Goal: Task Accomplishment & Management: Manage account settings

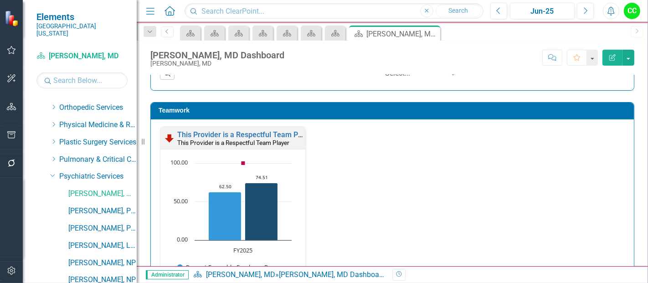
scroll to position [760, 0]
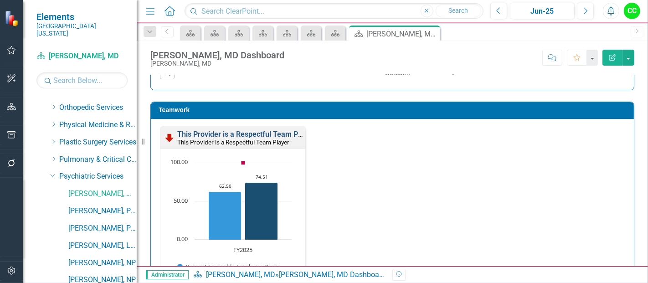
click at [274, 131] on link "This Provider is a Respectful Team Player" at bounding box center [245, 134] width 137 height 9
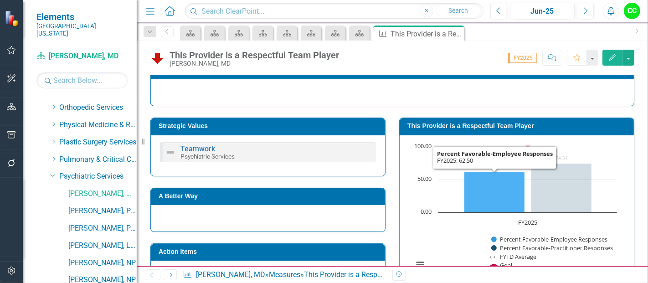
scroll to position [119, 0]
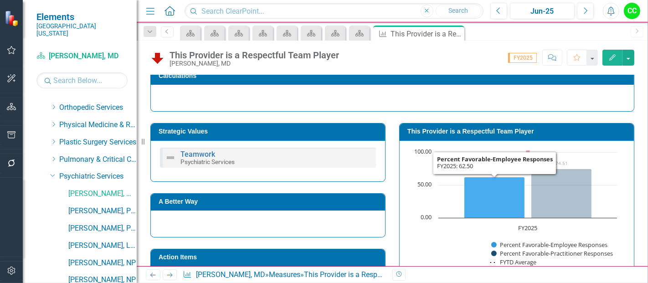
click at [501, 124] on div "This Provider is a Respectful Team Player" at bounding box center [517, 132] width 234 height 17
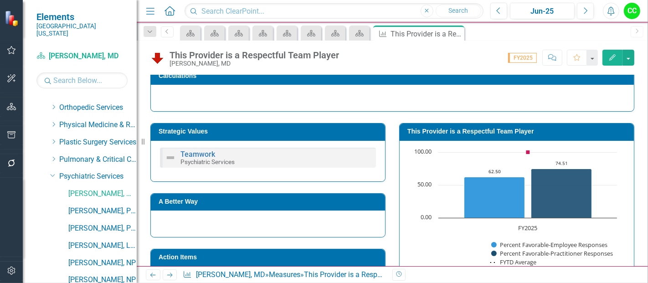
click at [501, 124] on div "This Provider is a Respectful Team Player" at bounding box center [517, 132] width 234 height 17
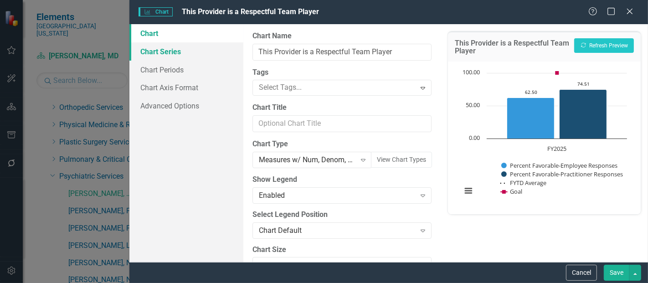
click at [147, 59] on link "Chart Series" at bounding box center [187, 51] width 114 height 18
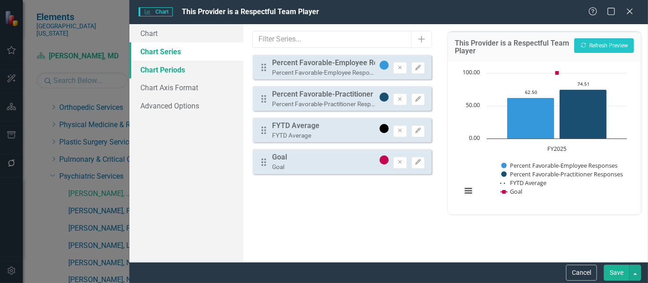
click at [171, 72] on link "Chart Periods" at bounding box center [187, 70] width 114 height 18
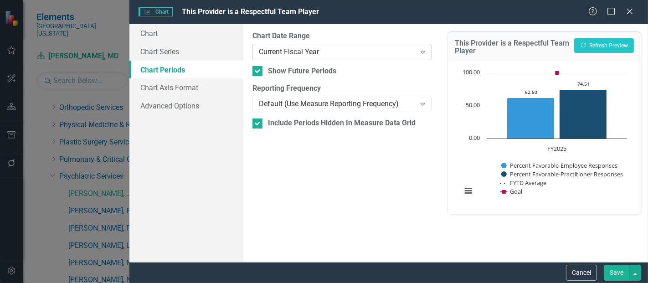
click at [313, 54] on div "Current Fiscal Year" at bounding box center [337, 52] width 156 height 10
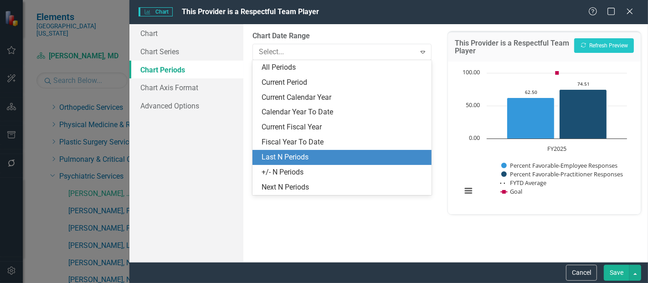
click at [296, 155] on div "Last N Periods" at bounding box center [344, 157] width 165 height 10
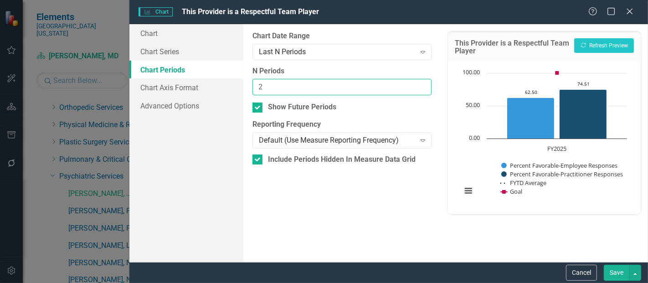
type input "2"
click at [422, 85] on input "2" at bounding box center [342, 87] width 179 height 17
click at [622, 279] on button "Save" at bounding box center [617, 273] width 26 height 16
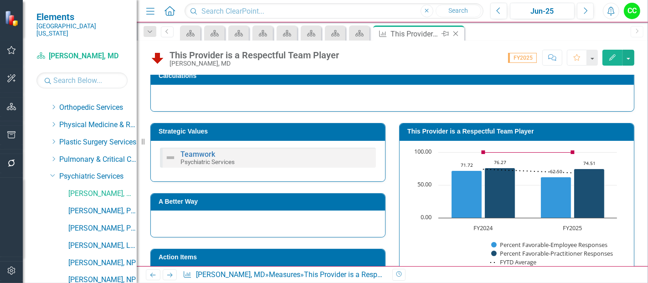
click at [457, 31] on icon "Close" at bounding box center [455, 33] width 9 height 7
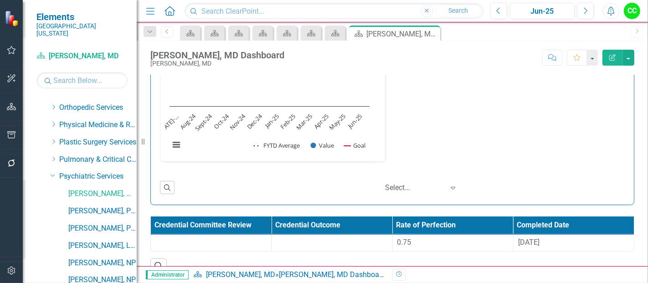
scroll to position [1182, 0]
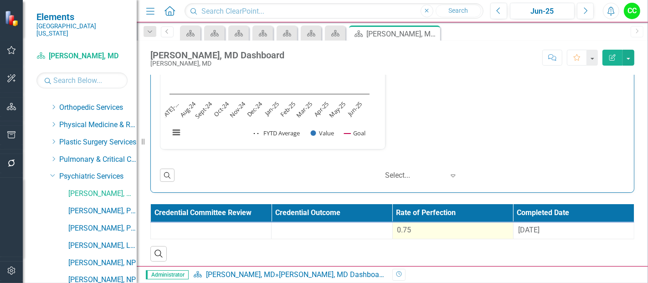
click at [473, 233] on td "0.75" at bounding box center [453, 230] width 121 height 17
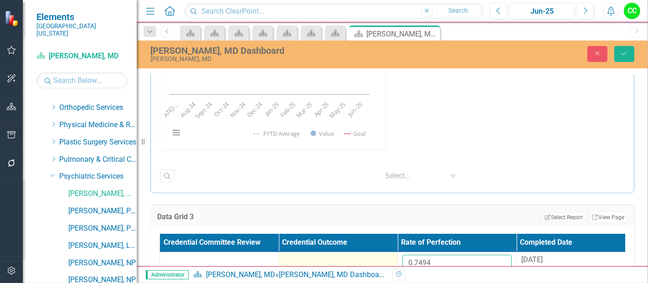
drag, startPoint x: 454, startPoint y: 262, endPoint x: 375, endPoint y: 254, distance: 79.8
click at [375, 254] on tr "0.7494 [DATE]" at bounding box center [398, 267] width 476 height 30
paste input "006"
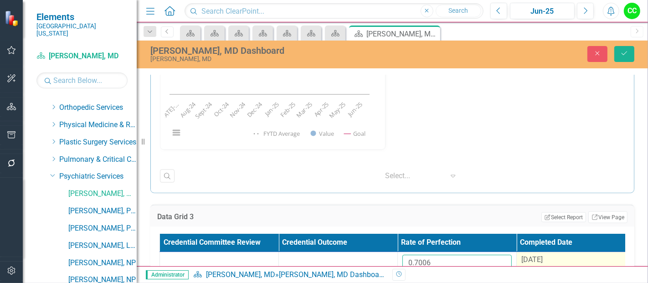
type input "0.7006"
click at [555, 255] on div "[DATE]" at bounding box center [576, 260] width 109 height 10
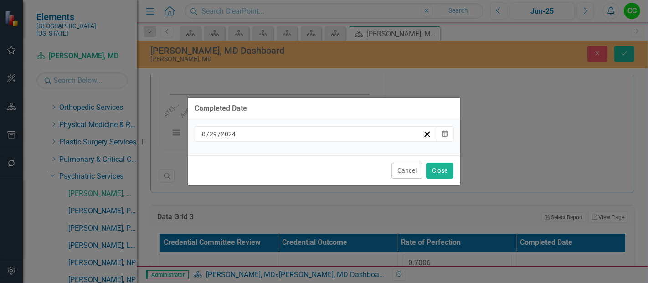
click at [392, 136] on div "[DATE]" at bounding box center [312, 134] width 223 height 9
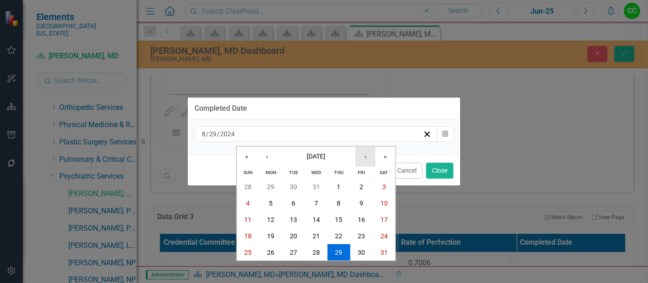
click at [368, 158] on button "›" at bounding box center [366, 156] width 20 height 20
click at [266, 154] on button "‹" at bounding box center [267, 156] width 20 height 20
click at [326, 157] on span "[DATE]" at bounding box center [316, 155] width 19 height 7
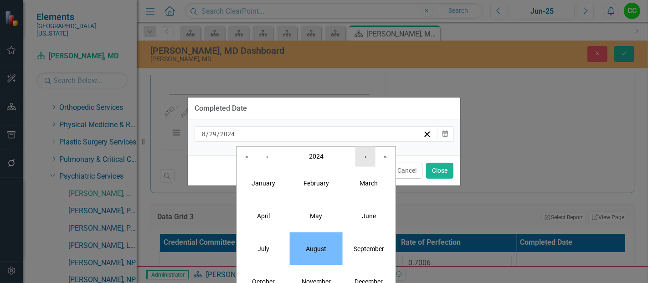
click at [358, 161] on button "›" at bounding box center [366, 156] width 20 height 20
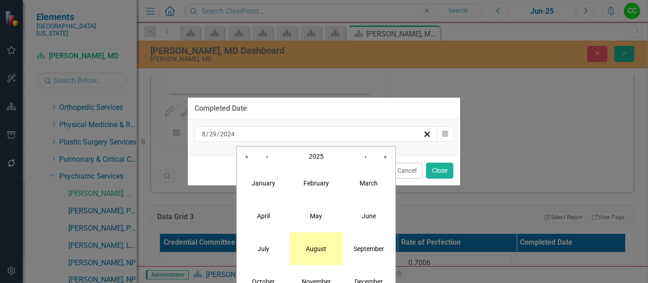
click at [324, 248] on abbr "August" at bounding box center [316, 248] width 21 height 7
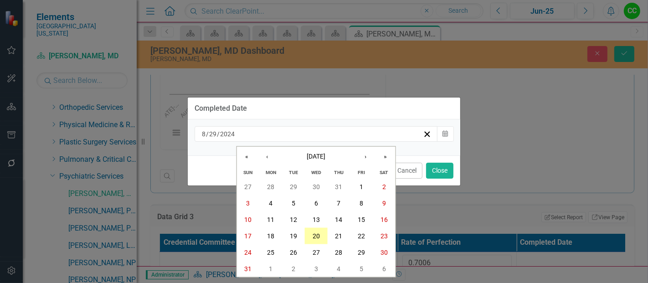
click at [323, 239] on button "20" at bounding box center [316, 236] width 23 height 16
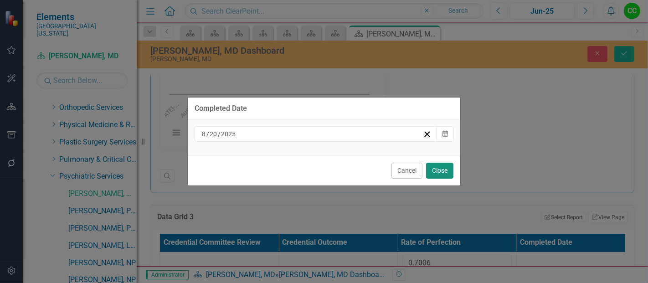
click at [440, 171] on button "Close" at bounding box center [439, 171] width 27 height 16
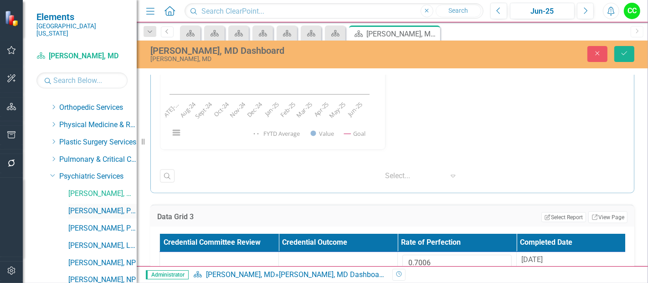
click at [83, 206] on link "[PERSON_NAME], PMHNP" at bounding box center [102, 211] width 68 height 10
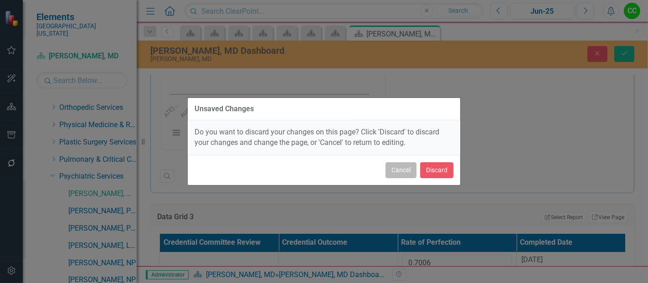
click at [405, 172] on button "Cancel" at bounding box center [401, 170] width 31 height 16
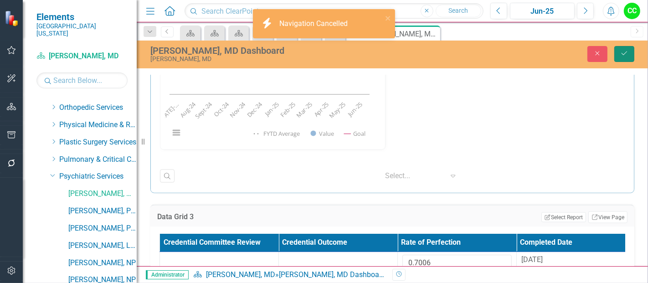
click at [623, 52] on icon "Save" at bounding box center [625, 53] width 8 height 6
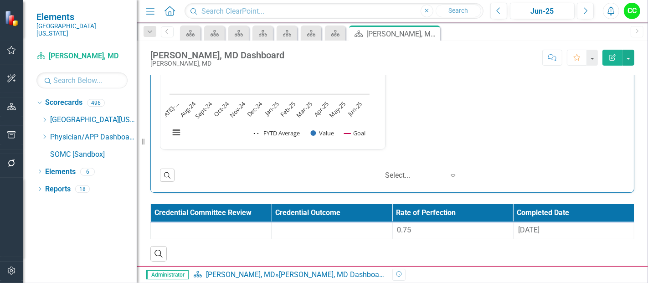
click at [43, 134] on icon "Dropdown" at bounding box center [44, 136] width 7 height 5
click at [46, 134] on icon "Dropdown" at bounding box center [44, 136] width 7 height 5
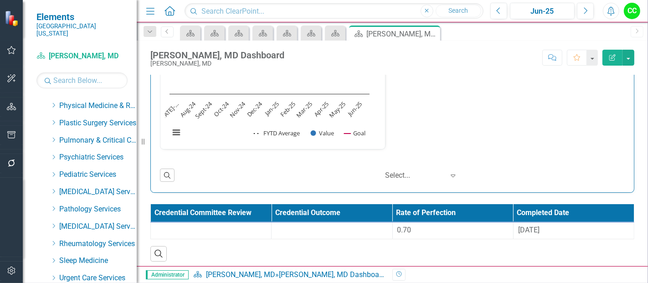
scroll to position [378, 0]
click at [54, 154] on icon "Dropdown" at bounding box center [53, 156] width 7 height 5
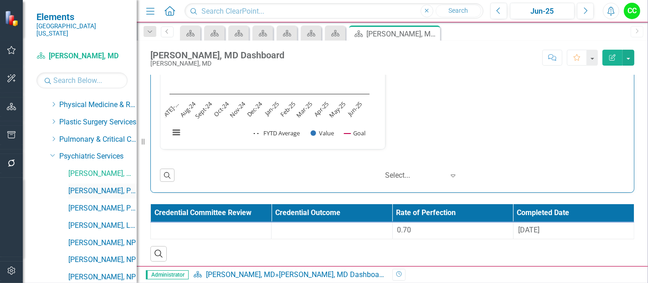
click at [87, 186] on link "[PERSON_NAME], PMHNP" at bounding box center [102, 191] width 68 height 10
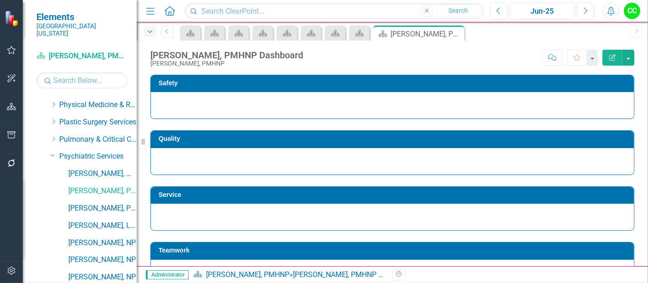
click at [149, 33] on icon "Dropdown" at bounding box center [150, 32] width 8 height 6
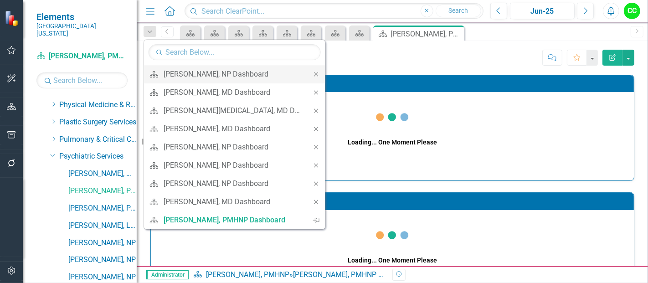
click at [312, 71] on icon "Close" at bounding box center [316, 74] width 8 height 6
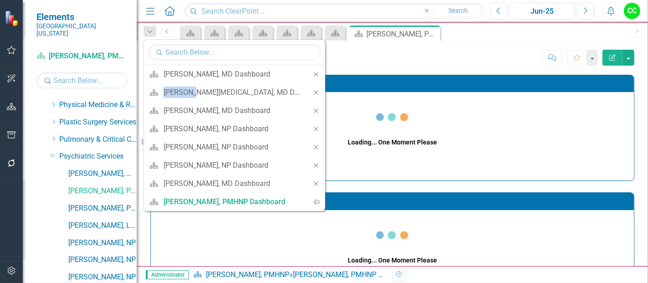
click at [312, 71] on icon "Close" at bounding box center [316, 74] width 8 height 6
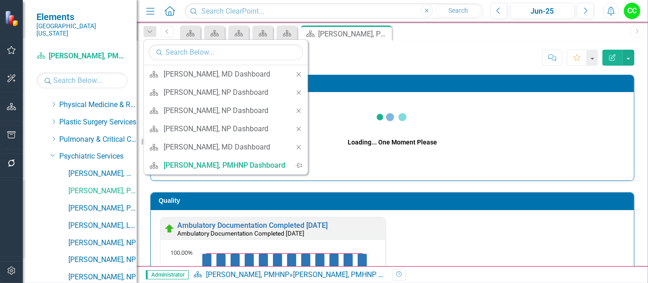
click at [295, 71] on icon "Close" at bounding box center [299, 74] width 8 height 6
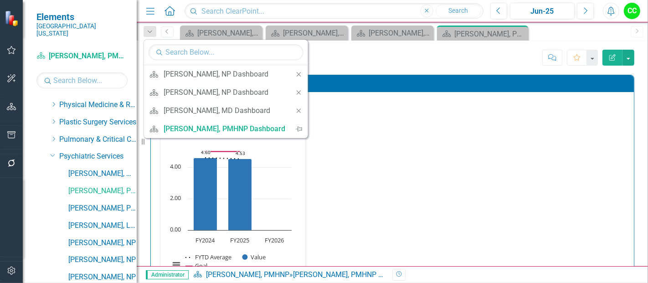
click at [295, 71] on icon "Close" at bounding box center [299, 74] width 8 height 6
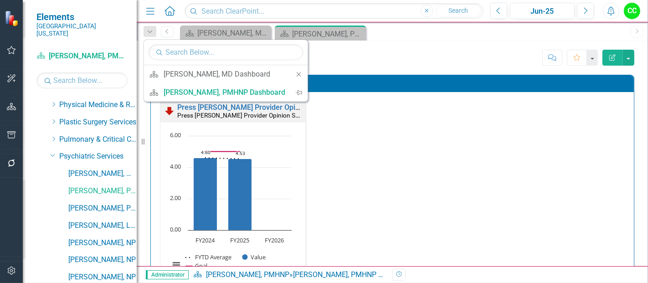
click at [295, 71] on icon "Close" at bounding box center [299, 74] width 8 height 6
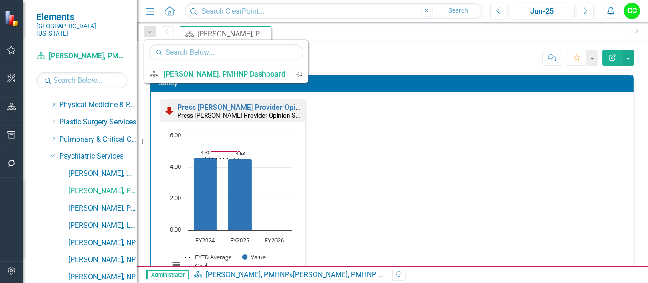
click at [431, 42] on div "[PERSON_NAME], PMHNP Dashboard [PERSON_NAME], PMHNP Score: N/A Jun-25 Completed…" at bounding box center [393, 54] width 512 height 27
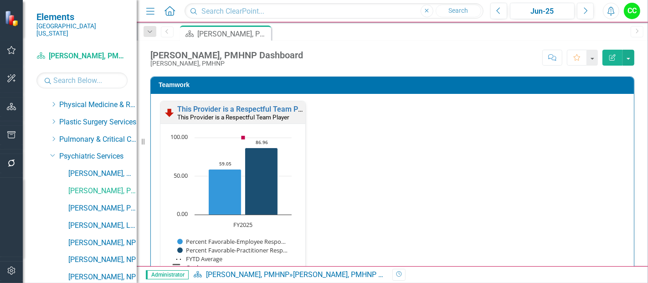
scroll to position [978, 0]
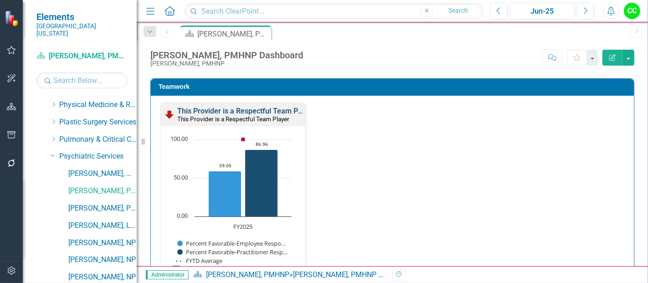
click at [262, 107] on link "This Provider is a Respectful Team Player" at bounding box center [245, 111] width 137 height 9
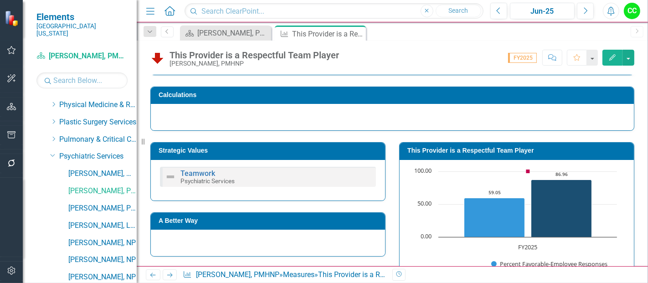
scroll to position [107, 0]
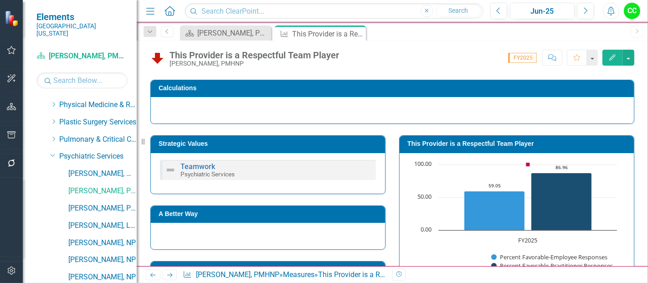
click at [506, 140] on h3 "This Provider is a Respectful Team Player" at bounding box center [519, 143] width 222 height 7
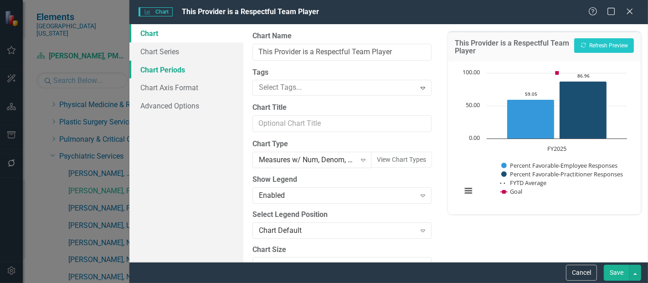
click at [155, 67] on link "Chart Periods" at bounding box center [187, 70] width 114 height 18
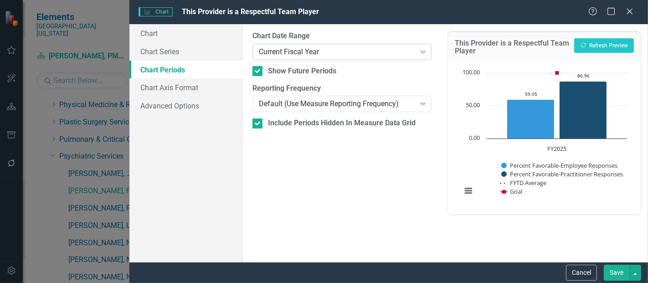
click at [290, 50] on div "Current Fiscal Year" at bounding box center [337, 52] width 156 height 10
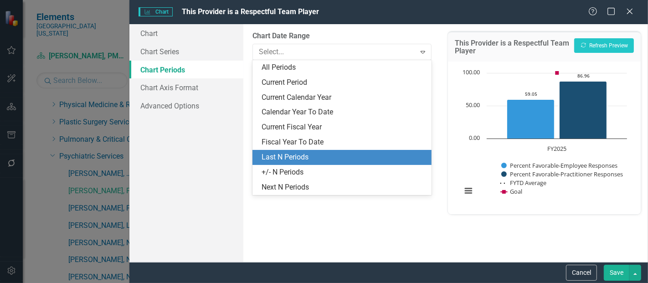
click at [291, 157] on div "Last N Periods" at bounding box center [344, 157] width 165 height 10
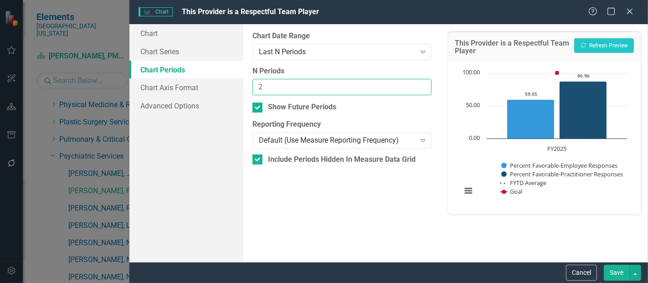
type input "2"
click at [422, 84] on input "2" at bounding box center [342, 87] width 179 height 17
click at [611, 271] on button "Save" at bounding box center [617, 273] width 26 height 16
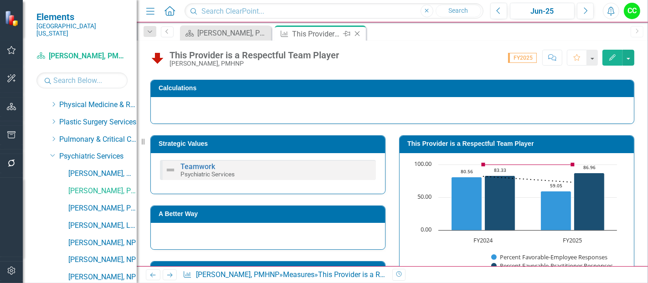
click at [354, 32] on icon "Close" at bounding box center [357, 33] width 9 height 7
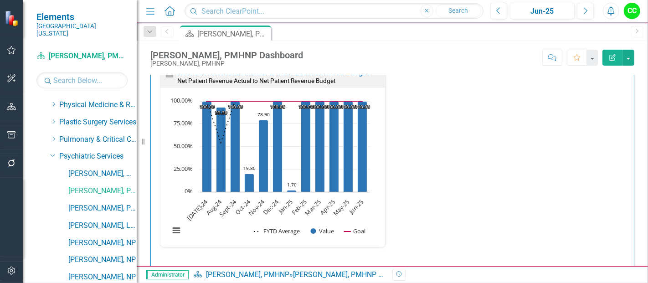
scroll to position [1376, 0]
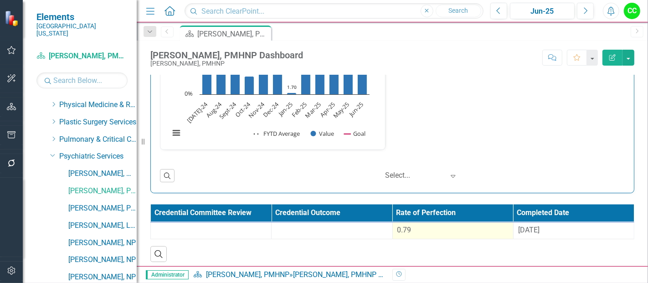
click at [409, 233] on td "0.79" at bounding box center [453, 231] width 121 height 17
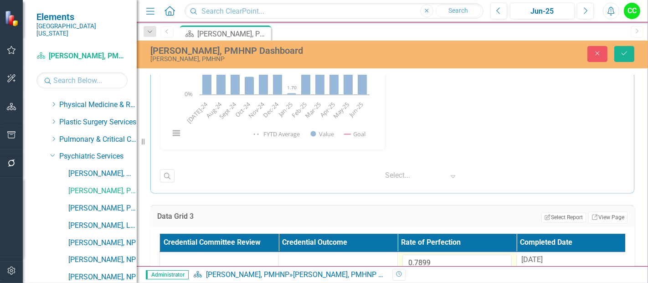
drag, startPoint x: 440, startPoint y: 249, endPoint x: 435, endPoint y: 252, distance: 5.7
click at [435, 252] on td "0.7899" at bounding box center [457, 267] width 119 height 30
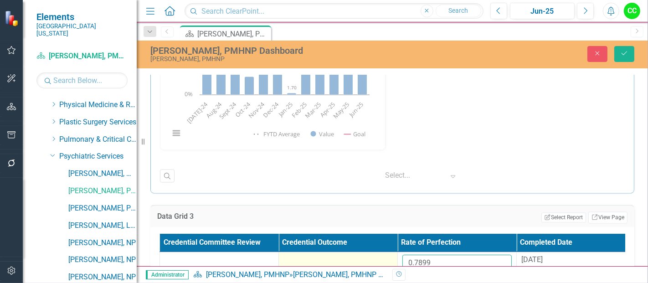
drag, startPoint x: 435, startPoint y: 252, endPoint x: 375, endPoint y: 258, distance: 60.5
click at [376, 259] on tr "0.7899 [DATE]" at bounding box center [398, 267] width 476 height 30
paste input "894011111"
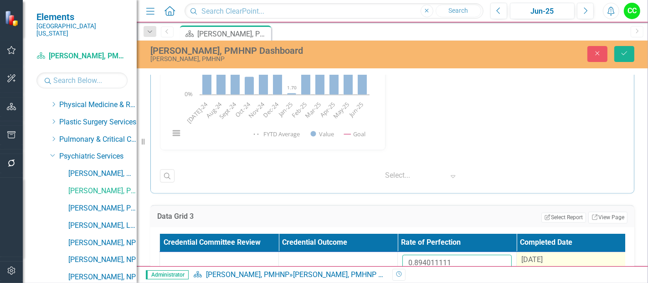
type input "0.894011111"
click at [569, 255] on div "[DATE]" at bounding box center [576, 260] width 109 height 10
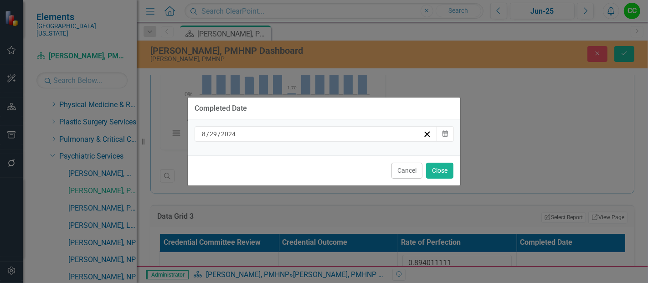
click at [280, 135] on div "[DATE]" at bounding box center [312, 134] width 223 height 9
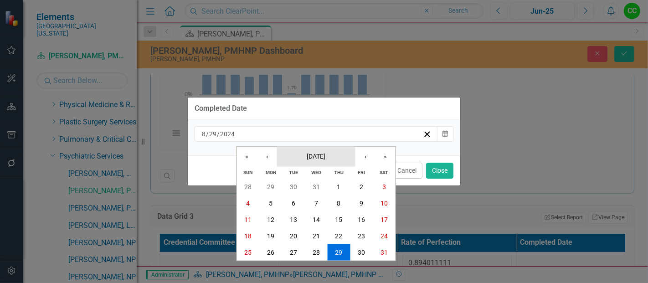
click at [330, 162] on button "[DATE]" at bounding box center [316, 156] width 78 height 20
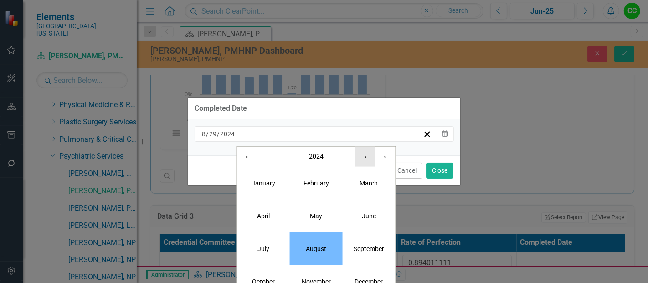
click at [359, 165] on button "›" at bounding box center [366, 156] width 20 height 20
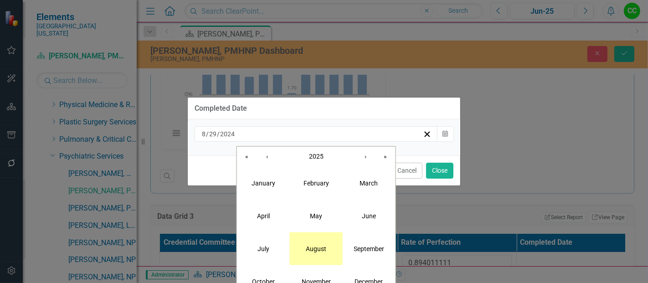
click at [323, 254] on button "August" at bounding box center [316, 248] width 53 height 33
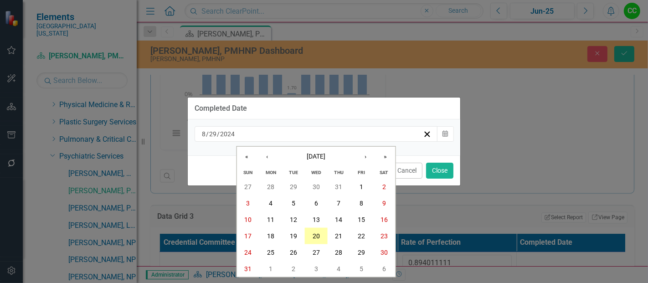
click at [314, 238] on abbr "20" at bounding box center [316, 236] width 7 height 7
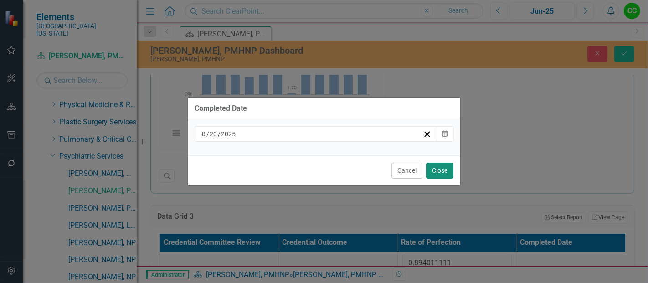
click at [439, 166] on button "Close" at bounding box center [439, 171] width 27 height 16
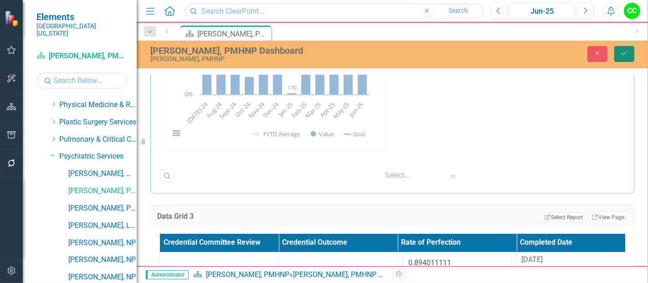
click at [623, 54] on icon "submit" at bounding box center [624, 54] width 5 height 4
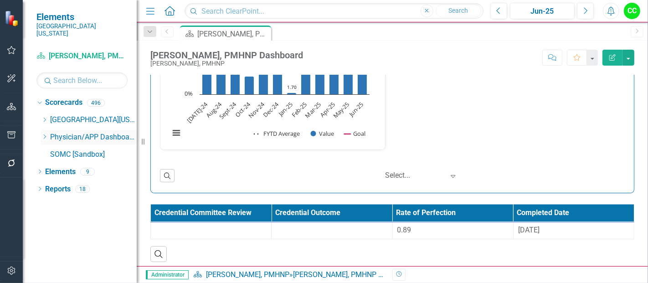
click at [44, 134] on icon "Dropdown" at bounding box center [44, 136] width 7 height 5
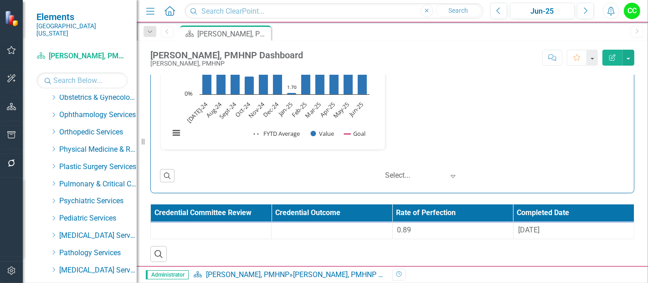
scroll to position [340, 0]
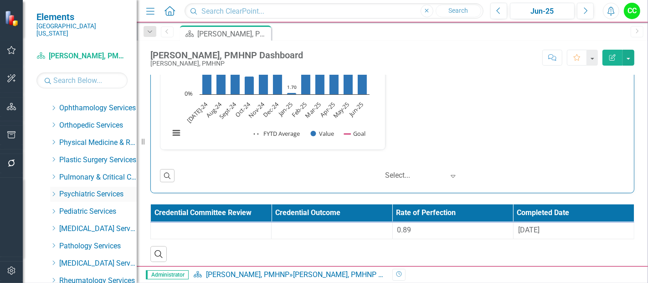
click at [54, 192] on icon "Dropdown" at bounding box center [53, 194] width 7 height 5
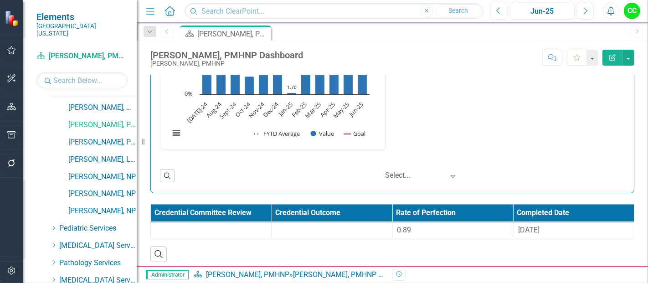
scroll to position [446, 0]
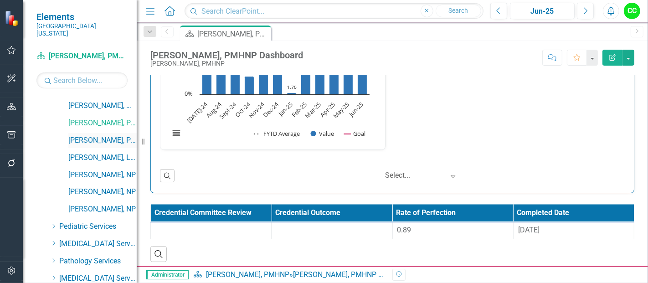
click at [105, 135] on link "[PERSON_NAME], PhD" at bounding box center [102, 140] width 68 height 10
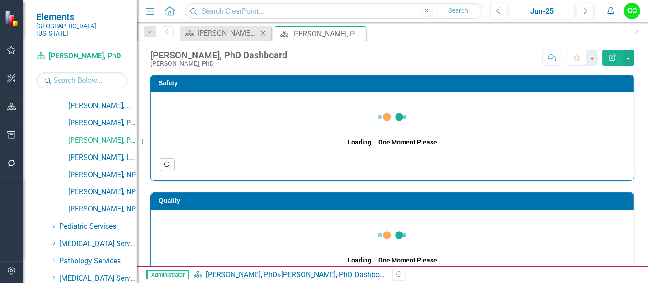
click at [262, 31] on icon "Close" at bounding box center [263, 33] width 9 height 7
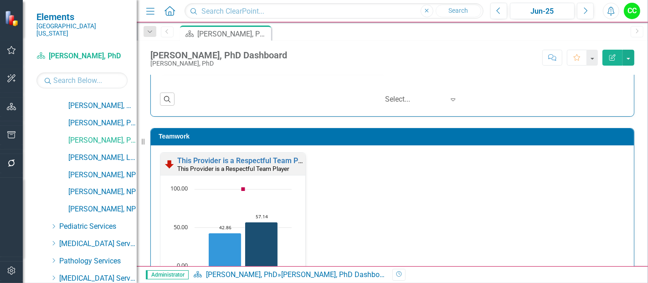
scroll to position [762, 0]
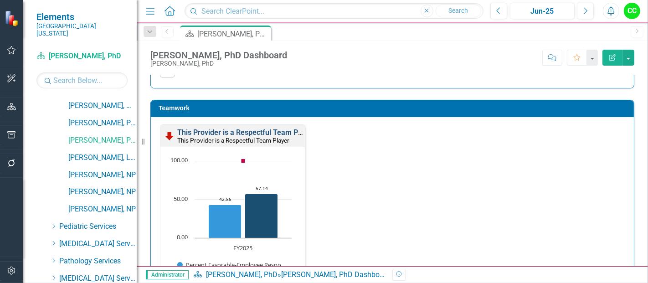
click at [276, 130] on link "This Provider is a Respectful Team Player" at bounding box center [245, 132] width 137 height 9
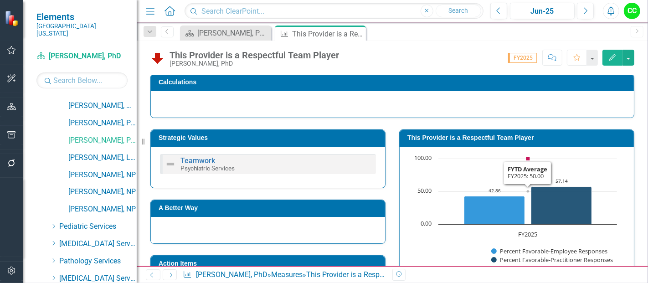
scroll to position [98, 0]
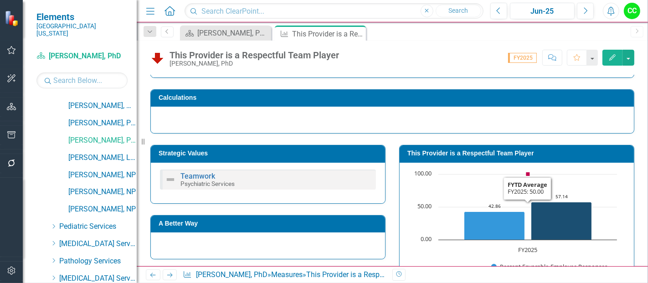
click at [490, 152] on h3 "This Provider is a Respectful Team Player" at bounding box center [519, 153] width 222 height 7
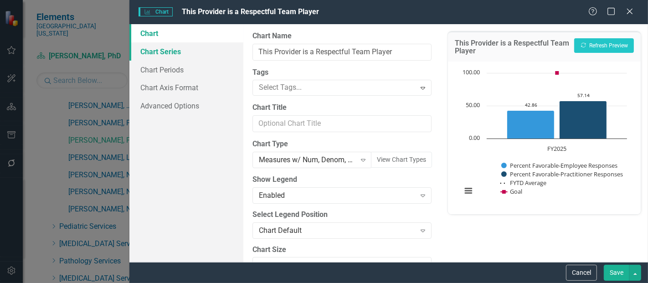
click at [155, 52] on link "Chart Series" at bounding box center [187, 51] width 114 height 18
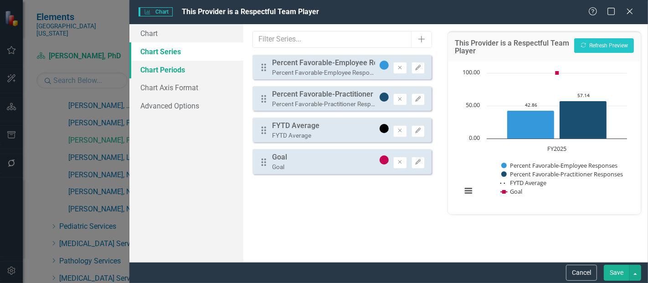
click at [174, 63] on link "Chart Periods" at bounding box center [187, 70] width 114 height 18
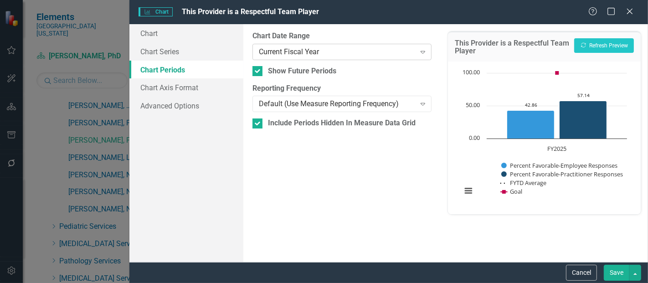
click at [287, 47] on div "Current Fiscal Year" at bounding box center [337, 52] width 156 height 10
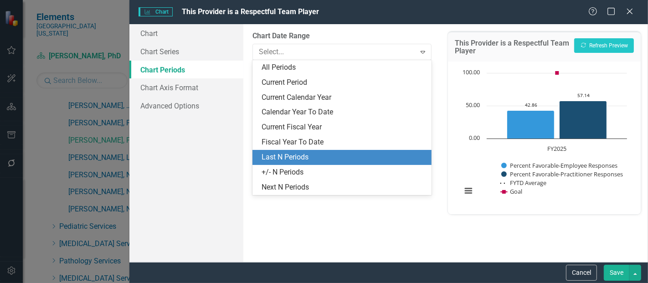
click at [280, 154] on div "Last N Periods" at bounding box center [344, 157] width 165 height 10
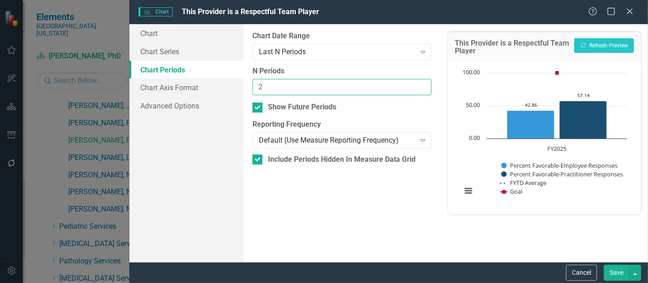
type input "2"
click at [422, 84] on input "2" at bounding box center [342, 87] width 179 height 17
click at [613, 277] on button "Save" at bounding box center [617, 273] width 26 height 16
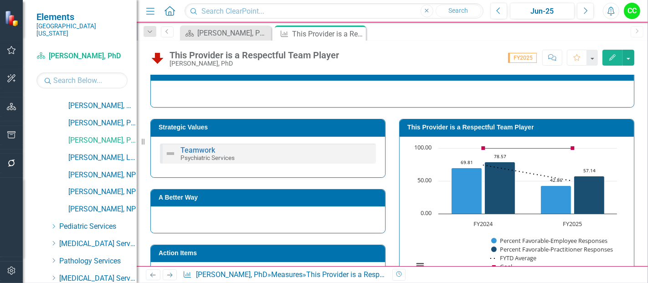
scroll to position [124, 0]
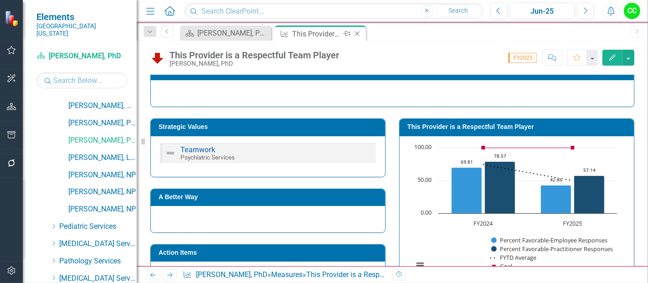
click at [356, 37] on icon "Close" at bounding box center [357, 33] width 9 height 7
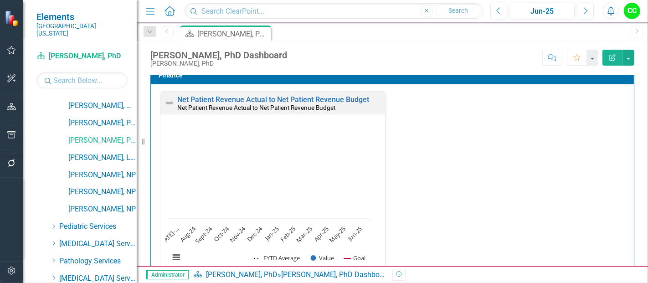
scroll to position [1182, 0]
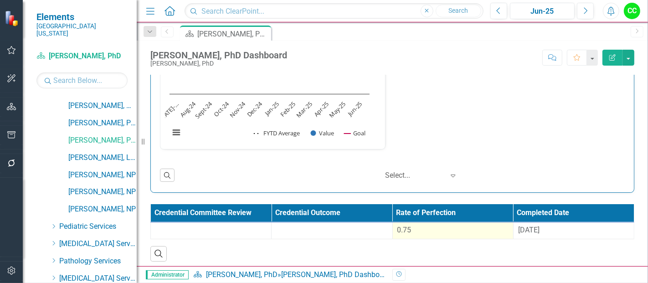
click at [467, 225] on div "0.75" at bounding box center [453, 230] width 111 height 10
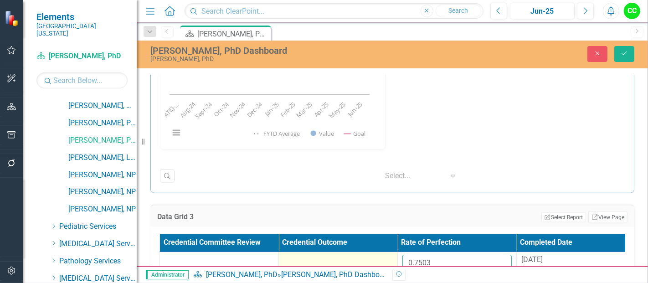
drag, startPoint x: 444, startPoint y: 260, endPoint x: 359, endPoint y: 256, distance: 85.4
click at [359, 256] on tr "0.7503 8/29/24" at bounding box center [398, 267] width 476 height 30
paste input "608075"
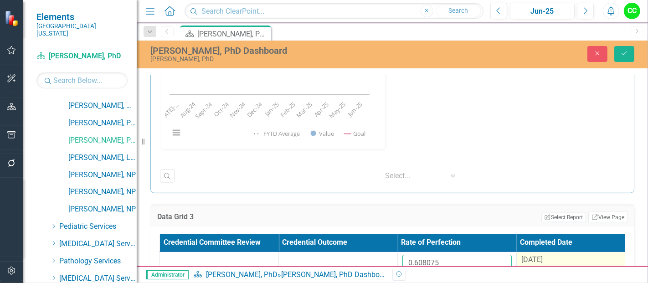
type input "0.608075"
click at [564, 261] on div "[DATE]" at bounding box center [576, 260] width 109 height 11
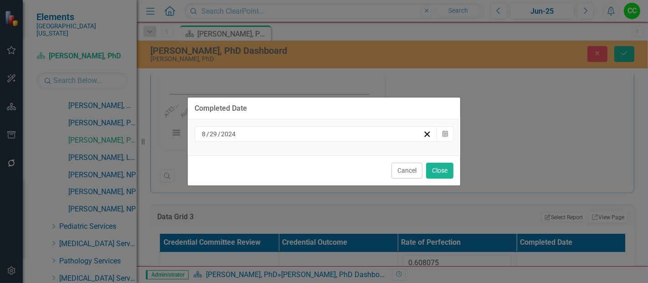
click at [300, 140] on div "[DATE]" at bounding box center [316, 134] width 243 height 16
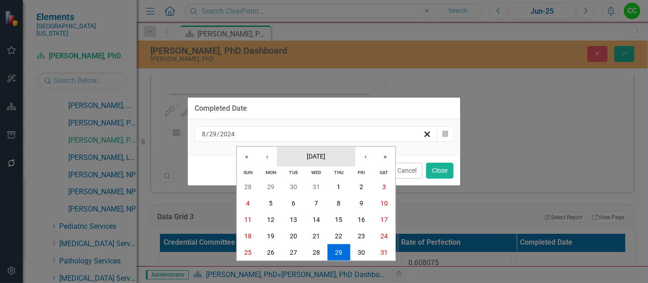
click at [316, 161] on button "[DATE]" at bounding box center [316, 156] width 78 height 20
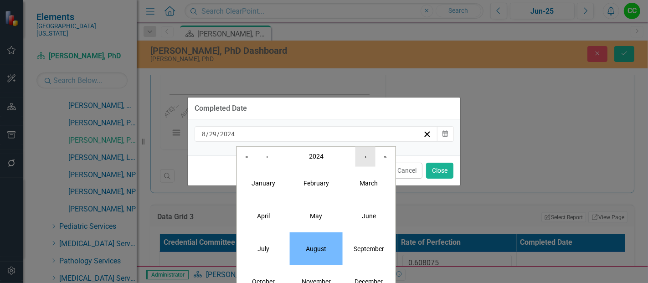
click at [374, 160] on button "›" at bounding box center [366, 156] width 20 height 20
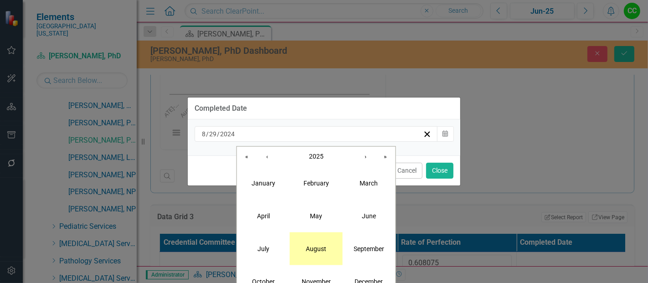
click at [315, 239] on button "August" at bounding box center [316, 248] width 53 height 33
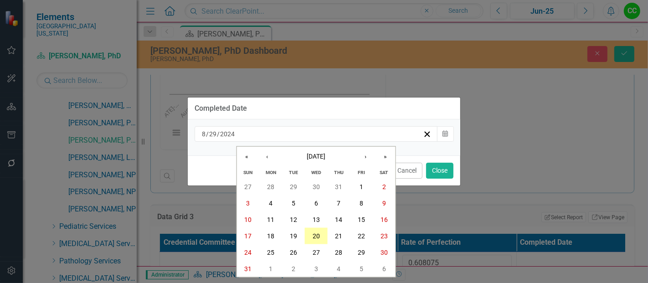
click at [314, 240] on button "20" at bounding box center [316, 236] width 23 height 16
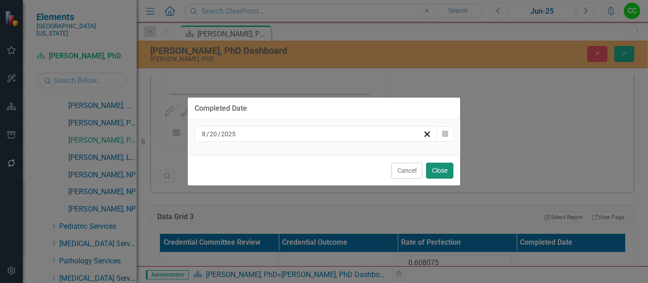
click at [445, 166] on button "Close" at bounding box center [439, 171] width 27 height 16
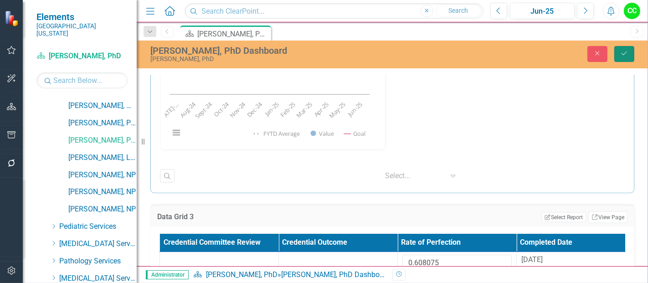
click at [622, 52] on icon "Save" at bounding box center [625, 53] width 8 height 6
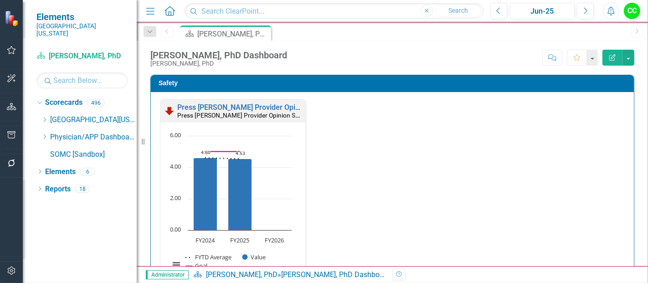
scroll to position [0, 0]
click at [44, 134] on icon "Dropdown" at bounding box center [44, 136] width 7 height 5
click at [40, 128] on div "Dropdown Scorecards 496 Dropdown Southern Ohio Medical Center Safety Quality Te…" at bounding box center [86, 129] width 100 height 69
click at [45, 134] on icon "Dropdown" at bounding box center [44, 136] width 7 height 5
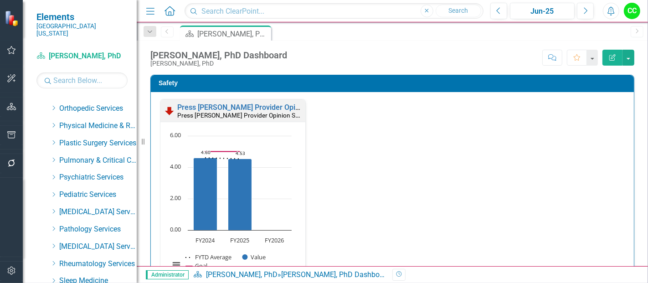
scroll to position [372, 0]
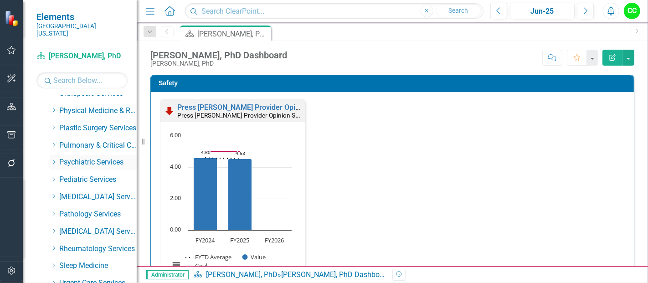
click at [53, 160] on icon "Dropdown" at bounding box center [53, 162] width 7 height 5
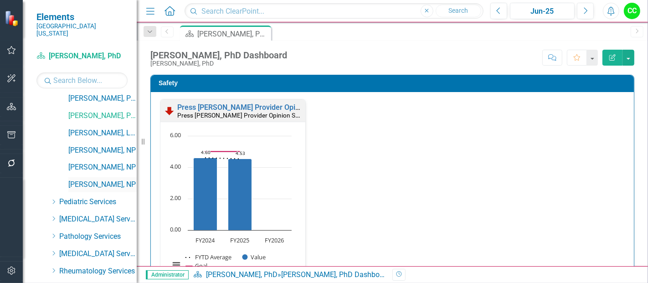
scroll to position [473, 0]
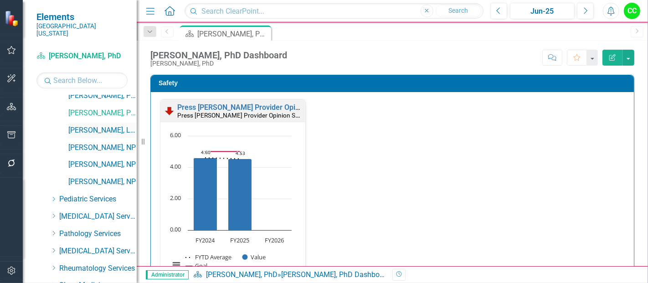
click at [88, 125] on link "[PERSON_NAME], LISW" at bounding box center [102, 130] width 68 height 10
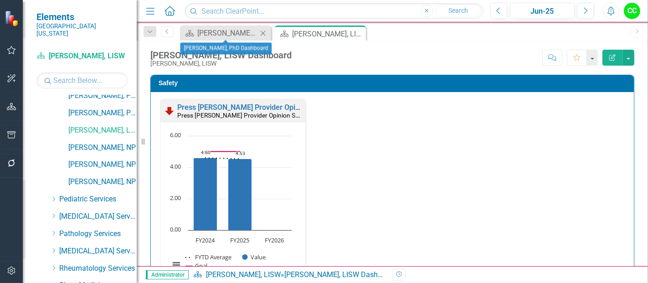
click at [265, 32] on icon "Close" at bounding box center [263, 33] width 9 height 7
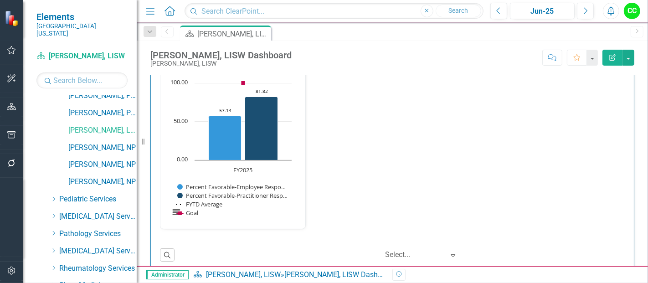
scroll to position [999, 0]
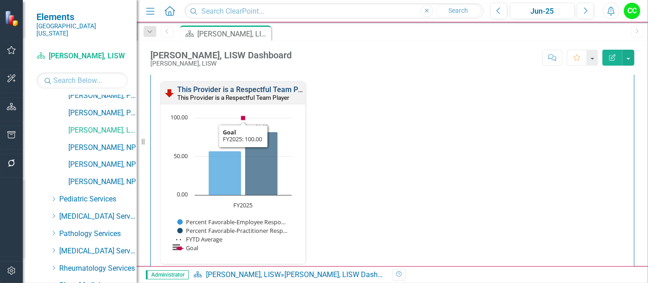
click at [256, 85] on link "This Provider is a Respectful Team Player" at bounding box center [245, 89] width 137 height 9
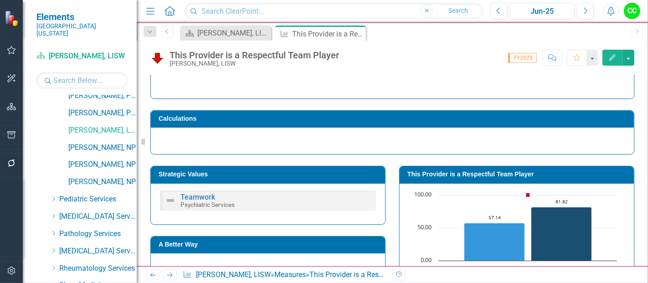
scroll to position [78, 0]
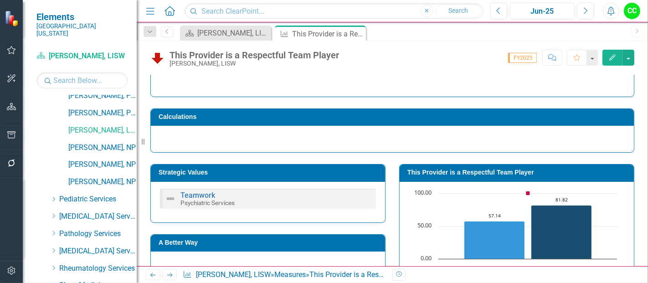
click at [473, 171] on h3 "This Provider is a Respectful Team Player" at bounding box center [519, 172] width 222 height 7
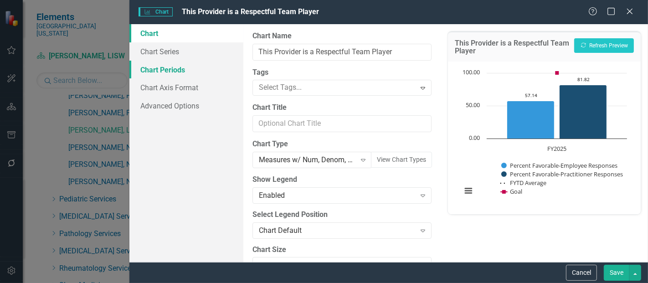
click at [163, 64] on link "Chart Periods" at bounding box center [187, 70] width 114 height 18
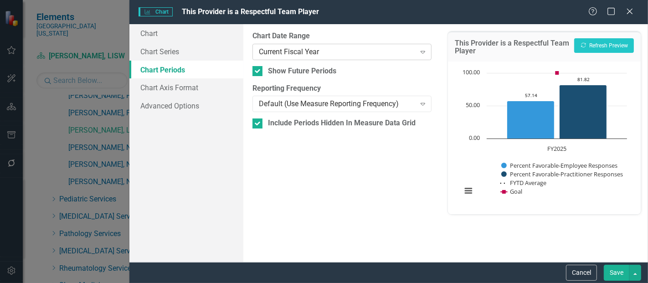
click at [309, 49] on div "Current Fiscal Year" at bounding box center [337, 52] width 156 height 10
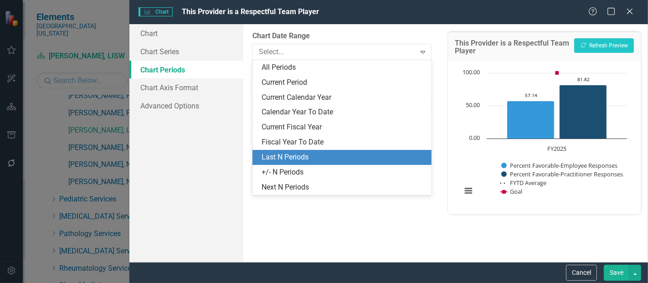
click at [289, 158] on div "Last N Periods" at bounding box center [344, 157] width 165 height 10
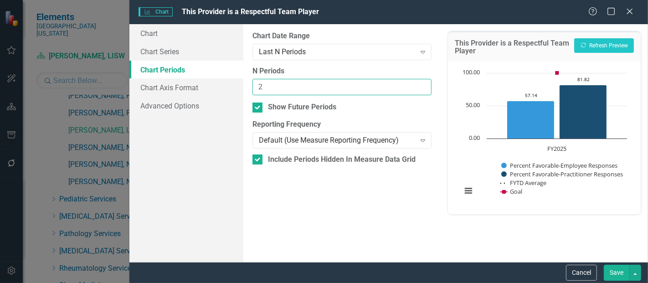
type input "2"
click at [425, 82] on input "2" at bounding box center [342, 87] width 179 height 17
click at [619, 274] on button "Save" at bounding box center [617, 273] width 26 height 16
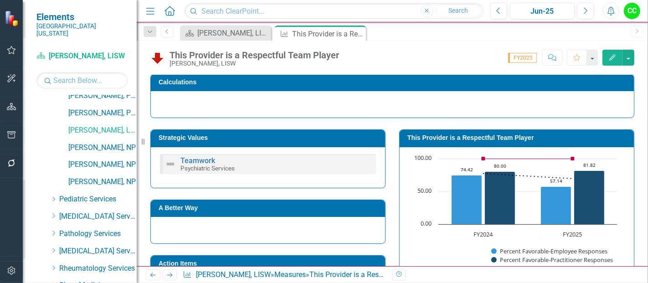
scroll to position [114, 0]
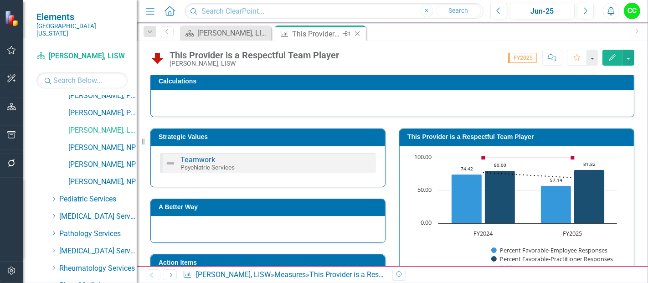
click at [359, 36] on icon "Close" at bounding box center [357, 33] width 9 height 7
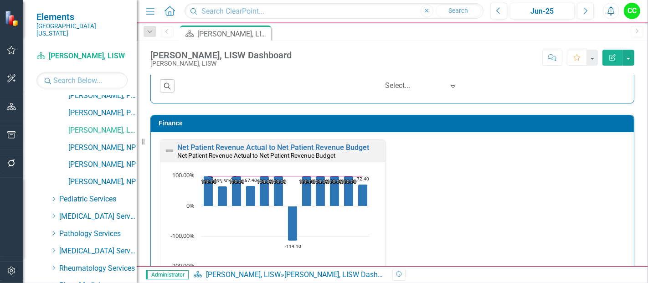
scroll to position [1376, 0]
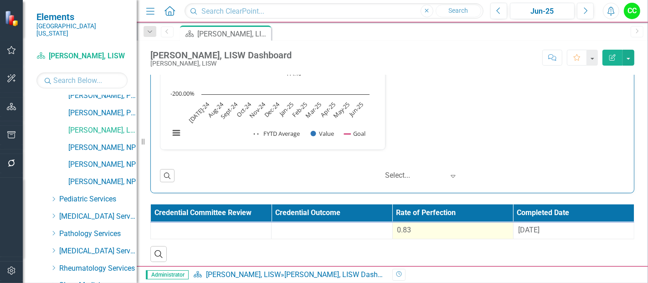
click at [418, 227] on div "0.83" at bounding box center [453, 230] width 111 height 10
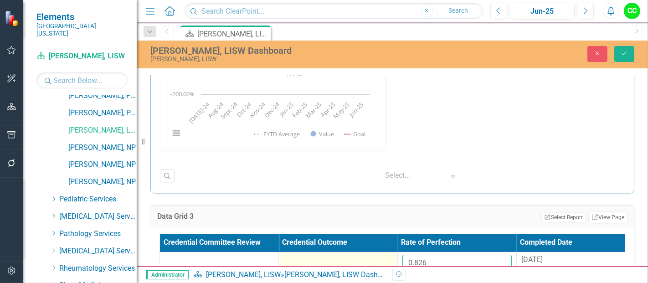
drag, startPoint x: 448, startPoint y: 257, endPoint x: 354, endPoint y: 261, distance: 94.0
click at [354, 261] on tr "0.826 8/29/24" at bounding box center [398, 267] width 476 height 30
paste input "83288889"
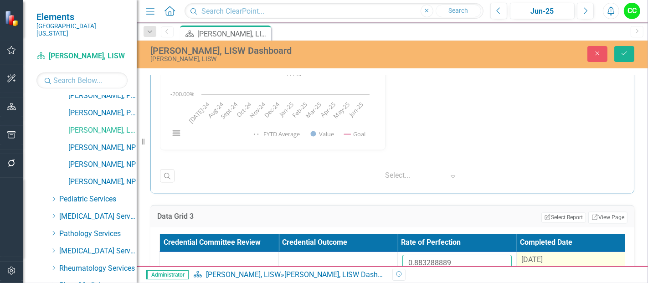
type input "0.883288889"
click at [540, 256] on span "[DATE]" at bounding box center [532, 260] width 21 height 9
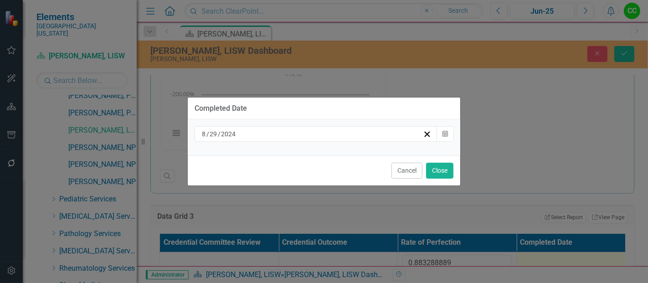
click at [310, 142] on div "8 / 29 / 2024 Calendar" at bounding box center [324, 137] width 273 height 36
click at [337, 137] on div "[DATE]" at bounding box center [312, 134] width 223 height 9
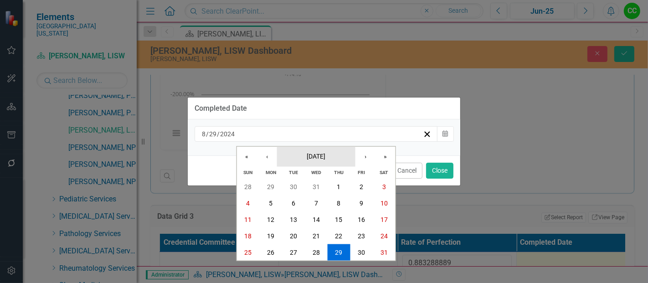
click at [323, 162] on button "[DATE]" at bounding box center [316, 156] width 78 height 20
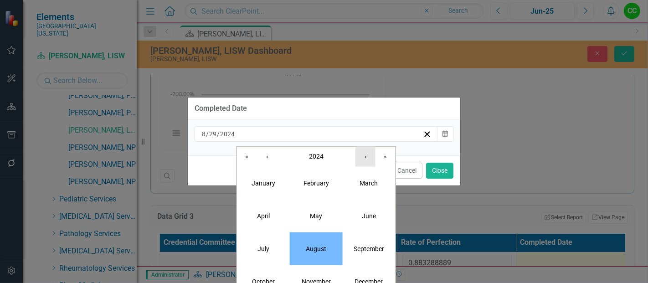
click at [368, 164] on button "›" at bounding box center [366, 156] width 20 height 20
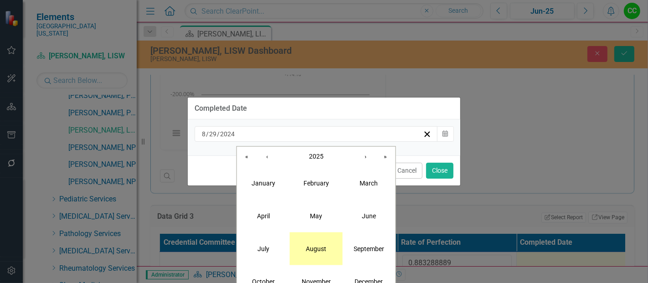
click at [318, 252] on abbr "August" at bounding box center [316, 248] width 21 height 7
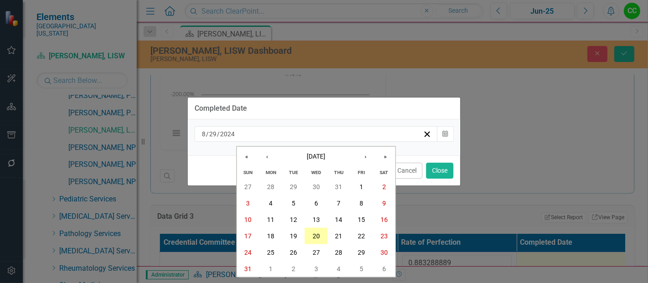
click at [319, 240] on abbr "20" at bounding box center [316, 236] width 7 height 7
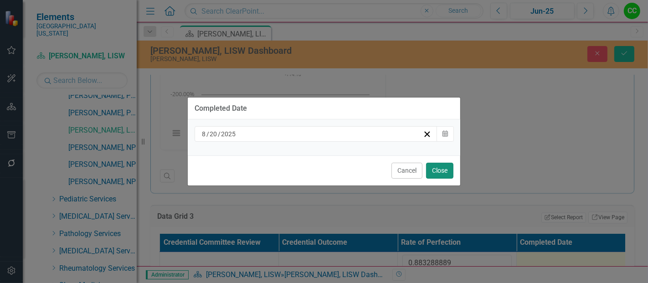
click at [436, 176] on button "Close" at bounding box center [439, 171] width 27 height 16
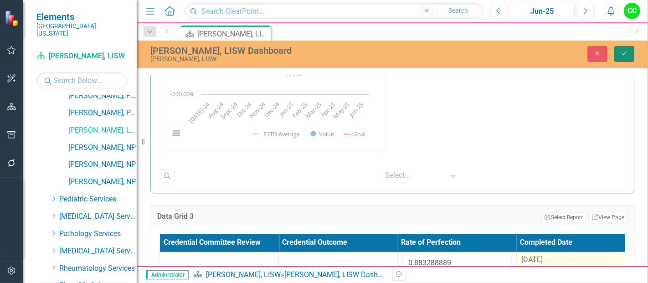
click at [632, 52] on button "Save" at bounding box center [625, 54] width 20 height 16
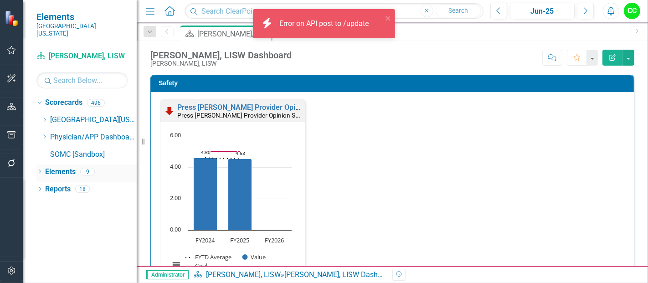
scroll to position [0, 0]
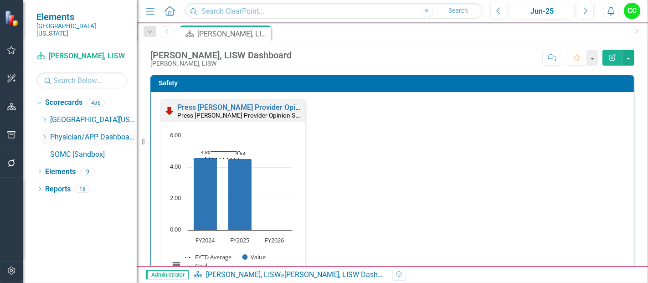
click at [46, 134] on icon "Dropdown" at bounding box center [44, 136] width 7 height 5
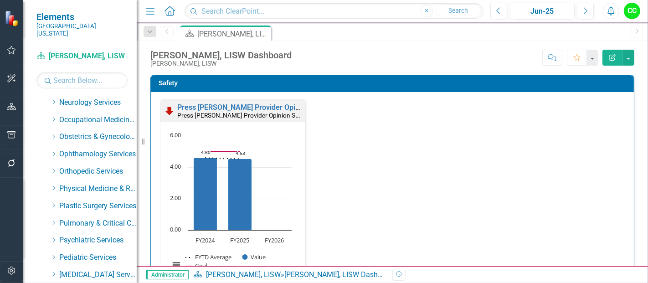
scroll to position [297, 0]
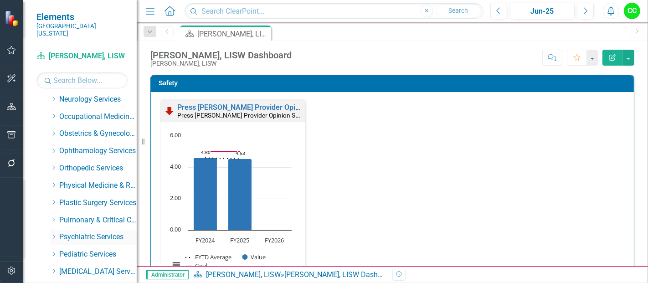
click at [53, 235] on icon at bounding box center [54, 237] width 2 height 5
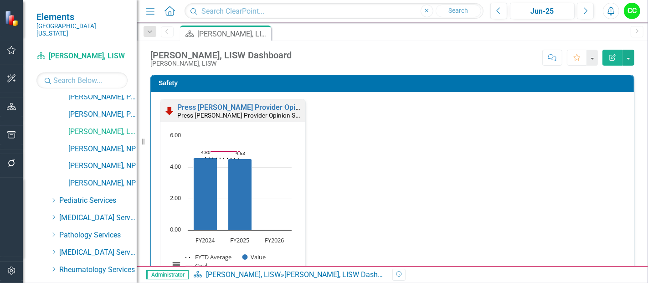
scroll to position [480, 0]
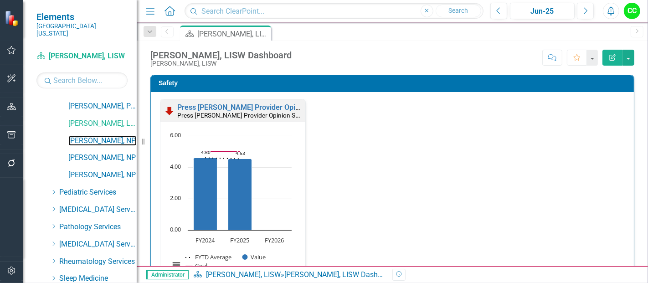
click at [84, 136] on link "[PERSON_NAME], NP" at bounding box center [102, 141] width 68 height 10
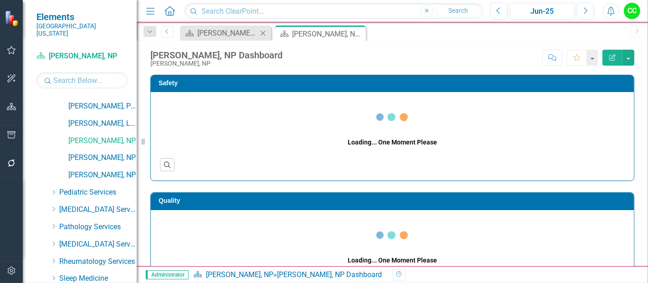
click at [264, 33] on icon "Close" at bounding box center [263, 33] width 9 height 7
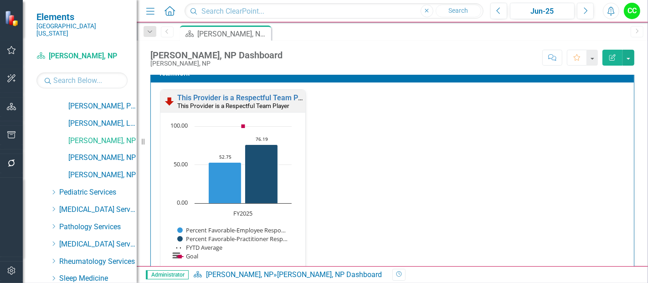
scroll to position [992, 0]
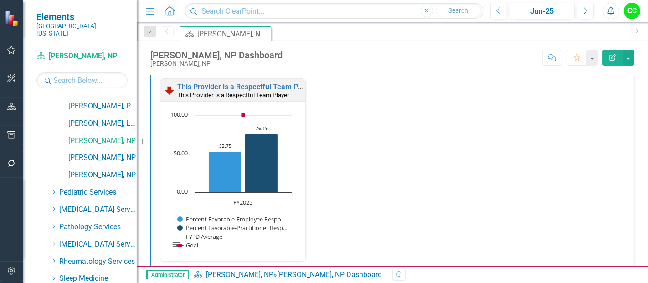
scroll to position [987, 0]
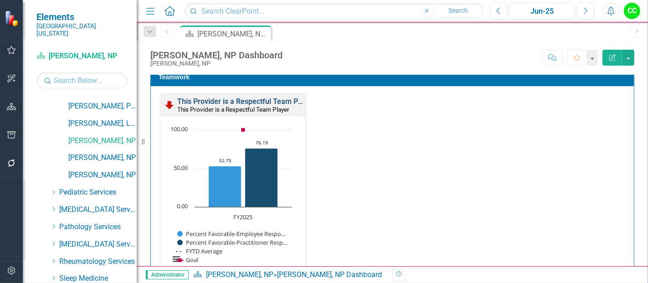
click at [265, 97] on link "This Provider is a Respectful Team Player" at bounding box center [245, 101] width 137 height 9
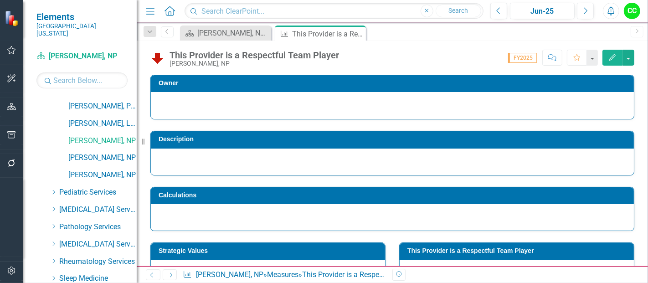
scroll to position [42, 0]
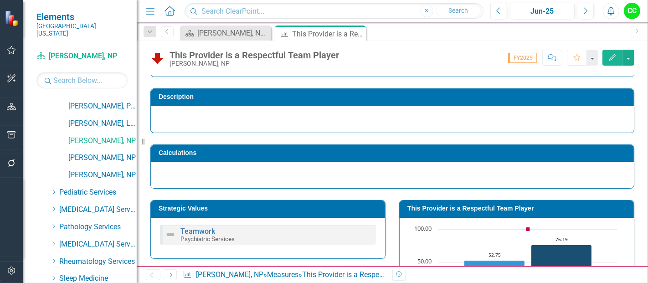
click at [493, 209] on h3 "This Provider is a Respectful Team Player" at bounding box center [519, 208] width 222 height 7
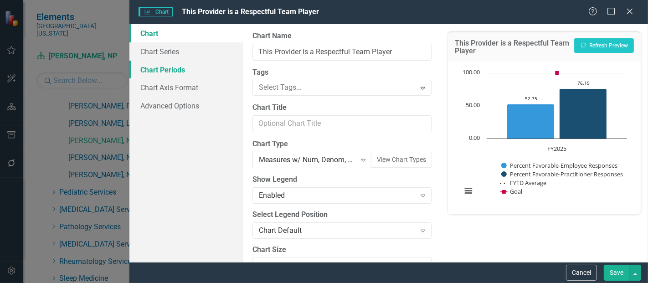
click at [167, 64] on link "Chart Periods" at bounding box center [187, 70] width 114 height 18
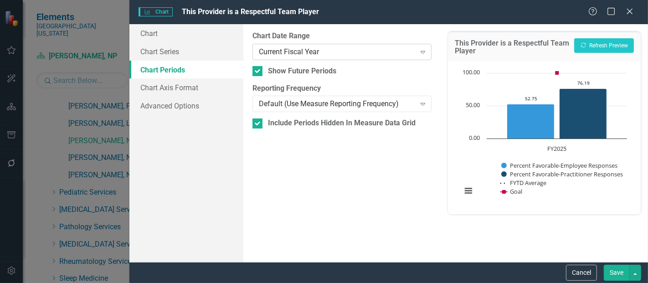
click at [309, 51] on div "Current Fiscal Year" at bounding box center [337, 52] width 156 height 10
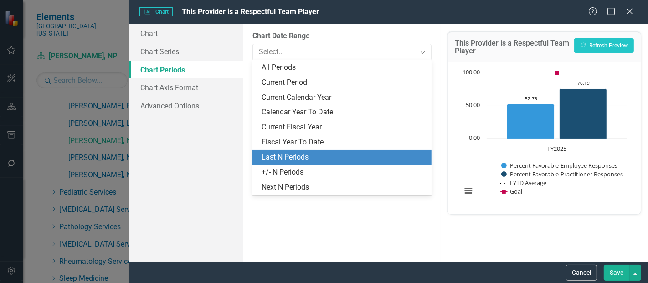
click at [288, 156] on div "Last N Periods" at bounding box center [344, 157] width 165 height 10
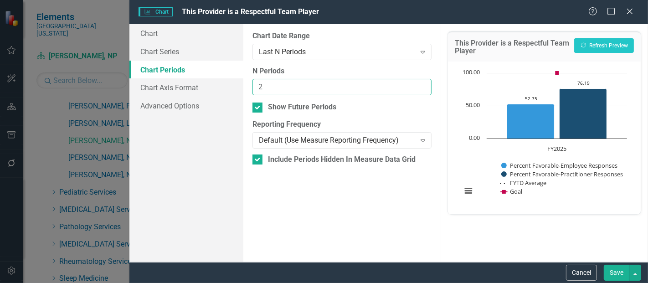
type input "2"
click at [423, 84] on input "2" at bounding box center [342, 87] width 179 height 17
click at [620, 269] on button "Save" at bounding box center [617, 273] width 26 height 16
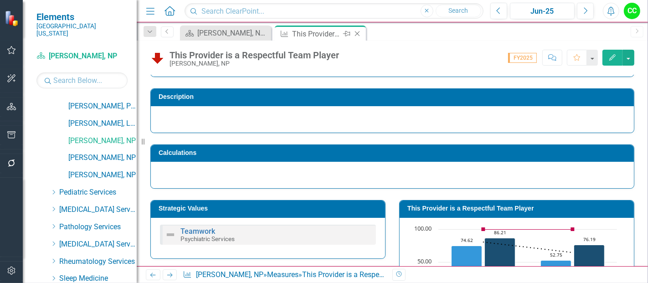
click at [358, 33] on icon at bounding box center [357, 33] width 5 height 5
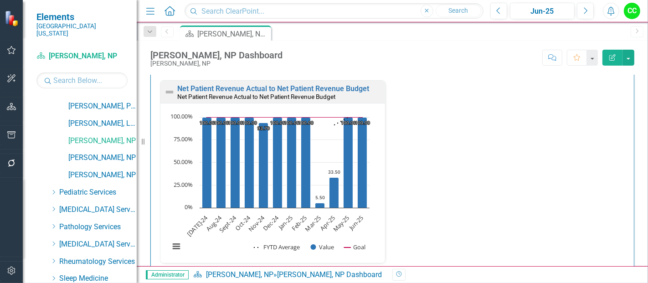
scroll to position [1376, 0]
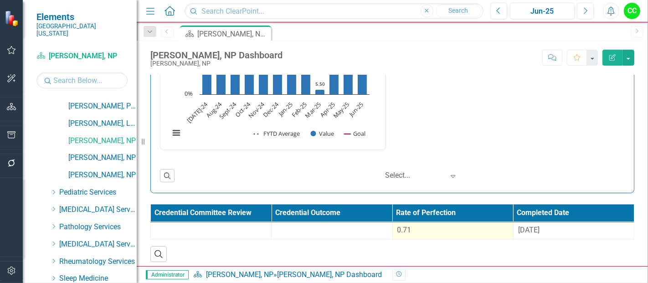
click at [447, 226] on div "0.71" at bounding box center [453, 230] width 111 height 10
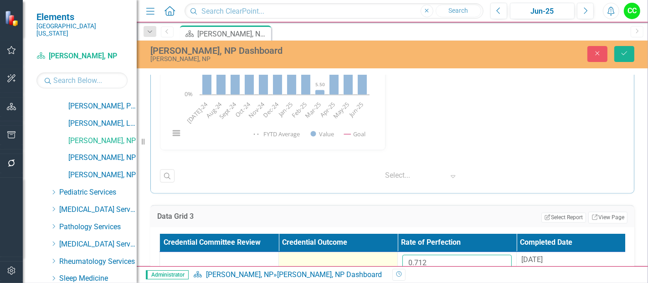
drag, startPoint x: 437, startPoint y: 258, endPoint x: 363, endPoint y: 252, distance: 74.6
click at [363, 252] on tr "0.712 8/29/24" at bounding box center [398, 267] width 476 height 30
paste input "661711111"
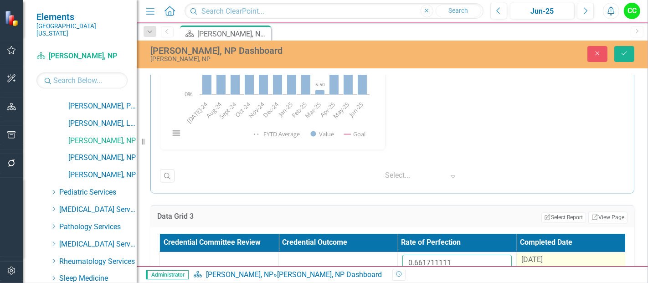
type input "0.661711111"
click at [549, 259] on div "[DATE]" at bounding box center [576, 260] width 109 height 10
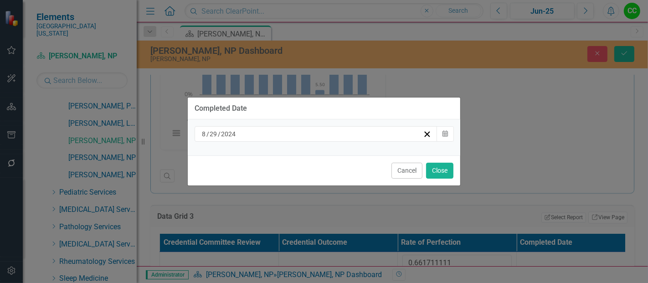
click at [306, 136] on div "[DATE]" at bounding box center [312, 134] width 223 height 9
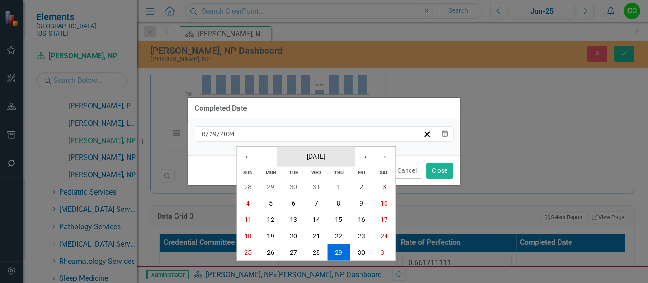
click at [307, 157] on span "[DATE]" at bounding box center [316, 155] width 19 height 7
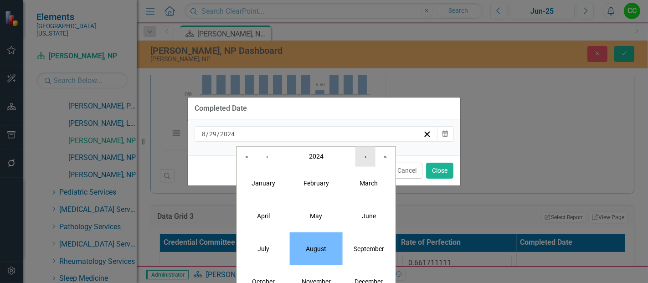
click at [368, 163] on button "›" at bounding box center [366, 156] width 20 height 20
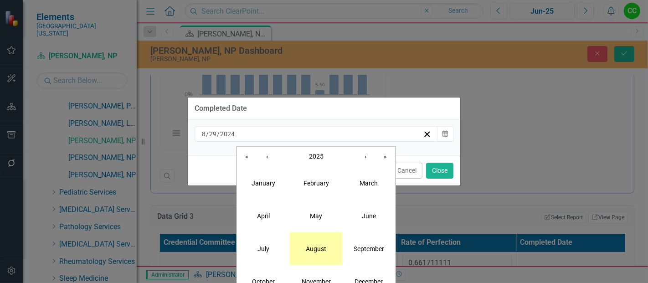
click at [312, 252] on abbr "August" at bounding box center [316, 248] width 21 height 7
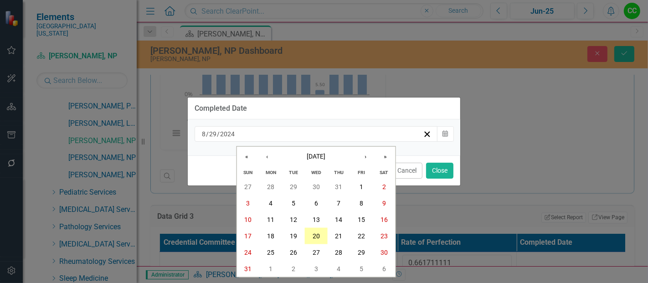
click at [321, 238] on button "20" at bounding box center [316, 236] width 23 height 16
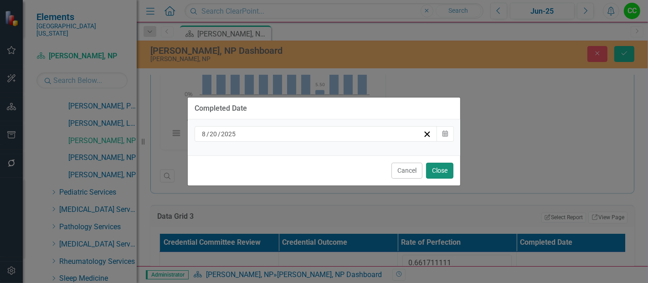
click at [453, 168] on button "Close" at bounding box center [439, 171] width 27 height 16
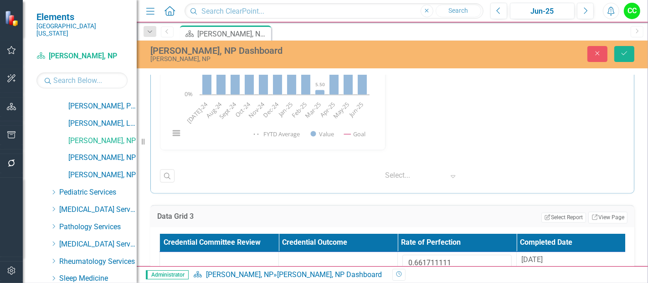
click at [638, 57] on div "Close Save" at bounding box center [542, 54] width 200 height 16
click at [627, 57] on button "Save" at bounding box center [625, 54] width 20 height 16
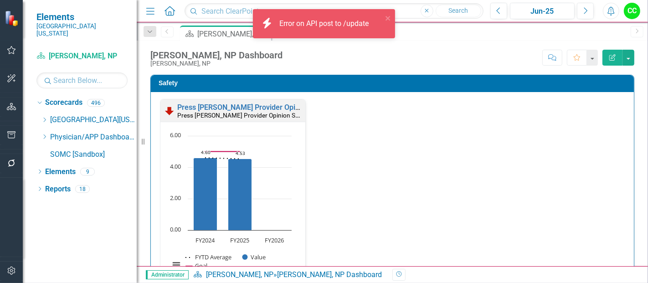
scroll to position [0, 0]
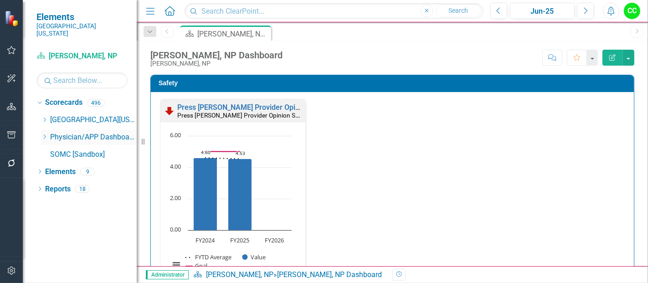
click at [44, 134] on icon "Dropdown" at bounding box center [44, 136] width 7 height 5
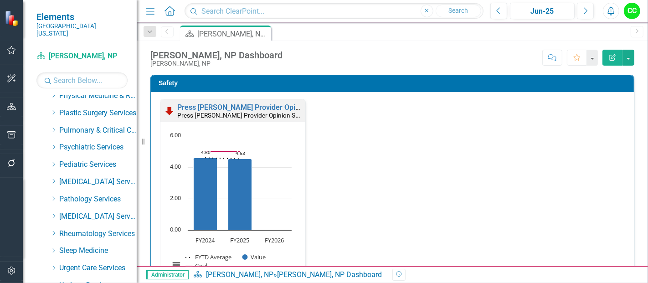
scroll to position [387, 0]
click at [54, 145] on icon "Dropdown" at bounding box center [53, 147] width 7 height 5
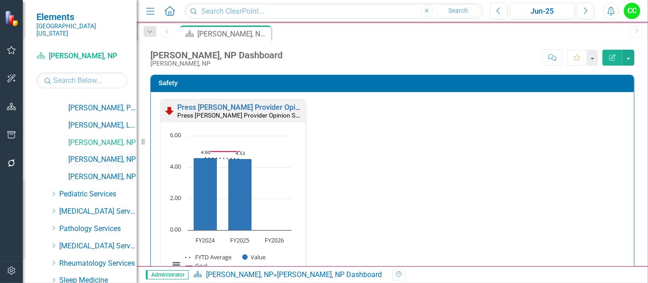
scroll to position [477, 0]
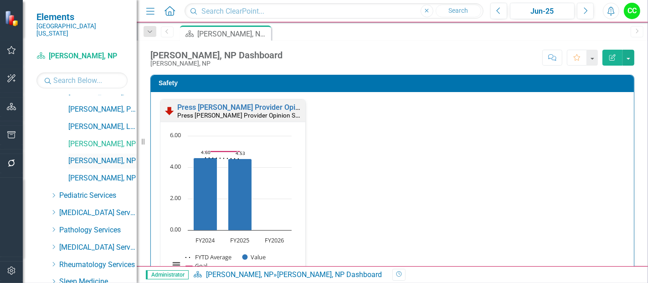
click at [88, 156] on link "[PERSON_NAME], NP" at bounding box center [102, 161] width 68 height 10
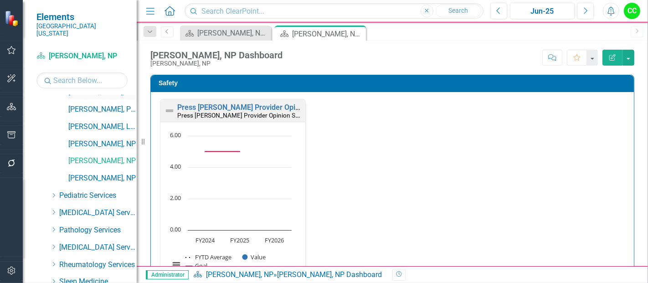
click at [130, 90] on div "[PERSON_NAME], PMHNP" at bounding box center [102, 92] width 68 height 15
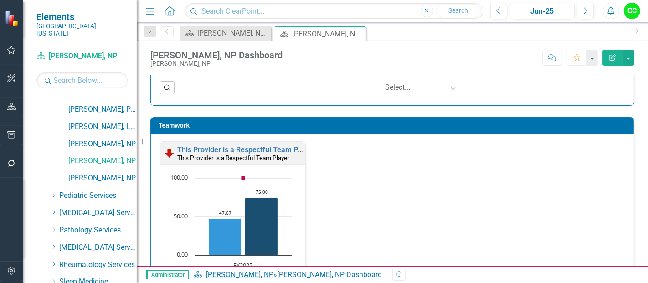
scroll to position [932, 0]
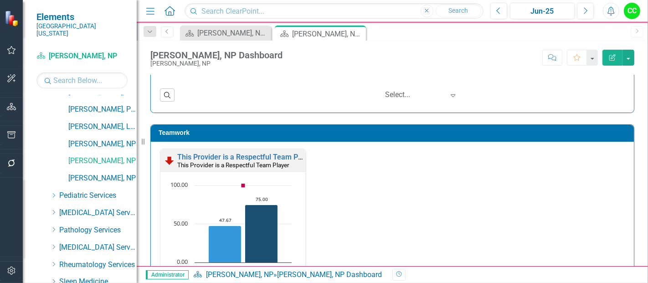
click at [556, 133] on h3 "Teamwork" at bounding box center [394, 133] width 471 height 7
click at [249, 153] on link "This Provider is a Respectful Team Player" at bounding box center [245, 157] width 137 height 9
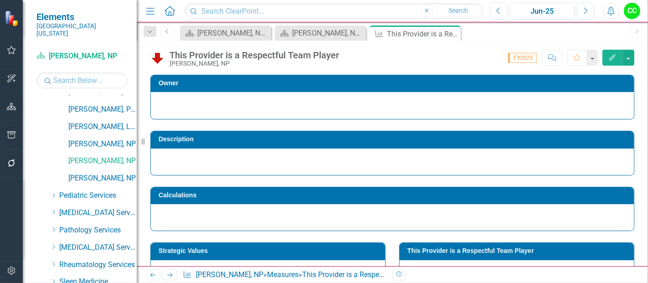
scroll to position [103, 0]
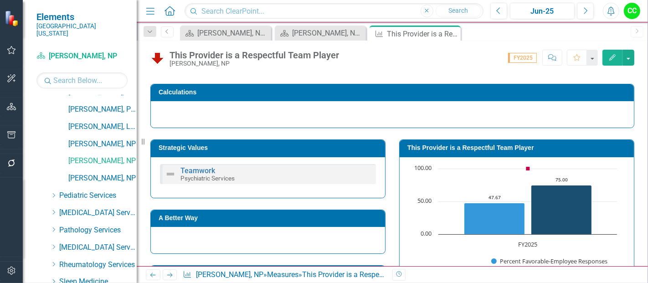
click at [472, 142] on td "This Provider is a Respectful Team Player" at bounding box center [519, 149] width 222 height 14
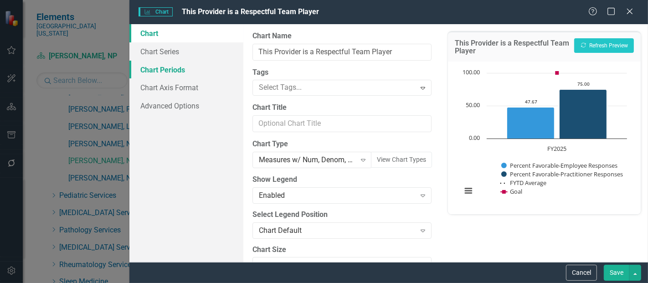
click at [160, 66] on link "Chart Periods" at bounding box center [187, 70] width 114 height 18
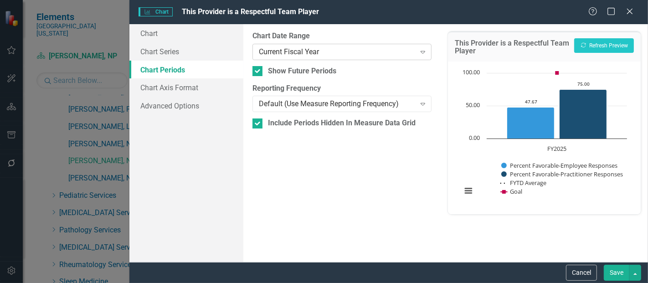
click at [298, 52] on div "Current Fiscal Year" at bounding box center [337, 52] width 156 height 10
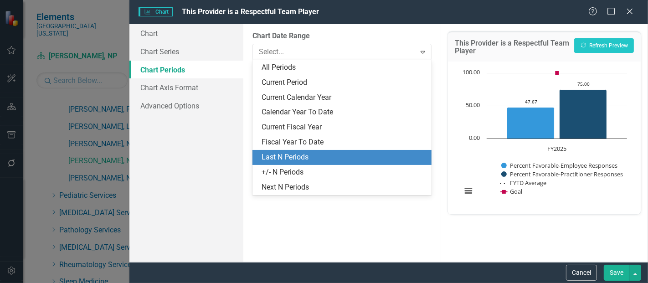
click at [295, 154] on div "Last N Periods" at bounding box center [344, 157] width 165 height 10
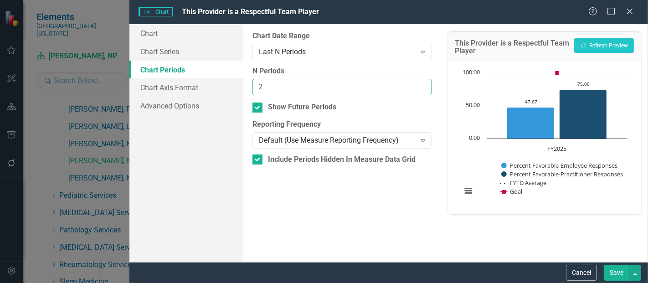
type input "2"
click at [423, 85] on input "2" at bounding box center [342, 87] width 179 height 17
click at [611, 274] on button "Save" at bounding box center [617, 273] width 26 height 16
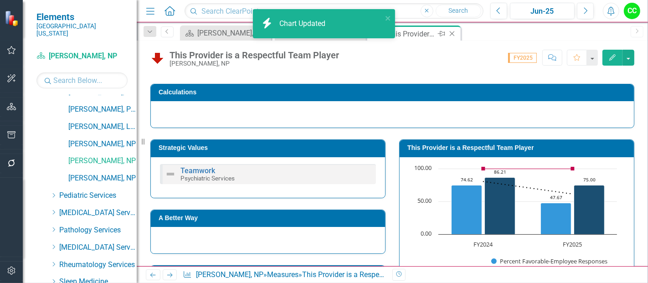
click at [453, 34] on icon "Close" at bounding box center [452, 33] width 9 height 7
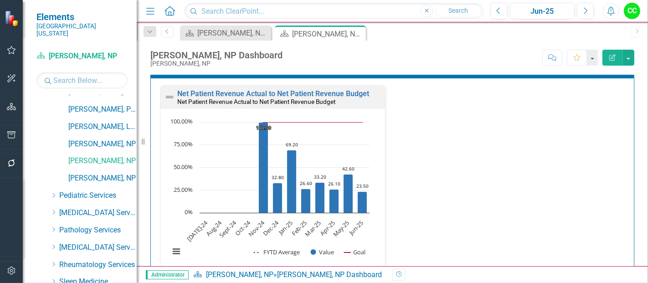
scroll to position [1376, 0]
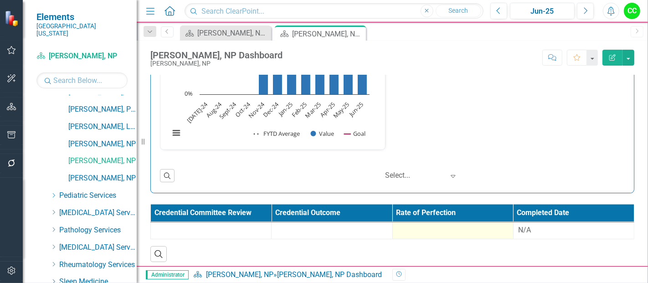
click at [487, 228] on div at bounding box center [453, 230] width 111 height 11
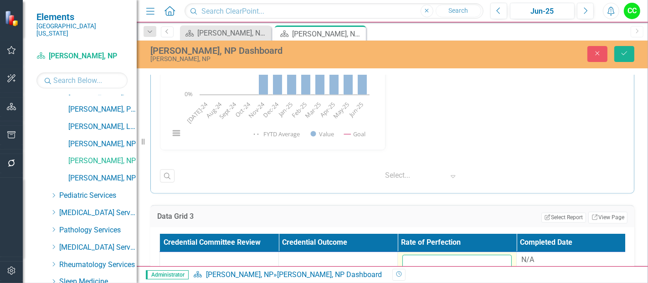
click at [457, 264] on input "number" at bounding box center [457, 263] width 109 height 17
paste input "0.7564625"
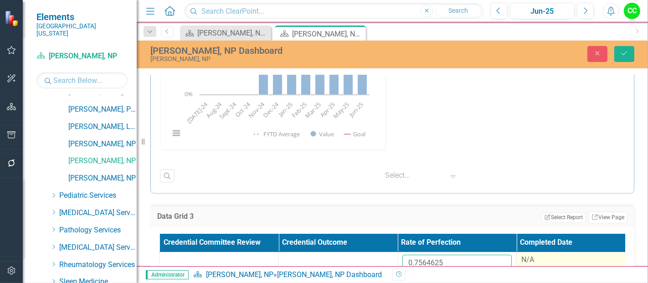
type input "0.7564625"
click at [528, 255] on div "N/A" at bounding box center [576, 260] width 109 height 10
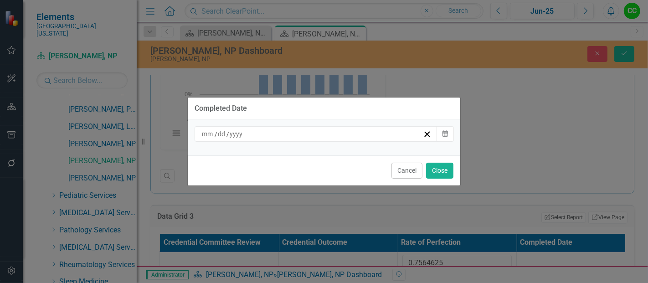
click at [312, 136] on div "/ /" at bounding box center [312, 134] width 223 height 9
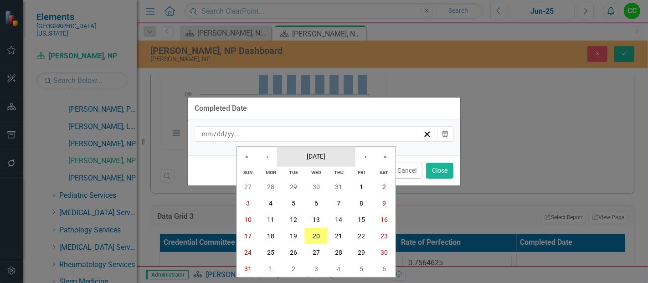
click at [326, 160] on span "[DATE]" at bounding box center [316, 155] width 19 height 7
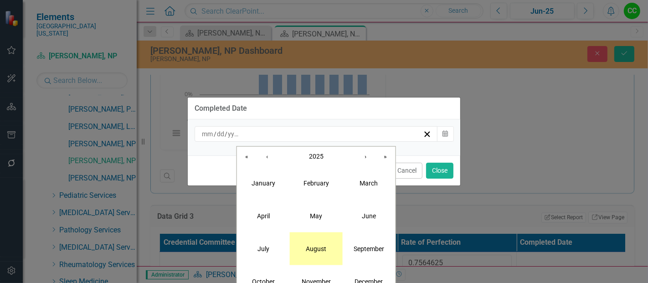
click at [319, 249] on abbr "August" at bounding box center [316, 248] width 21 height 7
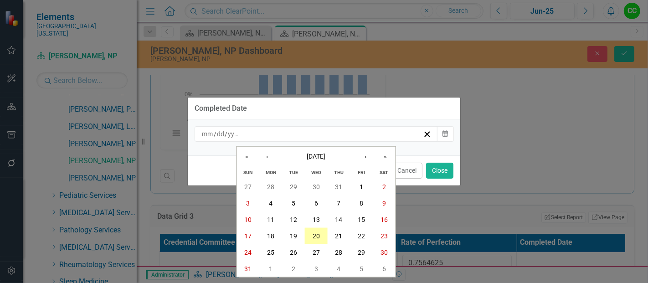
click at [316, 237] on abbr "20" at bounding box center [316, 236] width 7 height 7
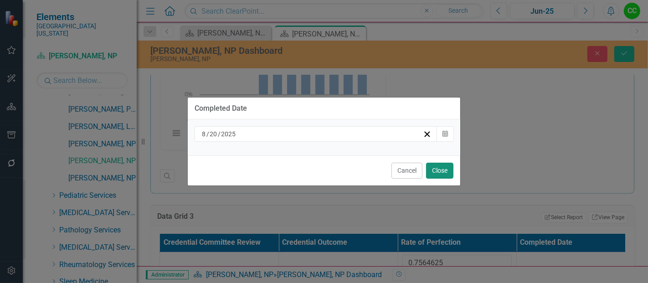
click at [435, 170] on button "Close" at bounding box center [439, 171] width 27 height 16
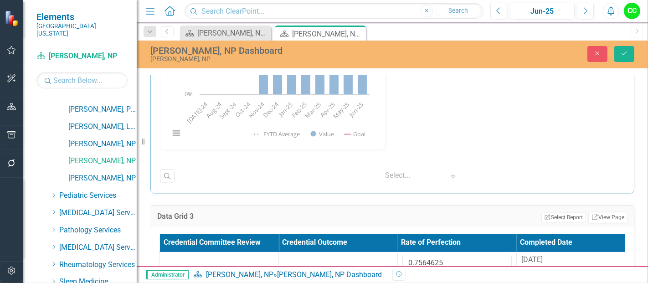
click at [623, 45] on div "Amber Buffinger, NP Dashboard Amber Buffinger, NP Close Save" at bounding box center [393, 53] width 512 height 17
click at [624, 54] on icon "Save" at bounding box center [625, 53] width 8 height 6
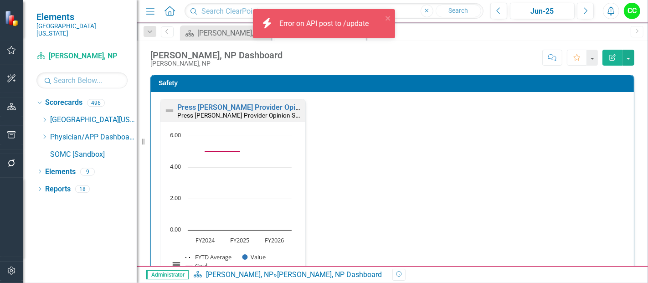
scroll to position [0, 0]
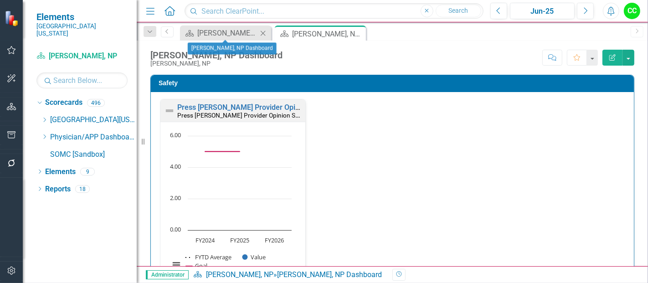
click at [265, 31] on icon "Close" at bounding box center [263, 33] width 9 height 7
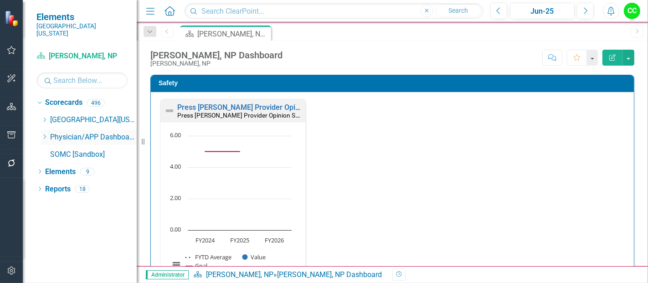
click at [47, 134] on icon "Dropdown" at bounding box center [44, 136] width 7 height 5
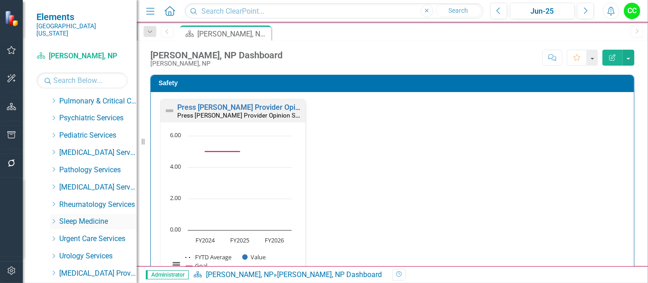
scroll to position [414, 0]
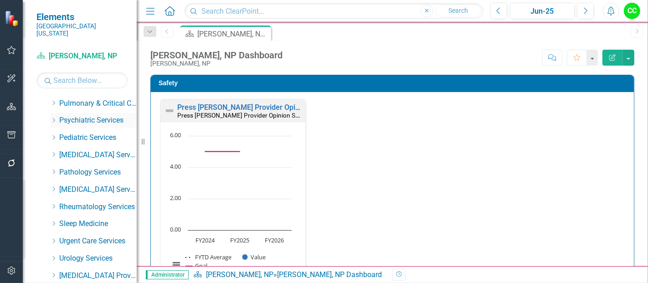
click at [54, 118] on icon "Dropdown" at bounding box center [53, 120] width 7 height 5
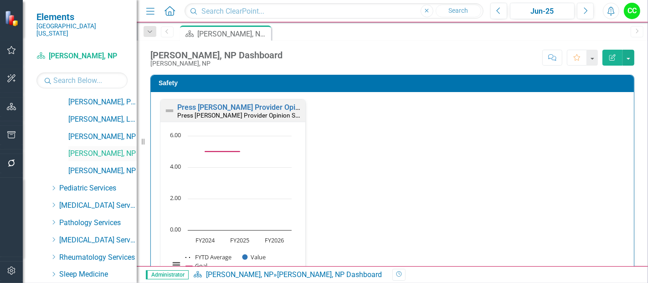
scroll to position [481, 0]
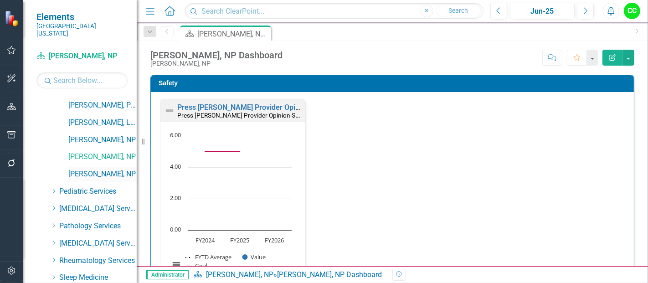
click at [95, 169] on link "[PERSON_NAME], NP" at bounding box center [102, 174] width 68 height 10
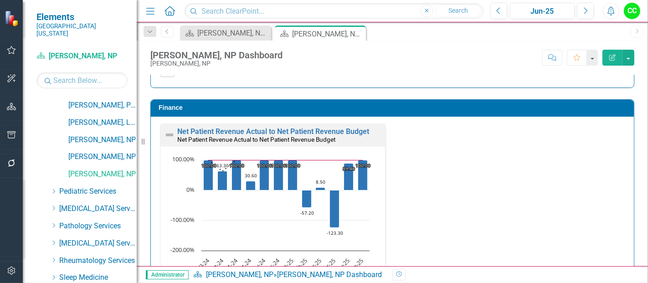
scroll to position [1376, 0]
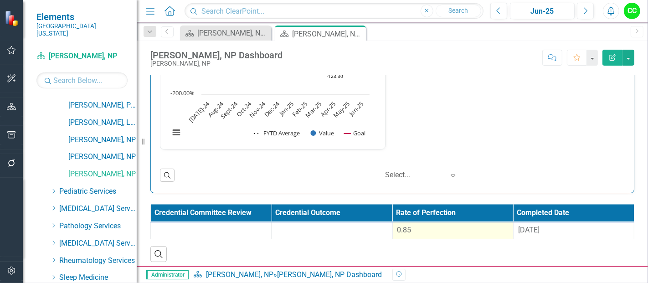
click at [431, 229] on div "0.85" at bounding box center [453, 230] width 111 height 10
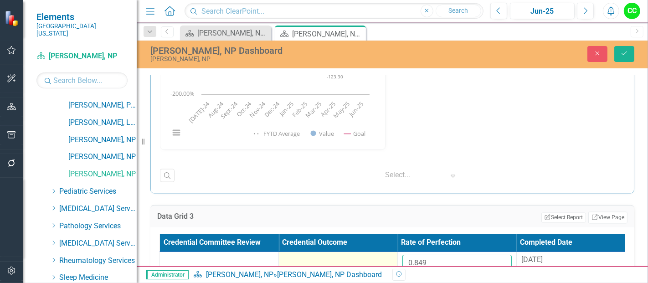
drag, startPoint x: 433, startPoint y: 260, endPoint x: 373, endPoint y: 254, distance: 60.0
click at [373, 254] on tr "0.849 8/29/24" at bounding box center [398, 267] width 476 height 30
paste input "94322222"
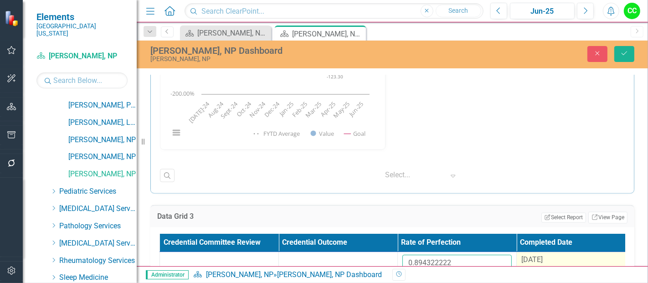
type input "0.894322222"
click at [543, 256] on span "[DATE]" at bounding box center [532, 260] width 21 height 9
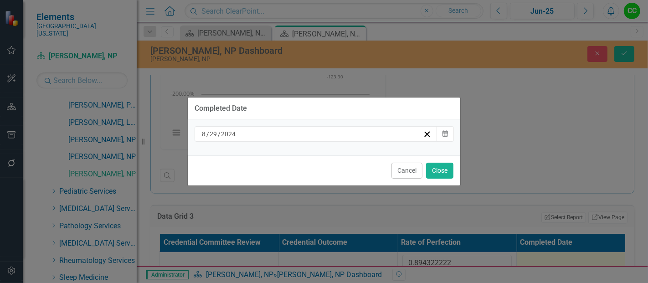
click at [373, 139] on div "[DATE]" at bounding box center [312, 134] width 223 height 9
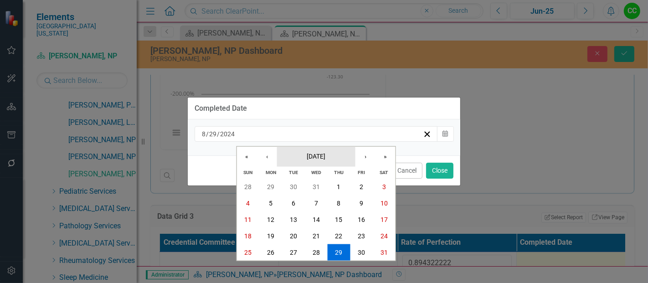
click at [332, 151] on button "[DATE]" at bounding box center [316, 156] width 78 height 20
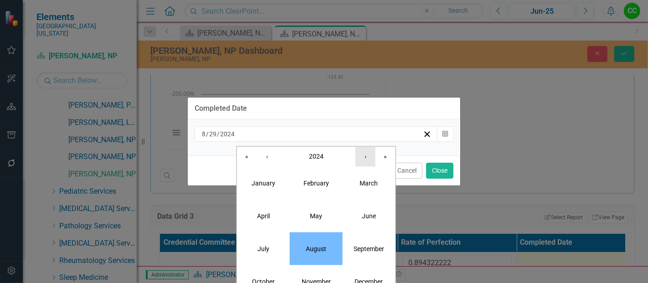
click at [365, 154] on button "›" at bounding box center [366, 156] width 20 height 20
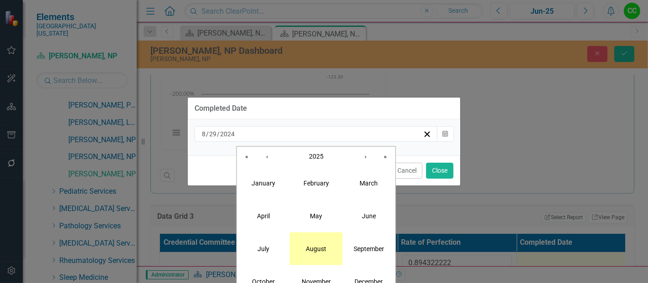
click at [319, 245] on abbr "August" at bounding box center [316, 248] width 21 height 7
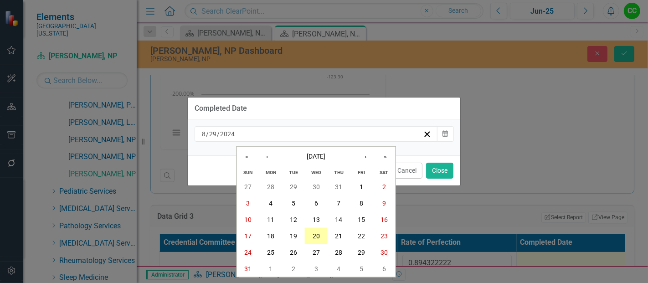
click at [321, 241] on button "20" at bounding box center [316, 236] width 23 height 16
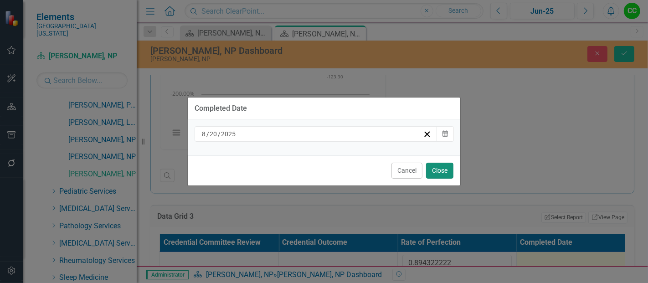
click at [447, 163] on button "Close" at bounding box center [439, 171] width 27 height 16
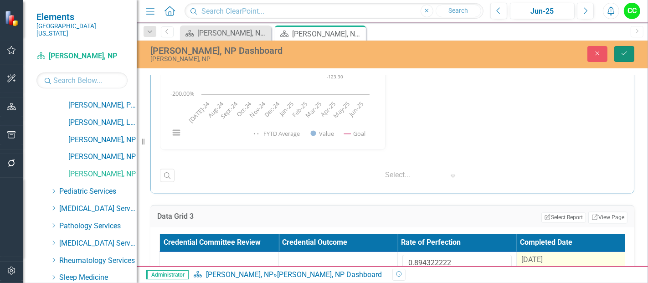
click at [629, 53] on icon "Save" at bounding box center [625, 53] width 8 height 6
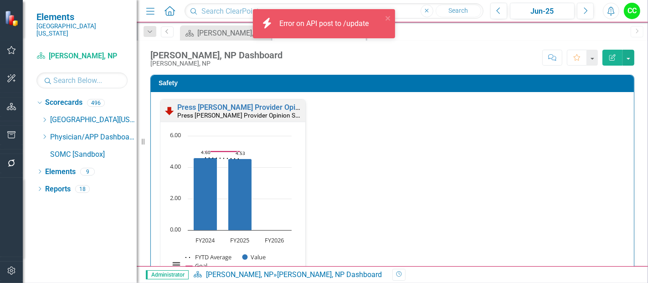
scroll to position [0, 0]
click at [44, 134] on icon "Dropdown" at bounding box center [44, 136] width 7 height 5
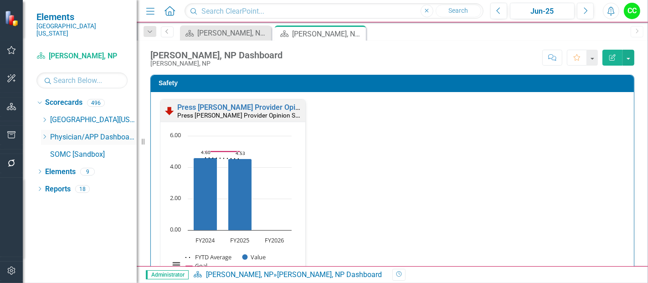
click at [43, 134] on icon "Dropdown" at bounding box center [44, 136] width 7 height 5
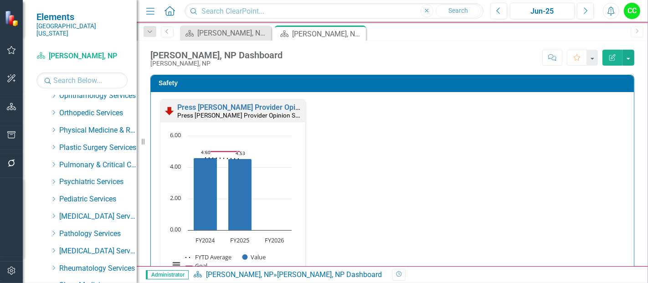
scroll to position [352, 0]
click at [53, 179] on icon "Dropdown" at bounding box center [53, 181] width 7 height 5
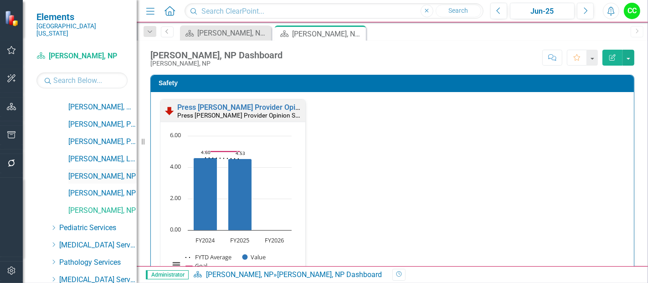
scroll to position [389, 0]
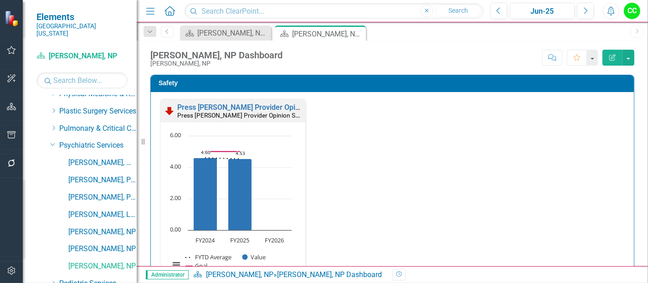
click at [48, 142] on div "Dropdown Psychiatric Services" at bounding box center [89, 146] width 96 height 17
click at [51, 141] on icon "Dropdown" at bounding box center [52, 144] width 5 height 7
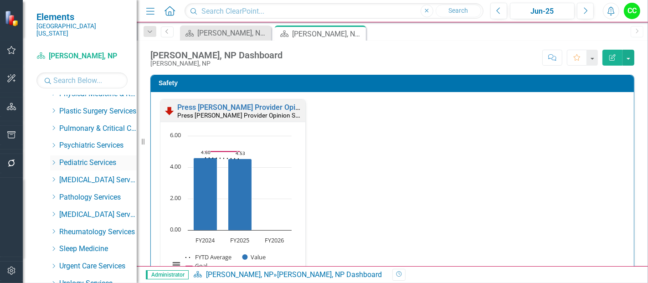
click at [53, 160] on icon "Dropdown" at bounding box center [53, 162] width 7 height 5
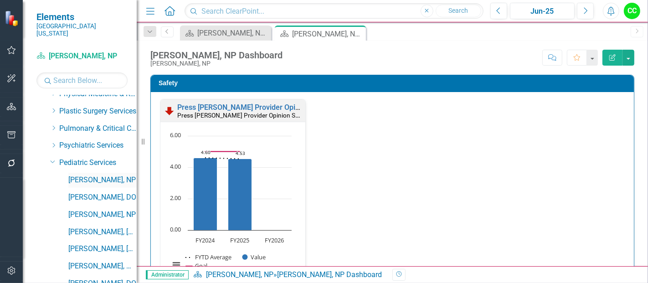
click at [87, 175] on link "[PERSON_NAME], NP" at bounding box center [102, 180] width 68 height 10
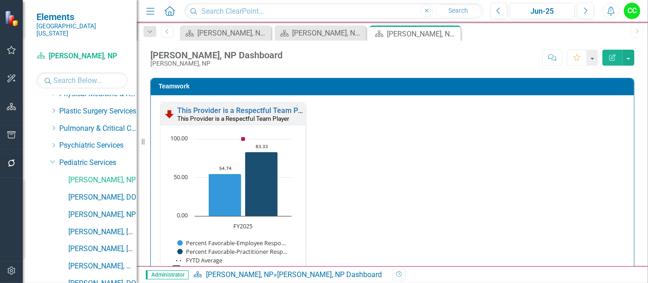
scroll to position [980, 0]
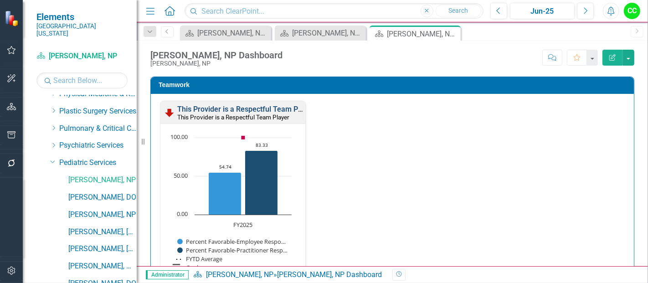
click at [238, 106] on link "This Provider is a Respectful Team Player" at bounding box center [245, 109] width 137 height 9
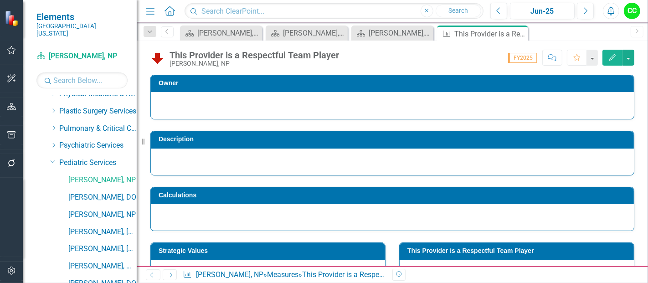
scroll to position [120, 0]
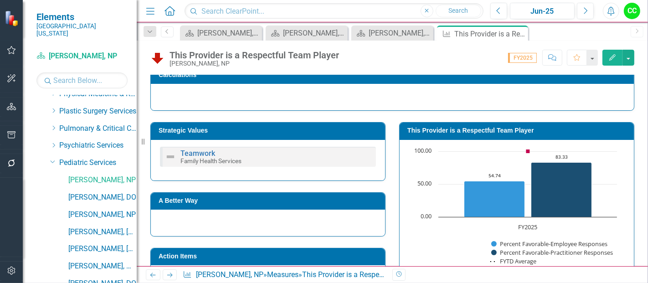
click at [530, 131] on h3 "This Provider is a Respectful Team Player" at bounding box center [519, 130] width 222 height 7
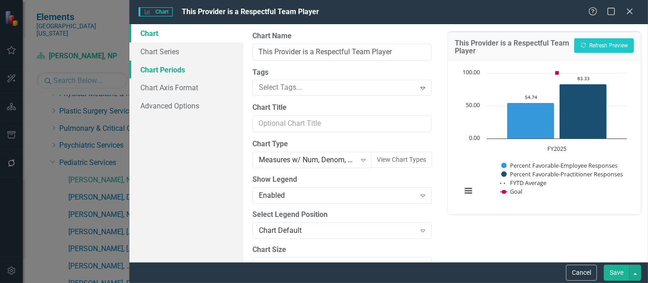
click at [176, 67] on link "Chart Periods" at bounding box center [187, 70] width 114 height 18
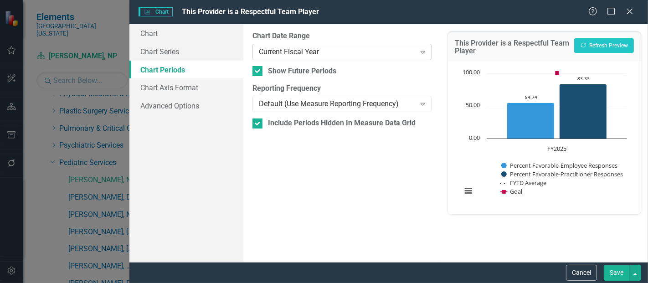
click at [296, 51] on div "Current Fiscal Year" at bounding box center [337, 52] width 156 height 10
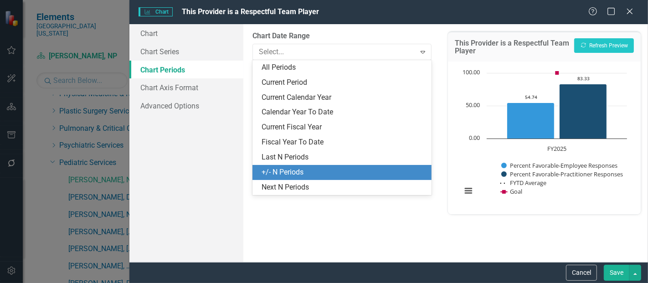
click at [289, 167] on div "+/- N Periods" at bounding box center [344, 172] width 165 height 10
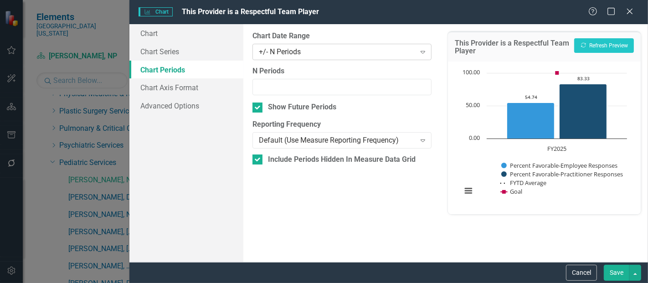
click at [292, 57] on div "+/- N Periods Expand" at bounding box center [342, 52] width 179 height 16
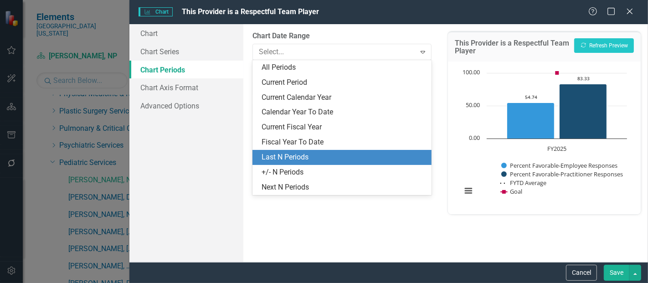
click at [289, 158] on div "Last N Periods" at bounding box center [344, 157] width 165 height 10
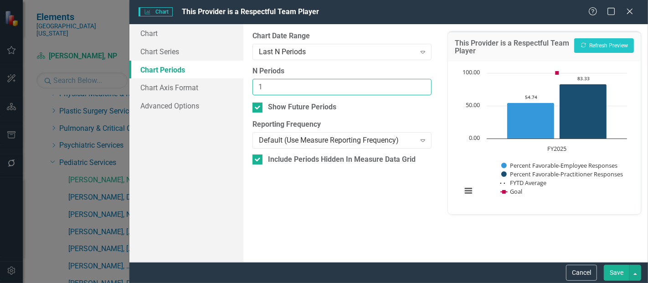
click at [423, 83] on input "1" at bounding box center [342, 87] width 179 height 17
type input "2"
click at [423, 83] on input "2" at bounding box center [342, 87] width 179 height 17
click at [617, 270] on button "Save" at bounding box center [617, 273] width 26 height 16
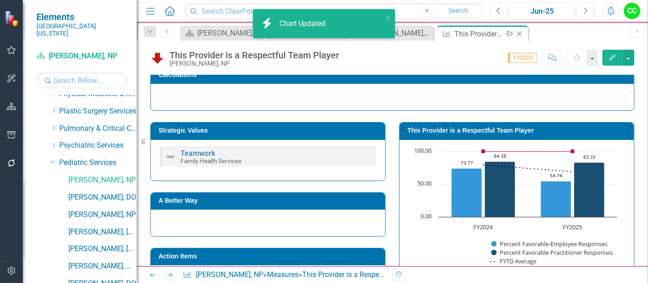
click at [519, 33] on icon "Close" at bounding box center [519, 33] width 9 height 7
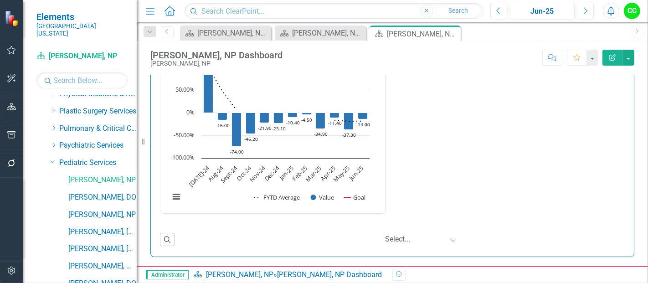
scroll to position [1376, 0]
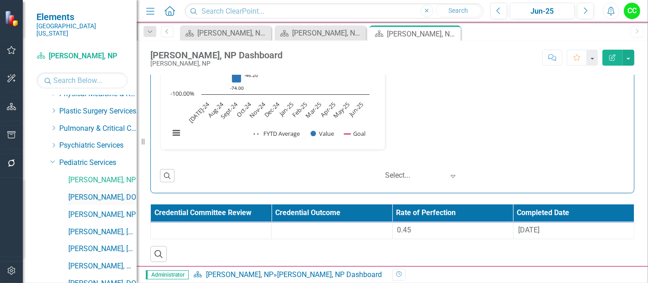
click at [83, 192] on link "[PERSON_NAME], DO" at bounding box center [102, 197] width 68 height 10
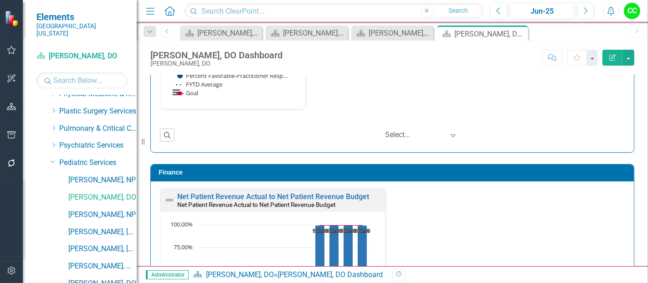
scroll to position [1376, 0]
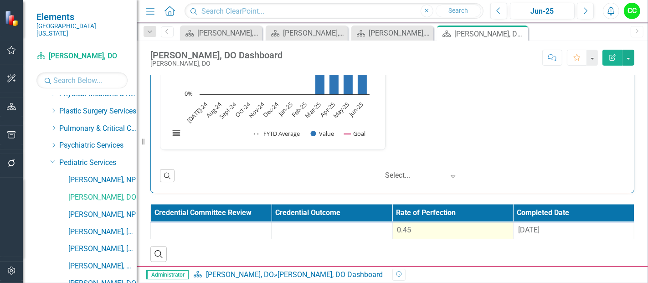
click at [453, 225] on div "0.45" at bounding box center [453, 230] width 111 height 10
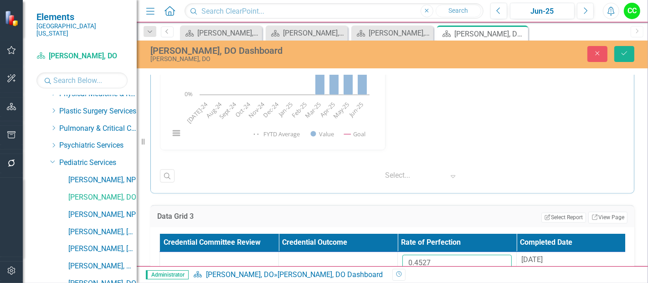
drag, startPoint x: 438, startPoint y: 255, endPoint x: 367, endPoint y: 244, distance: 72.1
click at [367, 244] on table "Credential Committee Review Credential Outcome Rate of Perfection Completed Dat…" at bounding box center [398, 258] width 477 height 48
paste input "1.00"
type input "1.00"
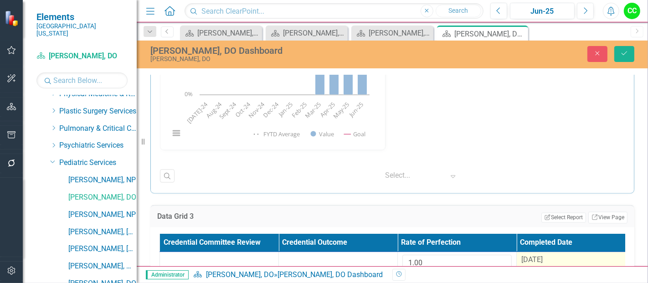
click at [543, 256] on span "[DATE]" at bounding box center [532, 260] width 21 height 9
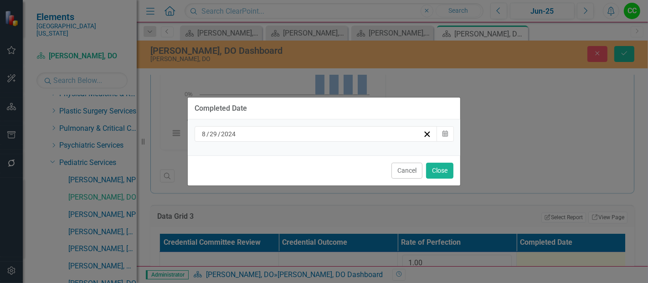
click at [352, 133] on div "[DATE]" at bounding box center [312, 134] width 223 height 9
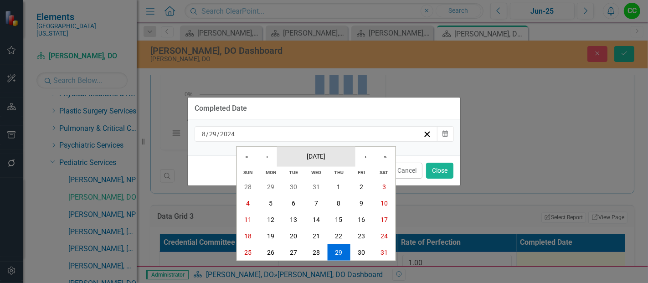
click at [326, 154] on span "[DATE]" at bounding box center [316, 155] width 19 height 7
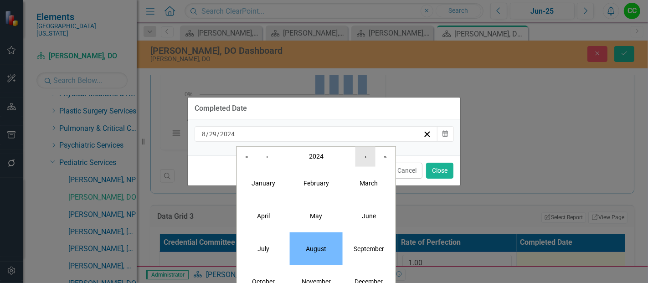
click at [365, 158] on button "›" at bounding box center [366, 156] width 20 height 20
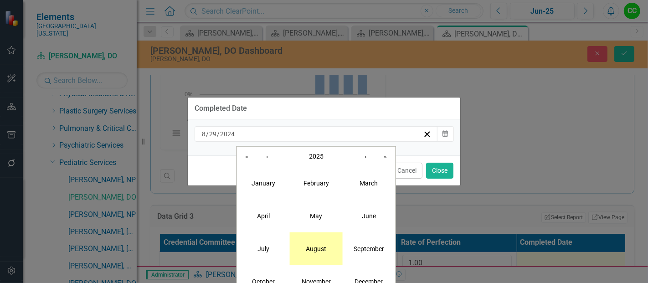
click at [317, 249] on abbr "August" at bounding box center [316, 248] width 21 height 7
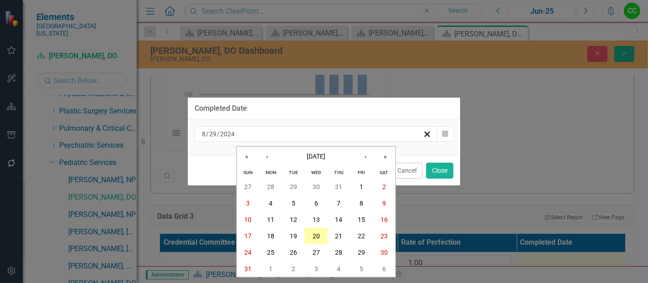
click at [316, 237] on abbr "20" at bounding box center [316, 236] width 7 height 7
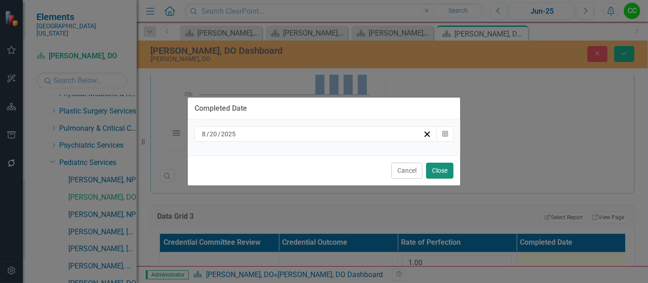
click at [449, 171] on button "Close" at bounding box center [439, 171] width 27 height 16
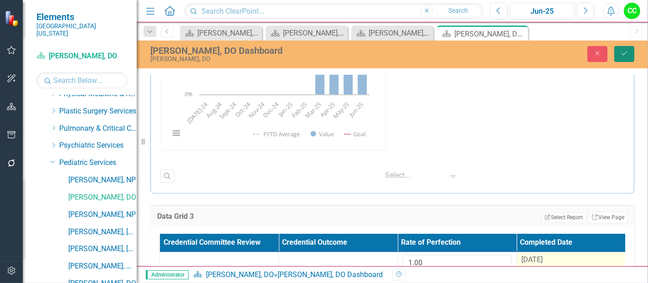
click at [625, 53] on icon "Save" at bounding box center [625, 53] width 8 height 6
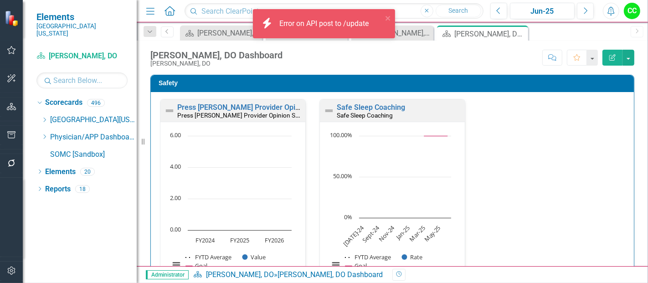
scroll to position [0, 0]
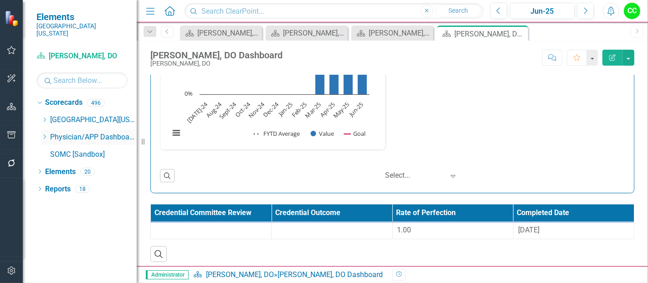
click at [46, 134] on icon "Dropdown" at bounding box center [44, 136] width 7 height 5
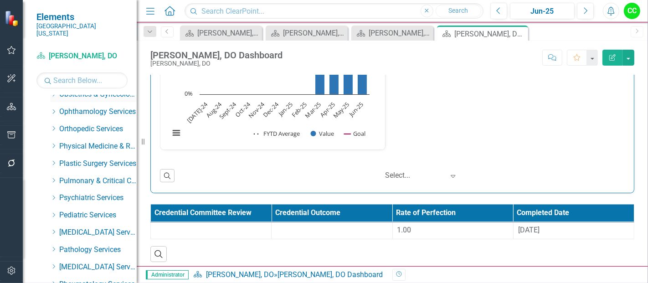
scroll to position [337, 0]
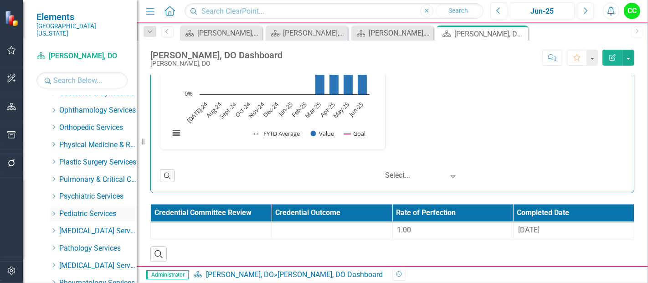
click at [51, 211] on icon "Dropdown" at bounding box center [53, 213] width 7 height 5
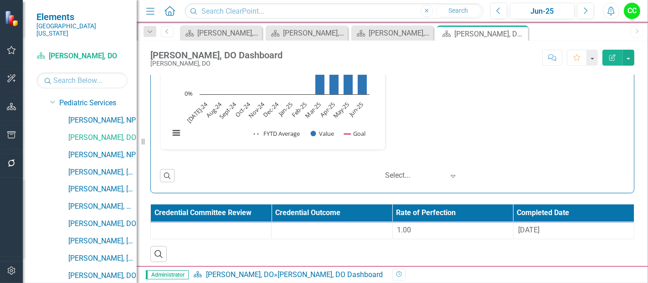
scroll to position [451, 0]
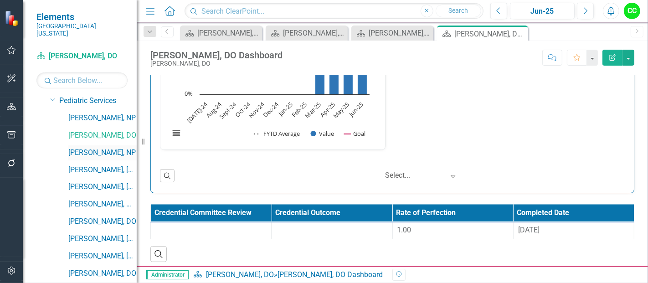
click at [93, 148] on link "[PERSON_NAME], NP" at bounding box center [102, 153] width 68 height 10
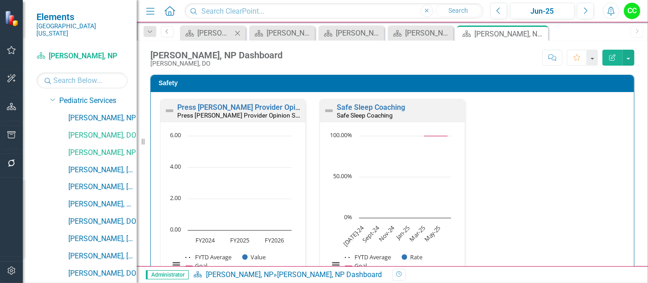
click at [238, 32] on icon "Close" at bounding box center [237, 33] width 9 height 7
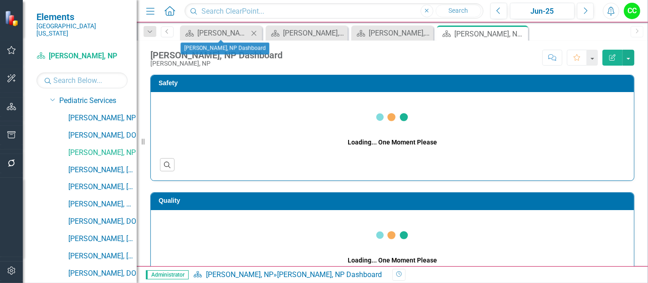
click at [256, 31] on icon at bounding box center [254, 33] width 5 height 5
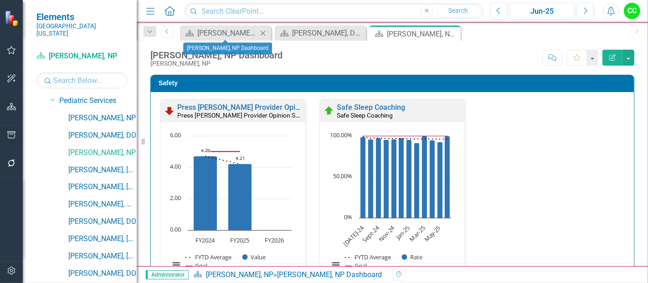
click at [265, 32] on icon "Close" at bounding box center [263, 33] width 9 height 7
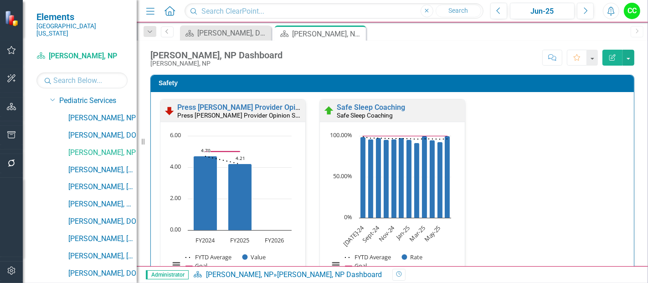
click at [0, 0] on icon "Close" at bounding box center [0, 0] width 0 height 0
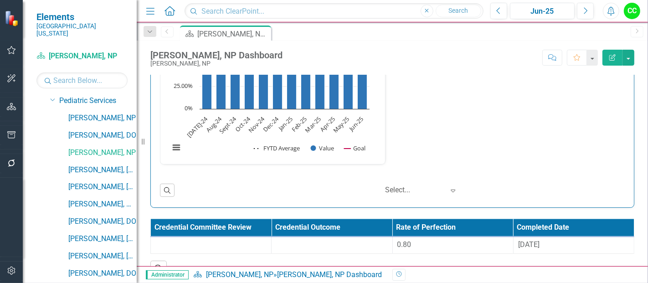
scroll to position [1360, 0]
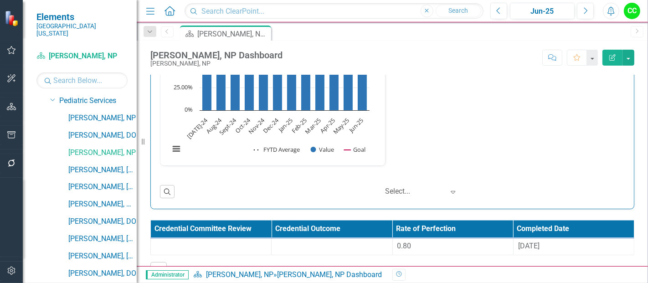
click at [567, 128] on div "Net Patient Revenue Actual to Net Patient Revenue Budget Net Patient Revenue Ac…" at bounding box center [392, 80] width 479 height 195
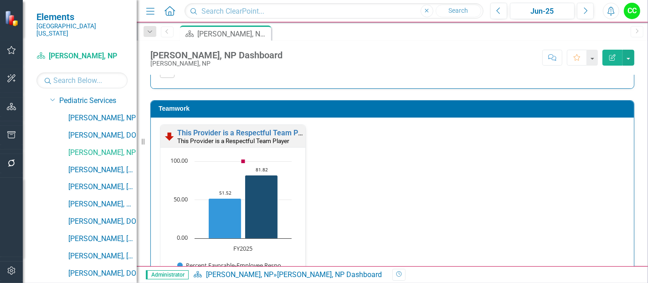
scroll to position [949, 0]
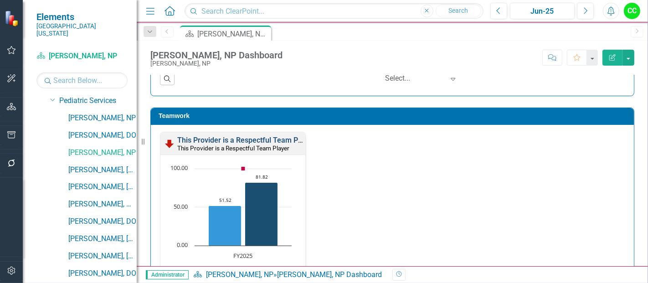
click at [280, 137] on link "This Provider is a Respectful Team Player" at bounding box center [245, 140] width 137 height 9
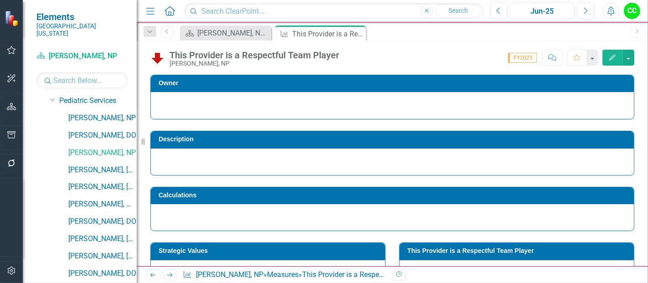
scroll to position [133, 0]
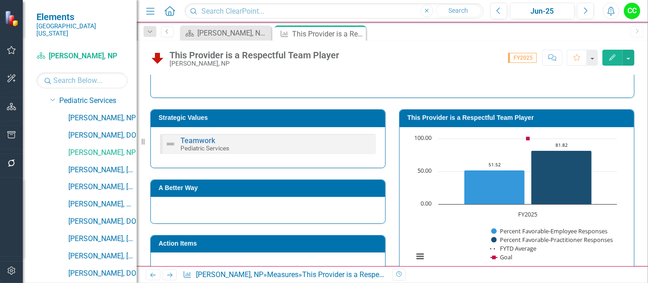
click at [496, 115] on h3 "This Provider is a Respectful Team Player" at bounding box center [519, 117] width 222 height 7
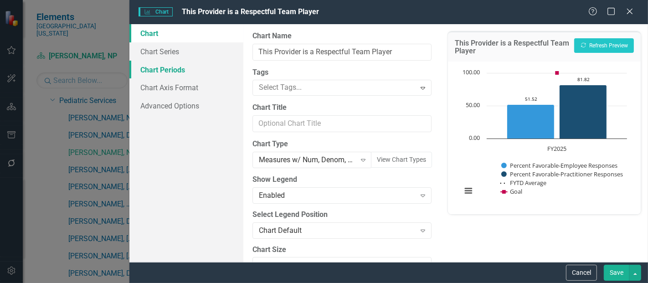
click at [166, 72] on link "Chart Periods" at bounding box center [187, 70] width 114 height 18
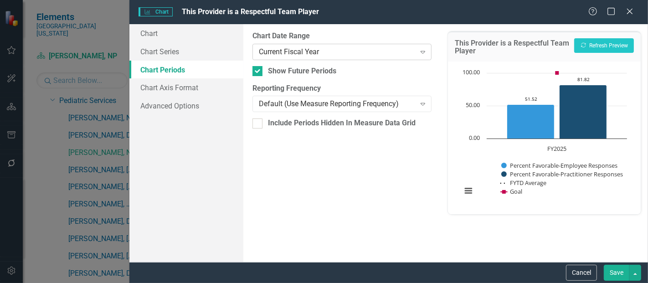
click at [319, 51] on div "Current Fiscal Year" at bounding box center [337, 52] width 156 height 10
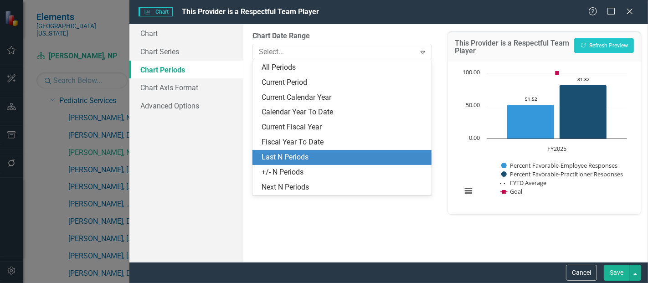
click at [292, 153] on div "Last N Periods" at bounding box center [344, 157] width 165 height 10
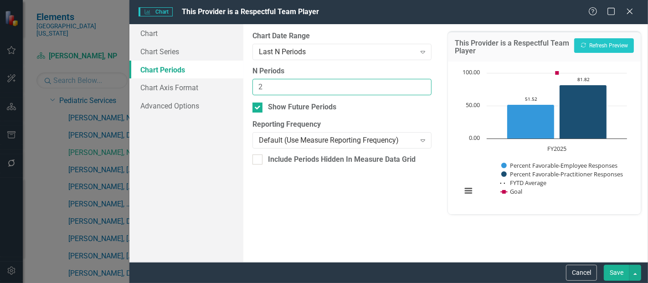
type input "2"
click at [421, 84] on input "2" at bounding box center [342, 87] width 179 height 17
click at [629, 274] on button "Save" at bounding box center [617, 273] width 26 height 16
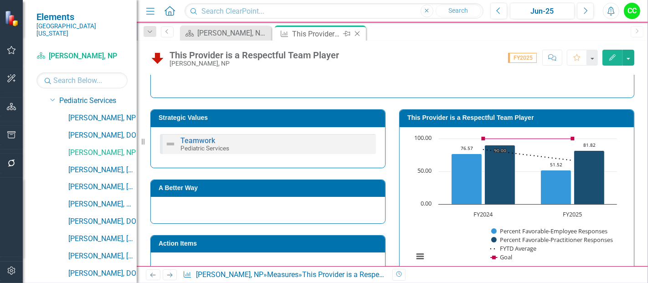
click at [355, 31] on icon at bounding box center [357, 33] width 5 height 5
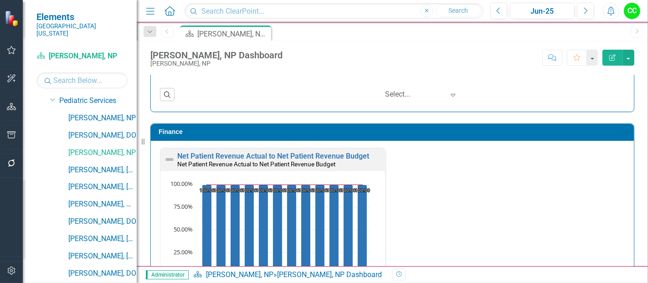
scroll to position [0, 0]
click at [86, 165] on link "[PERSON_NAME], [GEOGRAPHIC_DATA]" at bounding box center [102, 170] width 68 height 10
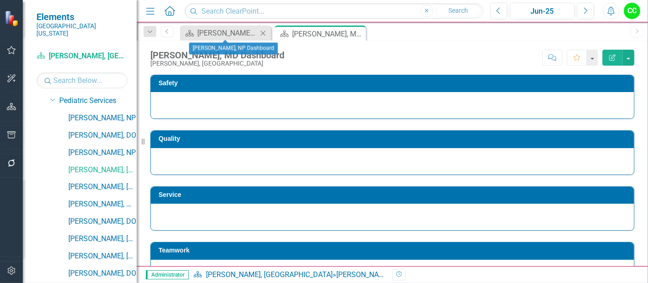
click at [264, 35] on icon "Close" at bounding box center [263, 33] width 9 height 7
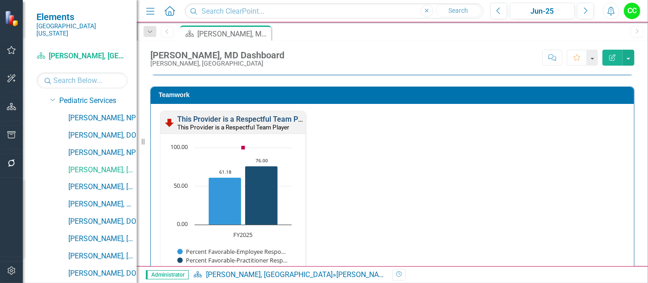
scroll to position [969, 0]
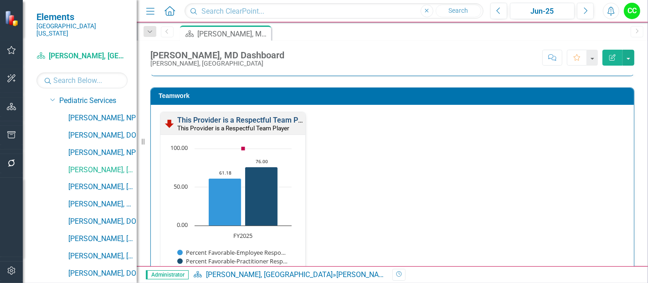
click at [261, 118] on link "This Provider is a Respectful Team Player" at bounding box center [245, 120] width 137 height 9
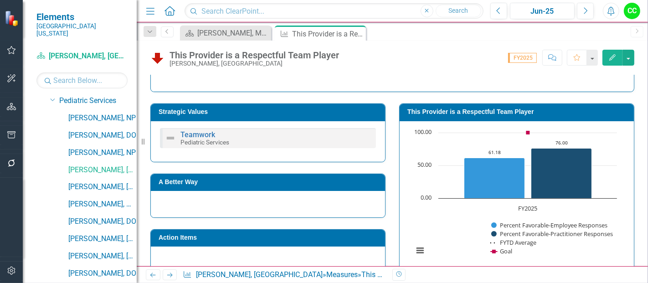
scroll to position [137, 0]
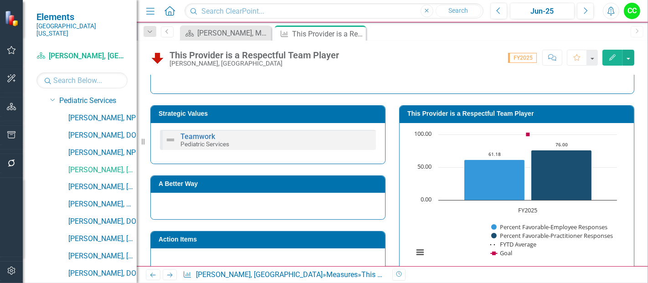
click at [486, 117] on td "This Provider is a Respectful Team Player" at bounding box center [519, 115] width 222 height 14
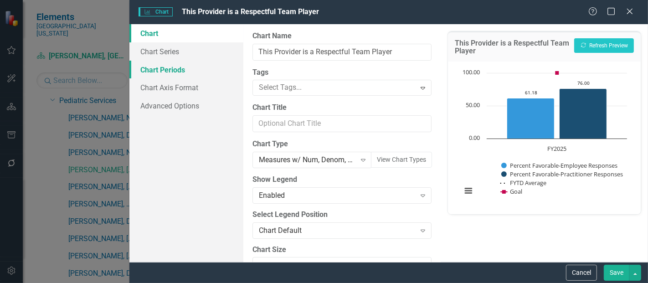
click at [164, 71] on link "Chart Periods" at bounding box center [187, 70] width 114 height 18
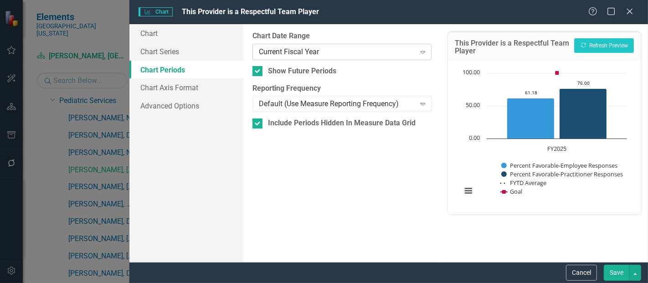
click at [318, 54] on div "Current Fiscal Year" at bounding box center [337, 52] width 156 height 10
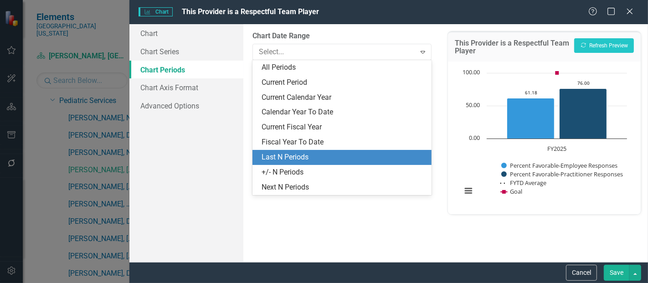
click at [292, 152] on div "Last N Periods" at bounding box center [344, 157] width 165 height 10
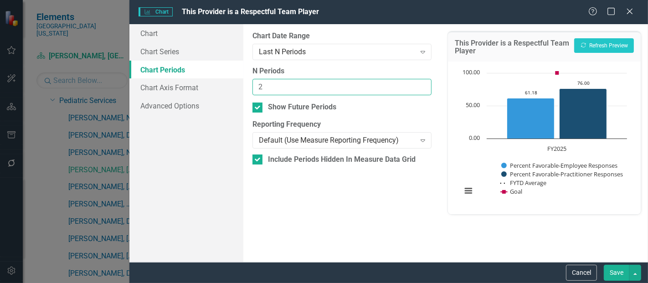
type input "2"
click at [420, 84] on input "2" at bounding box center [342, 87] width 179 height 17
click at [621, 273] on button "Save" at bounding box center [617, 273] width 26 height 16
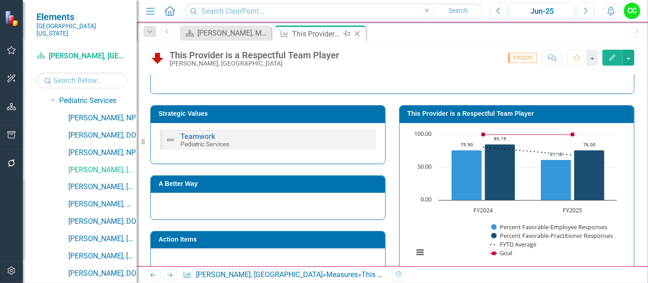
click at [359, 33] on icon "Close" at bounding box center [357, 33] width 9 height 7
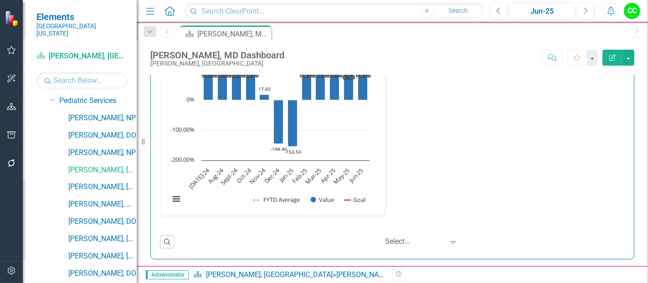
scroll to position [1376, 0]
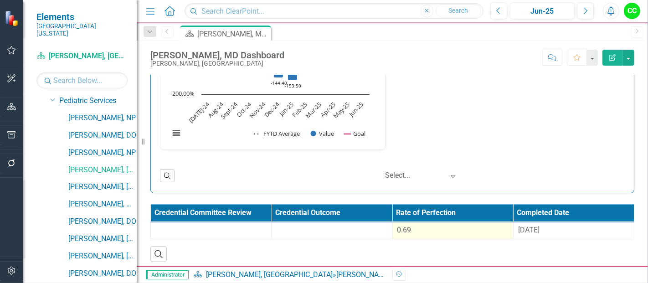
click at [448, 235] on td "0.69" at bounding box center [453, 231] width 121 height 17
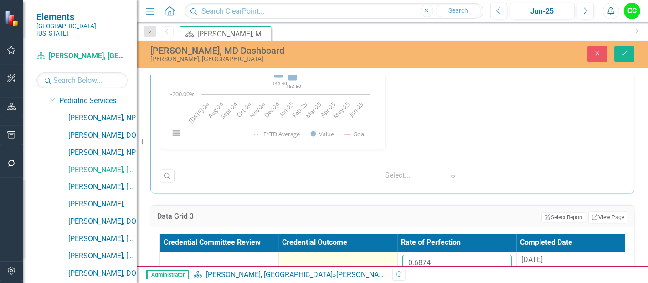
drag, startPoint x: 441, startPoint y: 260, endPoint x: 390, endPoint y: 262, distance: 50.2
click at [393, 262] on tr "0.6874 8/29/24" at bounding box center [398, 267] width 476 height 30
paste input "84178"
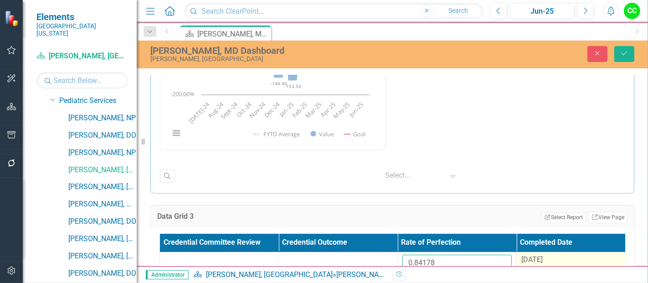
type input "0.84178"
click at [548, 255] on div "[DATE]" at bounding box center [576, 260] width 109 height 10
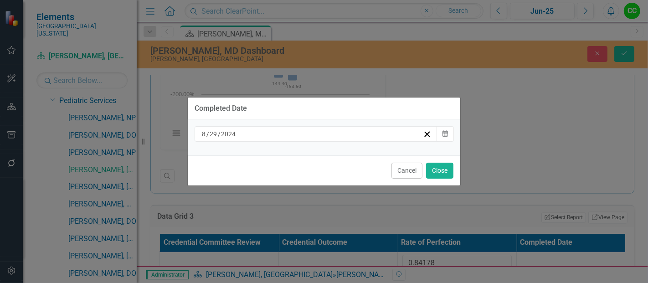
click at [382, 131] on div "[DATE]" at bounding box center [312, 134] width 223 height 9
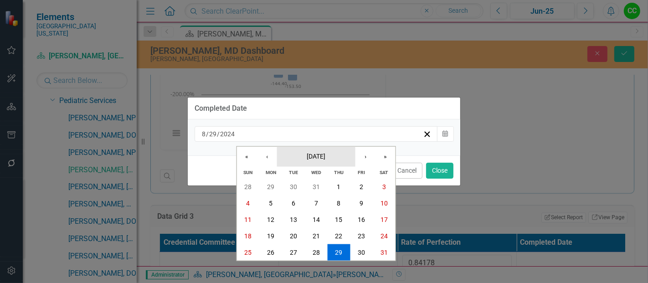
click at [326, 161] on button "[DATE]" at bounding box center [316, 156] width 78 height 20
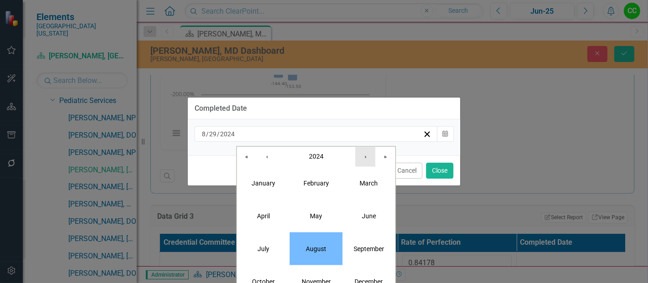
click at [360, 162] on button "›" at bounding box center [366, 156] width 20 height 20
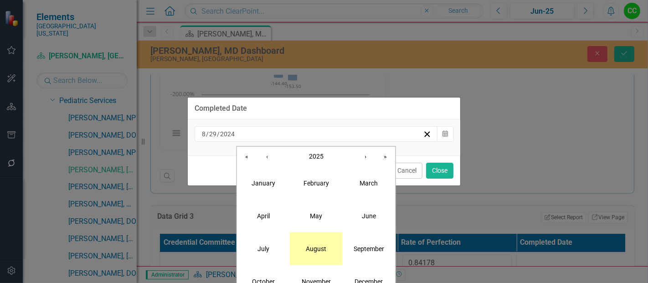
click at [329, 244] on button "August" at bounding box center [316, 248] width 53 height 33
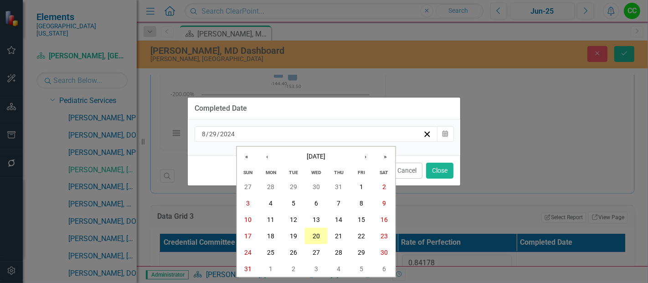
click at [320, 238] on button "20" at bounding box center [316, 236] width 23 height 16
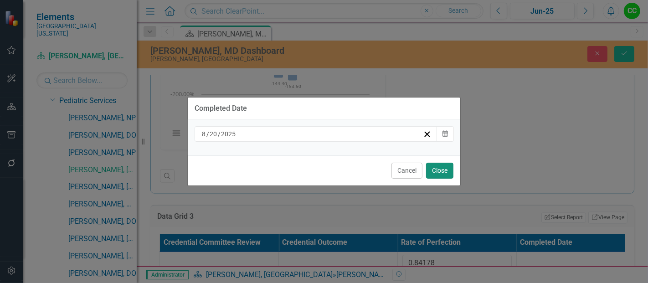
click at [447, 170] on button "Close" at bounding box center [439, 171] width 27 height 16
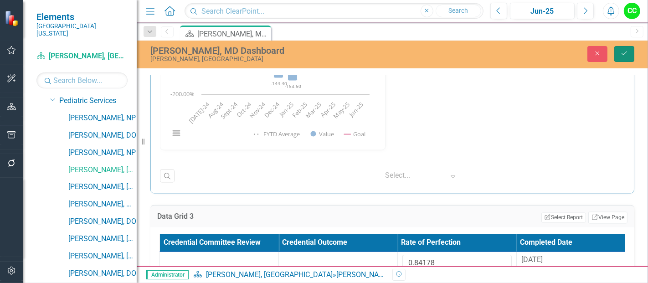
click at [628, 53] on icon "Save" at bounding box center [625, 53] width 8 height 6
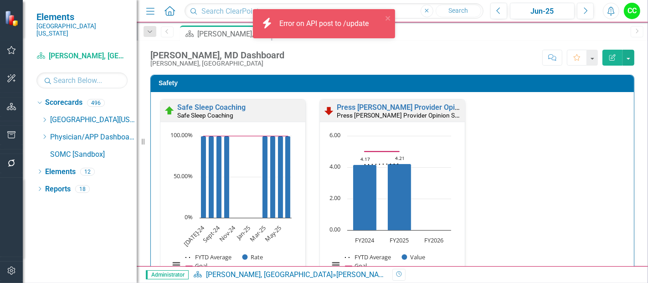
scroll to position [0, 0]
click at [45, 135] on icon at bounding box center [45, 137] width 2 height 5
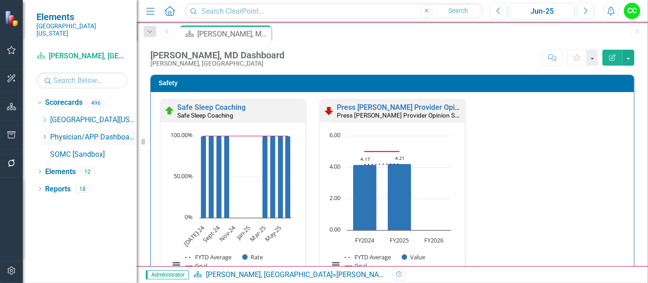
click at [46, 134] on icon "Dropdown" at bounding box center [44, 136] width 7 height 5
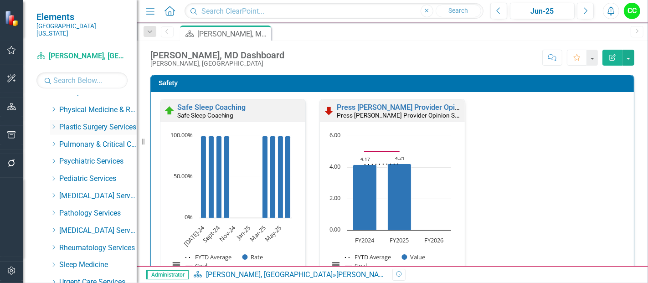
scroll to position [374, 0]
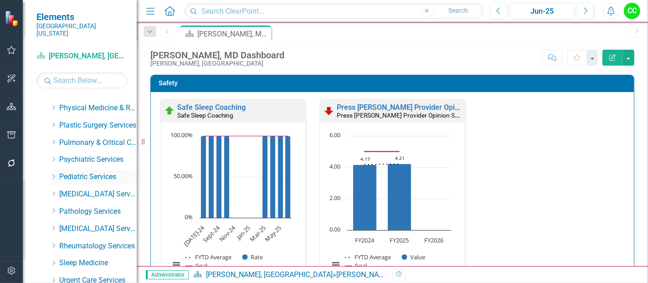
click at [79, 175] on div "Dropdown Pediatric Services" at bounding box center [93, 177] width 87 height 15
click at [52, 174] on icon "Dropdown" at bounding box center [53, 176] width 7 height 5
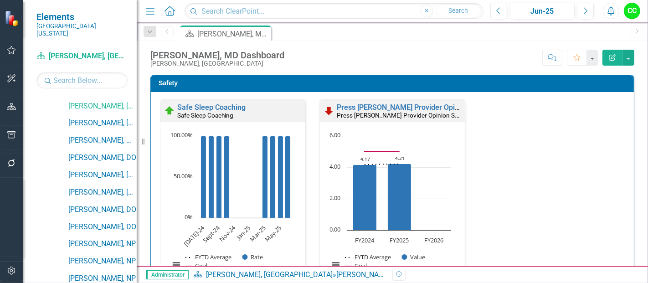
scroll to position [500, 0]
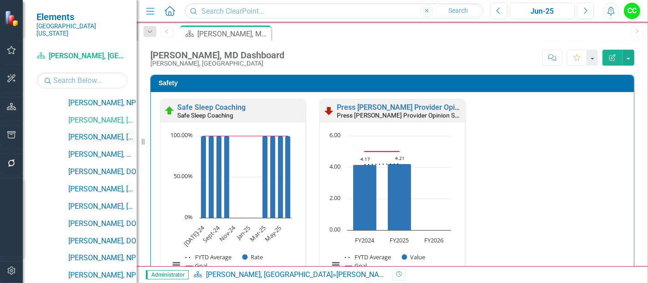
click at [95, 132] on link "[PERSON_NAME], [GEOGRAPHIC_DATA]" at bounding box center [102, 137] width 68 height 10
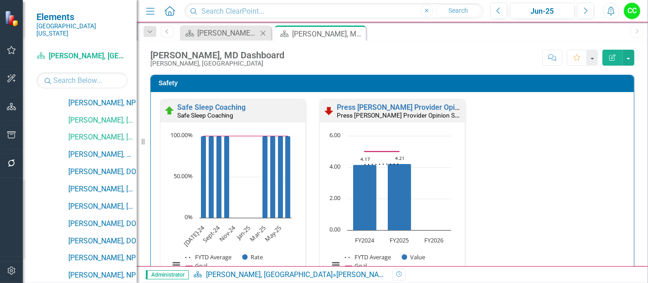
click at [263, 32] on icon at bounding box center [263, 33] width 5 height 5
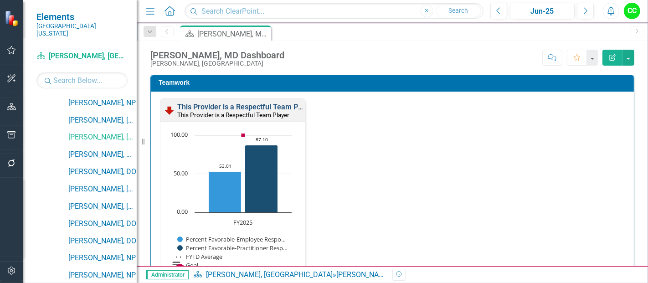
scroll to position [981, 0]
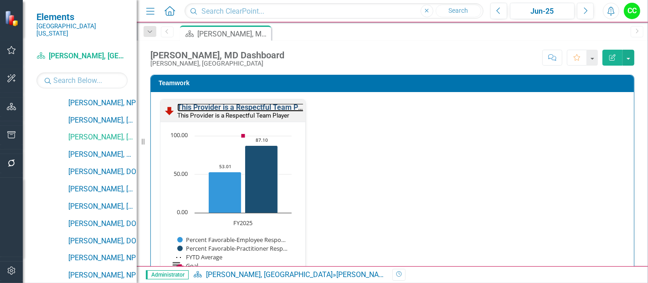
drag, startPoint x: 268, startPoint y: 104, endPoint x: 262, endPoint y: 282, distance: 178.4
click at [268, 104] on link "This Provider is a Respectful Team Player" at bounding box center [245, 107] width 137 height 9
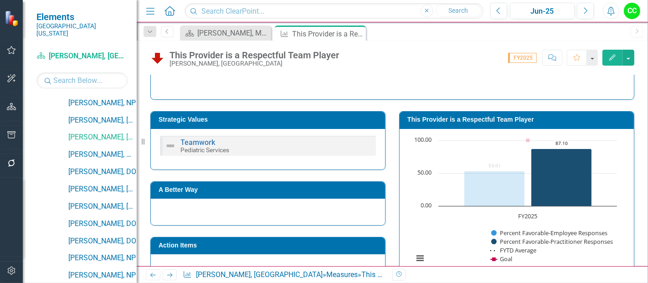
scroll to position [127, 0]
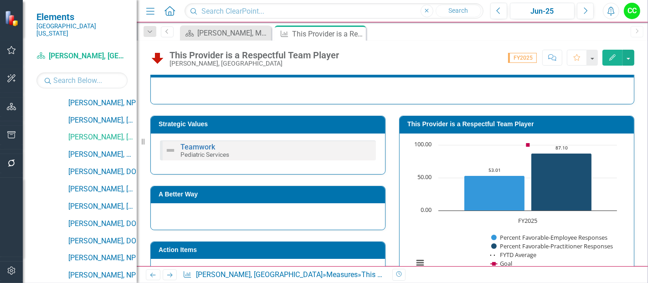
click at [497, 127] on td "This Provider is a Respectful Team Player" at bounding box center [519, 126] width 222 height 14
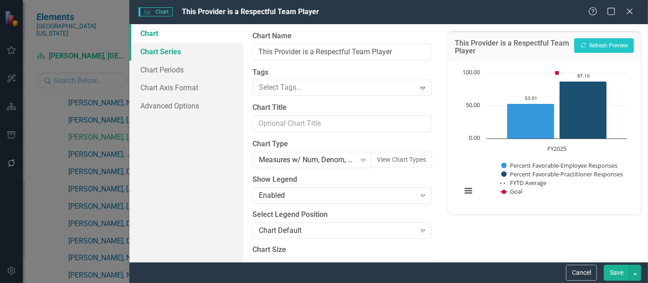
click at [184, 56] on link "Chart Series" at bounding box center [187, 51] width 114 height 18
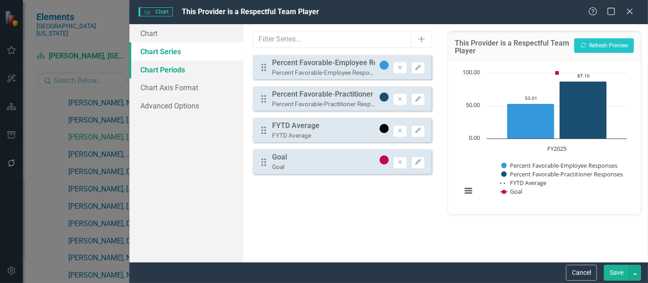
click at [183, 61] on link "Chart Periods" at bounding box center [187, 70] width 114 height 18
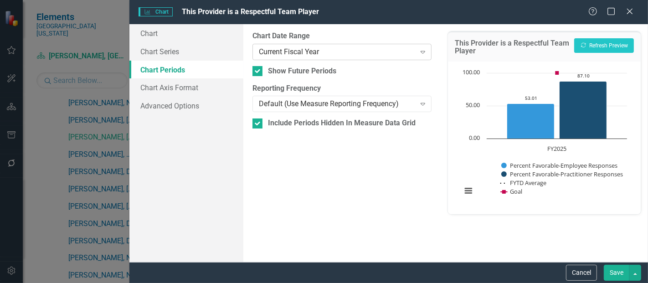
click at [291, 48] on div "Current Fiscal Year" at bounding box center [337, 52] width 156 height 10
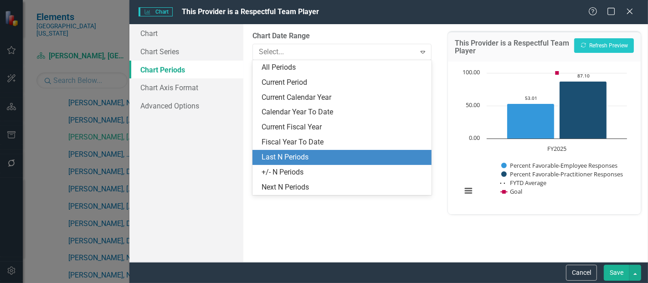
click at [293, 158] on div "Last N Periods" at bounding box center [344, 157] width 165 height 10
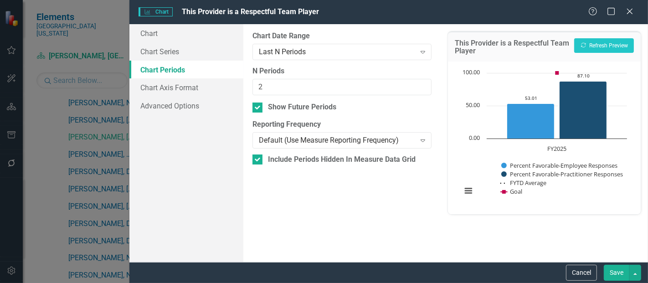
click at [618, 269] on button "Save" at bounding box center [617, 273] width 26 height 16
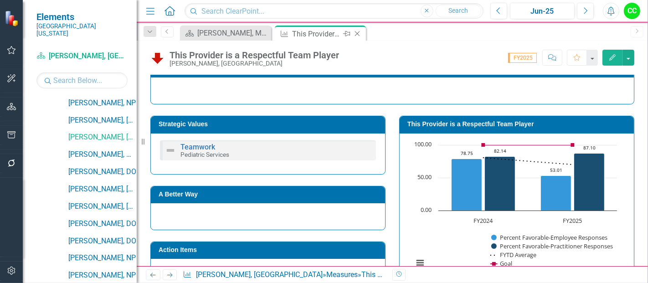
click at [357, 31] on icon "Close" at bounding box center [357, 33] width 9 height 7
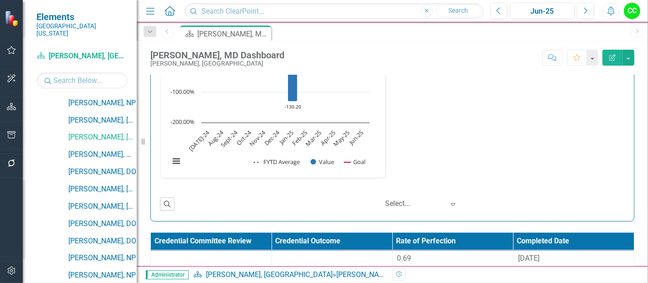
scroll to position [1376, 0]
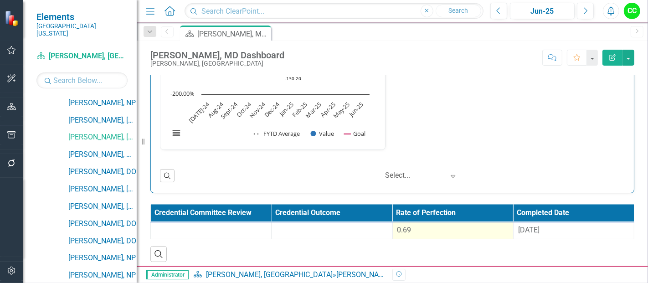
click at [430, 228] on div "0.69" at bounding box center [453, 230] width 111 height 10
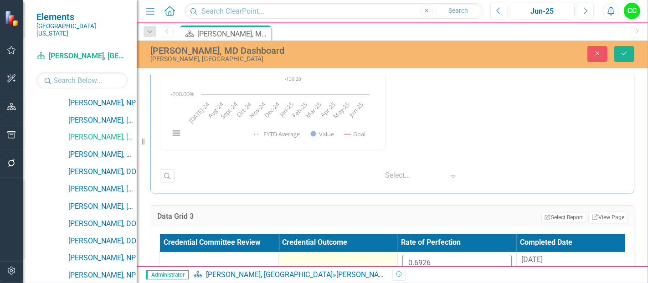
drag, startPoint x: 441, startPoint y: 254, endPoint x: 382, endPoint y: 260, distance: 60.1
click at [393, 263] on tr "0.6926 8/29/24" at bounding box center [398, 267] width 476 height 30
paste input "50831"
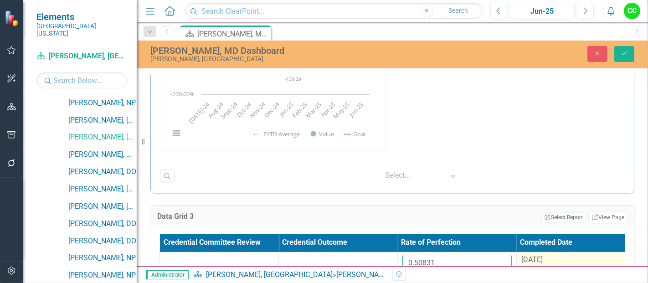
type input "0.50831"
click at [543, 257] on span "[DATE]" at bounding box center [532, 260] width 21 height 9
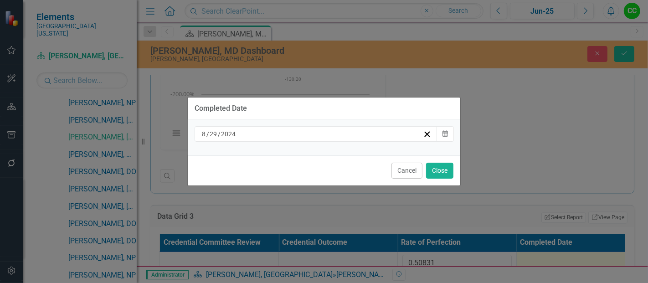
click at [330, 147] on div "[DATE] Calendar" at bounding box center [324, 137] width 273 height 36
click at [341, 136] on div "[DATE]" at bounding box center [312, 134] width 223 height 9
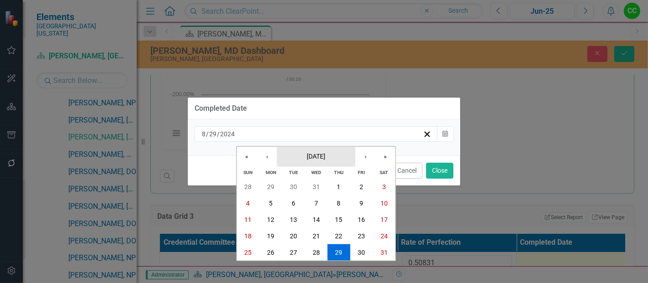
click at [342, 164] on button "[DATE]" at bounding box center [316, 156] width 78 height 20
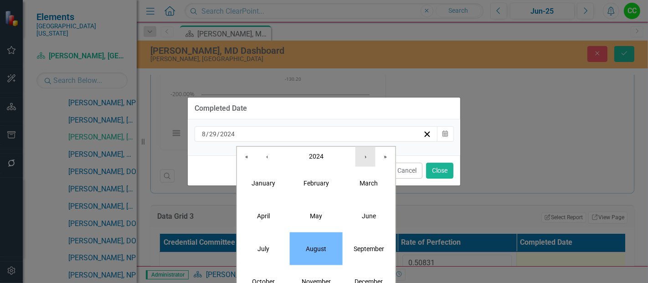
click at [360, 164] on button "›" at bounding box center [366, 156] width 20 height 20
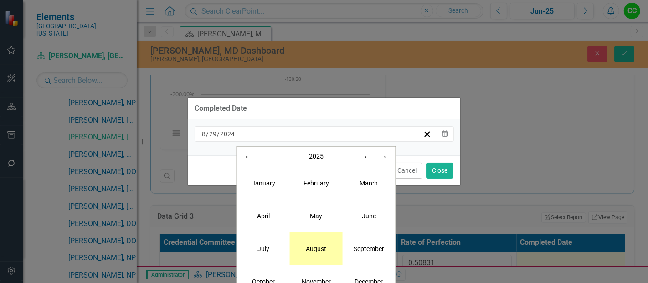
click at [320, 251] on abbr "August" at bounding box center [316, 248] width 21 height 7
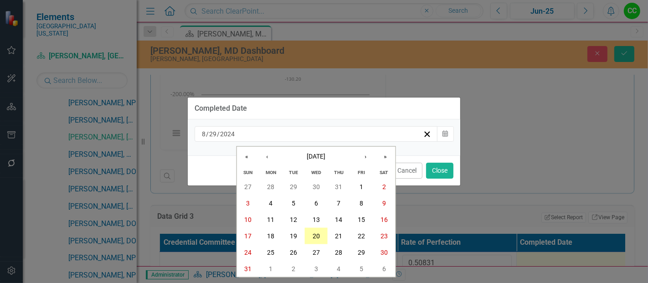
click at [319, 233] on abbr "20" at bounding box center [316, 236] width 7 height 7
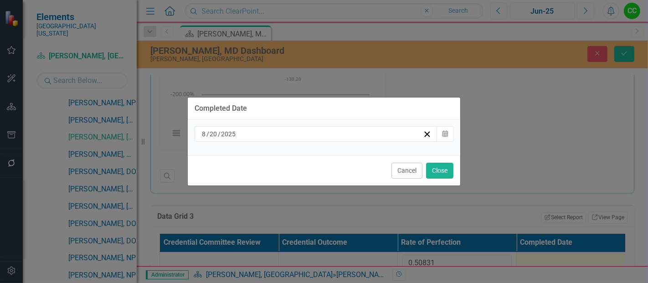
click at [443, 159] on div "Cancel Close" at bounding box center [324, 171] width 273 height 30
click at [441, 171] on button "Close" at bounding box center [439, 171] width 27 height 16
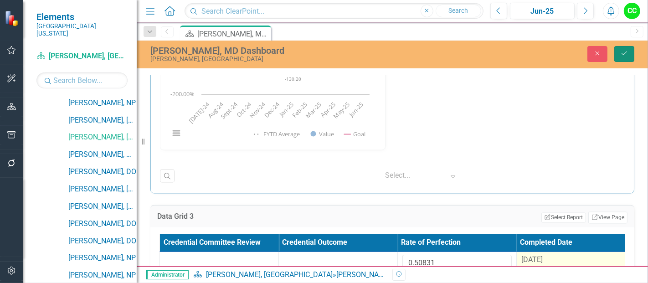
click at [623, 57] on button "Save" at bounding box center [625, 54] width 20 height 16
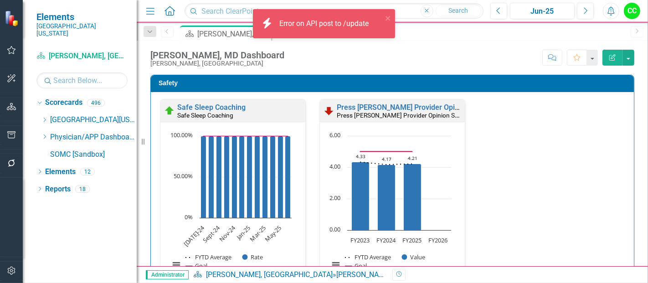
scroll to position [0, 0]
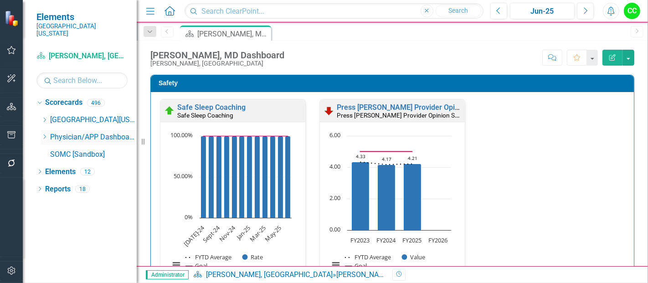
click at [43, 134] on icon "Dropdown" at bounding box center [44, 136] width 7 height 5
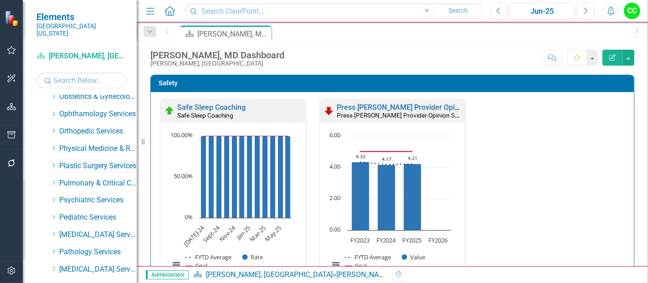
scroll to position [334, 0]
click at [53, 215] on icon at bounding box center [54, 217] width 2 height 5
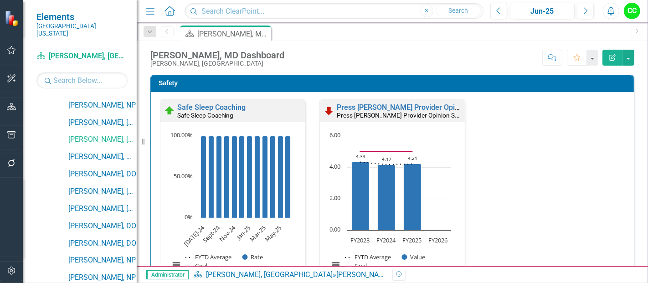
scroll to position [500, 0]
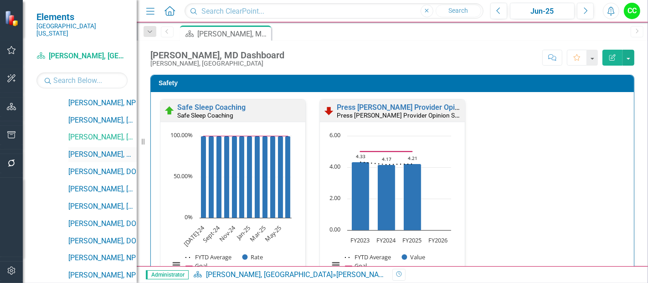
click at [93, 150] on link "[PERSON_NAME], MD" at bounding box center [102, 155] width 68 height 10
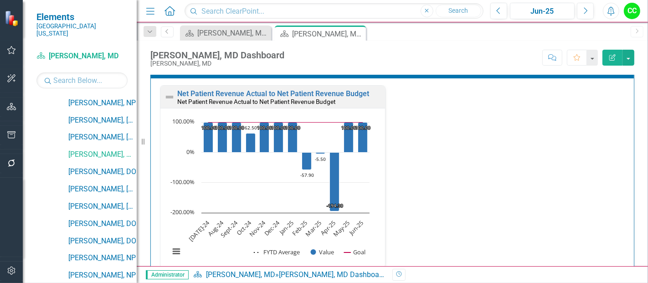
scroll to position [1376, 0]
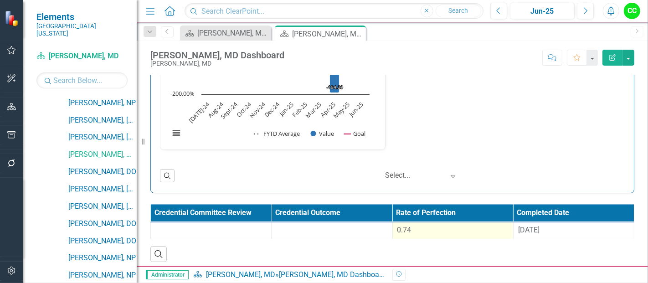
click at [442, 231] on div "0.74" at bounding box center [453, 230] width 111 height 10
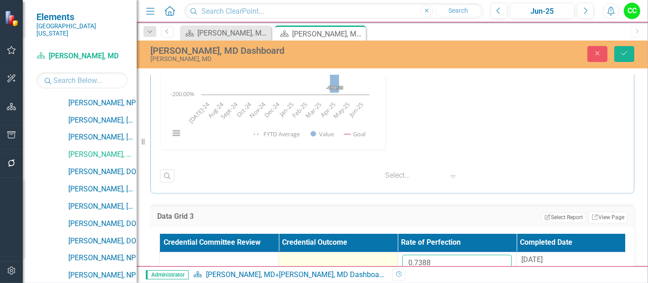
drag, startPoint x: 450, startPoint y: 254, endPoint x: 353, endPoint y: 249, distance: 97.3
click at [353, 252] on tr "0.7388 8/29/24" at bounding box center [398, 267] width 476 height 30
paste input "2142"
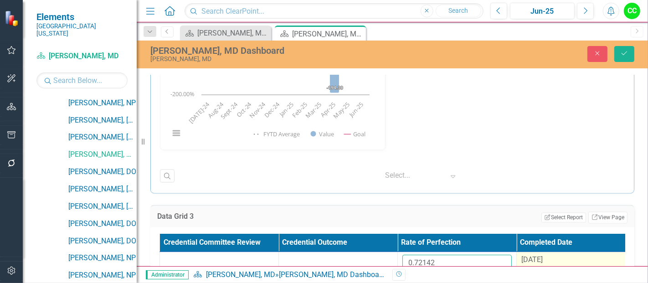
type input "0.72142"
click at [531, 256] on span "[DATE]" at bounding box center [532, 260] width 21 height 9
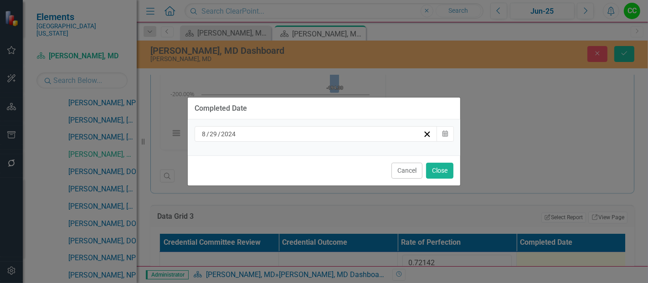
click at [380, 135] on div "[DATE]" at bounding box center [312, 134] width 223 height 9
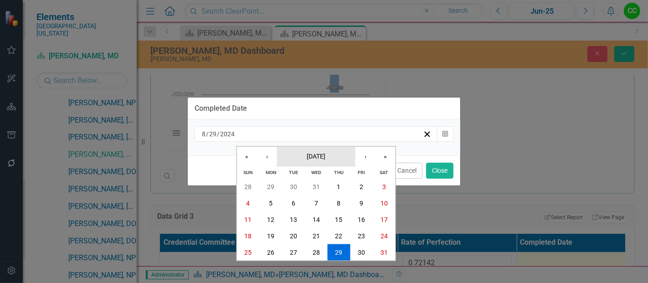
click at [319, 155] on span "[DATE]" at bounding box center [316, 155] width 19 height 7
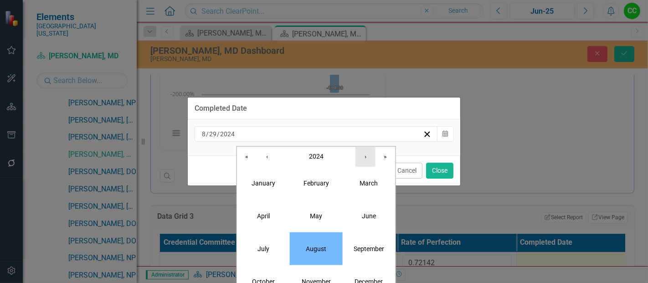
click at [364, 157] on button "›" at bounding box center [366, 156] width 20 height 20
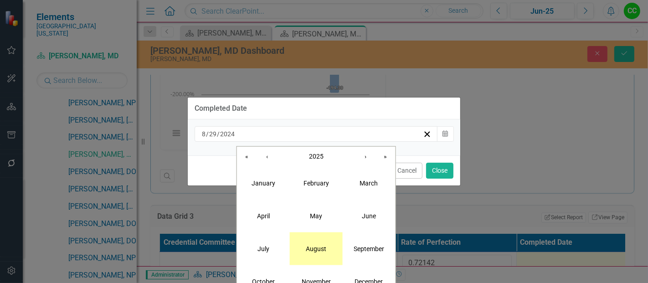
click at [319, 245] on abbr "August" at bounding box center [316, 248] width 21 height 7
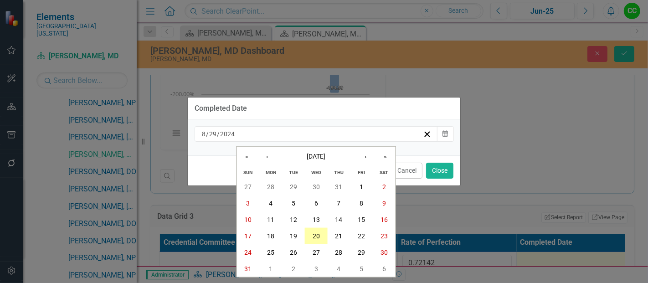
click at [313, 233] on abbr "20" at bounding box center [316, 236] width 7 height 7
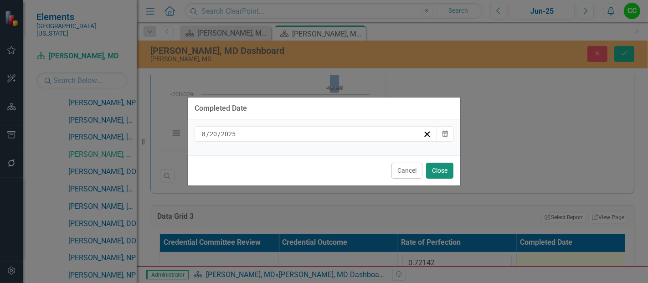
click at [435, 172] on button "Close" at bounding box center [439, 171] width 27 height 16
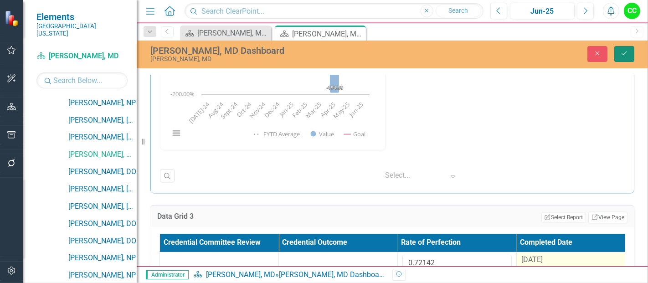
click at [622, 54] on icon "Save" at bounding box center [625, 53] width 8 height 6
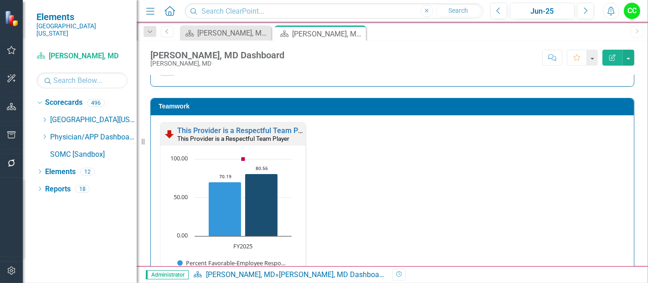
scroll to position [958, 0]
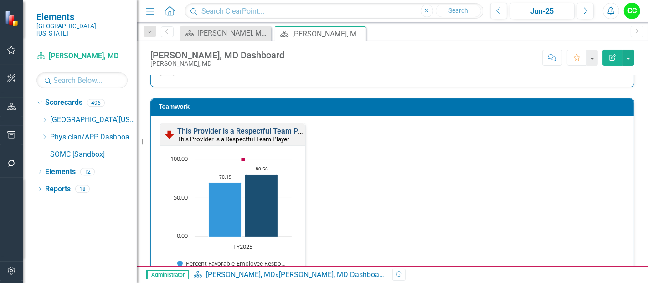
click at [250, 129] on link "This Provider is a Respectful Team Player" at bounding box center [245, 131] width 137 height 9
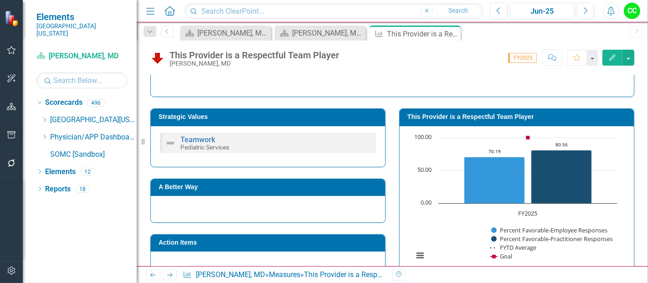
scroll to position [143, 0]
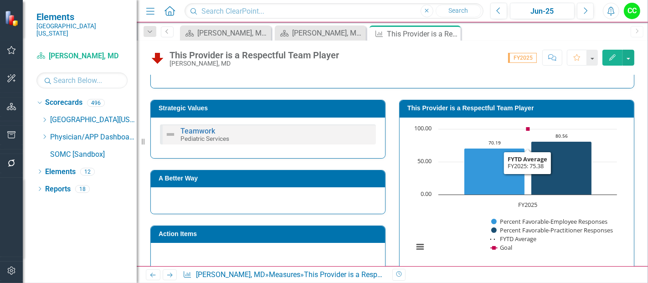
click at [548, 109] on h3 "This Provider is a Respectful Team Player" at bounding box center [519, 108] width 222 height 7
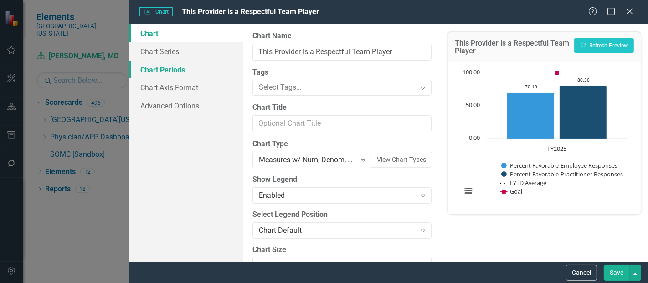
click at [166, 68] on link "Chart Periods" at bounding box center [187, 70] width 114 height 18
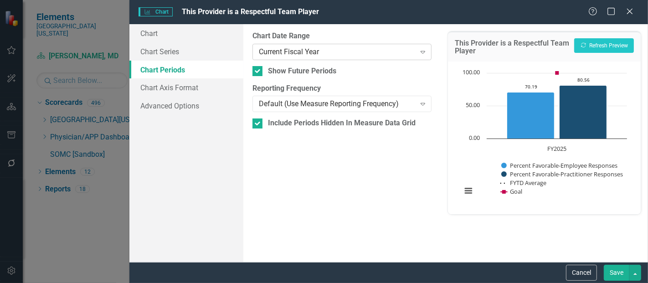
click at [299, 45] on div "Current Fiscal Year Expand" at bounding box center [342, 52] width 179 height 16
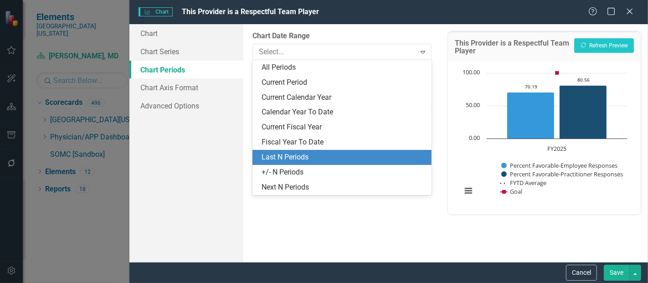
click at [296, 161] on div "Last N Periods" at bounding box center [344, 157] width 165 height 10
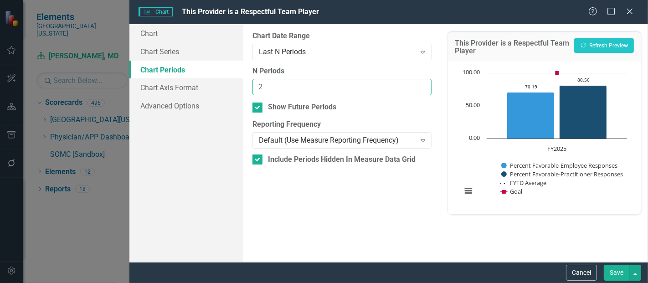
type input "2"
click at [419, 84] on input "2" at bounding box center [342, 87] width 179 height 17
click at [612, 267] on button "Save" at bounding box center [617, 273] width 26 height 16
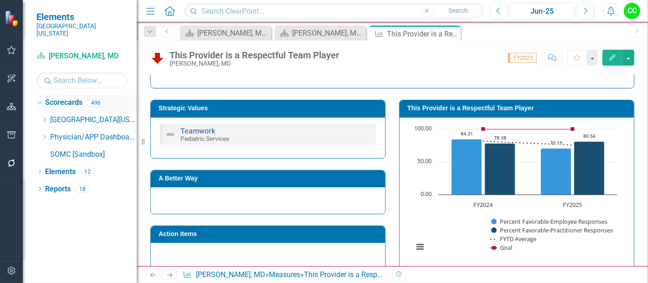
click at [0, 0] on icon "Close" at bounding box center [0, 0] width 0 height 0
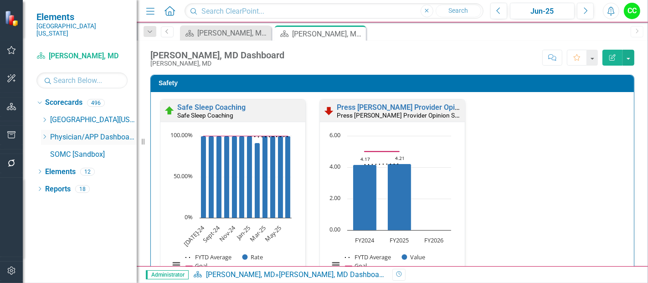
click at [43, 134] on icon "Dropdown" at bounding box center [44, 136] width 7 height 5
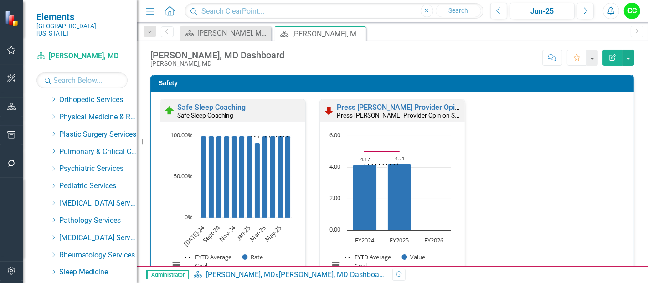
scroll to position [370, 0]
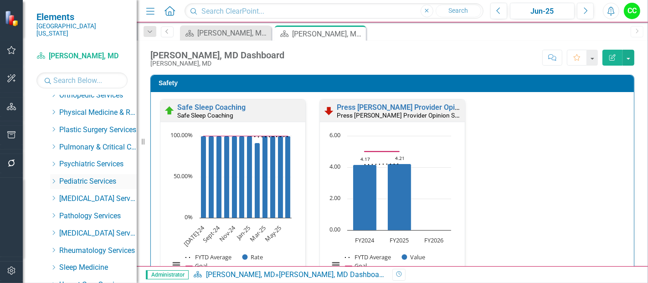
click at [54, 179] on icon "Dropdown" at bounding box center [53, 181] width 7 height 5
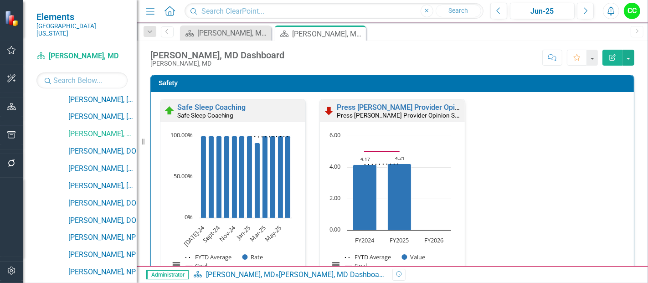
scroll to position [522, 0]
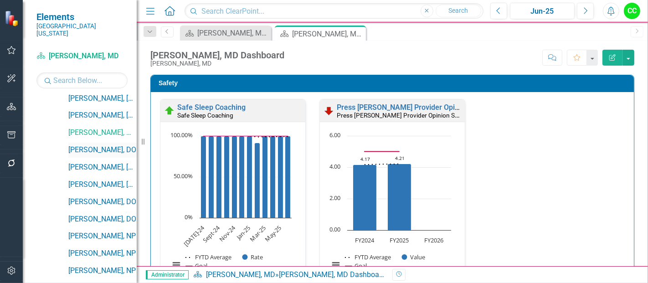
click at [99, 145] on link "[PERSON_NAME], DO" at bounding box center [102, 150] width 68 height 10
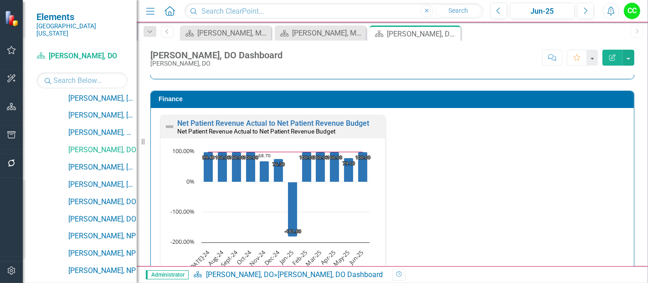
scroll to position [1376, 0]
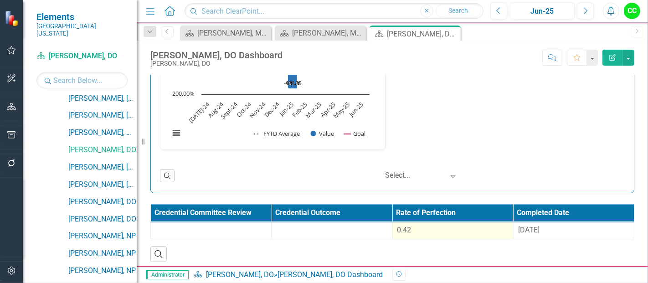
click at [422, 231] on div "0.42" at bounding box center [453, 230] width 111 height 10
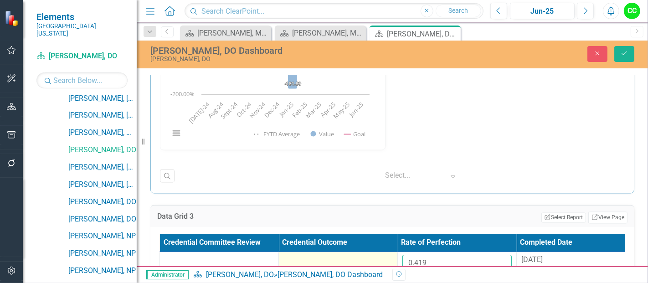
drag, startPoint x: 437, startPoint y: 260, endPoint x: 379, endPoint y: 254, distance: 58.2
click at [379, 254] on tr "0.419 8/29/24" at bounding box center [398, 267] width 476 height 30
paste input "7393"
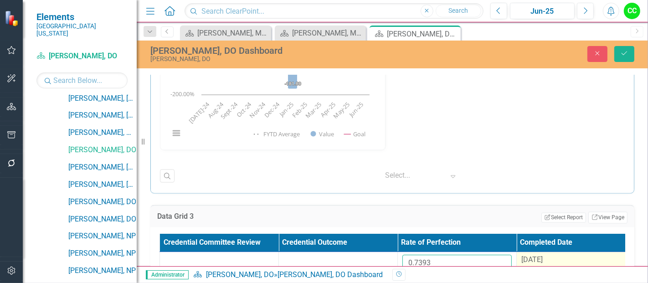
type input "0.7393"
click at [531, 256] on span "[DATE]" at bounding box center [532, 260] width 21 height 9
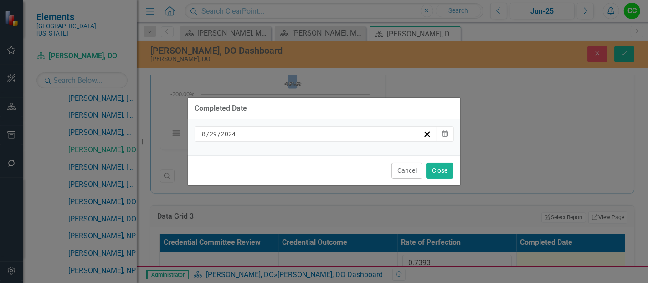
click at [357, 135] on div "[DATE]" at bounding box center [312, 134] width 223 height 9
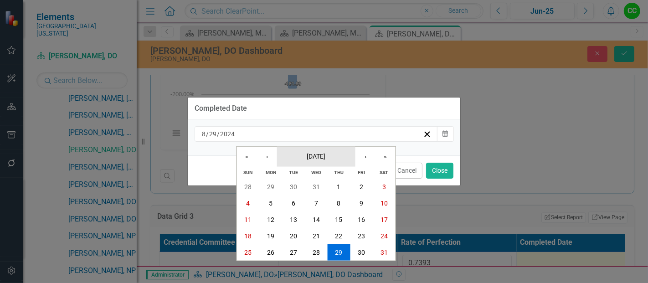
click at [335, 159] on button "[DATE]" at bounding box center [316, 156] width 78 height 20
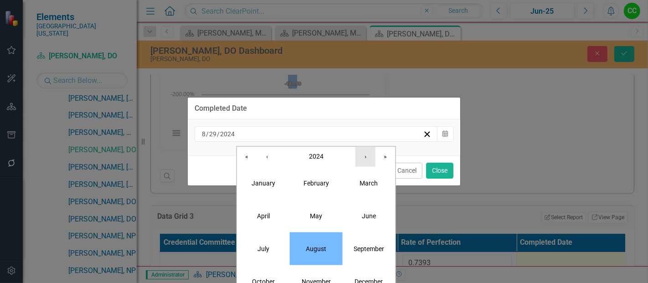
click at [365, 159] on button "›" at bounding box center [366, 156] width 20 height 20
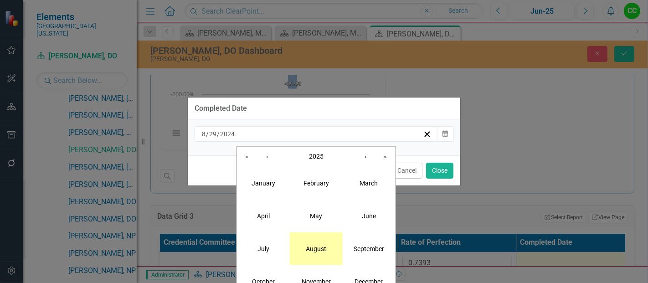
click at [311, 251] on abbr "August" at bounding box center [316, 248] width 21 height 7
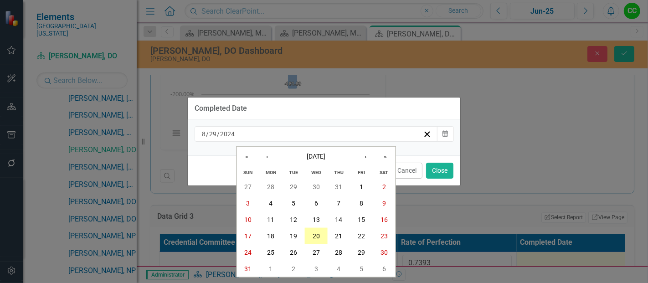
click at [315, 235] on abbr "20" at bounding box center [316, 236] width 7 height 7
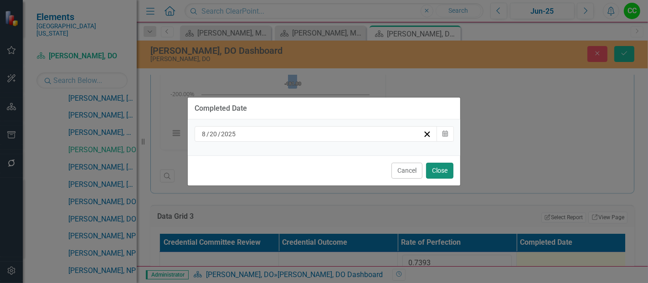
click at [436, 175] on button "Close" at bounding box center [439, 171] width 27 height 16
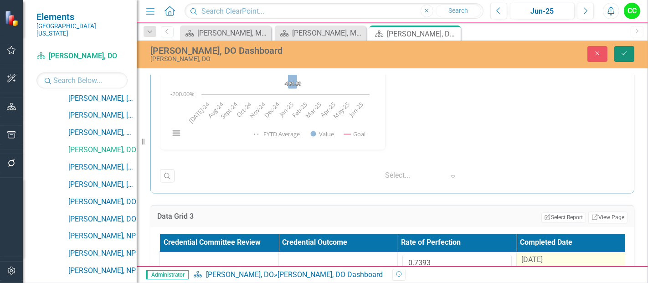
click at [620, 51] on button "Save" at bounding box center [625, 54] width 20 height 16
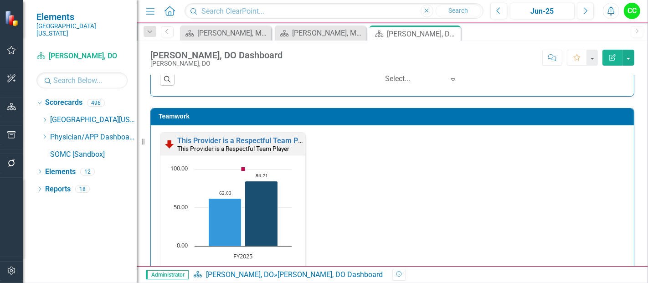
scroll to position [947, 0]
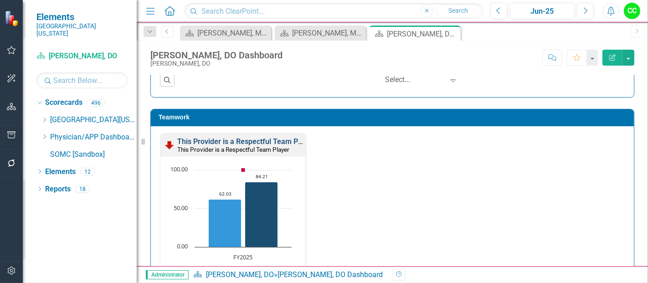
click at [262, 140] on link "This Provider is a Respectful Team Player" at bounding box center [245, 141] width 137 height 9
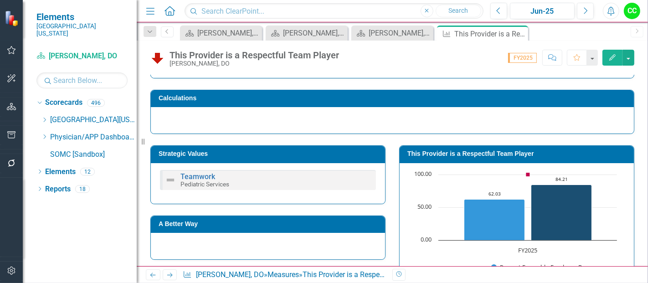
scroll to position [106, 0]
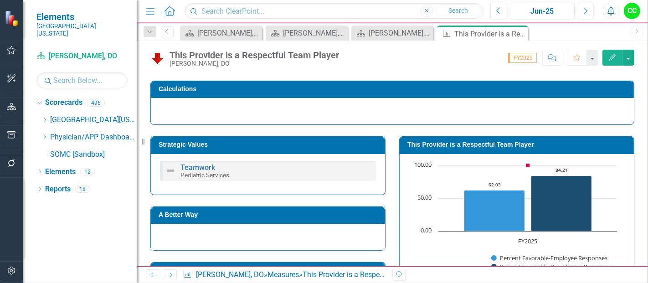
click at [487, 142] on h3 "This Provider is a Respectful Team Player" at bounding box center [519, 144] width 222 height 7
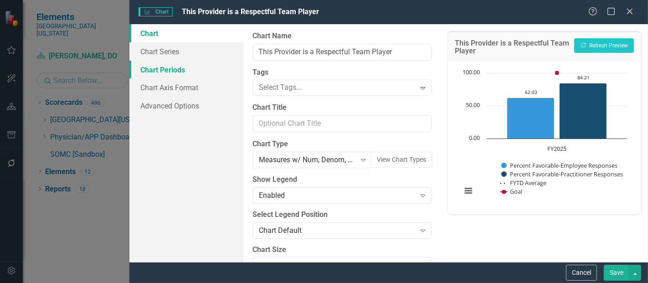
click at [166, 69] on link "Chart Periods" at bounding box center [187, 70] width 114 height 18
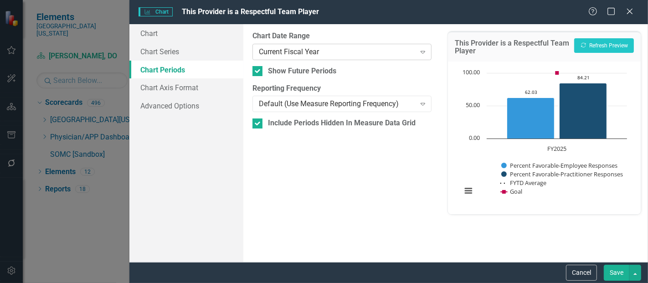
click at [282, 44] on div "Current Fiscal Year Expand" at bounding box center [342, 52] width 179 height 16
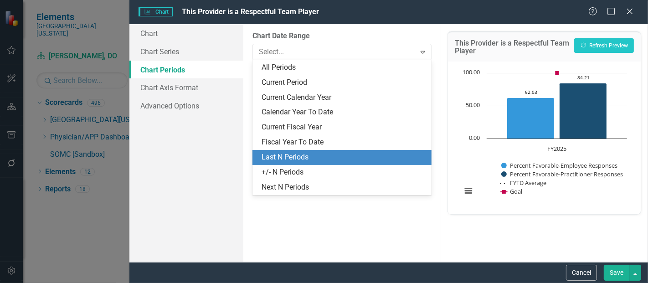
click at [288, 159] on div "Last N Periods" at bounding box center [344, 157] width 165 height 10
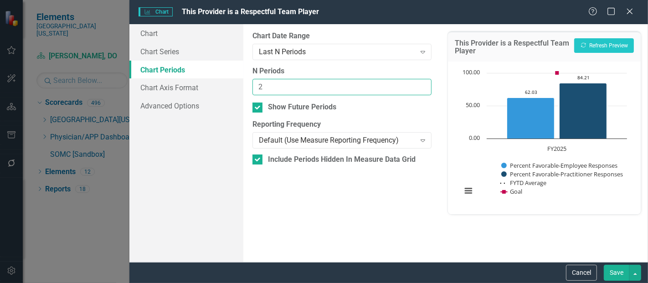
type input "2"
click at [423, 82] on input "2" at bounding box center [342, 87] width 179 height 17
click at [615, 275] on button "Save" at bounding box center [617, 273] width 26 height 16
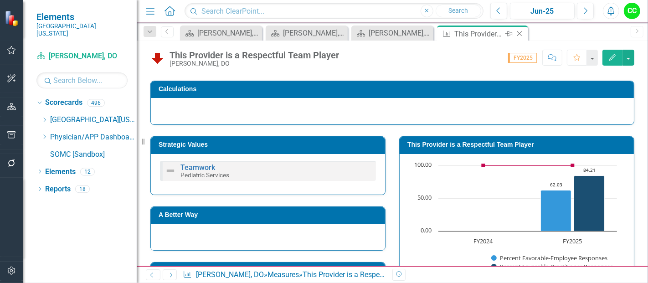
click at [518, 32] on icon at bounding box center [520, 33] width 5 height 5
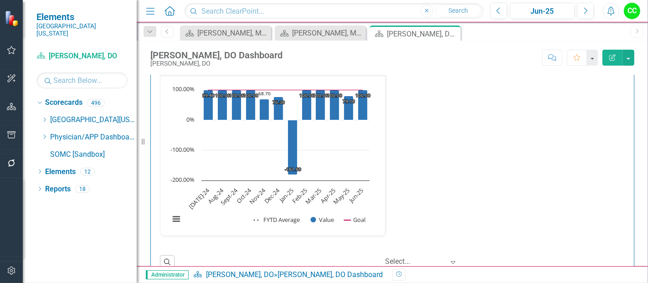
scroll to position [1376, 0]
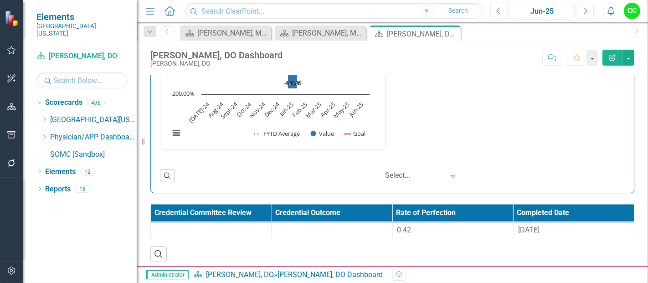
click at [44, 134] on icon "Dropdown" at bounding box center [44, 136] width 7 height 5
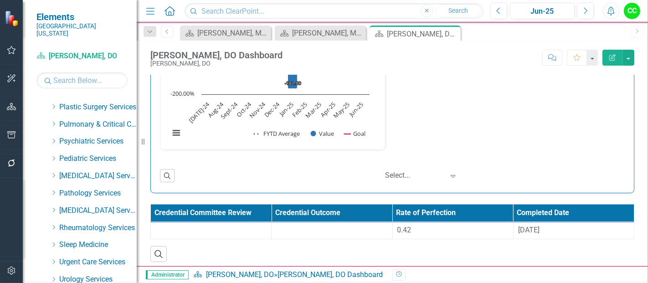
scroll to position [399, 0]
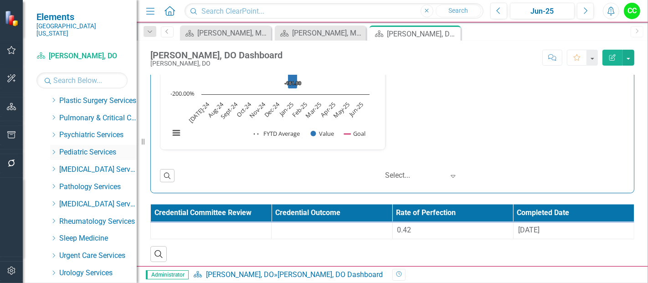
click at [52, 150] on icon "Dropdown" at bounding box center [53, 152] width 7 height 5
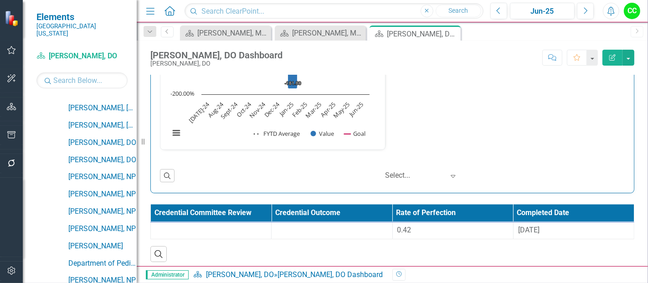
scroll to position [560, 0]
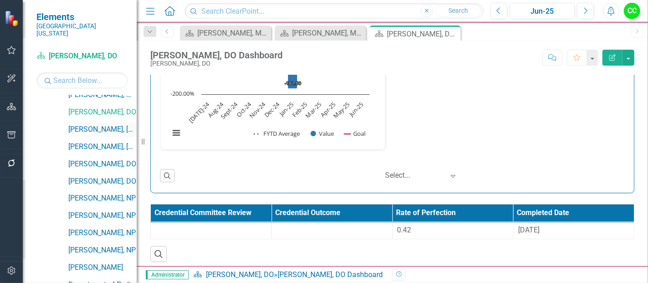
click at [96, 124] on link "[PERSON_NAME], [GEOGRAPHIC_DATA]" at bounding box center [102, 129] width 68 height 10
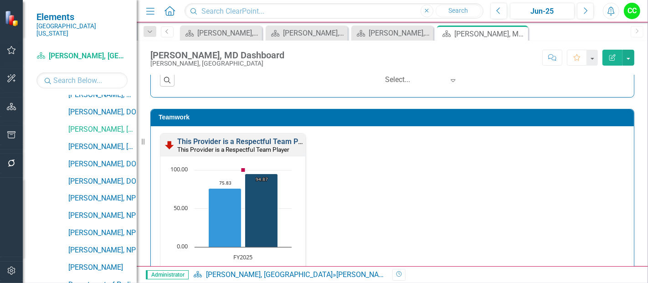
scroll to position [946, 0]
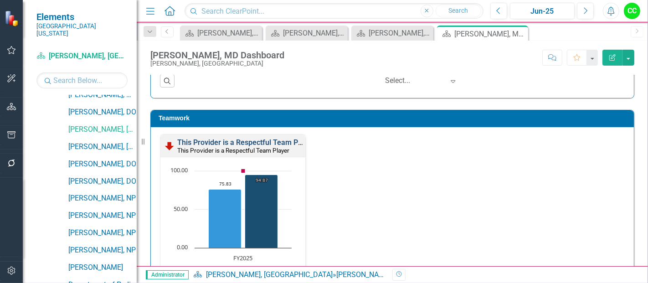
click at [220, 140] on link "This Provider is a Respectful Team Player" at bounding box center [245, 142] width 137 height 9
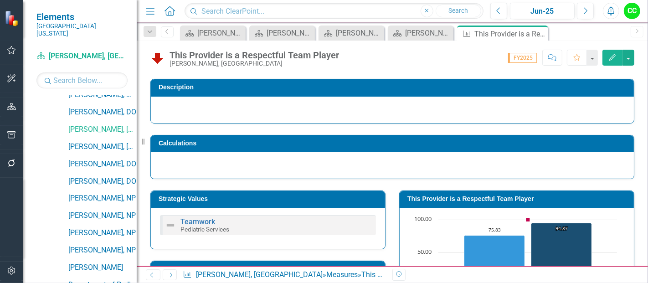
scroll to position [52, 0]
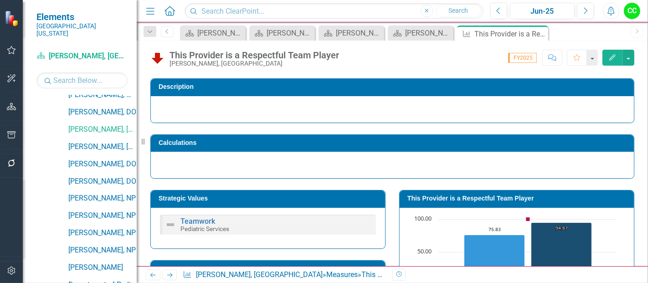
click at [502, 195] on h3 "This Provider is a Respectful Team Player" at bounding box center [519, 198] width 222 height 7
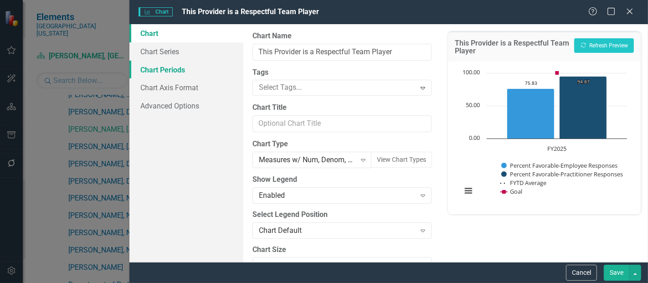
click at [155, 76] on link "Chart Periods" at bounding box center [187, 70] width 114 height 18
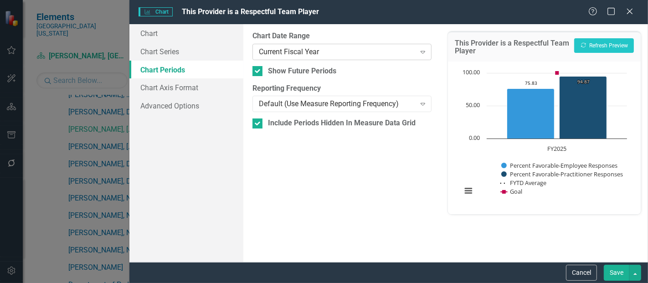
click at [313, 52] on div "Current Fiscal Year" at bounding box center [337, 52] width 156 height 10
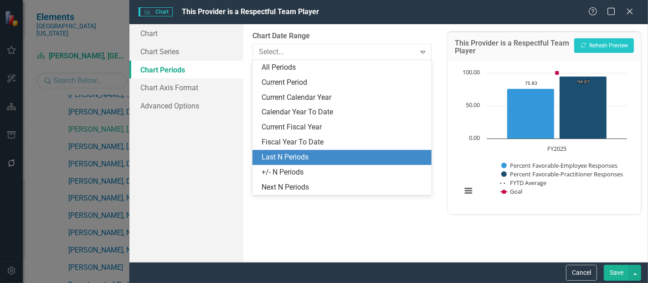
click at [294, 158] on div "Last N Periods" at bounding box center [344, 157] width 165 height 10
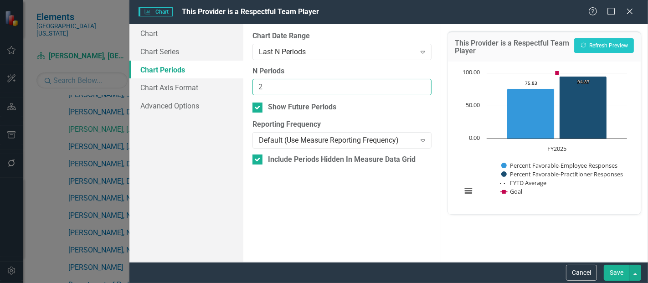
type input "2"
click at [424, 83] on input "2" at bounding box center [342, 87] width 179 height 17
click at [619, 269] on button "Save" at bounding box center [617, 273] width 26 height 16
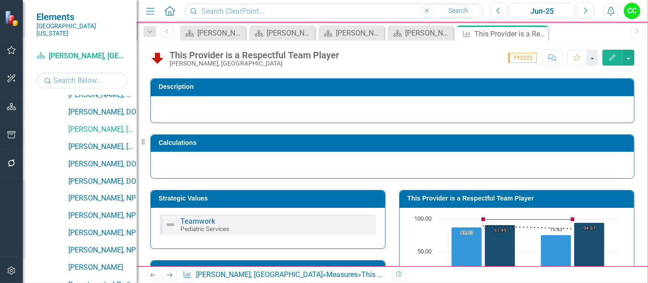
drag, startPoint x: 537, startPoint y: 31, endPoint x: 262, endPoint y: 283, distance: 373.1
click at [0, 0] on icon "Close" at bounding box center [0, 0] width 0 height 0
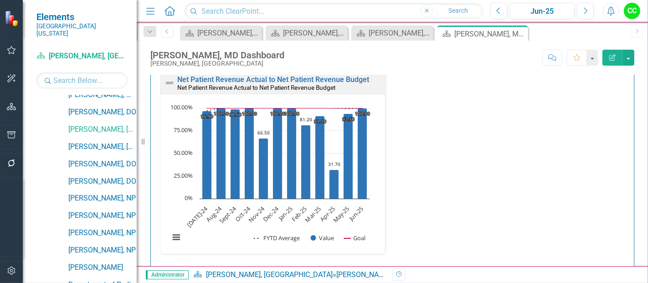
scroll to position [1376, 0]
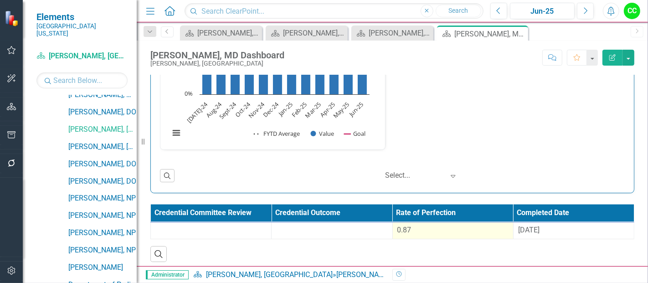
click at [440, 227] on div "0.87" at bounding box center [453, 230] width 111 height 10
click at [439, 226] on div "0.87" at bounding box center [453, 230] width 111 height 10
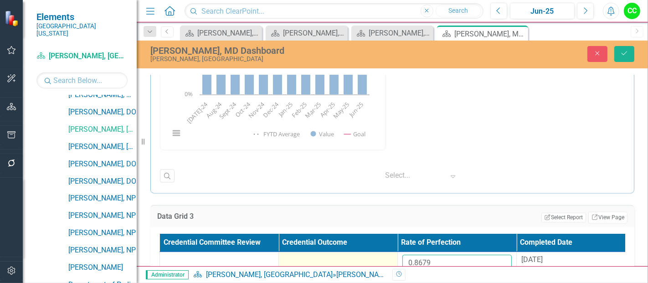
drag, startPoint x: 456, startPoint y: 261, endPoint x: 375, endPoint y: 263, distance: 80.3
click at [375, 263] on tr "0.8679 8/29/24" at bounding box center [398, 267] width 476 height 30
paste input "0754"
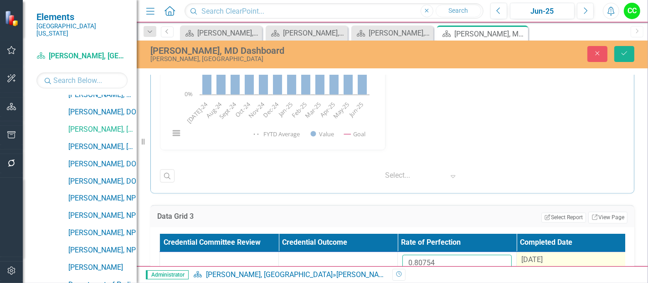
type input "0.80754"
click at [540, 256] on span "[DATE]" at bounding box center [532, 260] width 21 height 9
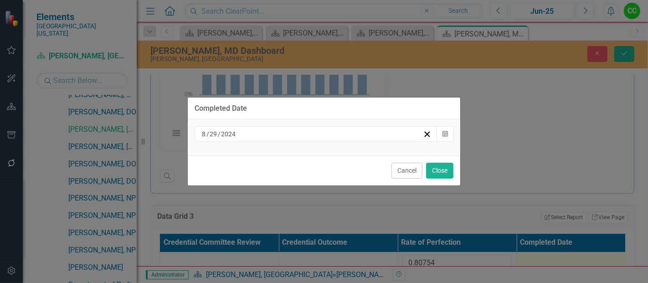
click at [290, 136] on div "[DATE]" at bounding box center [312, 134] width 223 height 9
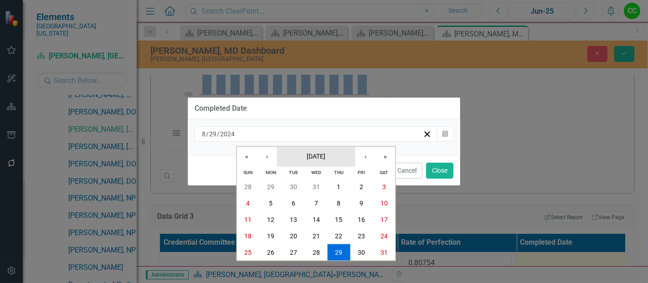
click at [307, 161] on button "[DATE]" at bounding box center [316, 156] width 78 height 20
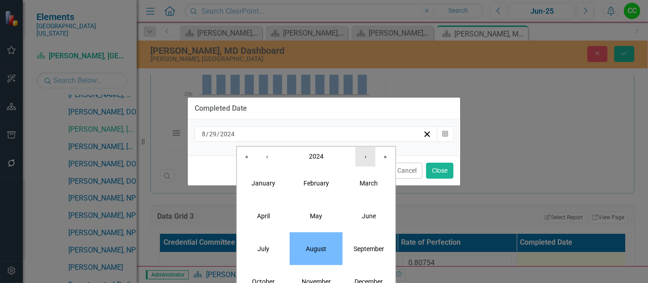
click at [365, 159] on button "›" at bounding box center [366, 156] width 20 height 20
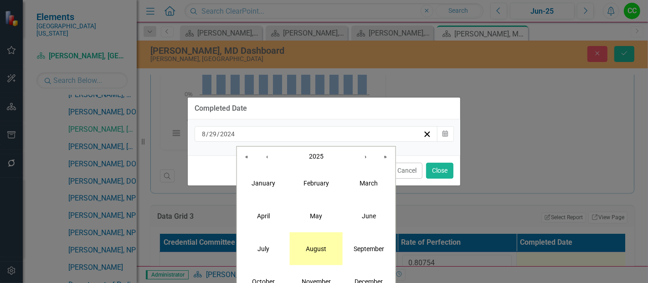
click at [312, 243] on button "August" at bounding box center [316, 248] width 53 height 33
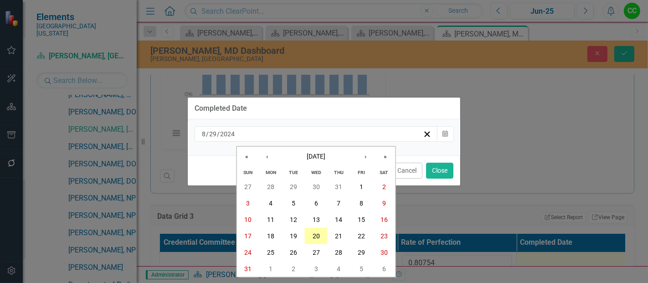
click at [315, 235] on abbr "20" at bounding box center [316, 236] width 7 height 7
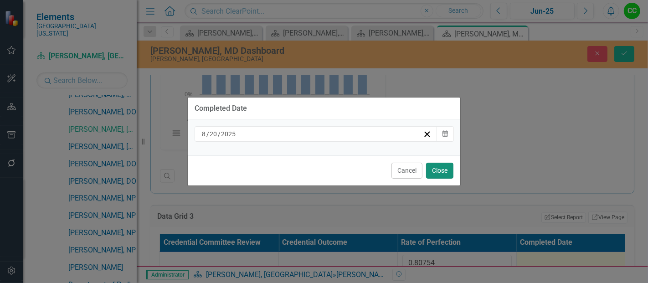
click at [453, 171] on button "Close" at bounding box center [439, 171] width 27 height 16
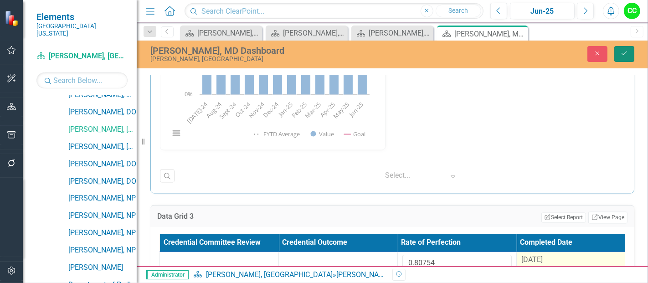
click at [621, 59] on button "Save" at bounding box center [625, 54] width 20 height 16
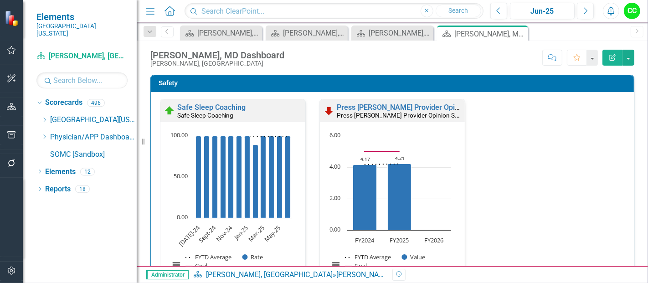
scroll to position [0, 0]
click at [45, 134] on icon "Dropdown" at bounding box center [44, 136] width 7 height 5
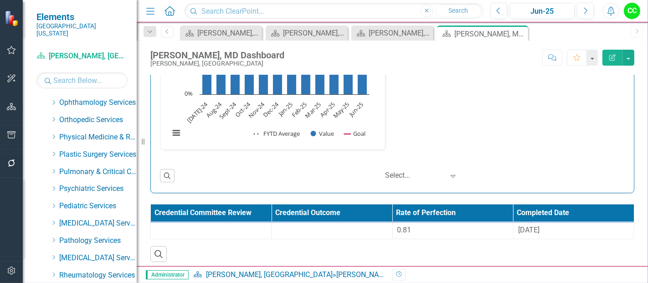
scroll to position [346, 0]
click at [54, 202] on icon "Dropdown" at bounding box center [53, 204] width 7 height 5
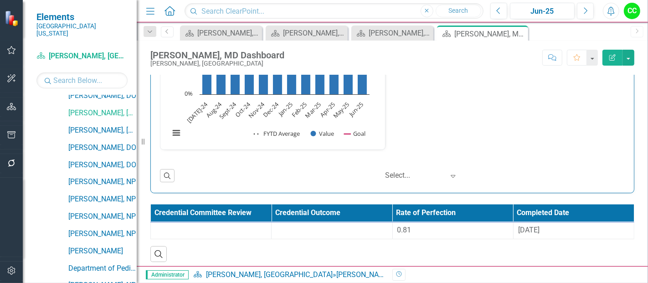
scroll to position [578, 0]
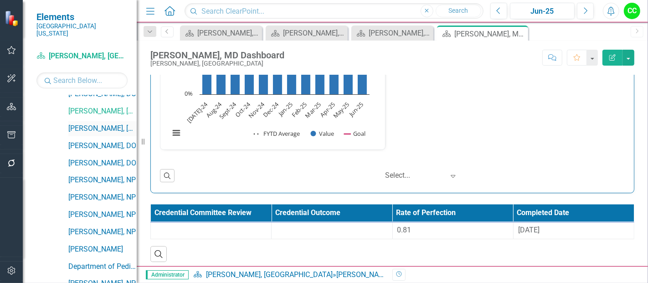
click at [107, 124] on link "[PERSON_NAME], [GEOGRAPHIC_DATA]" at bounding box center [102, 129] width 68 height 10
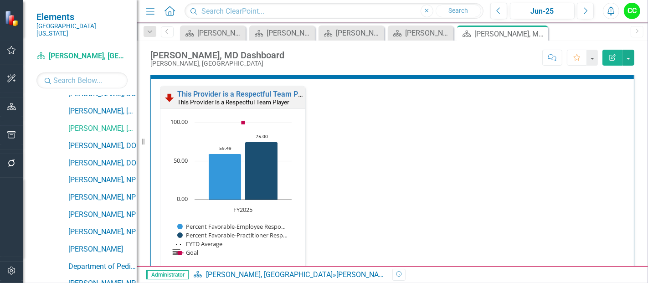
scroll to position [787, 0]
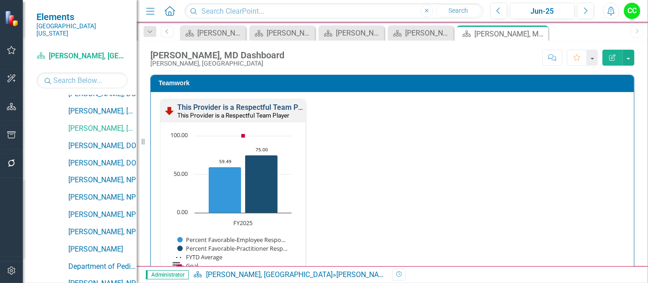
click at [272, 105] on link "This Provider is a Respectful Team Player" at bounding box center [245, 107] width 137 height 9
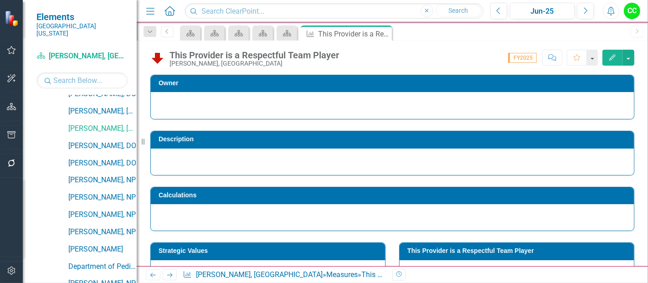
scroll to position [65, 0]
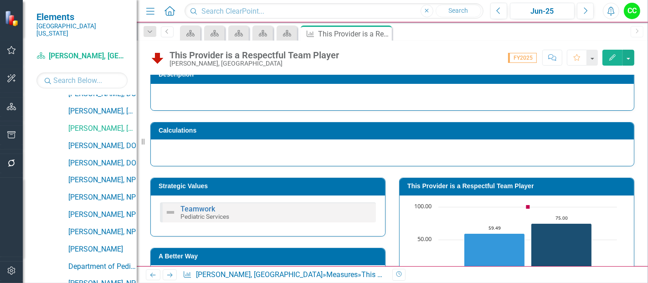
click at [493, 187] on h3 "This Provider is a Respectful Team Player" at bounding box center [519, 186] width 222 height 7
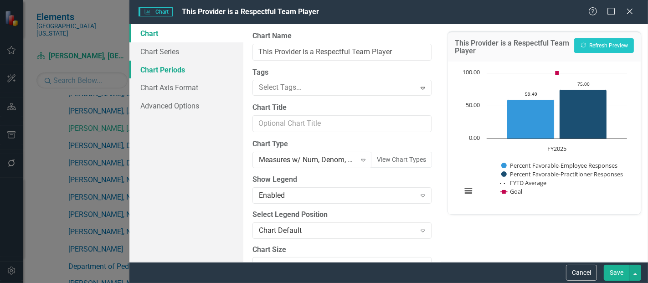
click at [158, 71] on link "Chart Periods" at bounding box center [187, 70] width 114 height 18
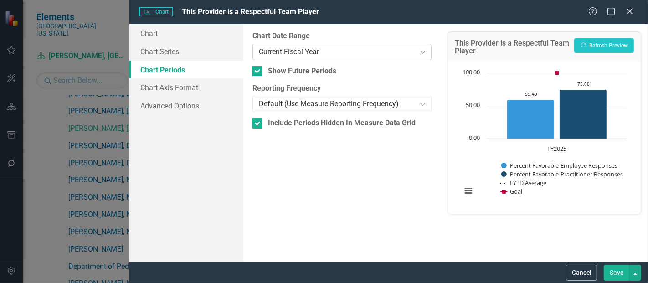
click at [315, 56] on div "Current Fiscal Year" at bounding box center [337, 52] width 156 height 10
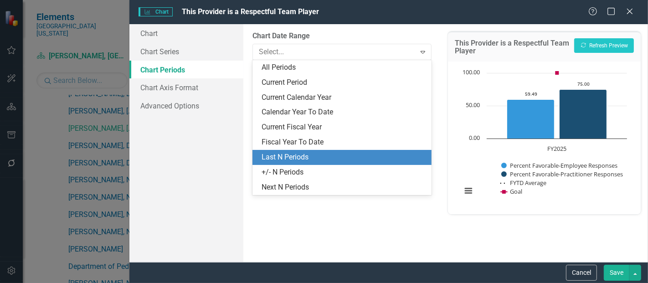
click at [289, 154] on div "Last N Periods" at bounding box center [344, 157] width 165 height 10
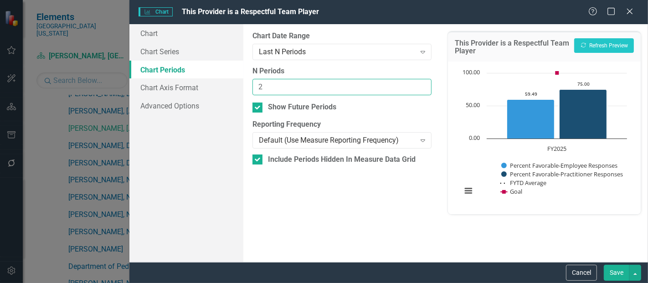
type input "2"
click at [422, 84] on input "2" at bounding box center [342, 87] width 179 height 17
click at [621, 272] on button "Save" at bounding box center [617, 273] width 26 height 16
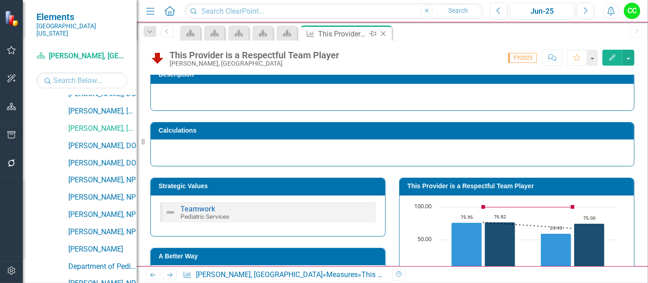
click at [383, 36] on icon "Close" at bounding box center [383, 33] width 9 height 7
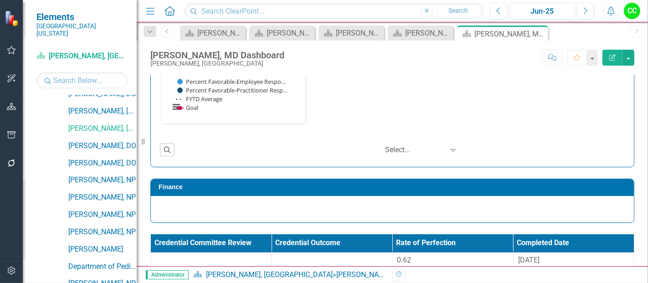
scroll to position [975, 0]
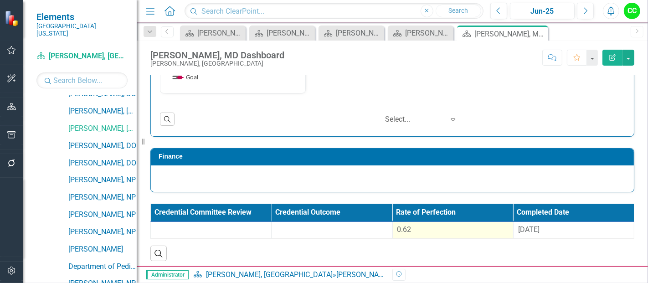
click at [405, 229] on span "0.62" at bounding box center [405, 229] width 14 height 9
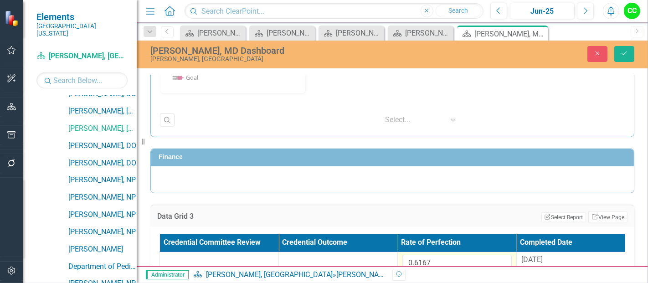
click at [439, 269] on div "Administrator Scorecard John Turjoman, MD » John Turjoman, MD Dashboard Revisio…" at bounding box center [393, 274] width 512 height 17
drag, startPoint x: 443, startPoint y: 260, endPoint x: 368, endPoint y: 244, distance: 76.1
click at [440, 260] on input "0.6167" at bounding box center [457, 263] width 109 height 17
type input "0"
paste input "0.5513"
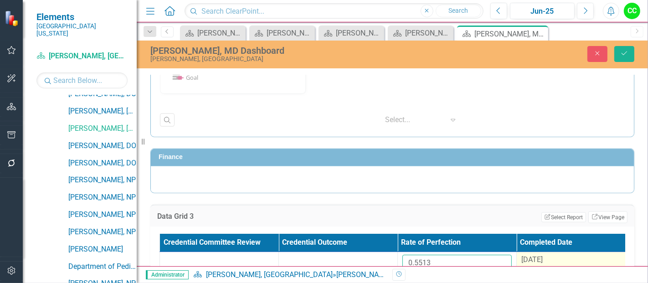
type input "0.5513"
click at [553, 257] on div "[DATE]" at bounding box center [576, 260] width 109 height 10
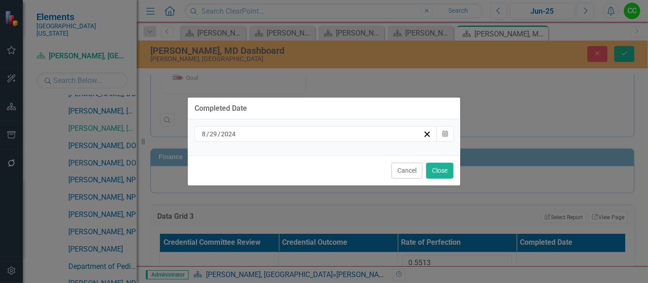
click at [371, 134] on div "[DATE]" at bounding box center [312, 134] width 223 height 9
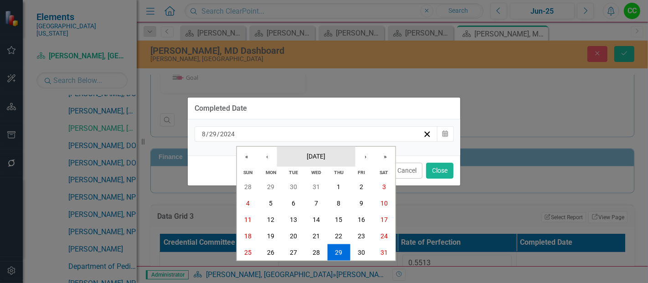
click at [316, 162] on button "[DATE]" at bounding box center [316, 156] width 78 height 20
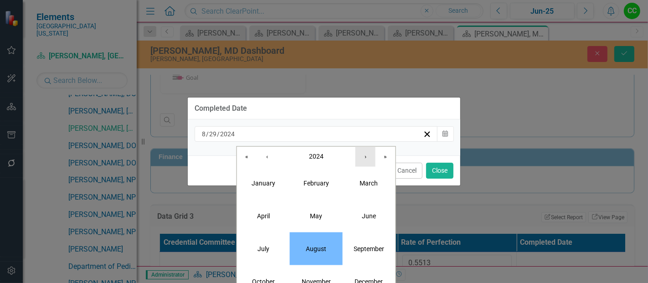
click at [359, 157] on button "›" at bounding box center [366, 156] width 20 height 20
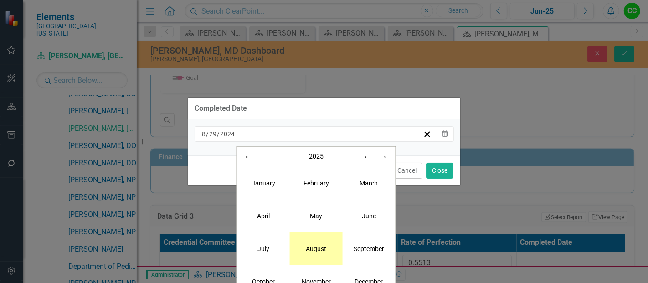
click at [317, 246] on abbr "August" at bounding box center [316, 248] width 21 height 7
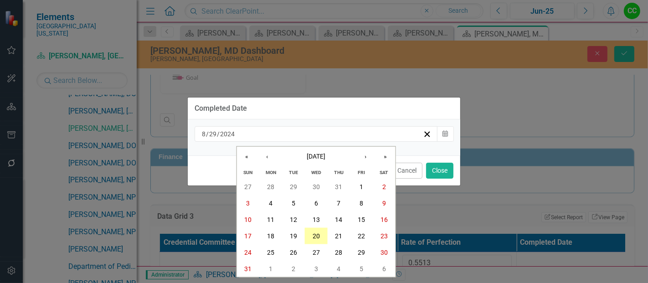
click at [320, 233] on button "20" at bounding box center [316, 236] width 23 height 16
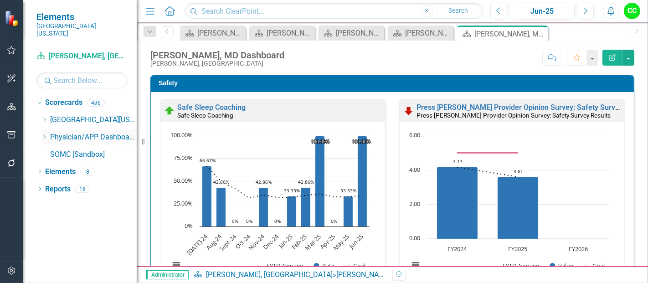
click at [44, 135] on icon at bounding box center [45, 137] width 2 height 5
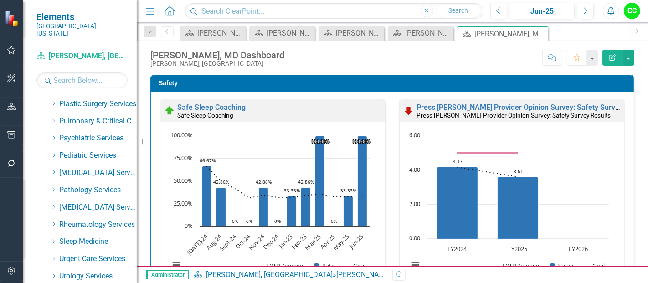
scroll to position [397, 0]
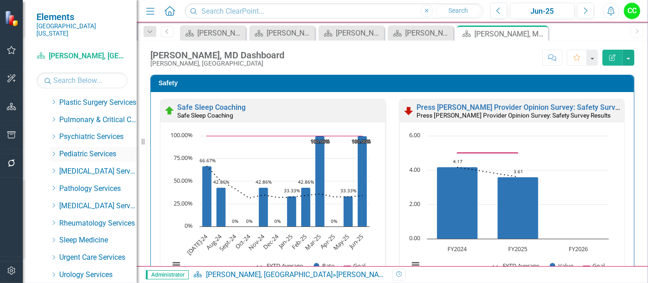
click at [53, 152] on icon at bounding box center [54, 154] width 2 height 5
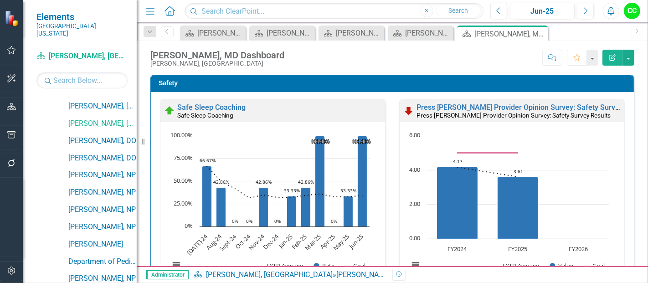
scroll to position [587, 0]
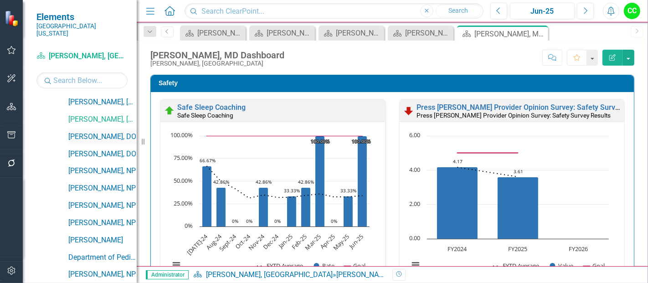
click at [99, 132] on link "[PERSON_NAME], DO" at bounding box center [102, 137] width 68 height 10
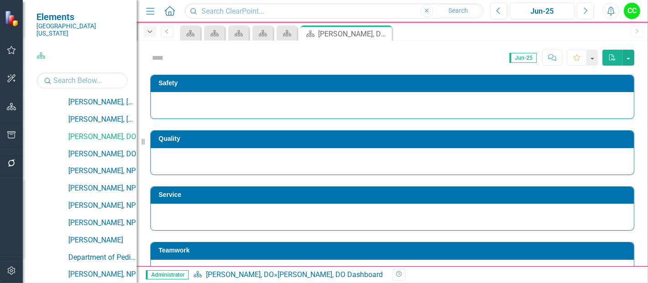
click at [154, 31] on icon "Dropdown" at bounding box center [150, 32] width 8 height 6
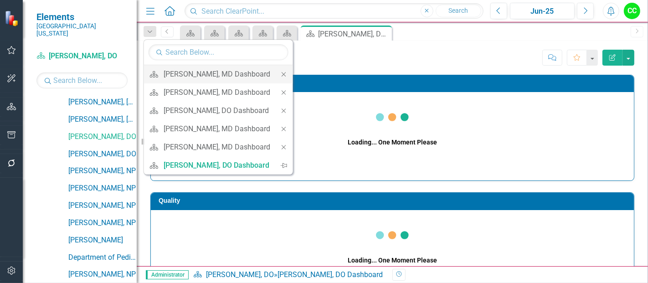
click at [288, 72] on icon "Close" at bounding box center [284, 74] width 8 height 6
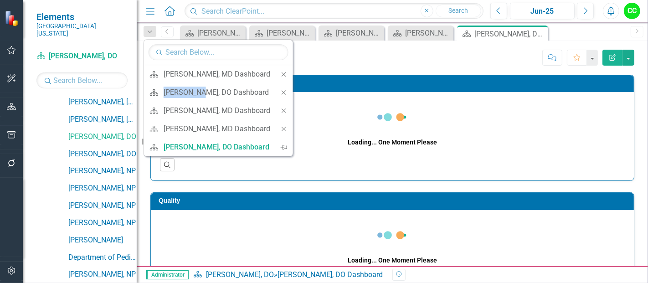
click at [288, 72] on icon "Close" at bounding box center [284, 74] width 8 height 6
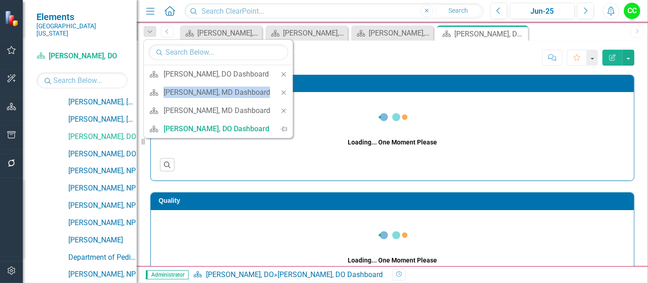
click at [288, 72] on icon "Close" at bounding box center [284, 74] width 8 height 6
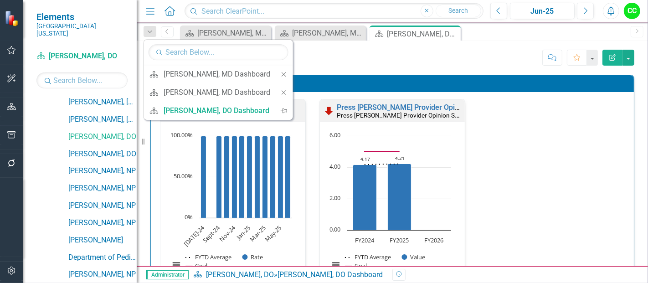
click at [293, 72] on div "Jenny White, DO Dashboard Jenny White, DO Score: N/A Jun-25 Completed Comment F…" at bounding box center [393, 154] width 512 height 226
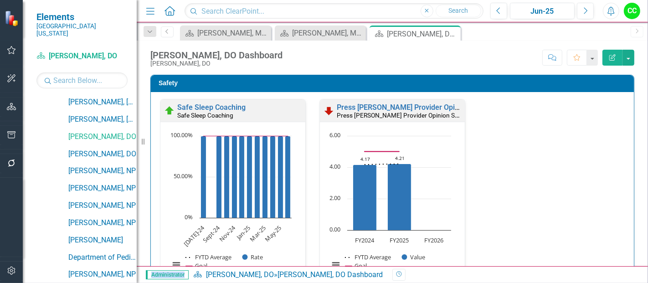
click at [138, 34] on div "Resize" at bounding box center [140, 141] width 7 height 283
click at [150, 33] on icon "Dropdown" at bounding box center [150, 32] width 8 height 6
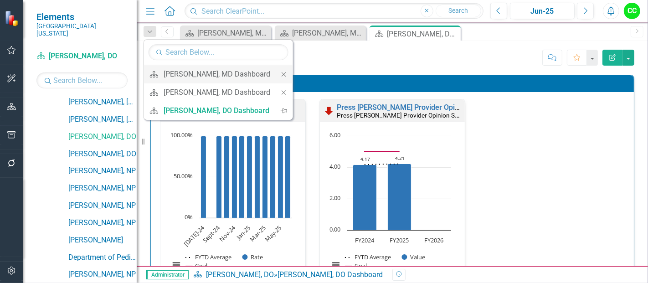
click at [284, 76] on icon "Close" at bounding box center [284, 74] width 8 height 6
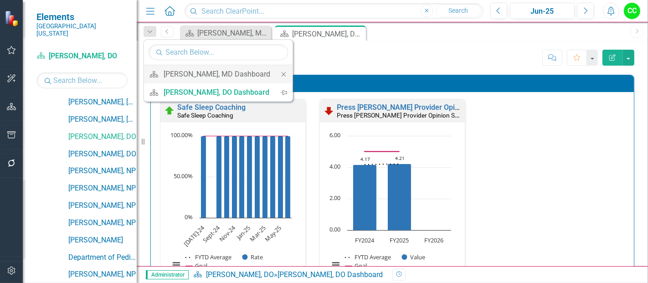
click at [282, 71] on icon "Close" at bounding box center [284, 74] width 8 height 6
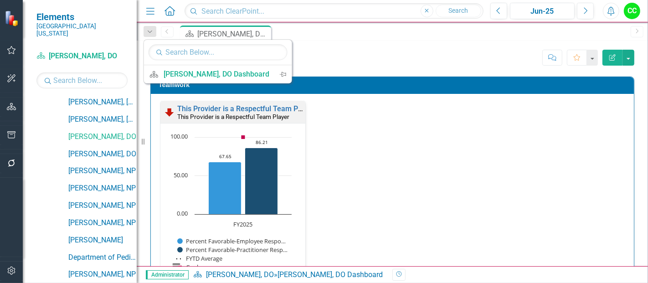
scroll to position [980, 0]
click at [261, 106] on link "This Provider is a Respectful Team Player" at bounding box center [245, 108] width 137 height 9
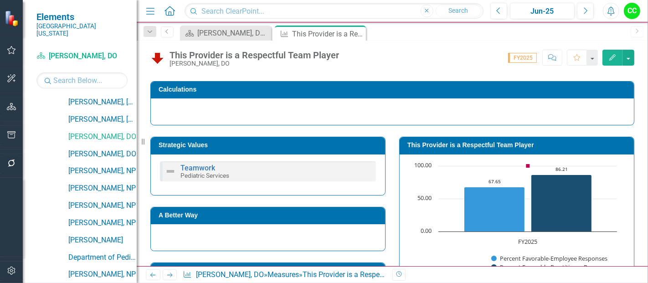
scroll to position [119, 0]
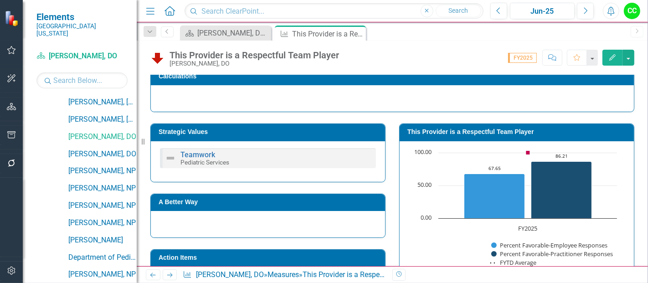
click at [505, 133] on h3 "This Provider is a Respectful Team Player" at bounding box center [519, 132] width 222 height 7
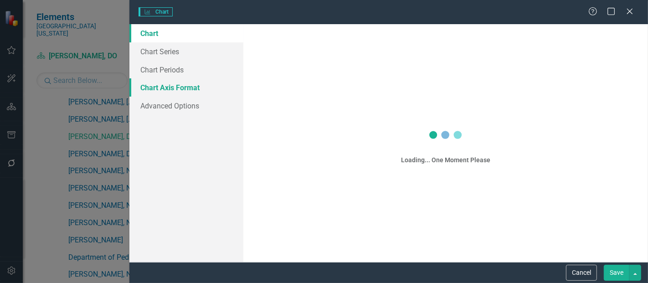
click at [174, 78] on link "Chart Axis Format" at bounding box center [187, 87] width 114 height 18
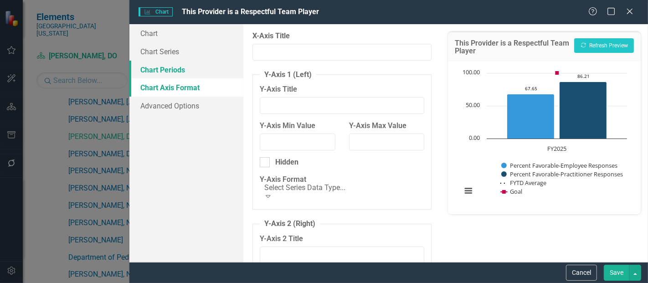
click at [180, 72] on link "Chart Periods" at bounding box center [187, 70] width 114 height 18
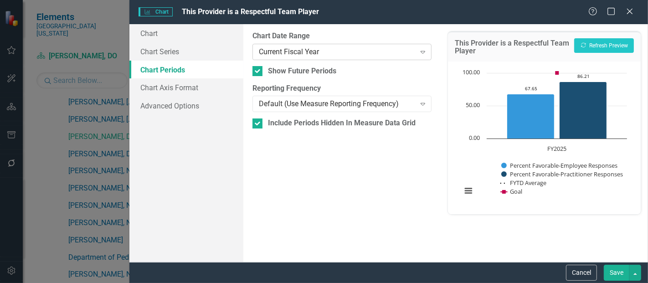
click at [283, 55] on div "Current Fiscal Year" at bounding box center [337, 52] width 156 height 10
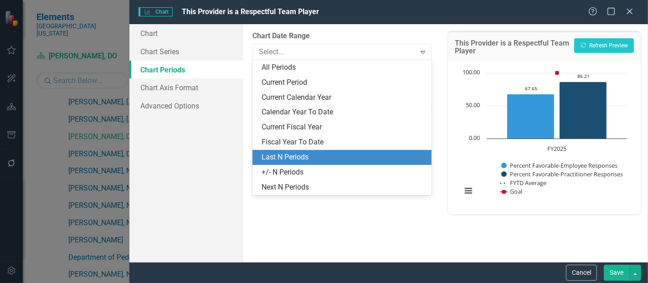
click at [281, 158] on div "Last N Periods" at bounding box center [344, 157] width 165 height 10
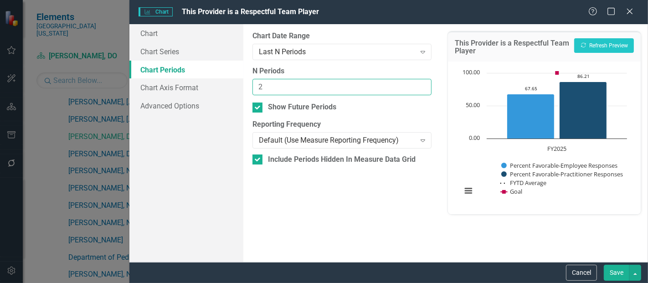
type input "2"
click at [422, 86] on input "2" at bounding box center [342, 87] width 179 height 17
click at [614, 276] on button "Save" at bounding box center [617, 273] width 26 height 16
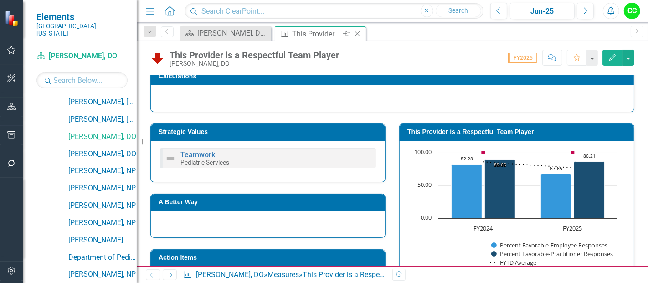
click at [357, 33] on icon at bounding box center [357, 33] width 5 height 5
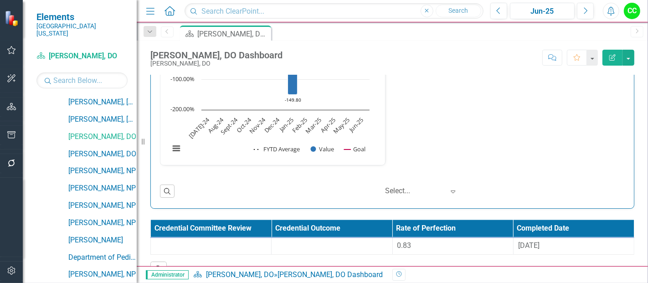
scroll to position [1376, 0]
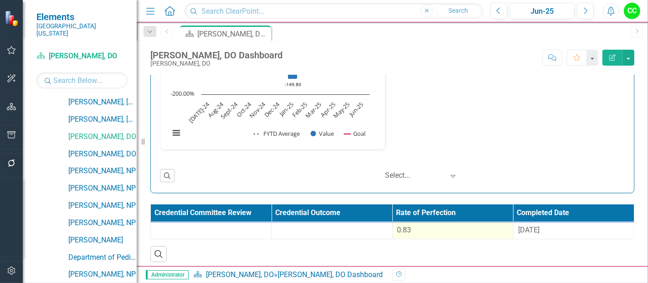
click at [443, 225] on div "0.83" at bounding box center [453, 230] width 111 height 10
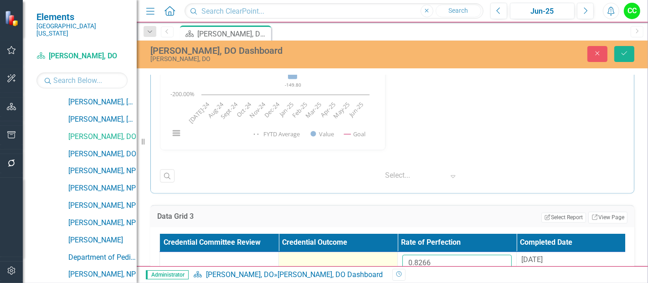
drag, startPoint x: 439, startPoint y: 260, endPoint x: 381, endPoint y: 260, distance: 57.9
click at [381, 260] on tr "0.8266 9/16/24" at bounding box center [398, 267] width 476 height 30
paste input "4568"
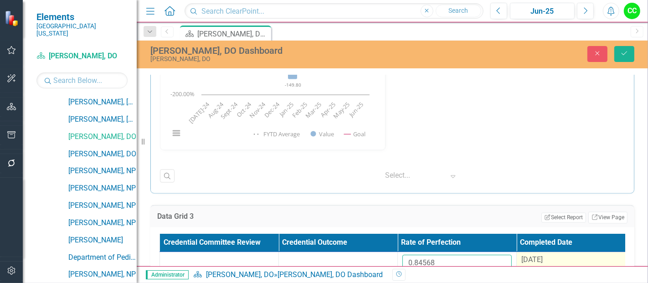
type input "0.84568"
click at [543, 256] on span "9/16/24" at bounding box center [532, 260] width 21 height 9
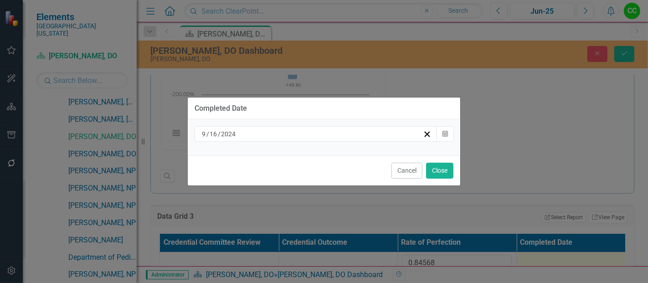
click at [354, 135] on div "9 / 16 / 2024" at bounding box center [312, 134] width 223 height 9
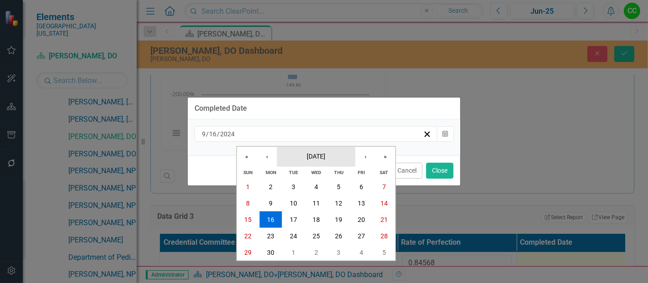
click at [326, 157] on span "September 2024" at bounding box center [316, 155] width 19 height 7
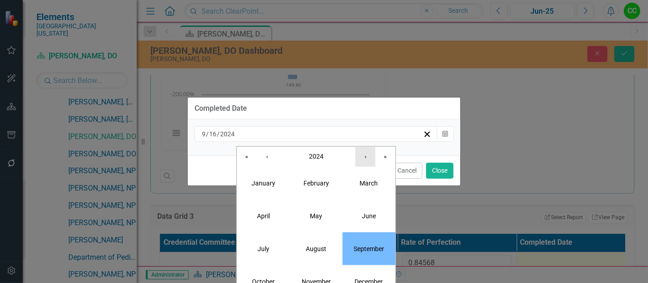
click at [361, 157] on button "›" at bounding box center [366, 156] width 20 height 20
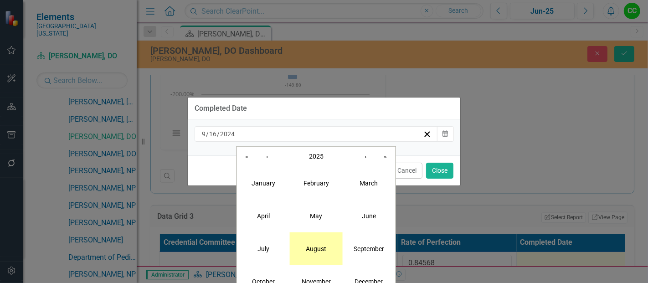
click at [321, 253] on button "August" at bounding box center [316, 248] width 53 height 33
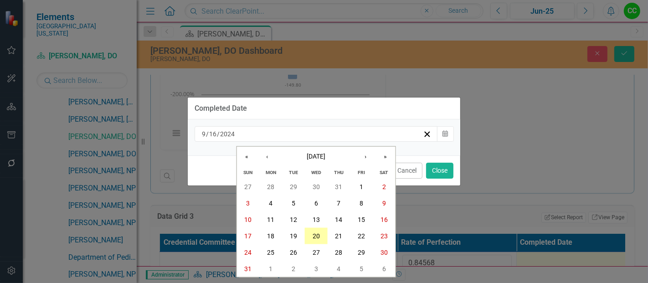
click at [318, 241] on button "20" at bounding box center [316, 236] width 23 height 16
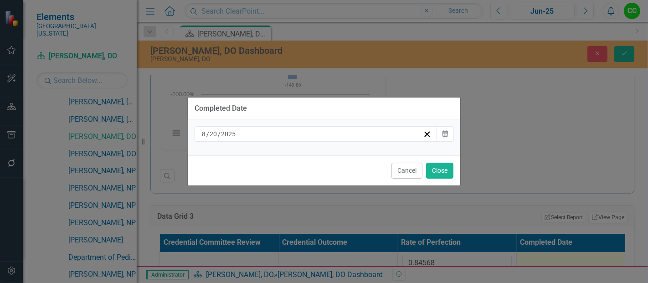
click at [435, 161] on div "Cancel Close" at bounding box center [324, 171] width 273 height 30
click at [435, 168] on button "Close" at bounding box center [439, 171] width 27 height 16
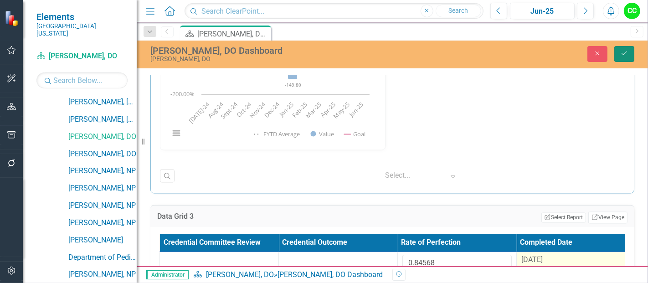
click at [622, 55] on icon "Save" at bounding box center [625, 53] width 8 height 6
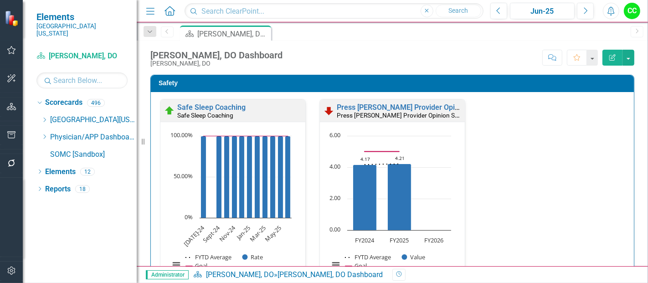
scroll to position [0, 0]
click at [43, 134] on icon "Dropdown" at bounding box center [44, 136] width 7 height 5
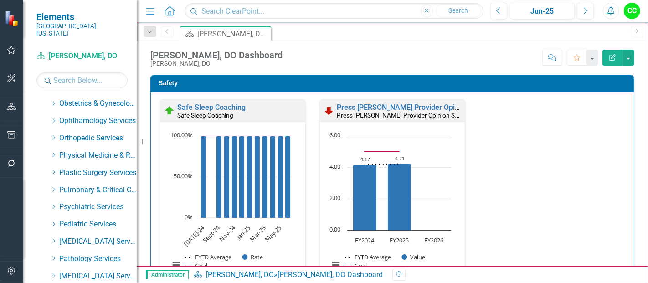
scroll to position [356, 0]
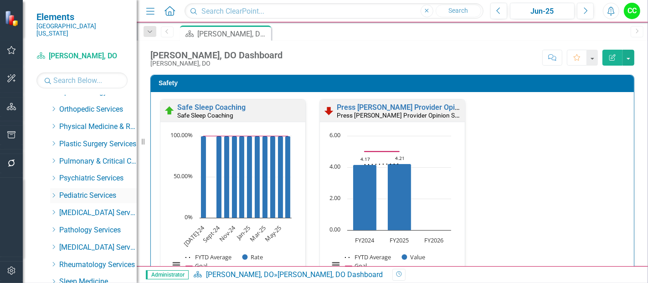
click at [53, 193] on icon "Dropdown" at bounding box center [53, 195] width 7 height 5
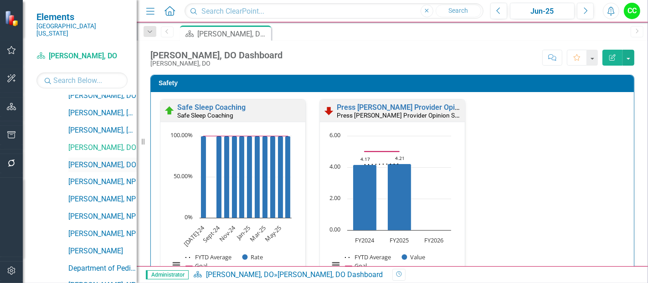
scroll to position [577, 0]
click at [113, 160] on link "[PERSON_NAME], DO" at bounding box center [102, 165] width 68 height 10
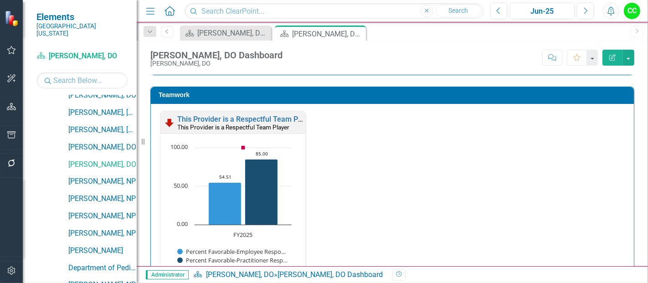
scroll to position [969, 0]
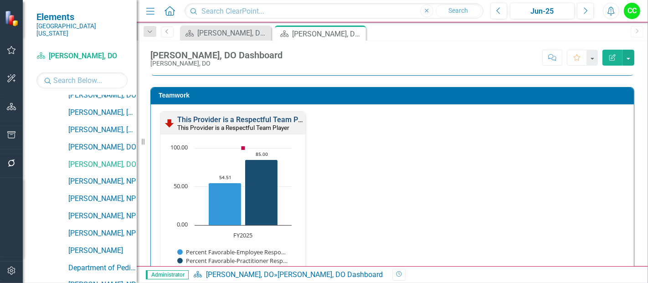
click at [264, 115] on link "This Provider is a Respectful Team Player" at bounding box center [245, 119] width 137 height 9
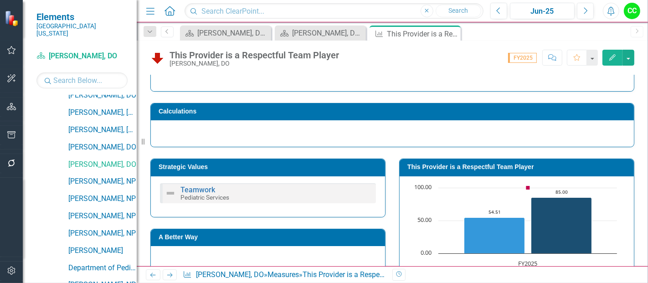
scroll to position [88, 0]
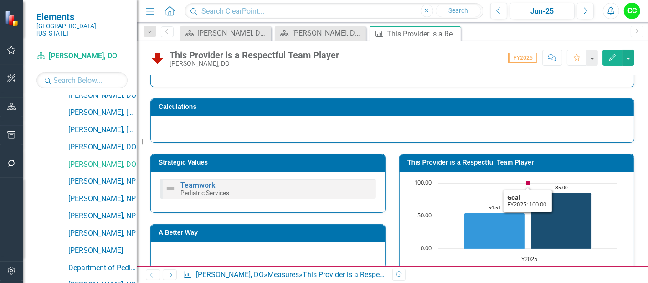
click at [492, 159] on h3 "This Provider is a Respectful Team Player" at bounding box center [519, 162] width 222 height 7
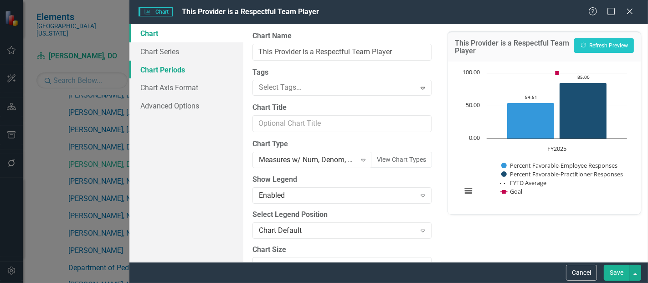
click at [180, 62] on link "Chart Periods" at bounding box center [187, 70] width 114 height 18
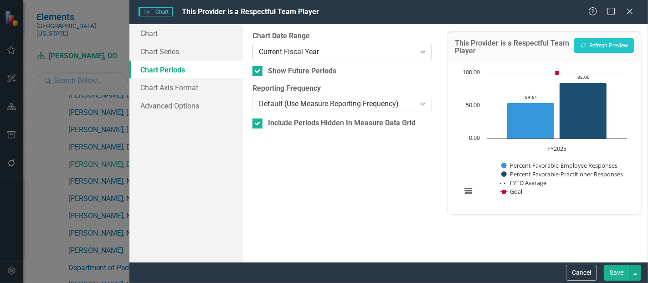
click at [296, 46] on div "Current Fiscal Year Expand" at bounding box center [342, 52] width 179 height 16
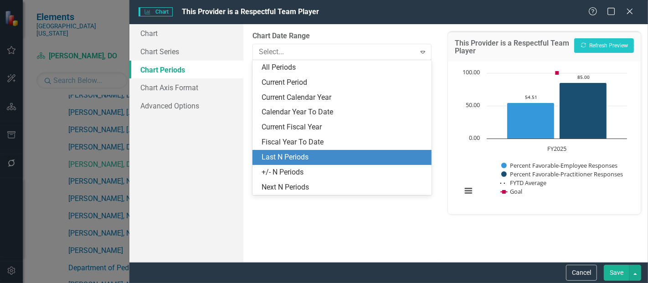
click at [290, 159] on div "Last N Periods" at bounding box center [344, 157] width 165 height 10
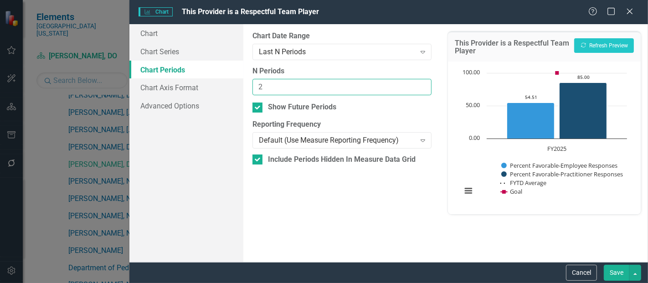
type input "2"
click at [425, 84] on input "2" at bounding box center [342, 87] width 179 height 17
click at [615, 275] on button "Save" at bounding box center [617, 273] width 26 height 16
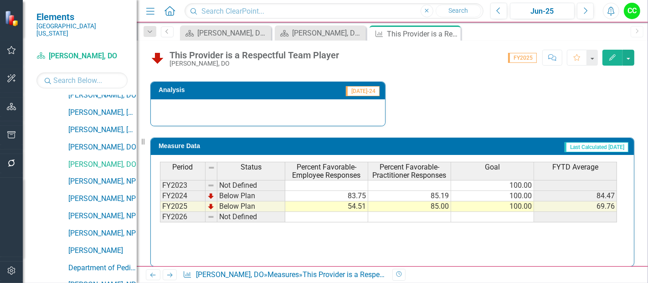
scroll to position [349, 0]
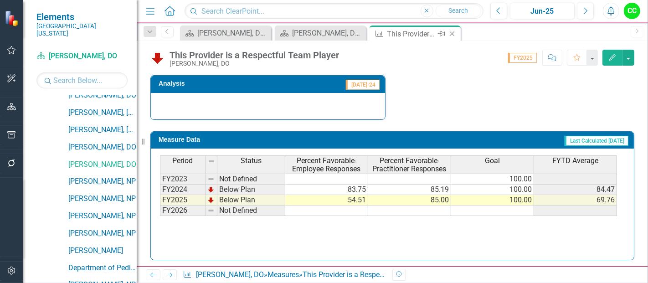
click at [452, 31] on icon "Close" at bounding box center [452, 33] width 9 height 7
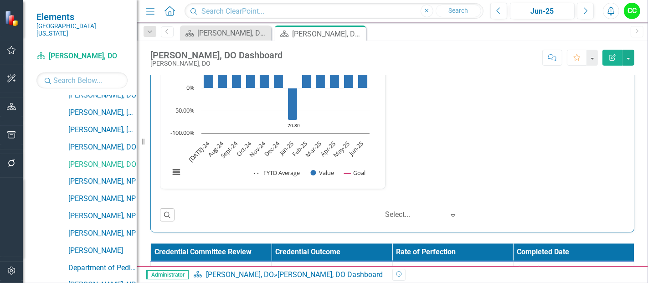
scroll to position [1376, 0]
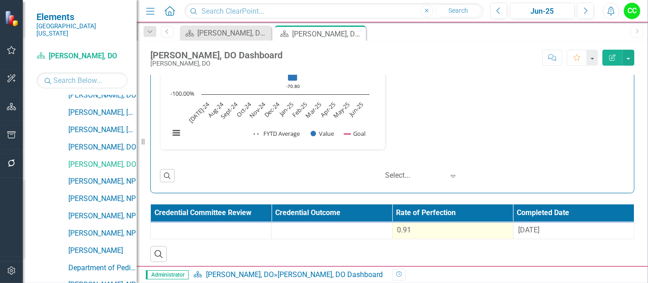
click at [435, 230] on div "0.91" at bounding box center [453, 230] width 111 height 10
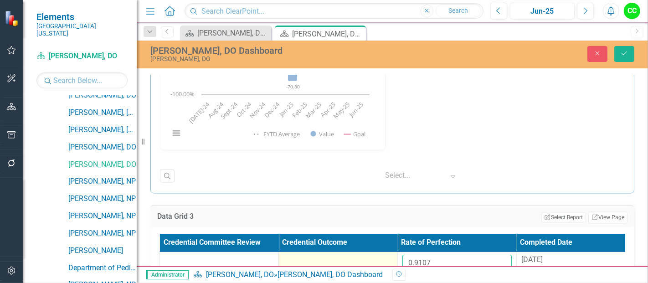
drag, startPoint x: 451, startPoint y: 259, endPoint x: 368, endPoint y: 256, distance: 82.1
click at [368, 256] on tr "0.9107 8/29/24" at bounding box center [398, 267] width 476 height 30
paste input "8996375"
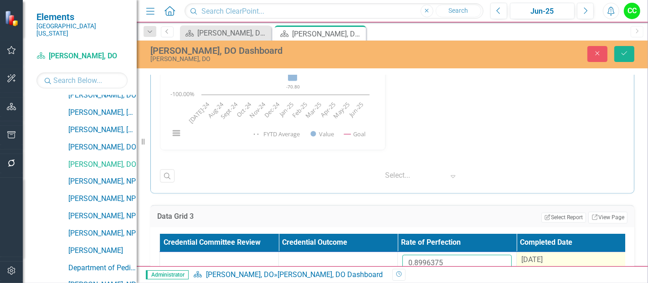
type input "0.8996375"
click at [543, 256] on span "[DATE]" at bounding box center [532, 260] width 21 height 9
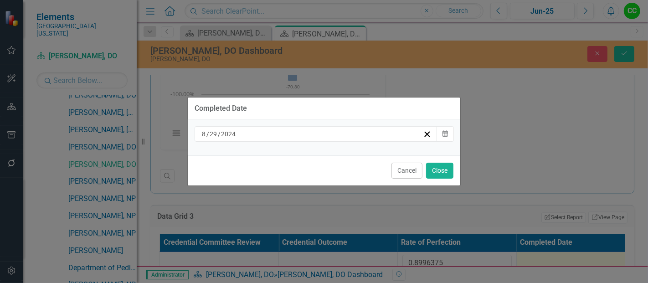
click at [326, 135] on div "[DATE]" at bounding box center [312, 134] width 223 height 9
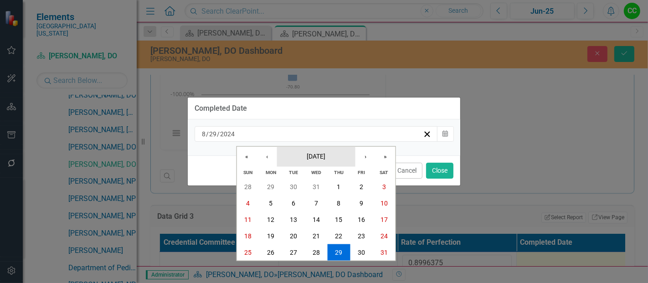
click at [326, 153] on span "[DATE]" at bounding box center [316, 155] width 19 height 7
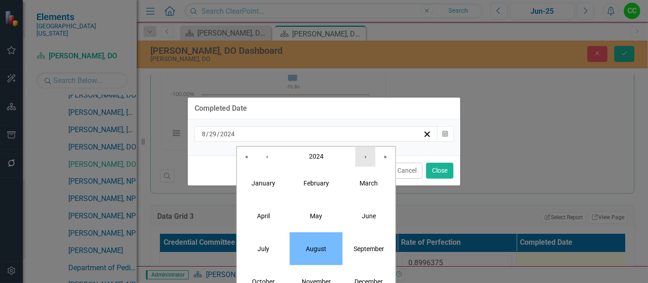
click at [361, 157] on button "›" at bounding box center [366, 156] width 20 height 20
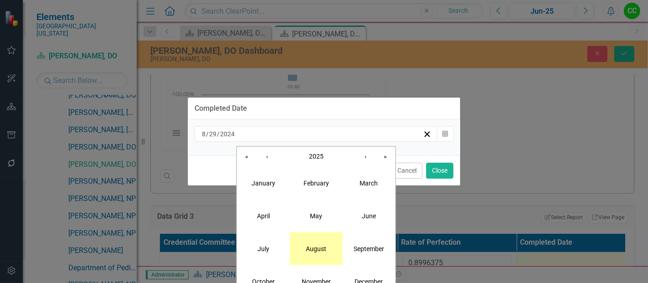
click at [319, 243] on button "August" at bounding box center [316, 248] width 53 height 33
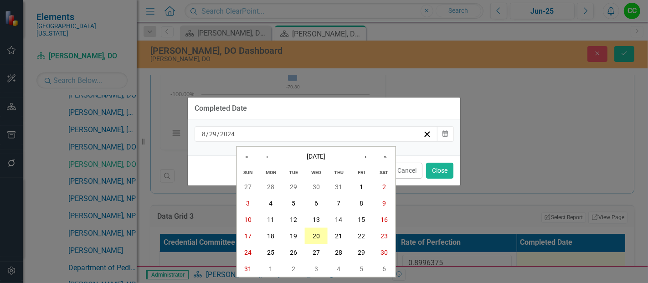
click at [315, 238] on abbr "20" at bounding box center [316, 236] width 7 height 7
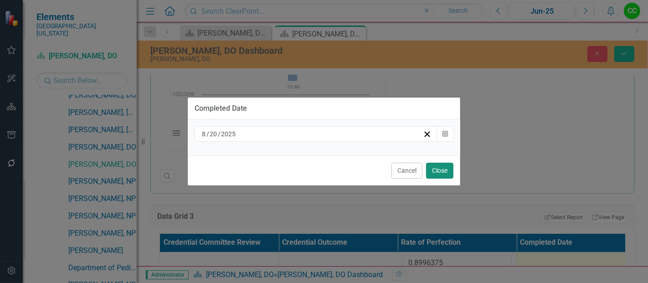
click at [438, 170] on button "Close" at bounding box center [439, 171] width 27 height 16
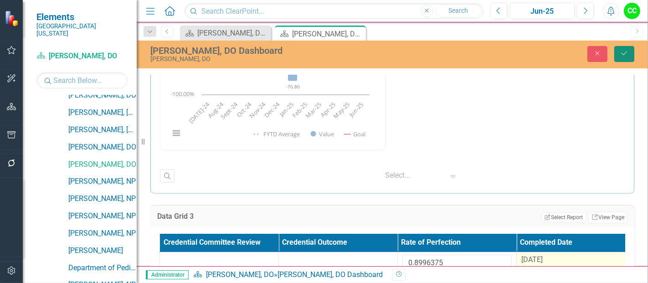
click at [623, 56] on icon "Save" at bounding box center [625, 53] width 8 height 6
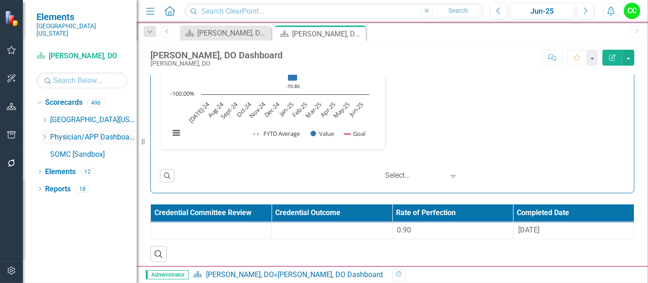
click at [43, 134] on icon "Dropdown" at bounding box center [44, 136] width 7 height 5
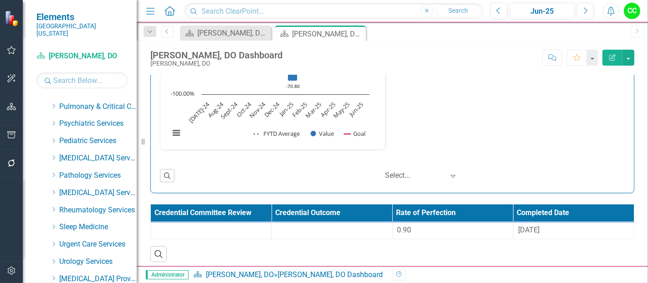
scroll to position [396, 0]
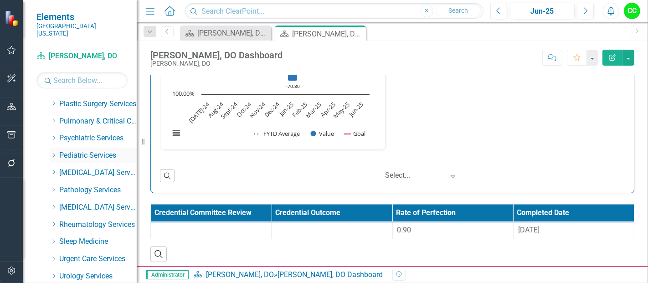
click at [53, 153] on icon "Dropdown" at bounding box center [53, 155] width 7 height 5
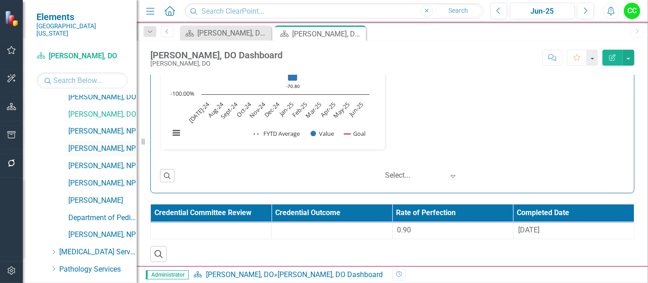
scroll to position [628, 0]
click at [93, 127] on link "[PERSON_NAME], NP" at bounding box center [102, 130] width 68 height 10
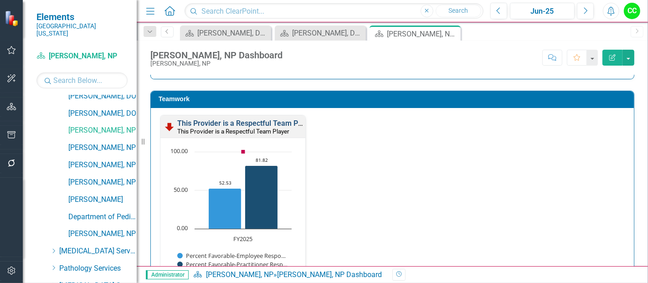
scroll to position [965, 0]
click at [251, 119] on link "This Provider is a Respectful Team Player" at bounding box center [245, 123] width 137 height 9
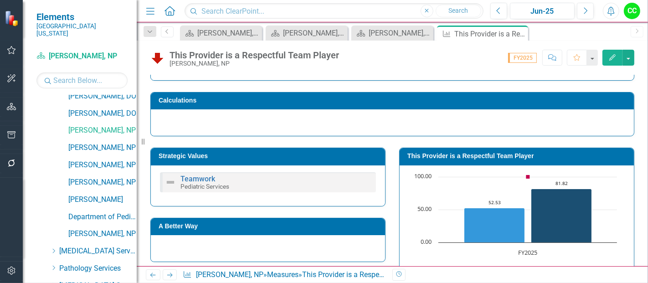
scroll to position [104, 0]
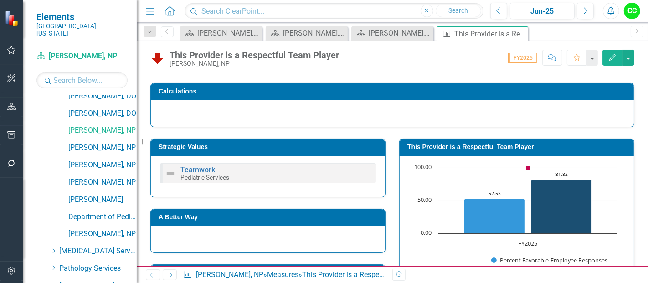
click at [474, 146] on h3 "This Provider is a Respectful Team Player" at bounding box center [519, 147] width 222 height 7
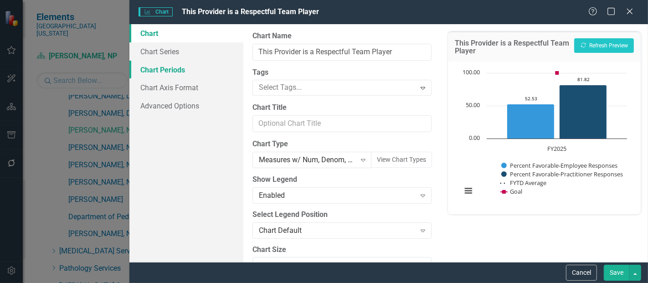
click at [177, 71] on link "Chart Periods" at bounding box center [187, 70] width 114 height 18
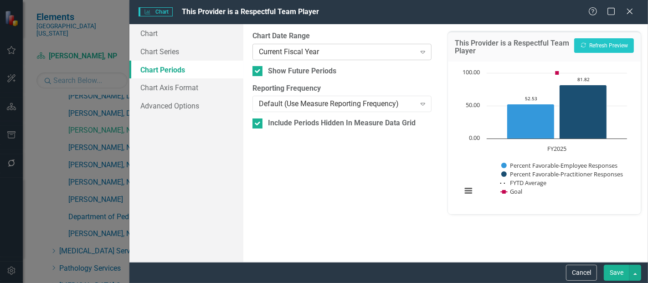
click at [323, 58] on div "Current Fiscal Year Expand" at bounding box center [342, 52] width 179 height 16
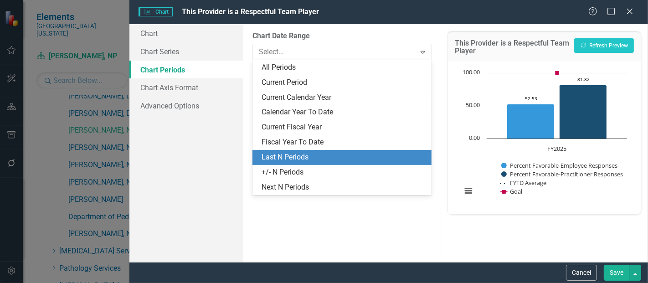
click at [304, 156] on div "Last N Periods" at bounding box center [344, 157] width 165 height 10
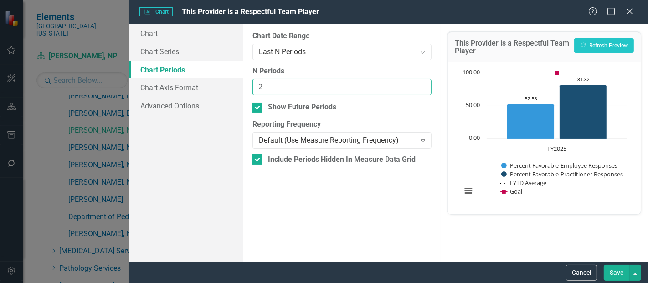
type input "2"
click at [421, 82] on input "2" at bounding box center [342, 87] width 179 height 17
click at [618, 271] on button "Save" at bounding box center [617, 273] width 26 height 16
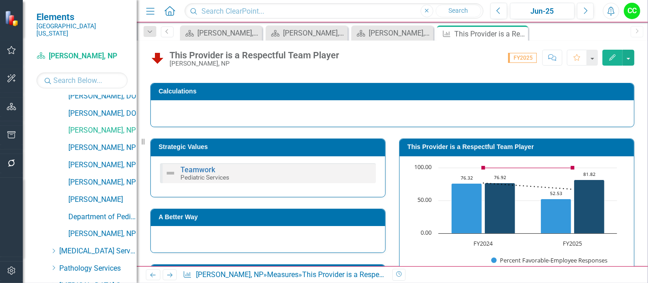
drag, startPoint x: 522, startPoint y: 34, endPoint x: 134, endPoint y: 140, distance: 402.3
click at [0, 0] on icon "Close" at bounding box center [0, 0] width 0 height 0
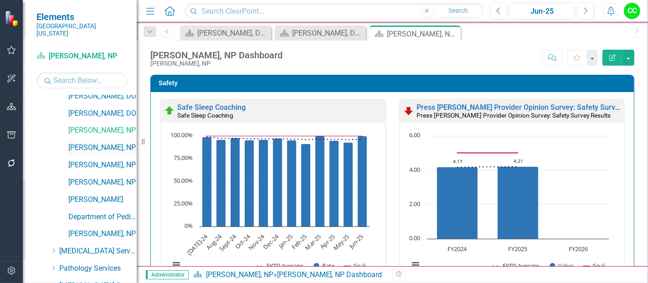
click at [95, 143] on link "[PERSON_NAME], NP" at bounding box center [102, 148] width 68 height 10
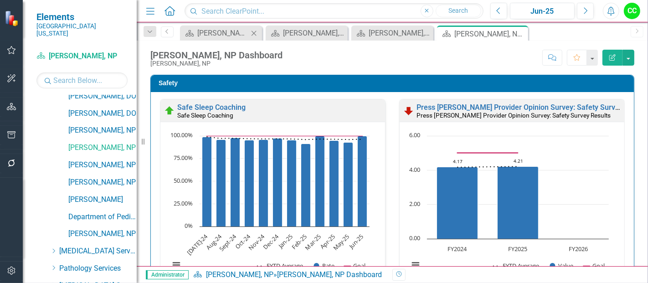
click at [254, 32] on icon "Close" at bounding box center [253, 33] width 9 height 7
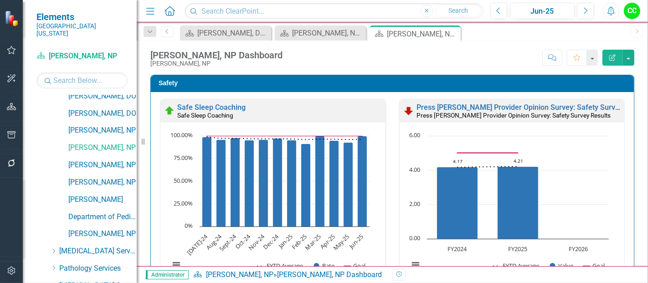
click at [0, 0] on icon "Close" at bounding box center [0, 0] width 0 height 0
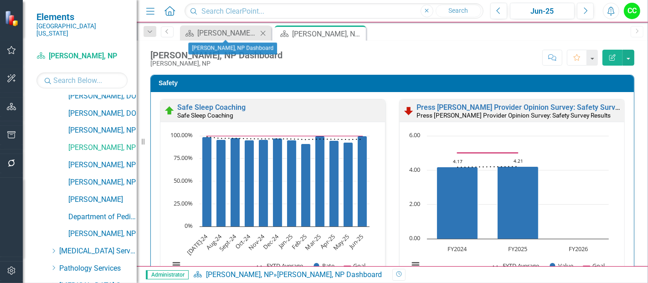
click at [263, 31] on icon "Close" at bounding box center [263, 33] width 9 height 7
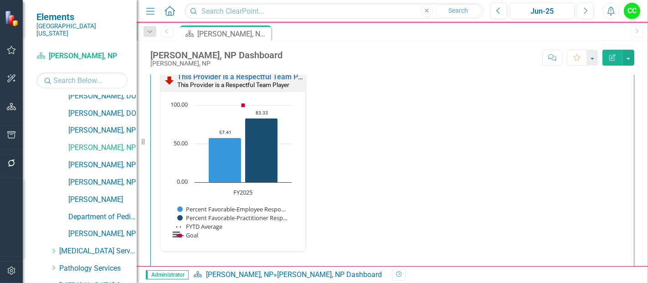
scroll to position [1009, 0]
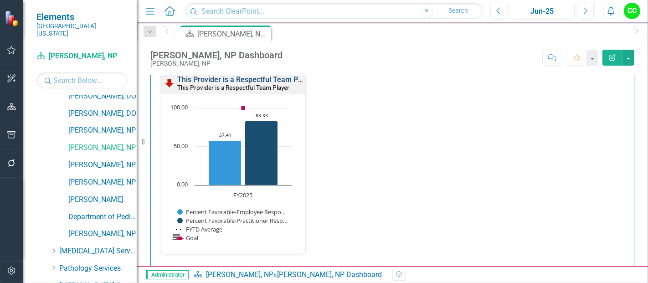
click at [281, 77] on link "This Provider is a Respectful Team Player" at bounding box center [245, 79] width 137 height 9
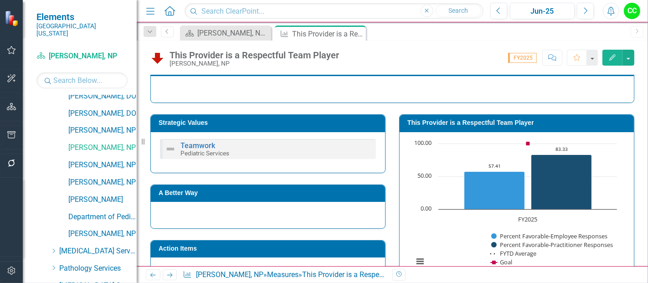
scroll to position [125, 0]
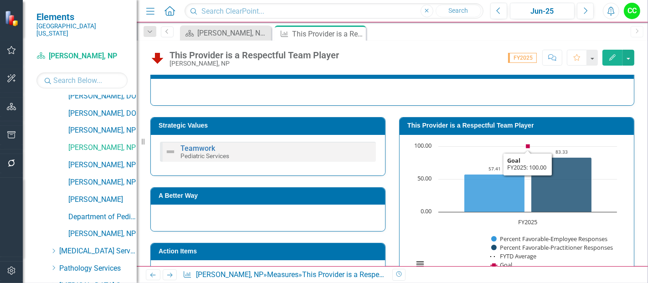
click at [508, 128] on td "This Provider is a Respectful Team Player" at bounding box center [519, 127] width 222 height 14
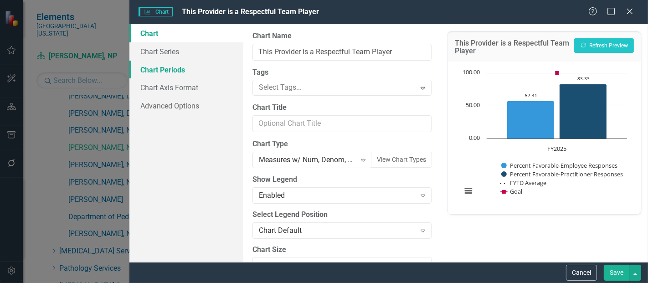
click at [176, 69] on link "Chart Periods" at bounding box center [187, 70] width 114 height 18
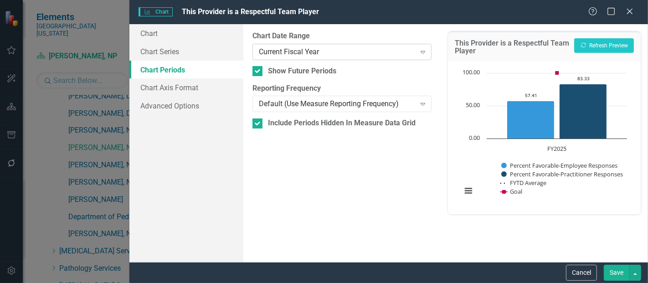
click at [315, 54] on div "Current Fiscal Year" at bounding box center [337, 52] width 156 height 10
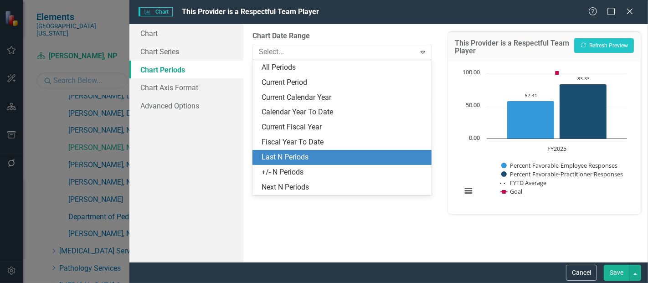
click at [288, 154] on div "Last N Periods" at bounding box center [344, 157] width 165 height 10
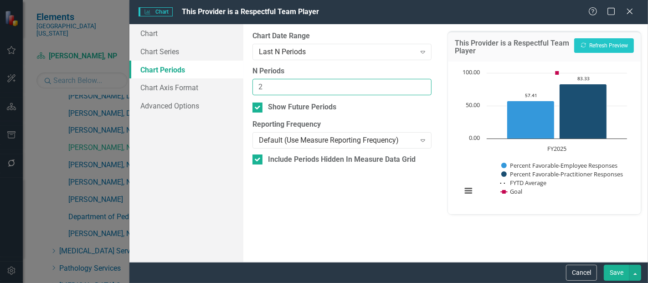
type input "2"
click at [421, 83] on input "2" at bounding box center [342, 87] width 179 height 17
click at [621, 275] on button "Save" at bounding box center [617, 273] width 26 height 16
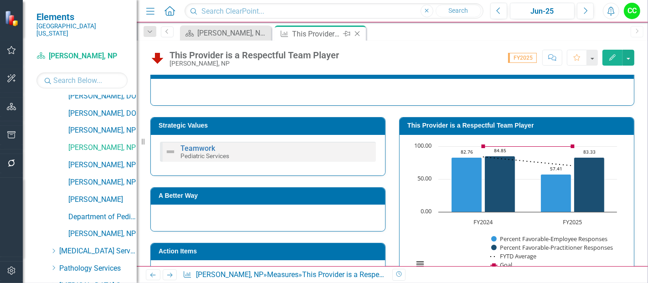
click at [361, 31] on icon "Close" at bounding box center [357, 33] width 9 height 7
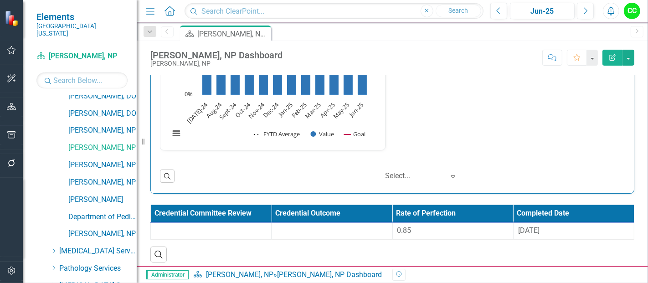
scroll to position [1376, 0]
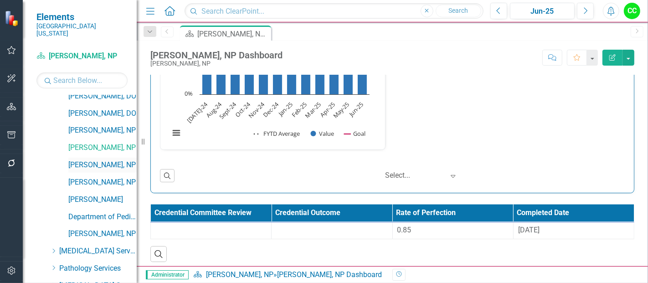
click at [84, 160] on link "[PERSON_NAME], NP" at bounding box center [102, 165] width 68 height 10
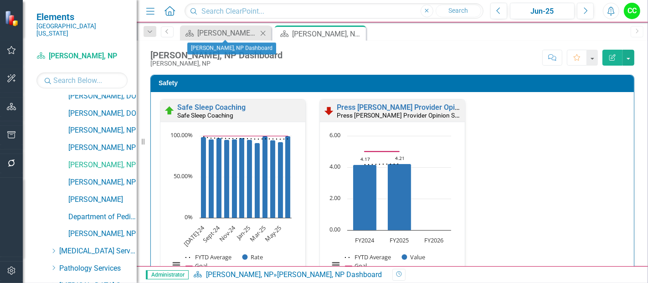
click at [264, 30] on icon "Close" at bounding box center [263, 33] width 9 height 7
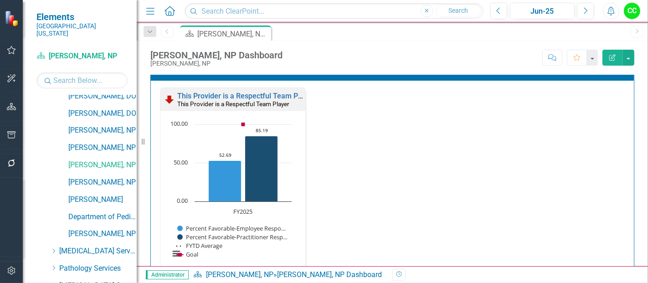
scroll to position [961, 0]
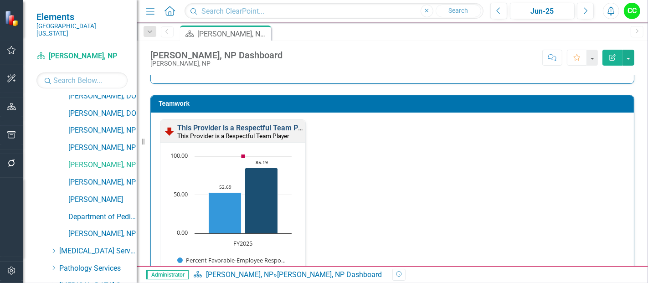
click at [272, 124] on link "This Provider is a Respectful Team Player" at bounding box center [245, 128] width 137 height 9
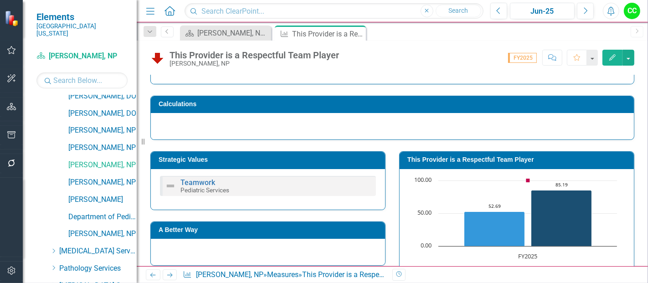
scroll to position [51, 0]
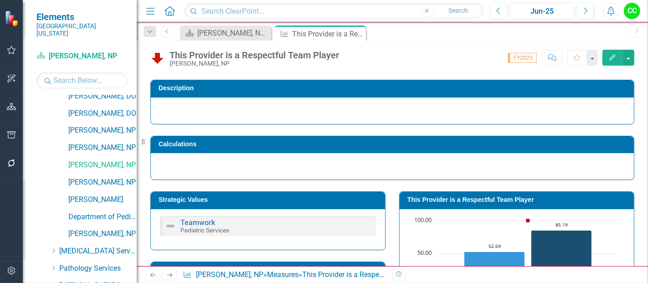
click at [439, 204] on td "This Provider is a Respectful Team Player" at bounding box center [519, 201] width 222 height 14
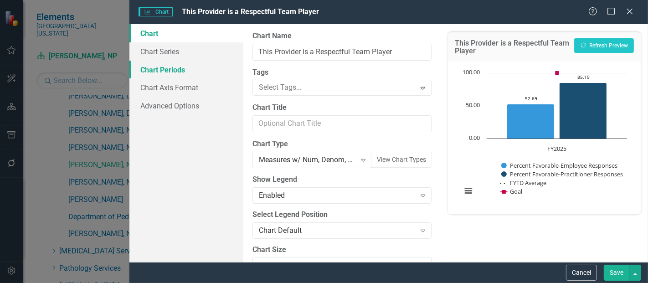
click at [156, 65] on link "Chart Periods" at bounding box center [187, 70] width 114 height 18
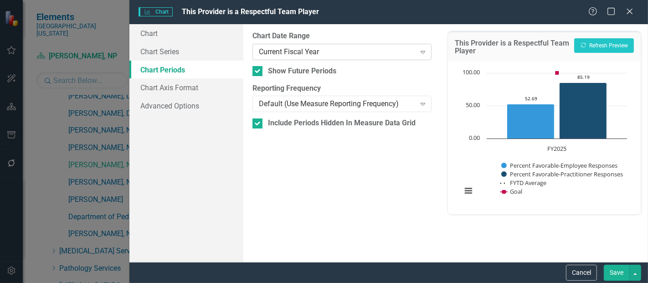
click at [303, 47] on div "Current Fiscal Year" at bounding box center [337, 52] width 156 height 10
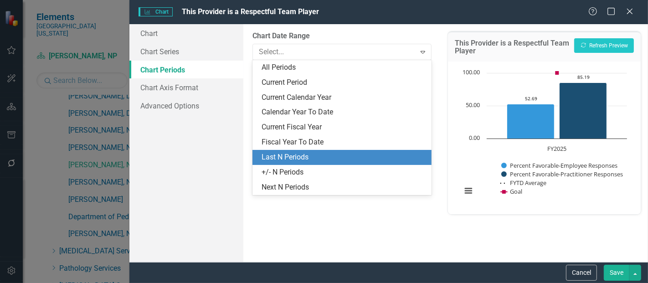
click at [288, 150] on div "Last N Periods" at bounding box center [342, 157] width 179 height 15
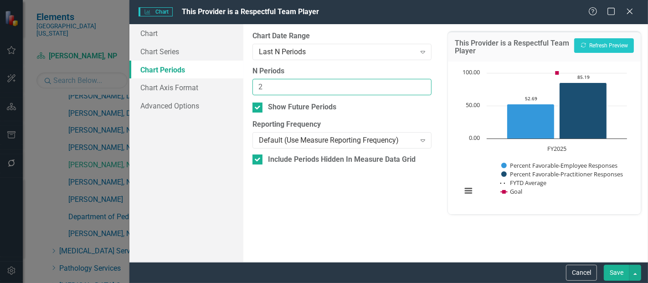
type input "2"
click at [420, 81] on input "2" at bounding box center [342, 87] width 179 height 17
click at [617, 268] on button "Save" at bounding box center [617, 273] width 26 height 16
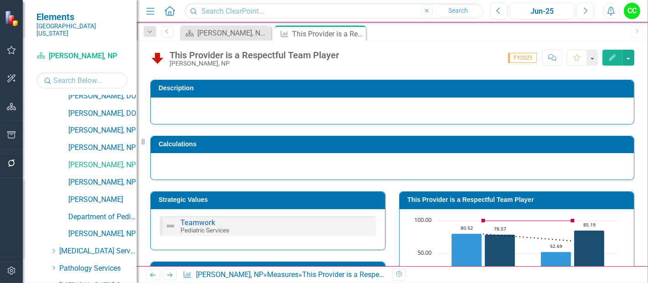
click at [113, 177] on link "[PERSON_NAME], NP" at bounding box center [102, 182] width 68 height 10
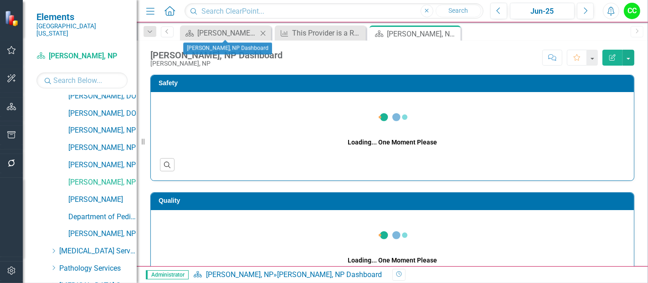
click at [265, 34] on icon "Close" at bounding box center [263, 33] width 9 height 7
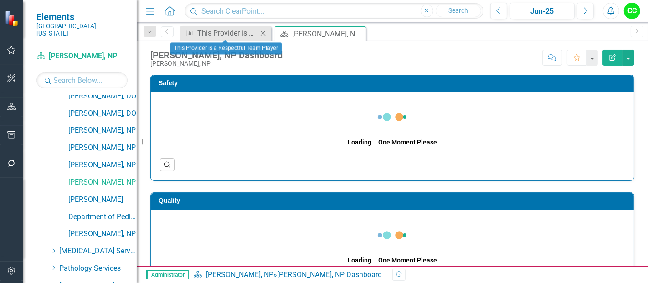
click at [265, 33] on icon "Close" at bounding box center [263, 33] width 9 height 7
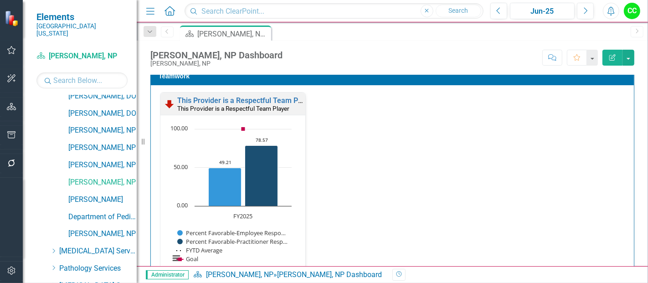
scroll to position [980, 0]
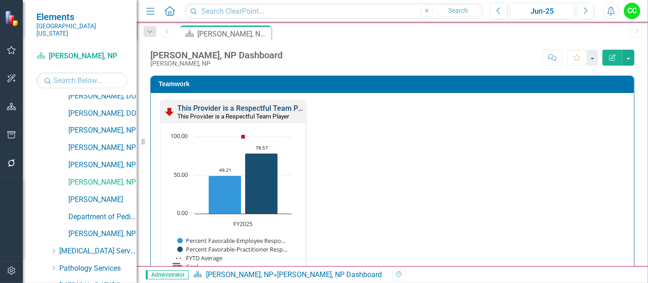
click at [262, 106] on link "This Provider is a Respectful Team Player" at bounding box center [245, 108] width 137 height 9
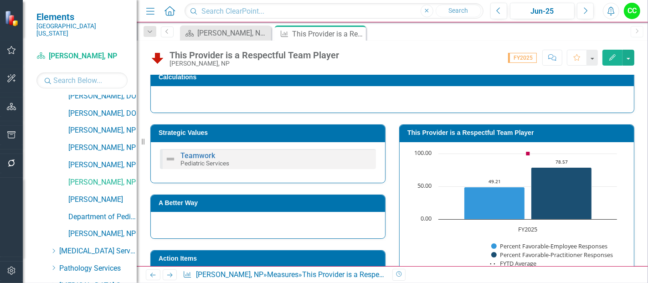
scroll to position [126, 0]
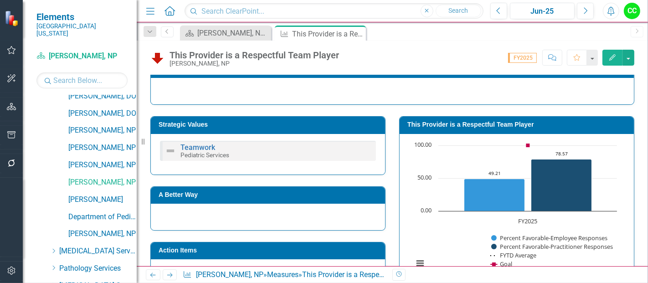
click at [471, 121] on h3 "This Provider is a Respectful Team Player" at bounding box center [519, 124] width 222 height 7
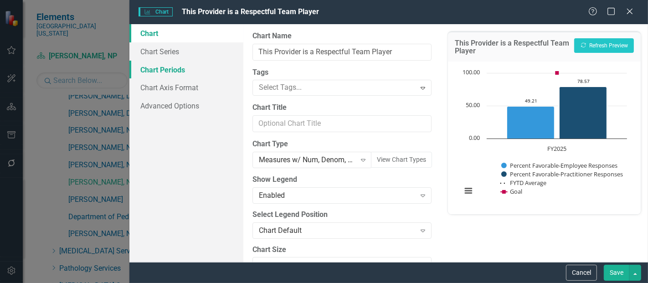
click at [178, 68] on link "Chart Periods" at bounding box center [187, 70] width 114 height 18
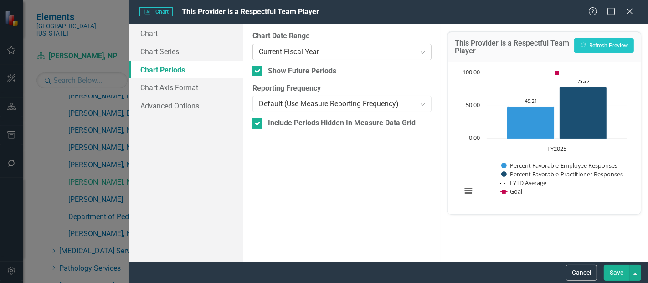
click at [344, 54] on div "Current Fiscal Year" at bounding box center [337, 52] width 156 height 10
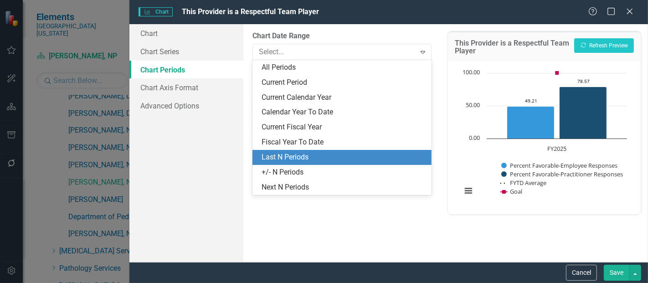
click at [304, 154] on div "Last N Periods" at bounding box center [344, 157] width 165 height 10
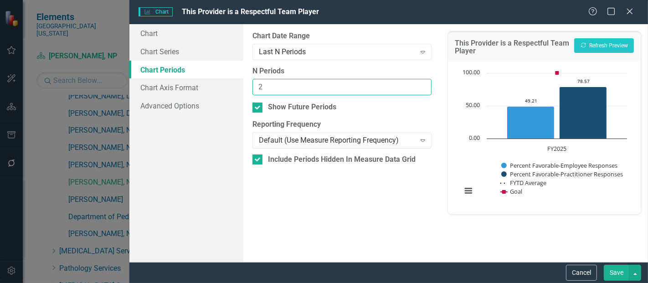
type input "2"
click at [423, 84] on input "2" at bounding box center [342, 87] width 179 height 17
click at [621, 279] on button "Save" at bounding box center [617, 273] width 26 height 16
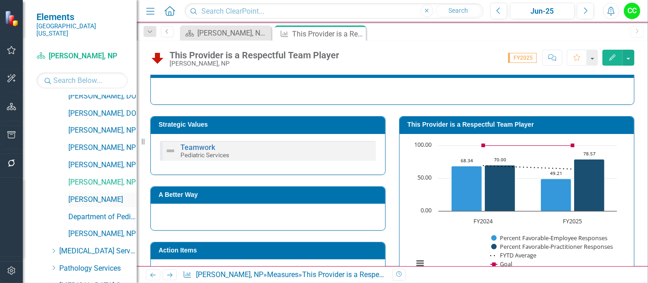
click at [96, 195] on link "[PERSON_NAME]" at bounding box center [102, 200] width 68 height 10
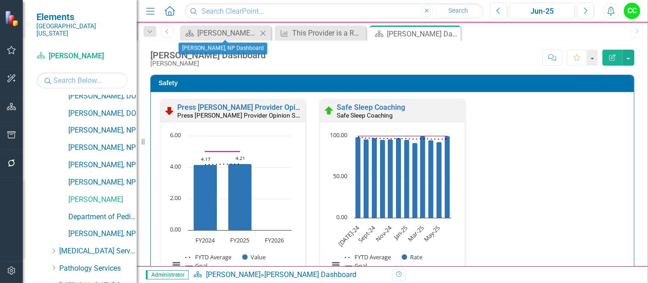
drag, startPoint x: 260, startPoint y: 33, endPoint x: 547, endPoint y: 147, distance: 308.7
click at [0, 0] on icon "Close" at bounding box center [0, 0] width 0 height 0
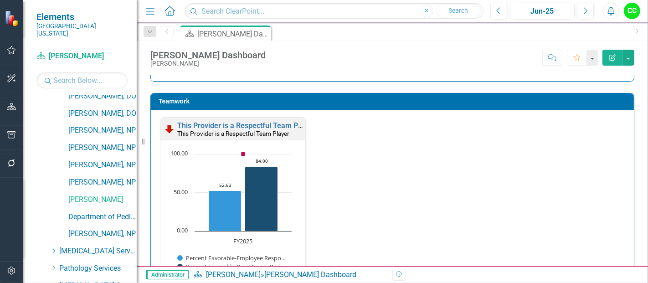
scroll to position [960, 0]
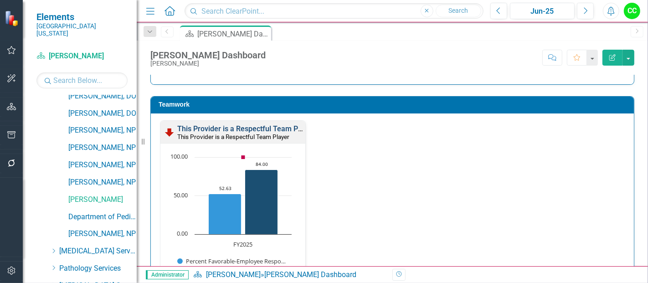
click at [263, 125] on link "This Provider is a Respectful Team Player" at bounding box center [245, 128] width 137 height 9
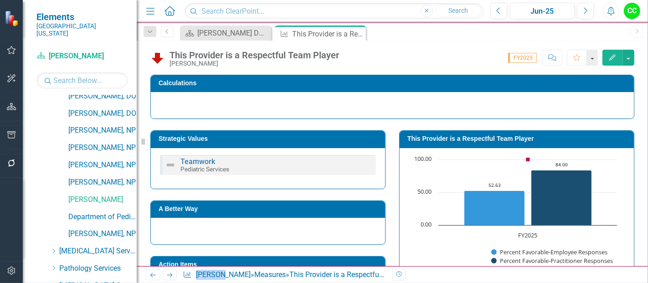
scroll to position [115, 0]
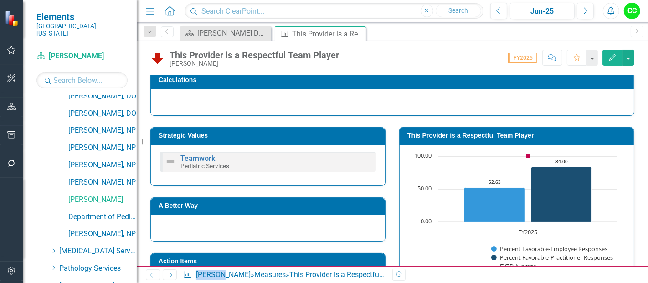
click at [479, 132] on h3 "This Provider is a Respectful Team Player" at bounding box center [519, 135] width 222 height 7
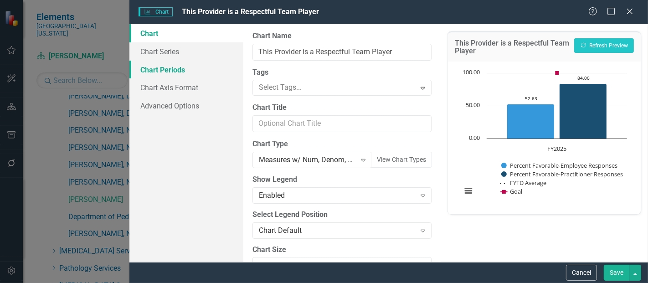
click at [160, 68] on link "Chart Periods" at bounding box center [187, 70] width 114 height 18
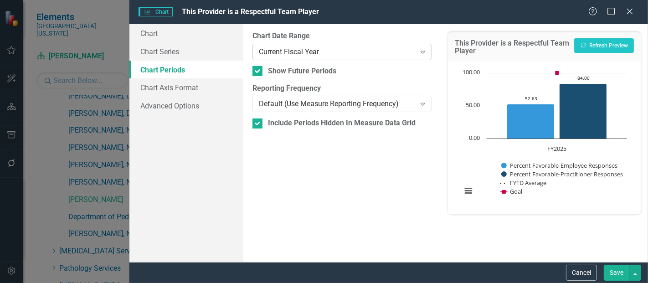
click at [326, 55] on div "Current Fiscal Year" at bounding box center [337, 52] width 156 height 10
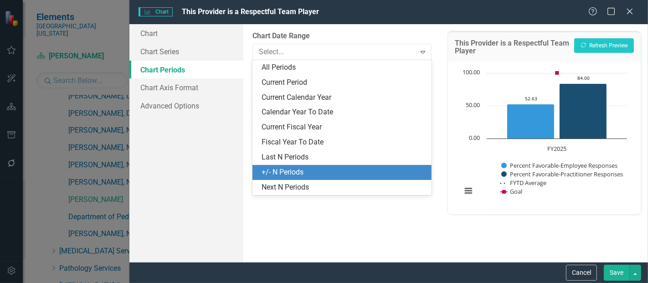
click at [289, 176] on div "+/- N Periods" at bounding box center [344, 172] width 165 height 10
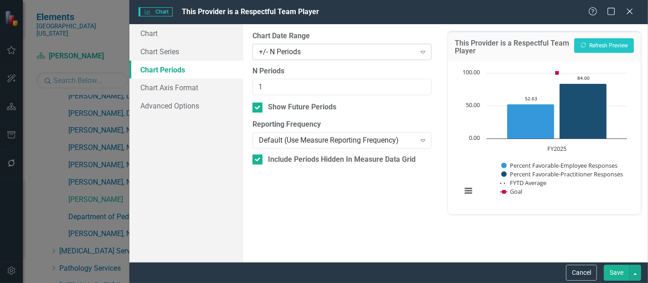
click at [314, 52] on div "+/- N Periods" at bounding box center [337, 52] width 156 height 10
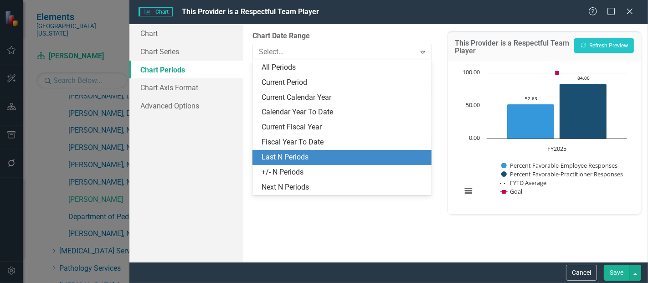
click at [286, 152] on div "Last N Periods" at bounding box center [344, 157] width 165 height 10
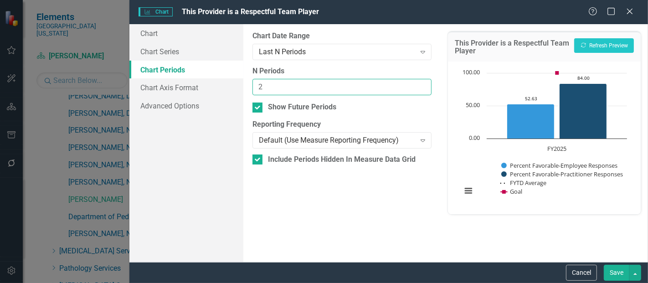
type input "2"
click at [423, 81] on input "2" at bounding box center [342, 87] width 179 height 17
click at [617, 270] on button "Save" at bounding box center [617, 273] width 26 height 16
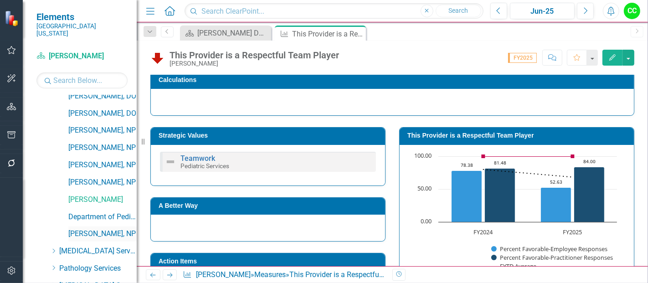
click at [90, 229] on link "[PERSON_NAME], NP" at bounding box center [102, 234] width 68 height 10
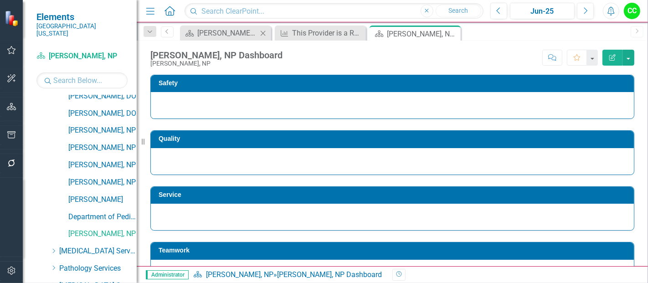
click at [265, 33] on icon "Close" at bounding box center [263, 33] width 9 height 7
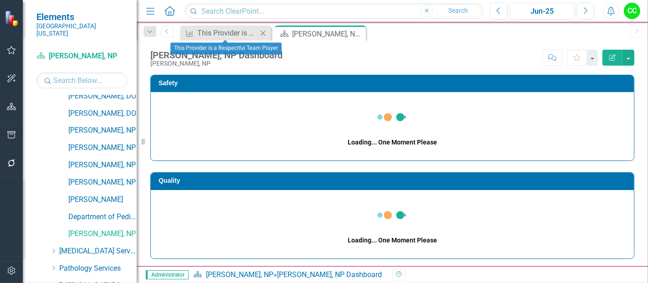
click at [264, 34] on icon at bounding box center [263, 33] width 5 height 5
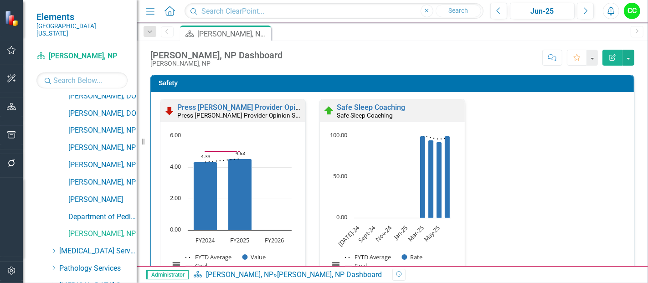
drag, startPoint x: 347, startPoint y: 113, endPoint x: 644, endPoint y: 134, distance: 298.0
click at [644, 134] on div "Safety Press [PERSON_NAME] Provider Opinion Survey: Safety Survey Results Press…" at bounding box center [393, 171] width 512 height 192
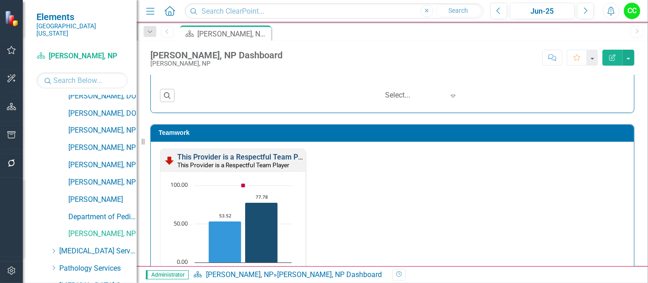
scroll to position [931, 0]
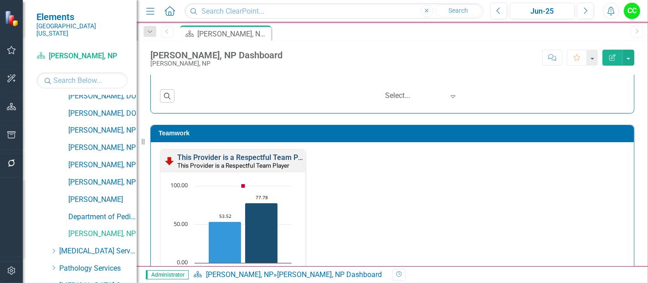
click at [276, 155] on link "This Provider is a Respectful Team Player" at bounding box center [245, 157] width 137 height 9
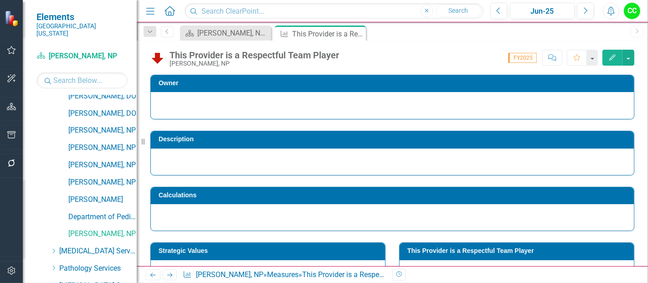
scroll to position [79, 0]
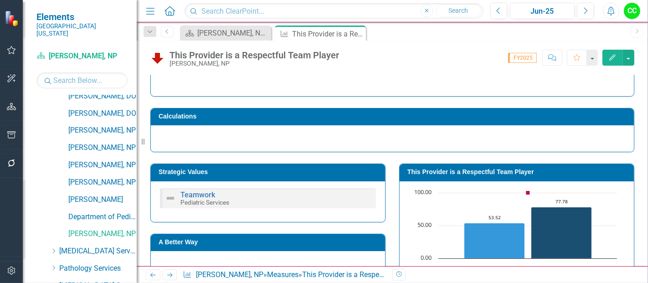
click at [461, 176] on td "This Provider is a Respectful Team Player" at bounding box center [519, 173] width 222 height 14
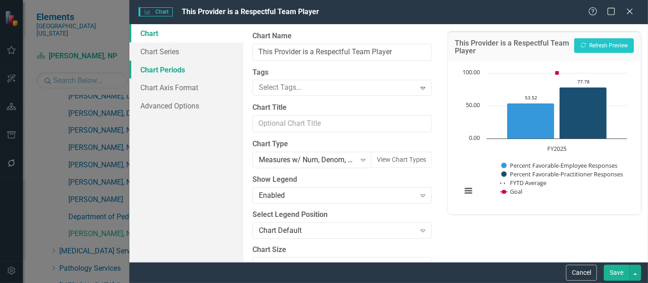
click at [192, 75] on link "Chart Periods" at bounding box center [187, 70] width 114 height 18
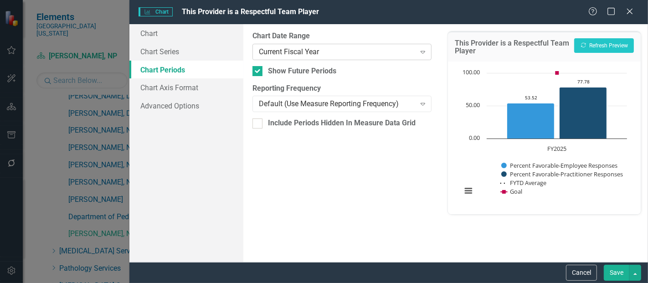
click at [318, 55] on div "Current Fiscal Year" at bounding box center [337, 52] width 156 height 10
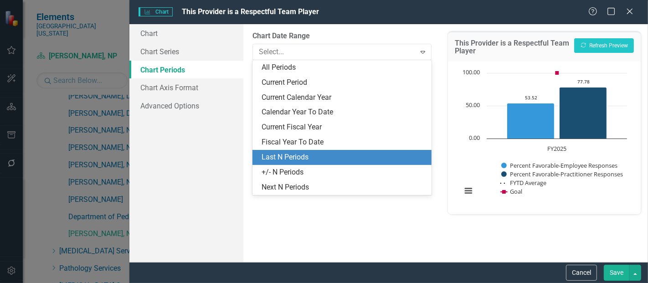
click at [315, 157] on div "Last N Periods" at bounding box center [344, 157] width 165 height 10
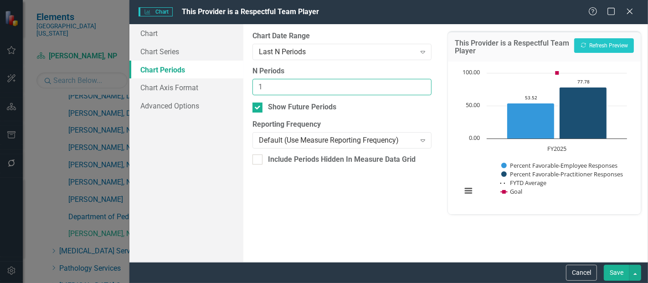
click at [427, 83] on input "1" at bounding box center [342, 87] width 179 height 17
type input "2"
click at [422, 83] on input "2" at bounding box center [342, 87] width 179 height 17
click at [604, 275] on div "Save" at bounding box center [622, 273] width 40 height 16
click at [615, 268] on button "Save" at bounding box center [617, 273] width 26 height 16
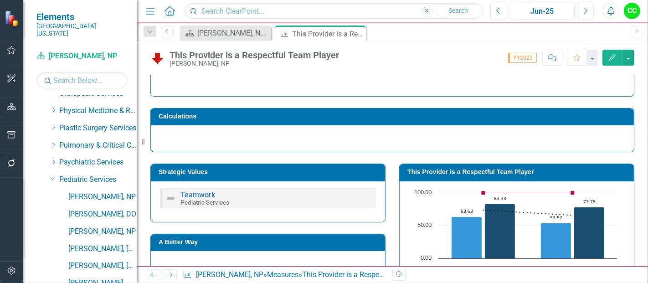
scroll to position [371, 0]
click at [54, 175] on icon "Dropdown" at bounding box center [52, 178] width 5 height 7
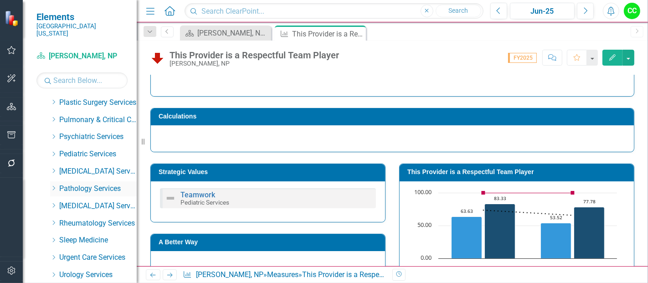
scroll to position [398, 0]
click at [53, 168] on icon "Dropdown" at bounding box center [53, 170] width 7 height 5
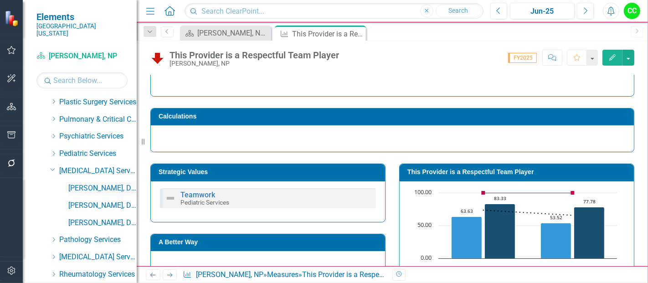
click at [95, 184] on link "[PERSON_NAME], DPM" at bounding box center [102, 188] width 68 height 10
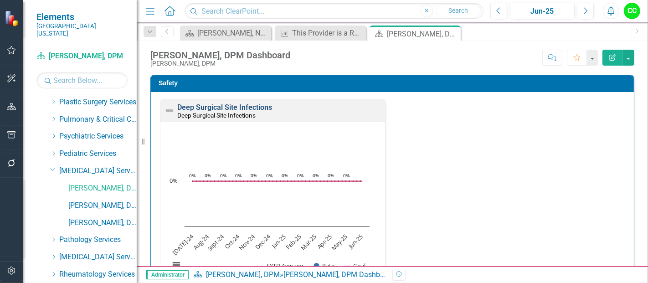
click at [258, 109] on link "Deep Surgical Site Infections" at bounding box center [224, 107] width 95 height 9
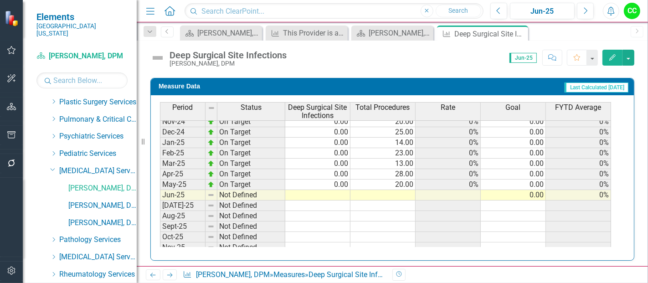
scroll to position [298, 0]
click at [342, 189] on tbody "Oct-23 On Target 0.00 16.00 0% 0.00 0% Nov-23 On Target 0.00 21.00 0% 0.00 0% D…" at bounding box center [385, 153] width 451 height 347
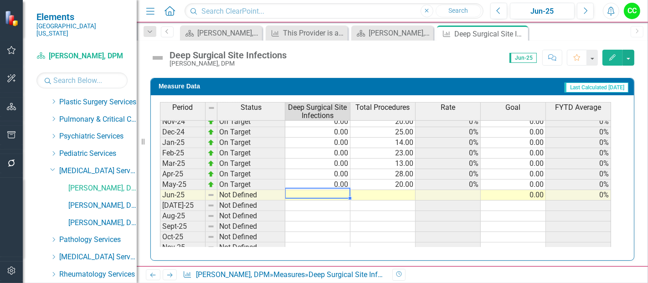
type textarea "0"
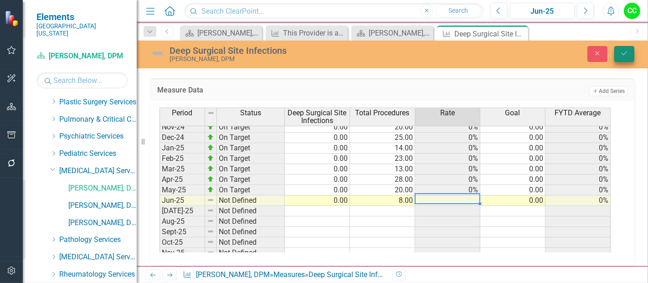
type textarea "8"
click at [620, 54] on button "Save" at bounding box center [625, 54] width 20 height 16
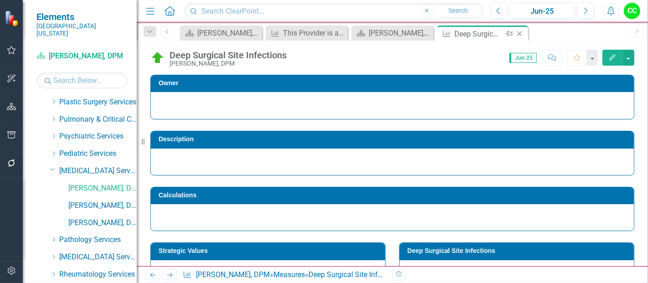
click at [521, 33] on icon "Close" at bounding box center [519, 33] width 9 height 7
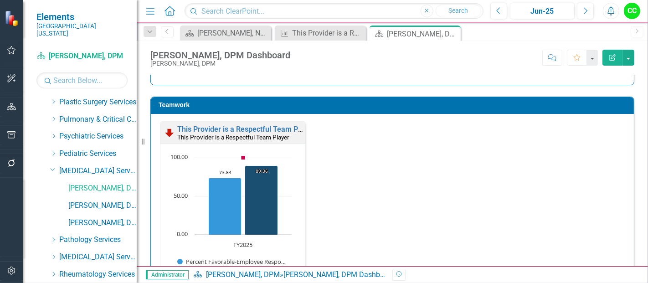
scroll to position [954, 0]
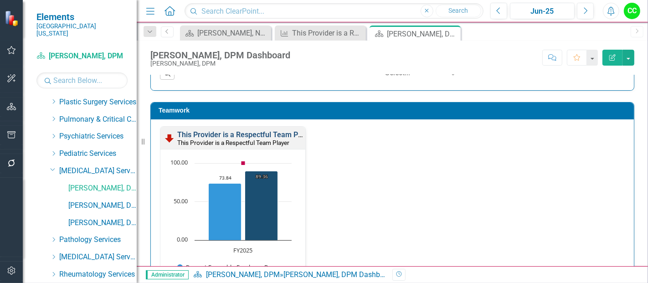
click at [251, 132] on link "This Provider is a Respectful Team Player" at bounding box center [245, 134] width 137 height 9
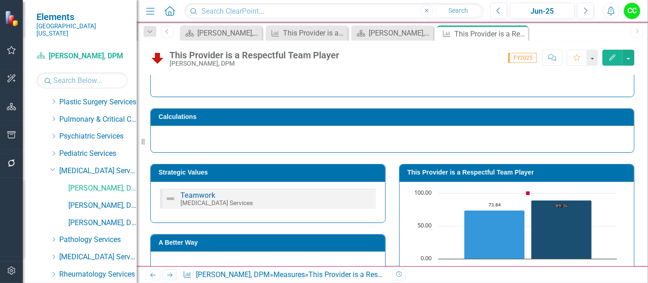
scroll to position [82, 0]
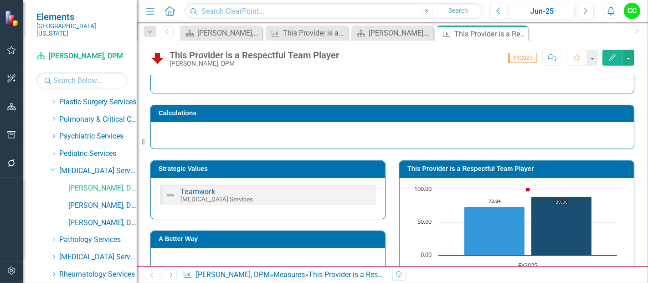
click at [450, 178] on div "Chart Combination chart with 4 data series. This Provider is a Respectful Team …" at bounding box center [517, 254] width 234 height 153
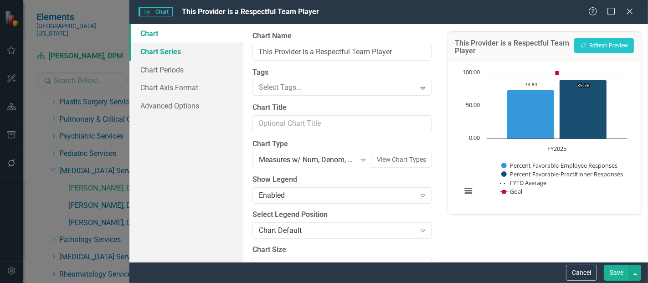
click at [188, 55] on link "Chart Series" at bounding box center [187, 51] width 114 height 18
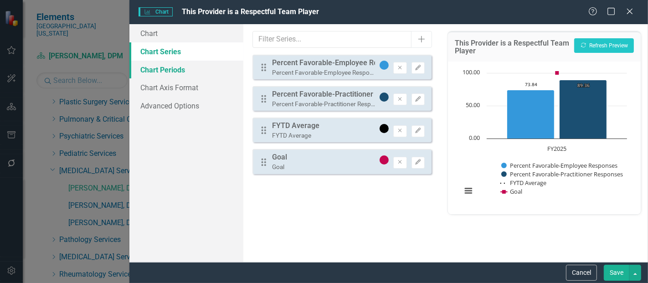
click at [204, 71] on link "Chart Periods" at bounding box center [187, 70] width 114 height 18
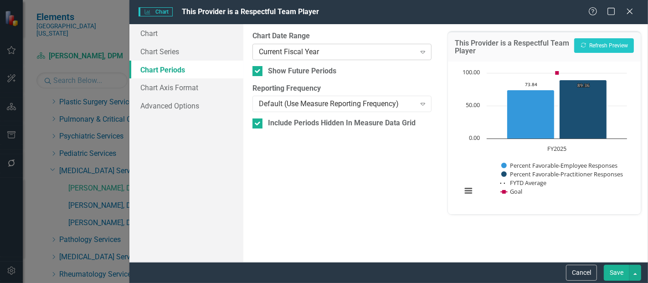
click at [308, 54] on div "Current Fiscal Year" at bounding box center [337, 52] width 156 height 10
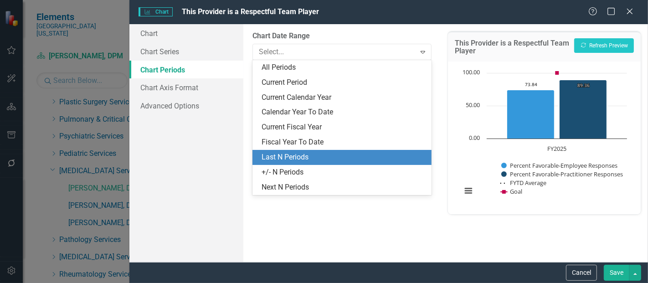
click at [301, 157] on div "Last N Periods" at bounding box center [344, 157] width 165 height 10
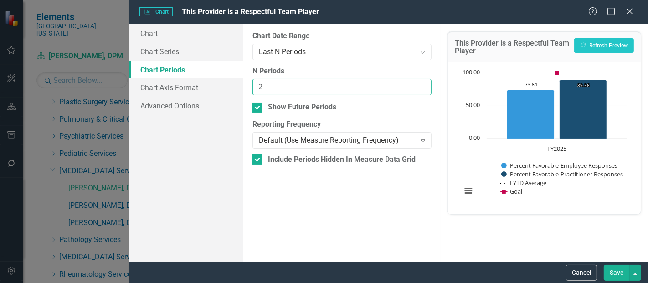
type input "2"
click at [422, 85] on input "2" at bounding box center [342, 87] width 179 height 17
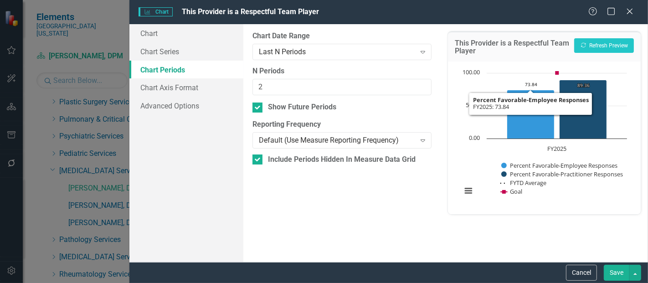
click at [611, 270] on button "Save" at bounding box center [617, 273] width 26 height 16
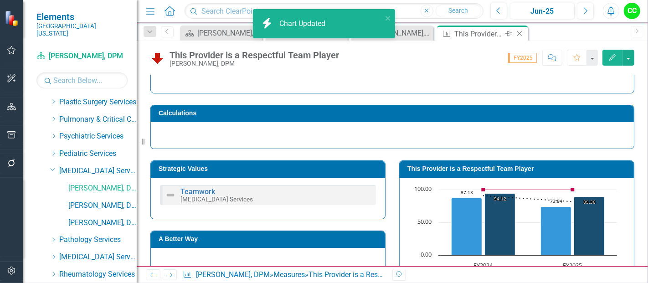
click at [521, 32] on icon "Close" at bounding box center [519, 33] width 9 height 7
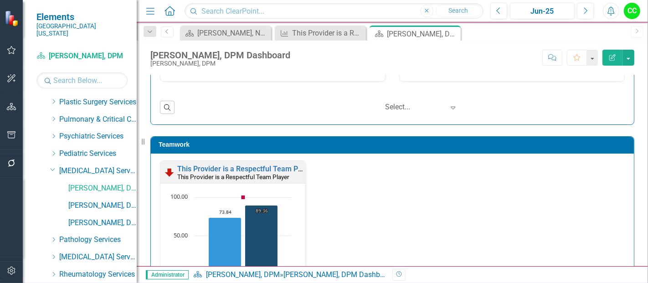
scroll to position [1376, 0]
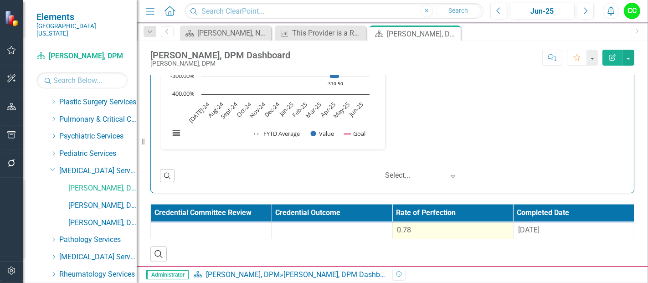
click at [423, 233] on td "0.78" at bounding box center [453, 231] width 121 height 17
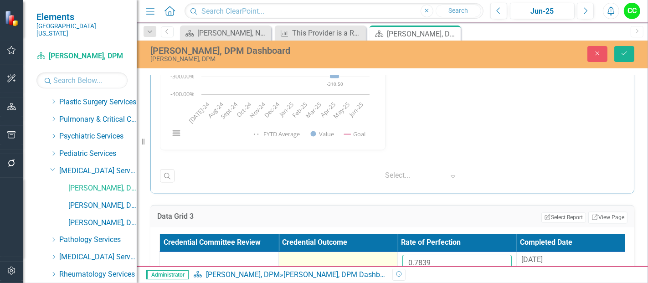
drag, startPoint x: 446, startPoint y: 254, endPoint x: 365, endPoint y: 250, distance: 80.8
click at [365, 252] on tr "0.7839 8/29/24" at bounding box center [398, 267] width 476 height 30
paste input "692"
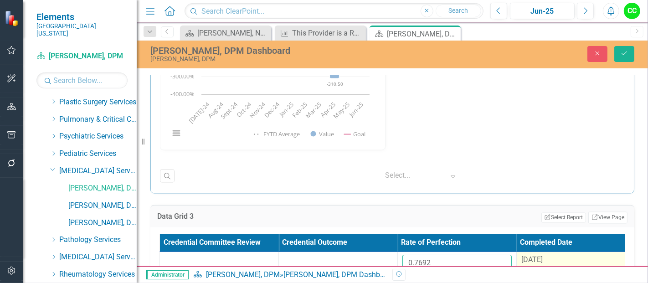
type input "0.7692"
click at [549, 261] on div "[DATE]" at bounding box center [576, 260] width 109 height 11
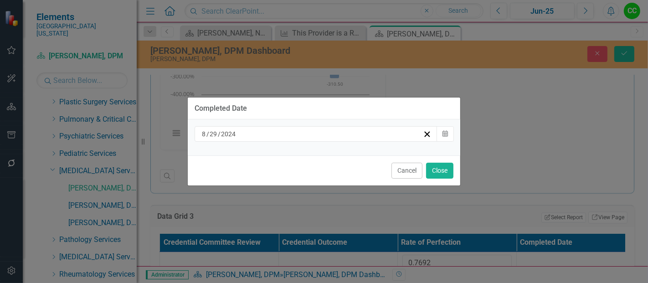
click at [330, 139] on div "[DATE]" at bounding box center [316, 134] width 243 height 16
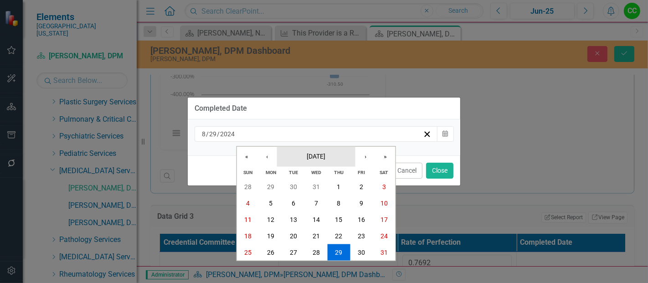
click at [326, 157] on span "[DATE]" at bounding box center [316, 155] width 19 height 7
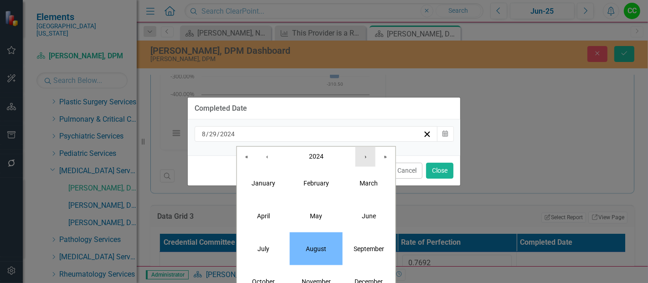
click at [367, 161] on button "›" at bounding box center [366, 156] width 20 height 20
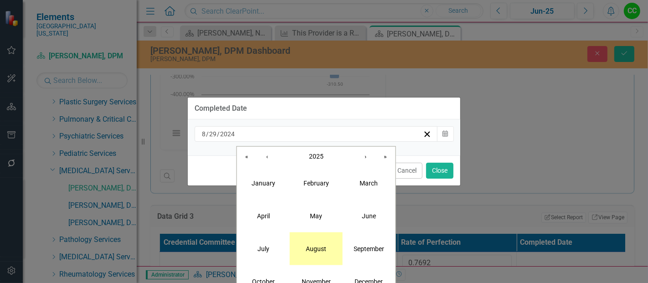
click at [311, 246] on abbr "August" at bounding box center [316, 248] width 21 height 7
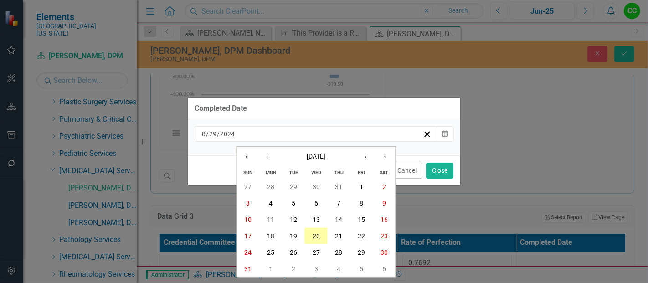
click at [319, 233] on abbr "20" at bounding box center [316, 236] width 7 height 7
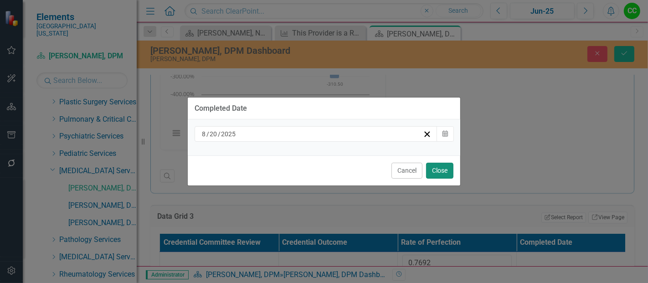
click at [446, 175] on button "Close" at bounding box center [439, 171] width 27 height 16
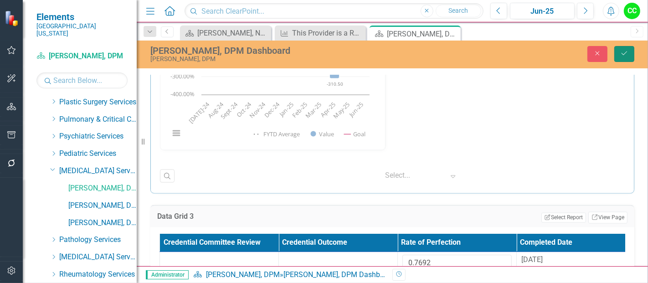
click at [621, 53] on icon "Save" at bounding box center [625, 53] width 8 height 6
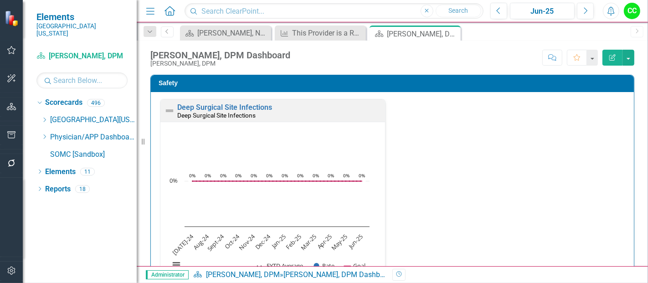
scroll to position [0, 0]
click at [44, 134] on icon "Dropdown" at bounding box center [44, 136] width 7 height 5
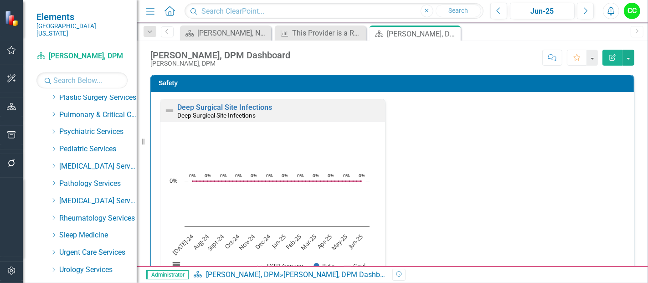
scroll to position [438, 0]
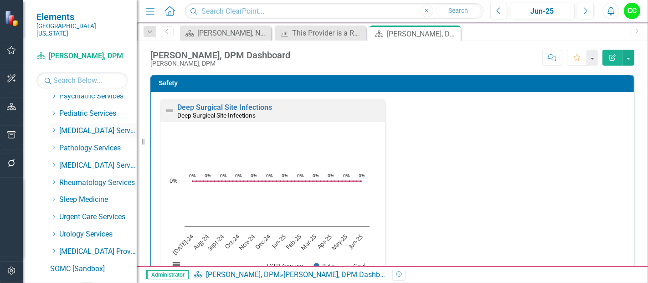
click at [56, 128] on icon "Dropdown" at bounding box center [53, 130] width 7 height 5
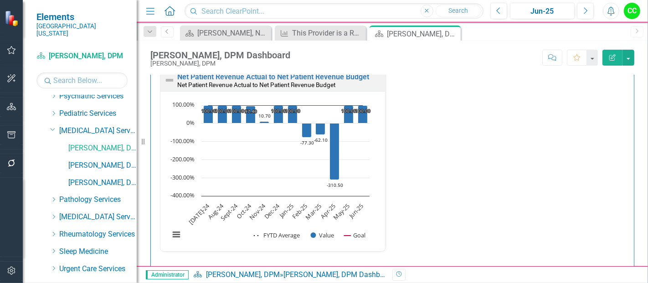
scroll to position [1376, 0]
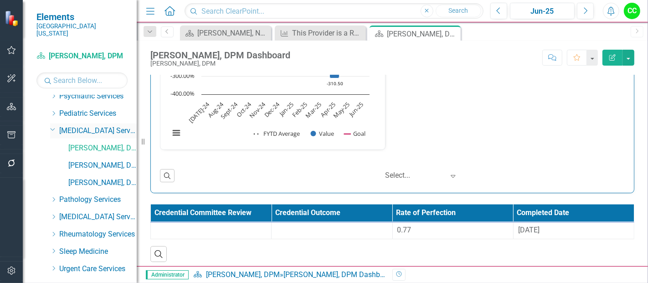
click at [52, 126] on icon "Dropdown" at bounding box center [52, 129] width 5 height 7
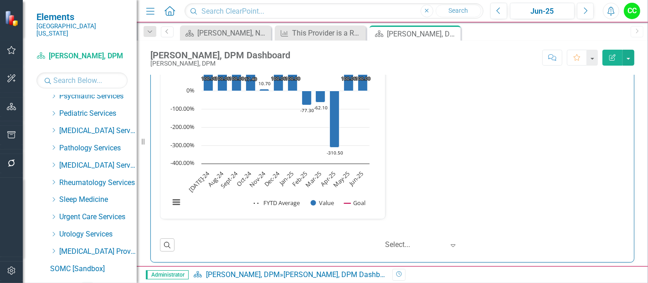
scroll to position [1276, 0]
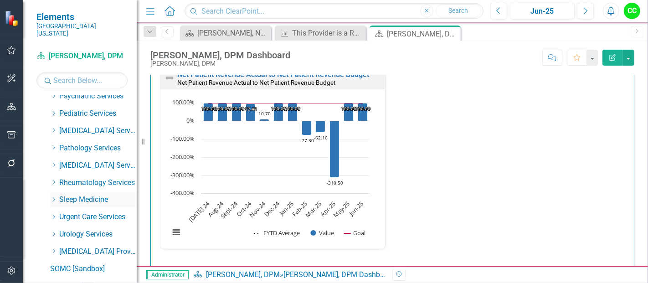
click at [52, 197] on icon "Dropdown" at bounding box center [53, 199] width 7 height 5
click at [88, 212] on link "[PERSON_NAME], MD" at bounding box center [102, 217] width 68 height 10
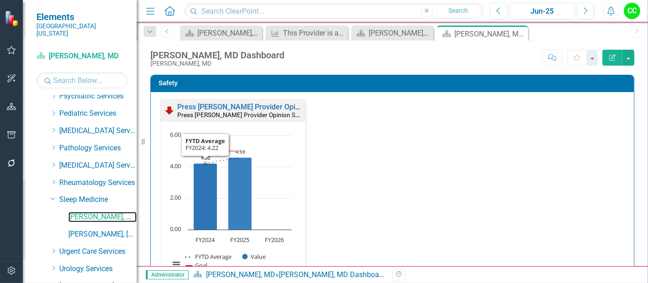
drag, startPoint x: 242, startPoint y: 180, endPoint x: 270, endPoint y: 220, distance: 49.7
click at [270, 220] on icon "Created with Highcharts 11.4.8 Chart context menu 4.22 ​ 4.22 4.59 ​ 4.59 FYTD …" at bounding box center [230, 205] width 131 height 148
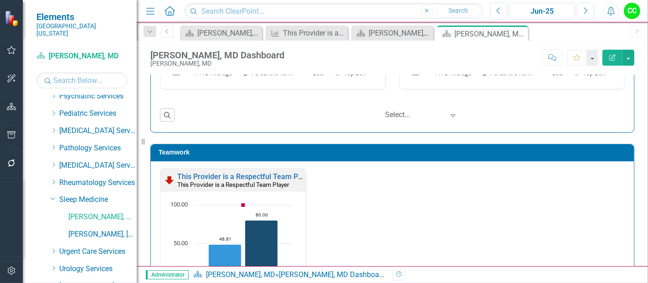
scroll to position [899, 0]
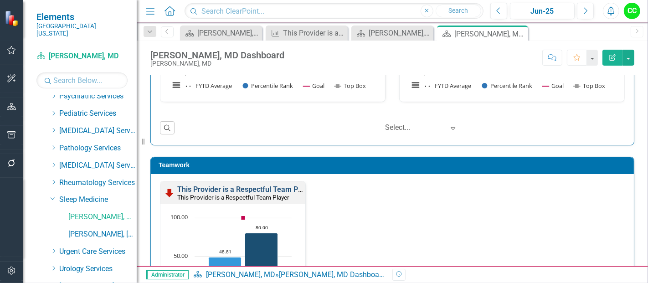
click at [259, 186] on link "This Provider is a Respectful Team Player" at bounding box center [245, 189] width 137 height 9
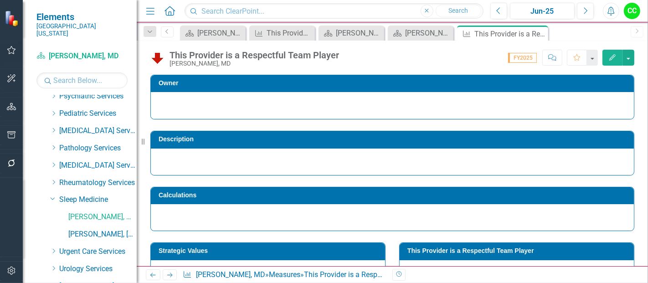
scroll to position [79, 0]
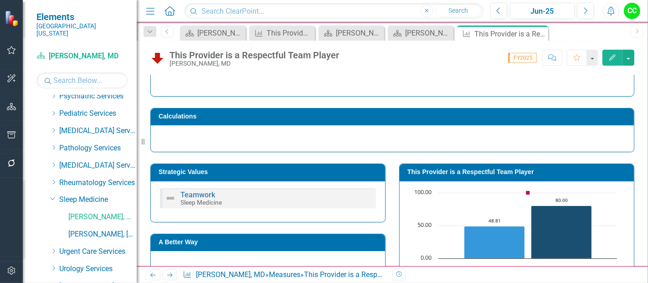
click at [499, 169] on h3 "This Provider is a Respectful Team Player" at bounding box center [519, 172] width 222 height 7
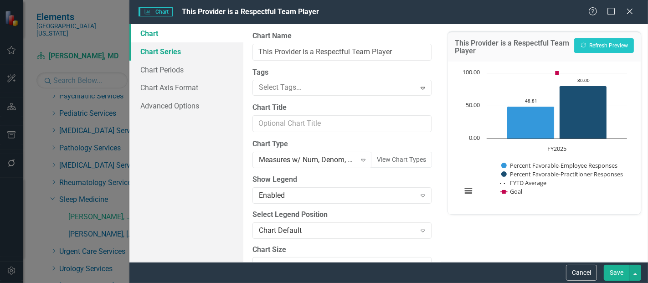
click at [164, 49] on link "Chart Series" at bounding box center [187, 51] width 114 height 18
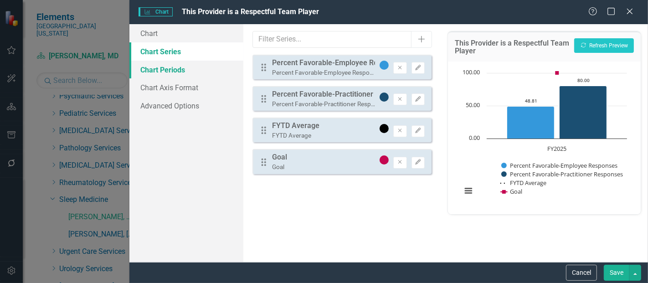
click at [169, 66] on link "Chart Periods" at bounding box center [187, 70] width 114 height 18
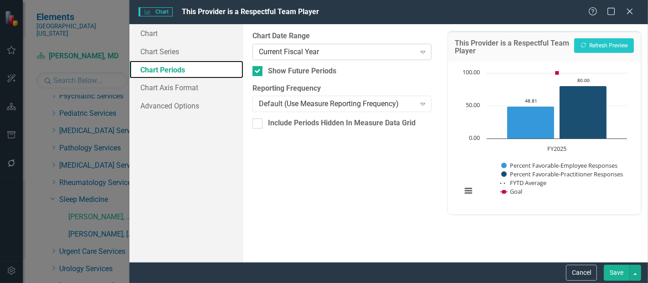
drag, startPoint x: 169, startPoint y: 66, endPoint x: 315, endPoint y: 58, distance: 146.2
click at [299, 50] on div "Chart Chart Series Chart Periods Chart Axis Format Advanced Options From this p…" at bounding box center [389, 143] width 519 height 238
click at [340, 54] on div "Current Fiscal Year" at bounding box center [337, 52] width 156 height 10
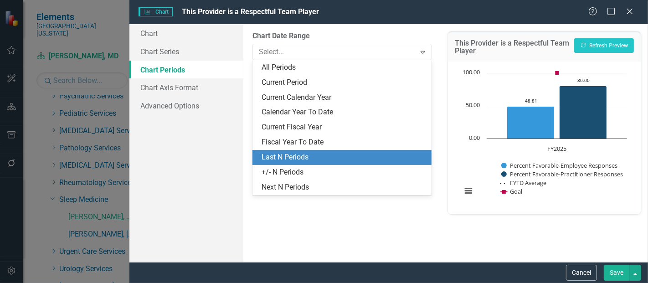
click at [288, 160] on div "Last N Periods" at bounding box center [344, 157] width 165 height 10
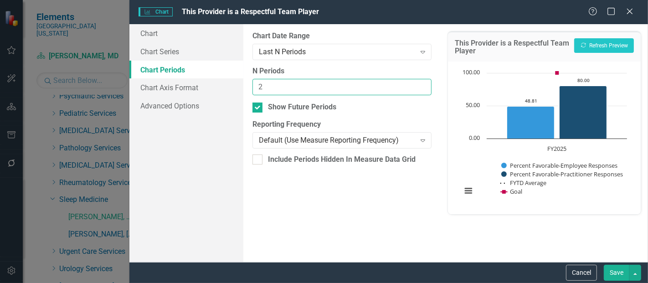
type input "2"
click at [423, 84] on input "2" at bounding box center [342, 87] width 179 height 17
click at [619, 272] on button "Save" at bounding box center [617, 273] width 26 height 16
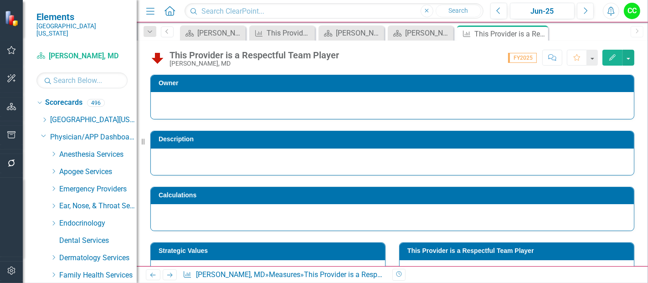
scroll to position [79, 0]
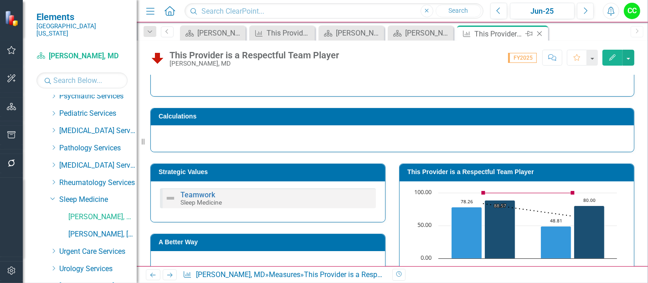
click at [540, 34] on icon at bounding box center [540, 33] width 5 height 5
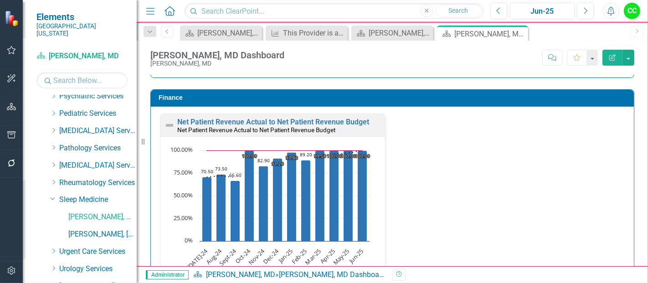
scroll to position [1376, 0]
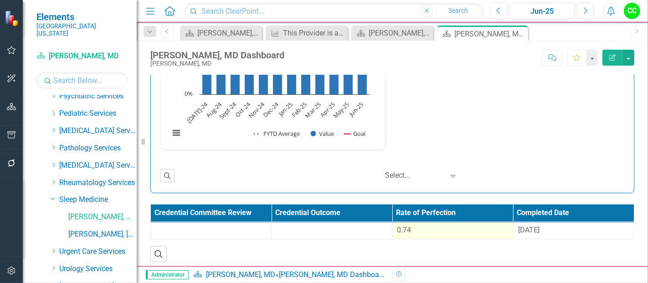
click at [421, 226] on div "0.74" at bounding box center [453, 230] width 111 height 10
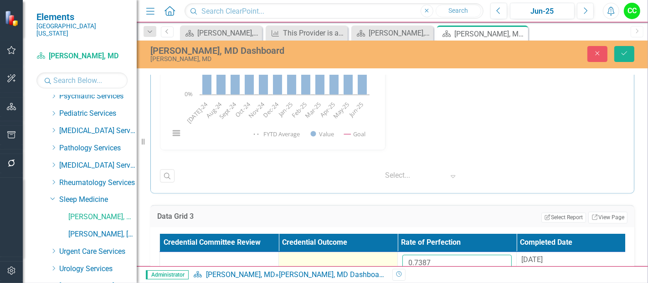
drag, startPoint x: 446, startPoint y: 255, endPoint x: 366, endPoint y: 255, distance: 79.8
click at [366, 255] on tr "0.7387 [DATE]" at bounding box center [398, 267] width 476 height 30
paste input "8329"
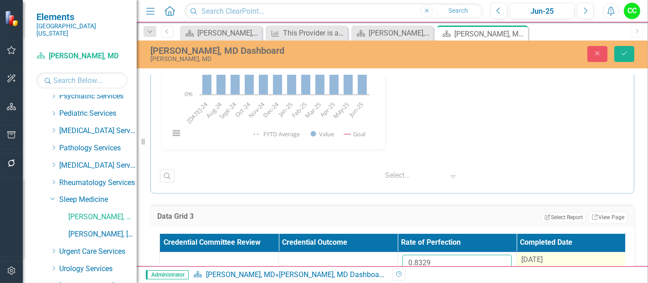
type input "0.8329"
click at [565, 255] on div "[DATE]" at bounding box center [576, 260] width 109 height 10
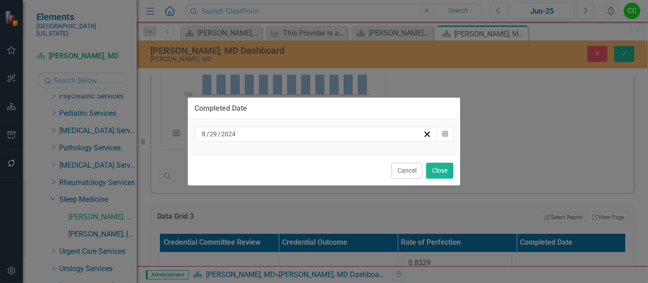
click at [307, 135] on div "[DATE]" at bounding box center [312, 134] width 223 height 9
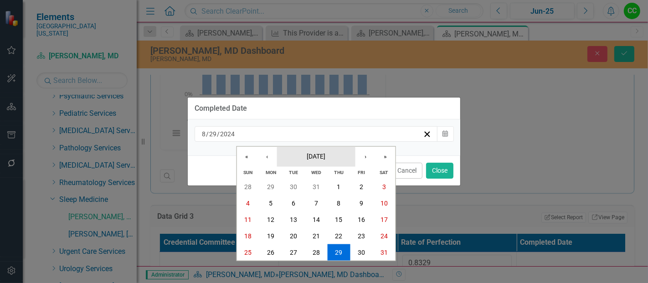
click at [318, 159] on span "[DATE]" at bounding box center [316, 155] width 19 height 7
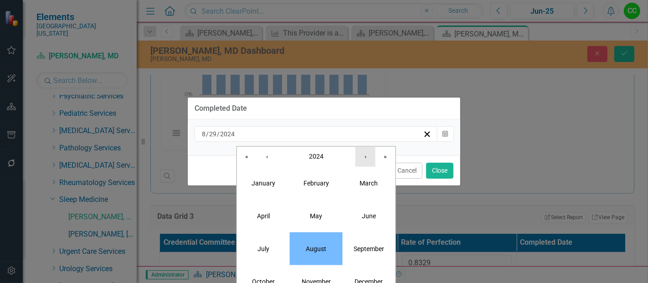
click at [365, 161] on button "›" at bounding box center [366, 156] width 20 height 20
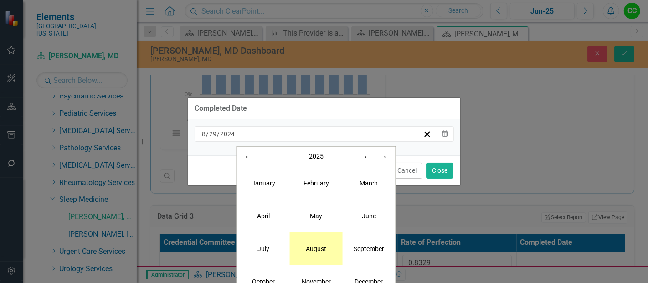
click at [320, 244] on button "August" at bounding box center [316, 248] width 53 height 33
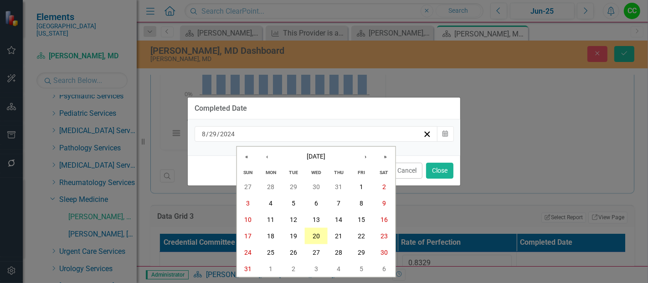
click at [319, 238] on abbr "20" at bounding box center [316, 236] width 7 height 7
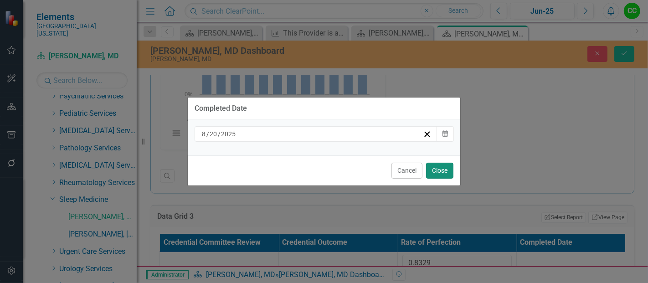
click at [452, 172] on button "Close" at bounding box center [439, 171] width 27 height 16
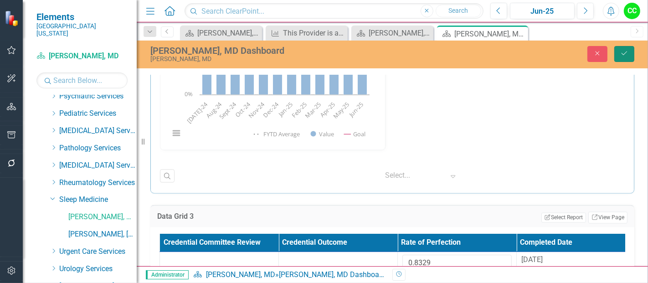
click at [622, 56] on icon "Save" at bounding box center [625, 53] width 8 height 6
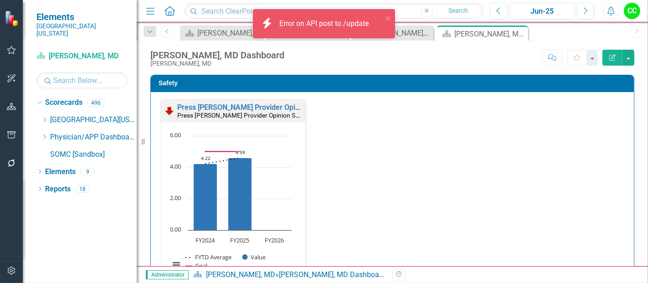
scroll to position [0, 0]
click at [45, 134] on icon "Dropdown" at bounding box center [44, 136] width 7 height 5
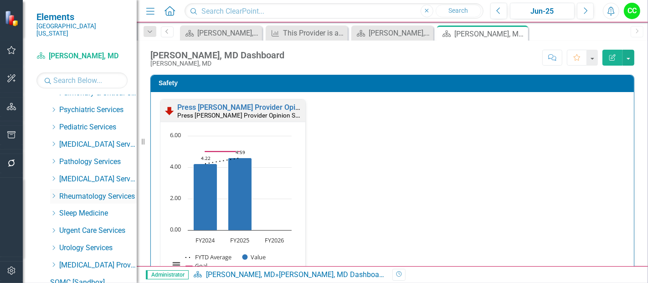
scroll to position [425, 0]
click at [53, 210] on icon "Dropdown" at bounding box center [53, 212] width 7 height 5
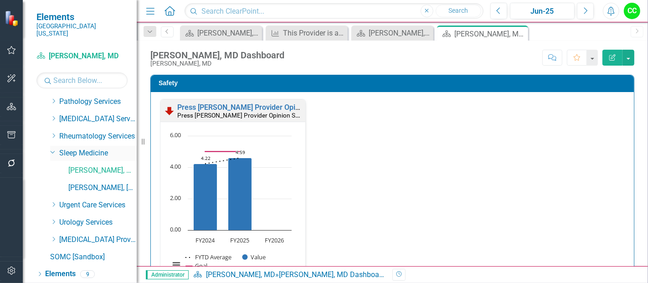
scroll to position [494, 0]
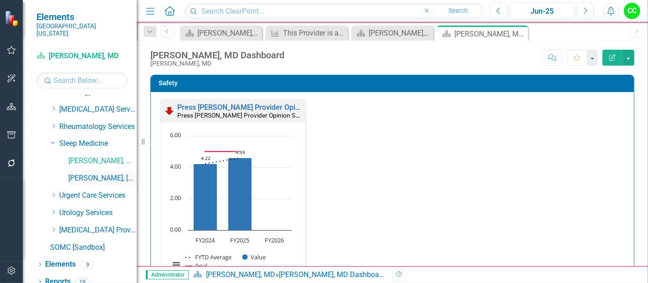
click at [89, 173] on link "[PERSON_NAME], [GEOGRAPHIC_DATA]" at bounding box center [102, 178] width 68 height 10
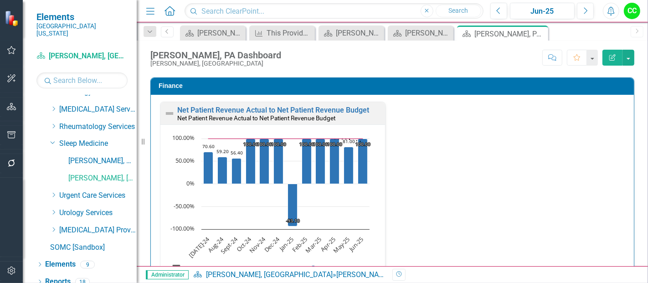
scroll to position [1376, 0]
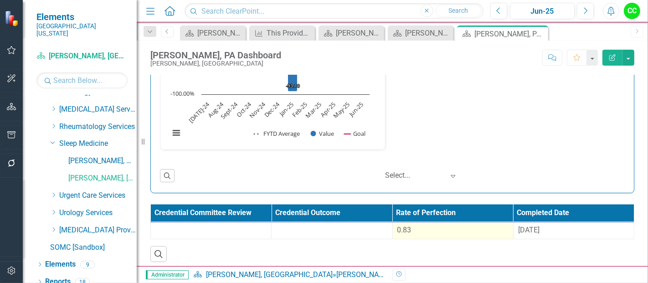
click at [456, 227] on div "0.83" at bounding box center [453, 230] width 111 height 10
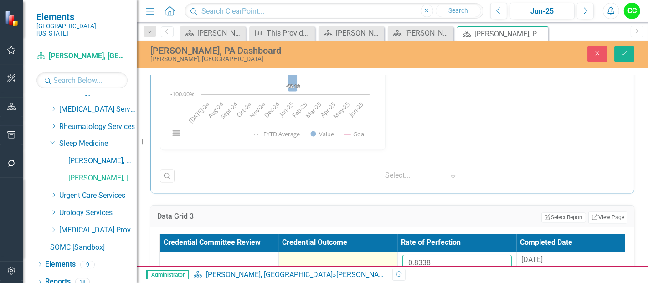
drag, startPoint x: 447, startPoint y: 262, endPoint x: 391, endPoint y: 251, distance: 57.2
click at [393, 252] on tr "0.8338 [DATE]" at bounding box center [398, 267] width 476 height 30
paste input "708033333"
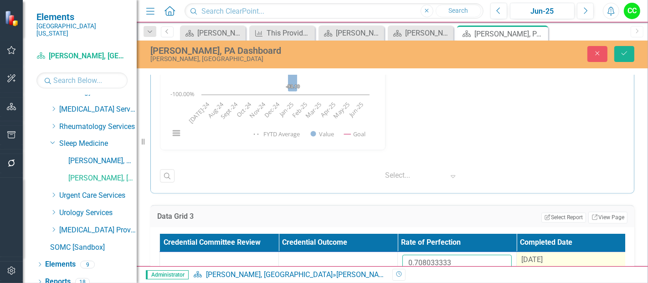
type input "0.708033333"
click at [522, 256] on span "[DATE]" at bounding box center [532, 260] width 21 height 9
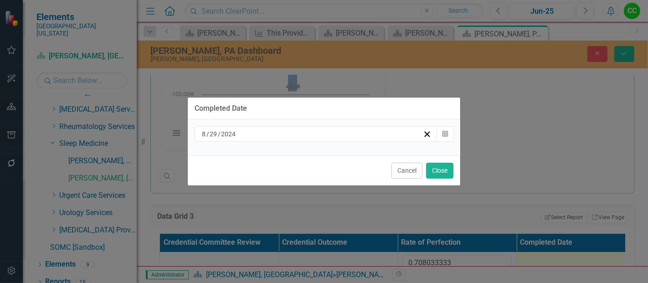
click at [328, 141] on div "[DATE]" at bounding box center [316, 134] width 243 height 16
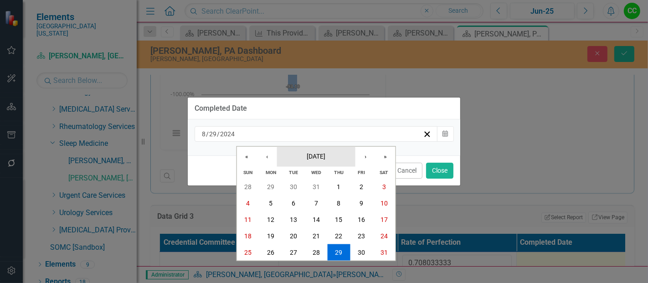
click at [324, 160] on span "[DATE]" at bounding box center [316, 155] width 19 height 7
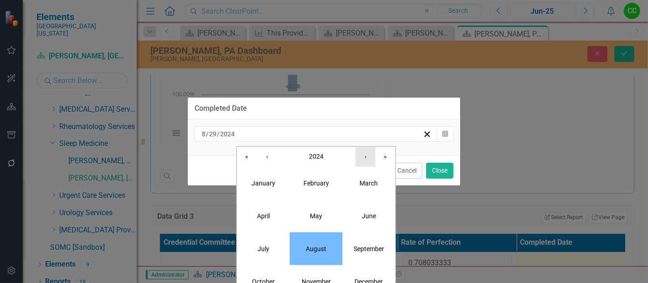
click at [365, 160] on button "›" at bounding box center [366, 156] width 20 height 20
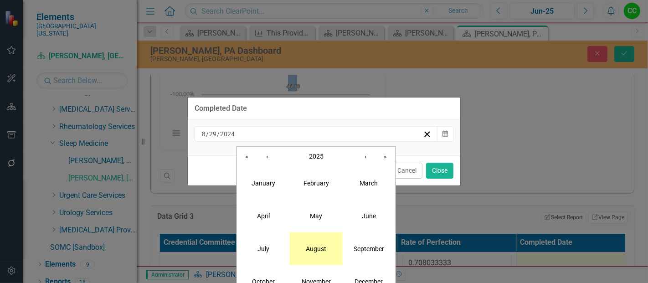
click at [314, 242] on button "August" at bounding box center [316, 248] width 53 height 33
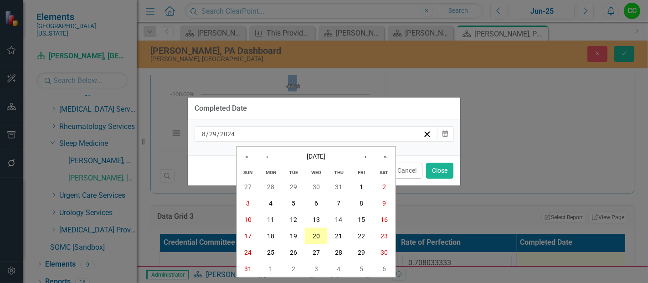
click at [319, 233] on abbr "20" at bounding box center [316, 236] width 7 height 7
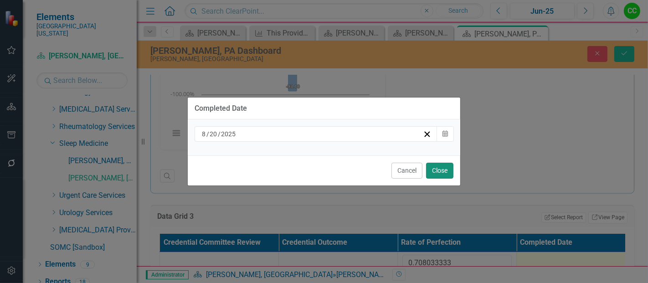
click at [428, 169] on button "Close" at bounding box center [439, 171] width 27 height 16
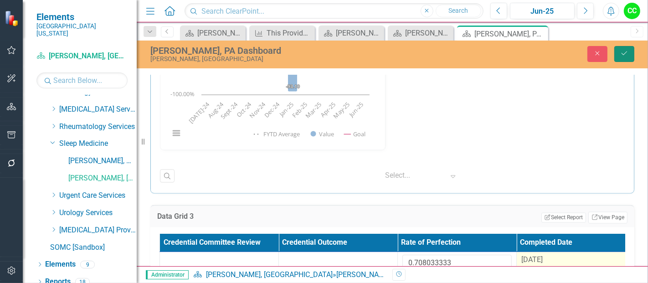
click at [624, 47] on button "Save" at bounding box center [625, 54] width 20 height 16
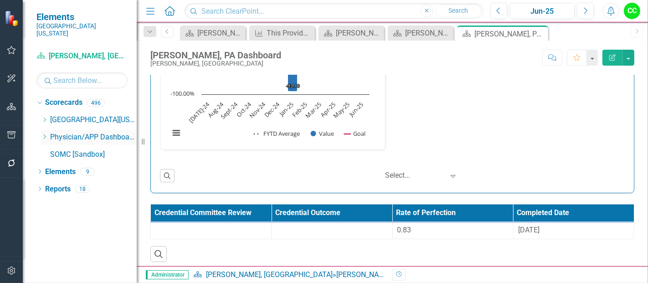
click at [45, 134] on icon "Dropdown" at bounding box center [44, 136] width 7 height 5
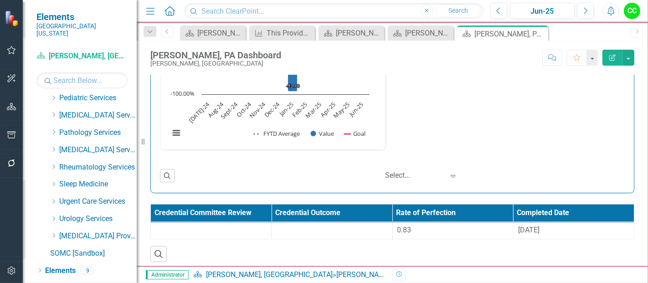
scroll to position [454, 0]
click at [53, 198] on icon "Dropdown" at bounding box center [53, 200] width 7 height 5
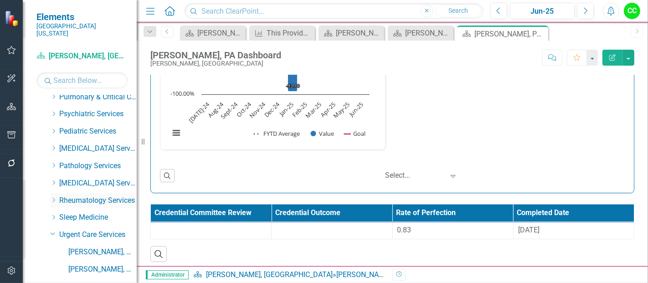
scroll to position [393, 0]
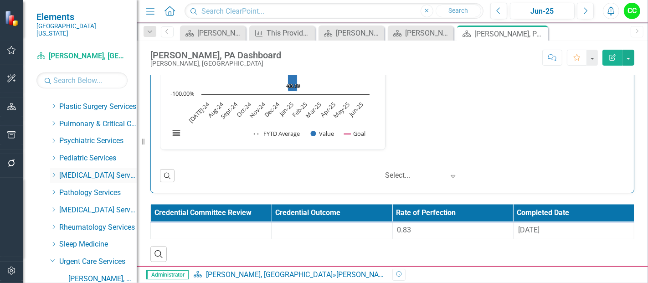
click at [53, 173] on icon at bounding box center [54, 175] width 2 height 5
click at [94, 223] on link "[PERSON_NAME], DPM" at bounding box center [102, 228] width 68 height 10
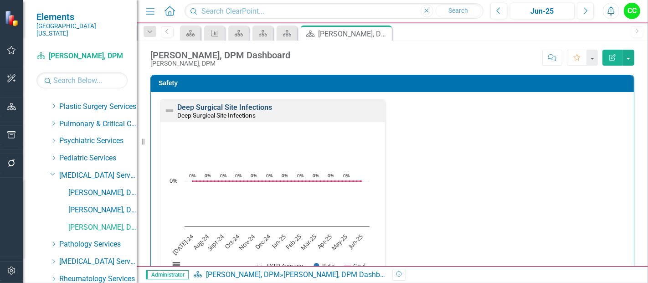
click at [257, 109] on link "Deep Surgical Site Infections" at bounding box center [224, 107] width 95 height 9
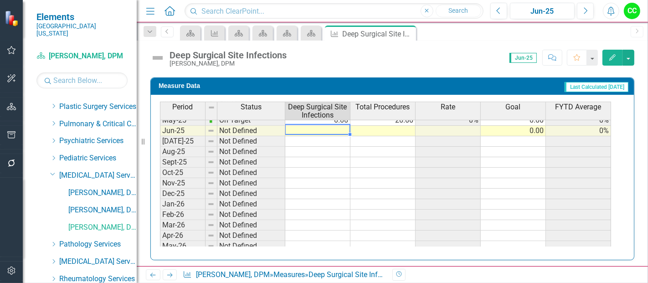
click at [342, 124] on tbody "May-24 On Target 0.00 12.00 0% 0.00 0% Jun-24 On Target 0.00 10.00 0% 0.00 0% […" at bounding box center [385, 125] width 451 height 273
type textarea "0"
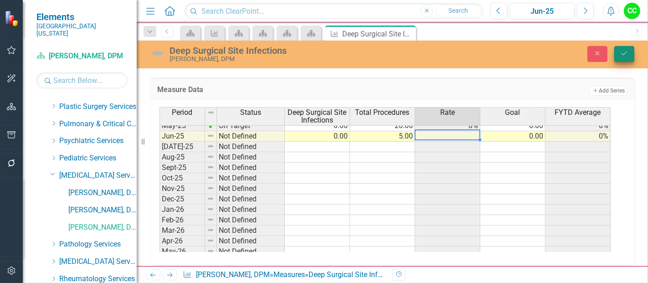
type textarea "5"
click at [623, 49] on button "Save" at bounding box center [625, 54] width 20 height 16
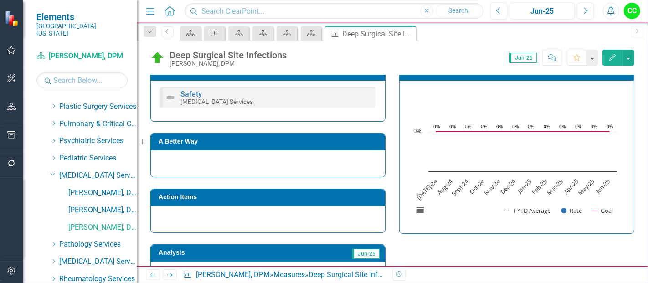
scroll to position [182, 0]
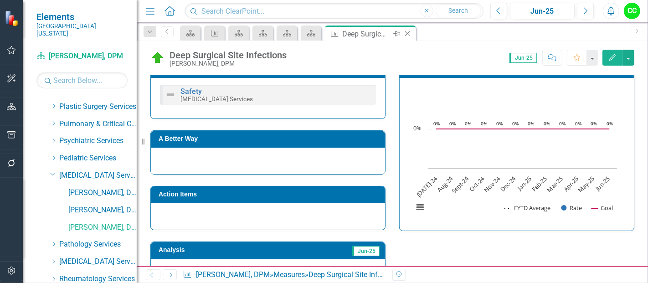
click at [408, 31] on icon "Close" at bounding box center [407, 33] width 9 height 7
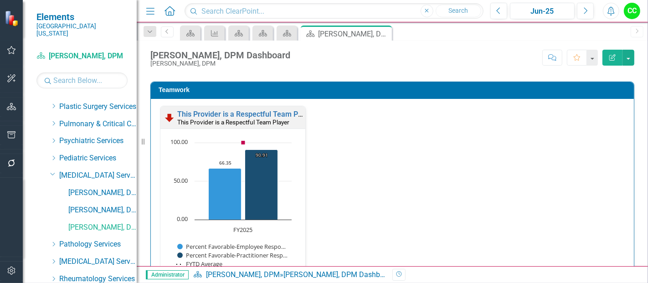
scroll to position [925, 0]
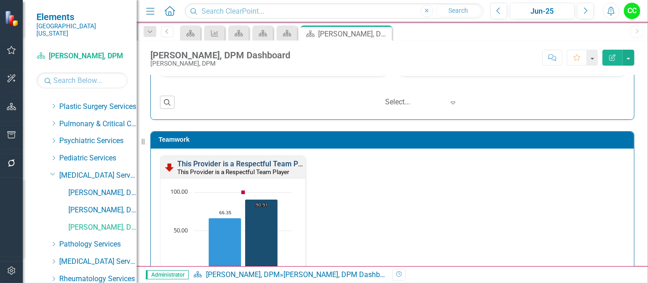
click at [249, 160] on link "This Provider is a Respectful Team Player" at bounding box center [245, 164] width 137 height 9
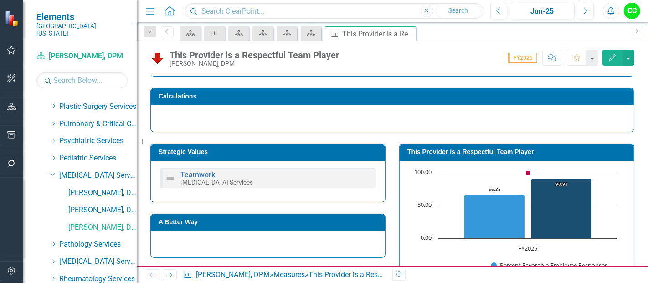
scroll to position [100, 0]
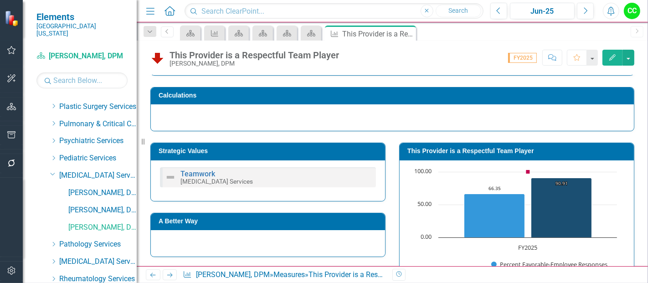
click at [484, 156] on td "This Provider is a Respectful Team Player" at bounding box center [519, 152] width 222 height 14
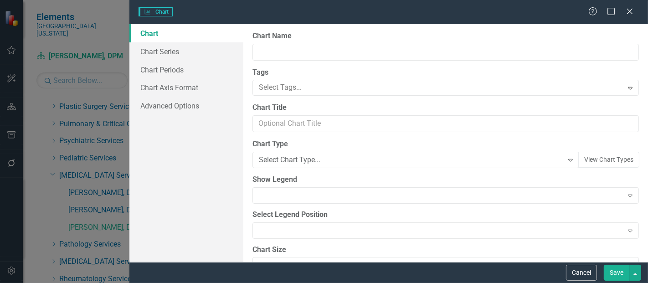
type input "This Provider is a Respectful Team Player"
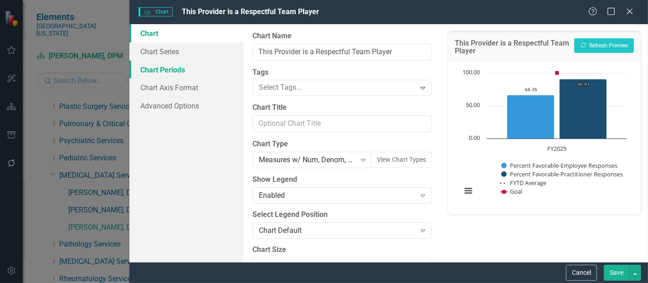
click at [173, 70] on link "Chart Periods" at bounding box center [187, 70] width 114 height 18
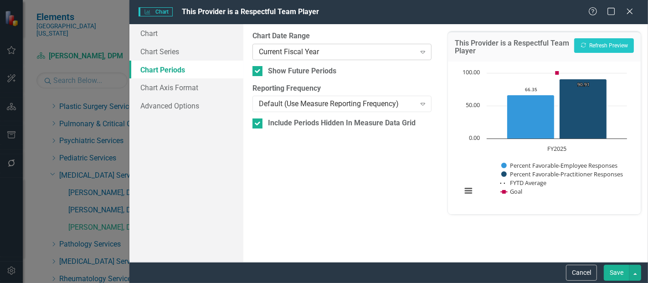
click at [283, 57] on div "Current Fiscal Year" at bounding box center [337, 52] width 156 height 10
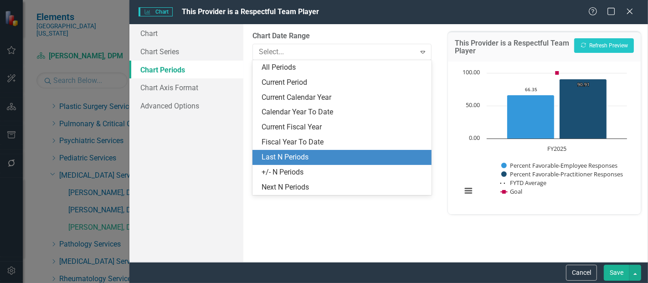
click at [277, 158] on div "Last N Periods" at bounding box center [344, 157] width 165 height 10
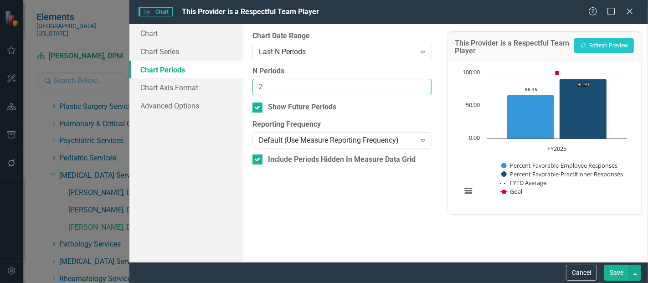
type input "2"
click at [423, 84] on input "2" at bounding box center [342, 87] width 179 height 17
click at [615, 270] on button "Save" at bounding box center [617, 273] width 26 height 16
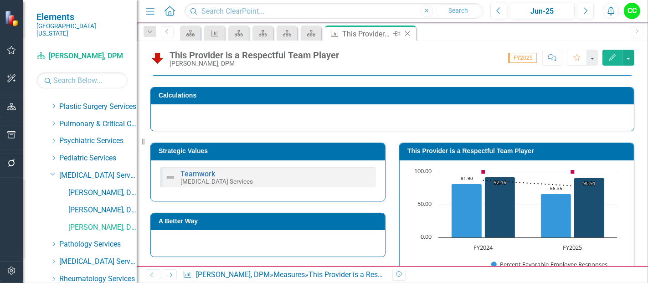
click at [409, 32] on icon "Close" at bounding box center [407, 33] width 9 height 7
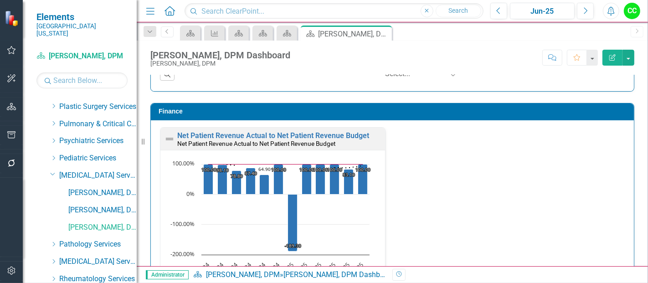
scroll to position [1376, 0]
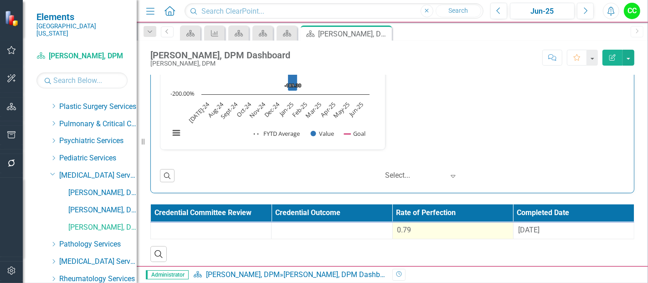
click at [422, 228] on div "0.79" at bounding box center [453, 230] width 111 height 10
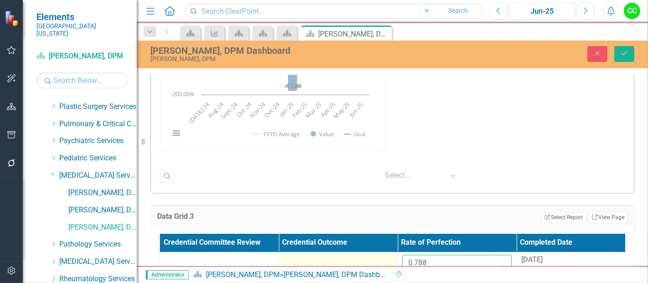
drag, startPoint x: 425, startPoint y: 253, endPoint x: 379, endPoint y: 258, distance: 45.8
click at [379, 258] on tr "0.788 [DATE]" at bounding box center [398, 267] width 476 height 30
paste input "67508181"
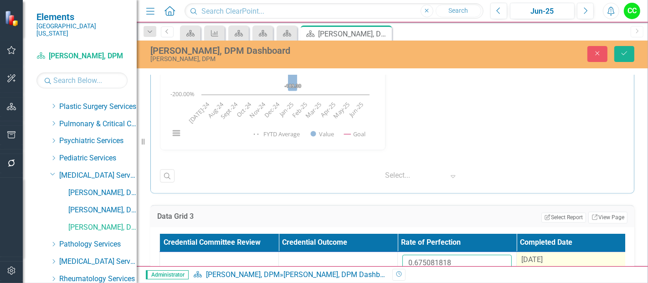
type input "0.675081818"
click at [543, 259] on span "[DATE]" at bounding box center [532, 260] width 21 height 9
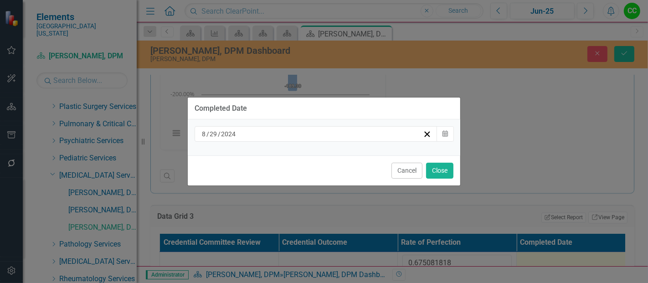
click at [303, 132] on div "[DATE]" at bounding box center [312, 134] width 223 height 9
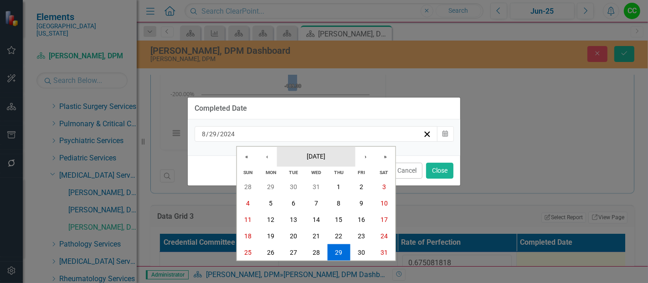
click at [311, 160] on span "[DATE]" at bounding box center [316, 155] width 19 height 7
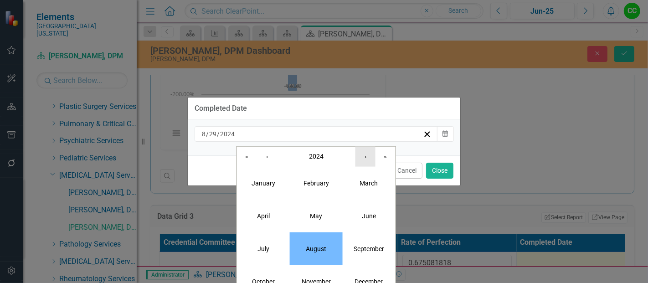
click at [364, 161] on button "›" at bounding box center [366, 156] width 20 height 20
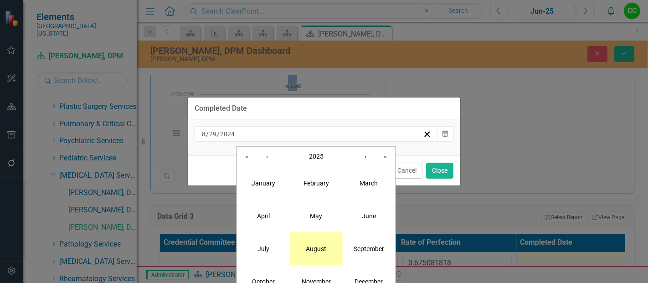
click at [311, 244] on button "August" at bounding box center [316, 248] width 53 height 33
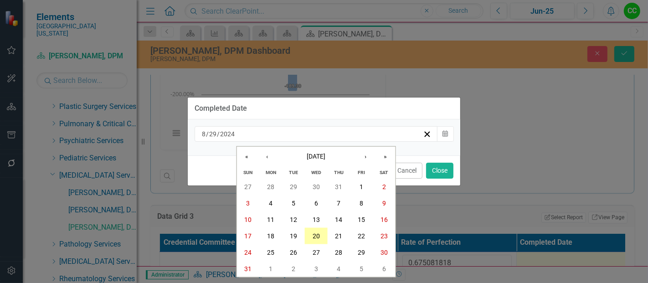
click at [318, 233] on abbr "20" at bounding box center [316, 236] width 7 height 7
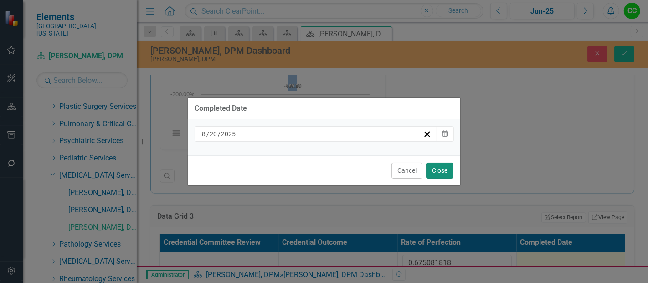
click at [441, 170] on button "Close" at bounding box center [439, 171] width 27 height 16
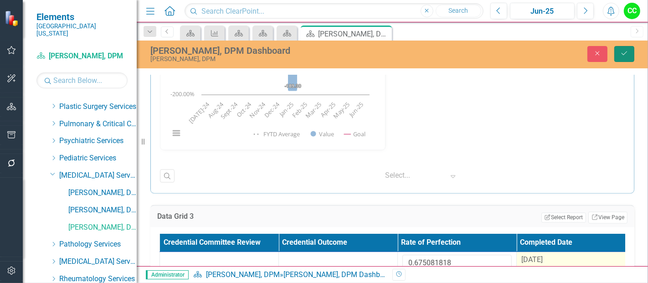
click at [627, 57] on button "Save" at bounding box center [625, 54] width 20 height 16
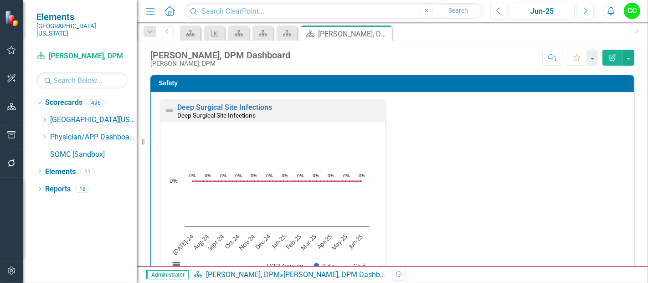
scroll to position [0, 0]
click at [43, 134] on icon "Dropdown" at bounding box center [44, 136] width 7 height 5
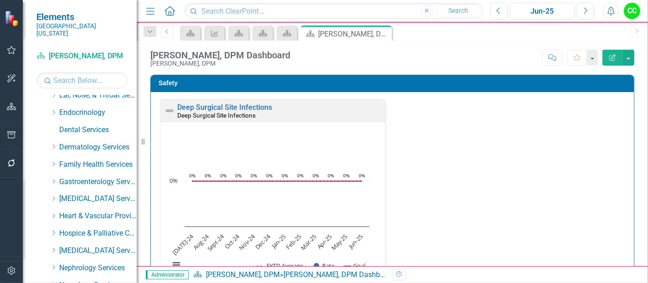
scroll to position [112, 0]
